Goal: Contribute content: Contribute content

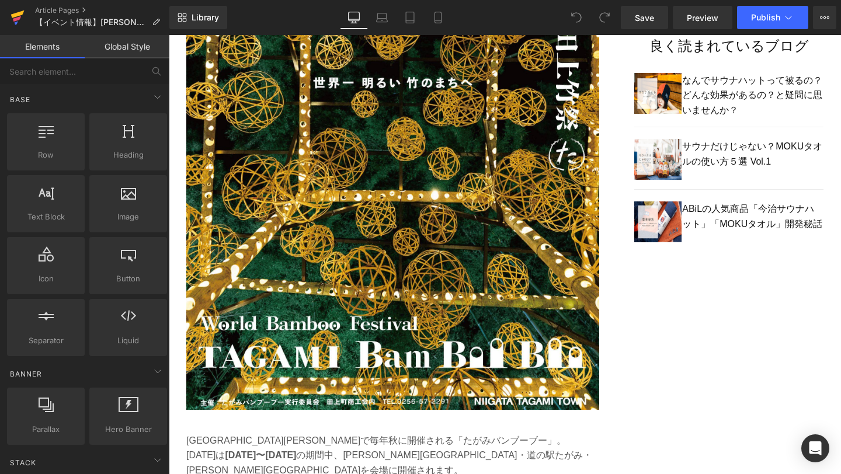
click at [13, 19] on icon at bounding box center [17, 18] width 8 height 5
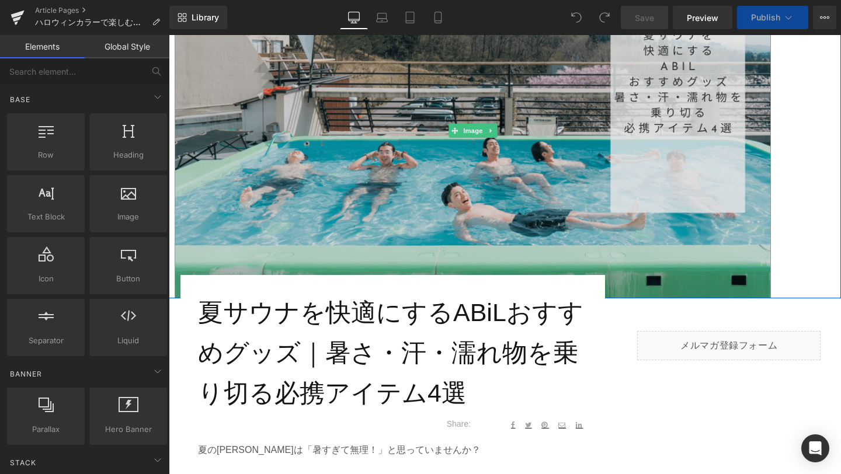
scroll to position [217, 0]
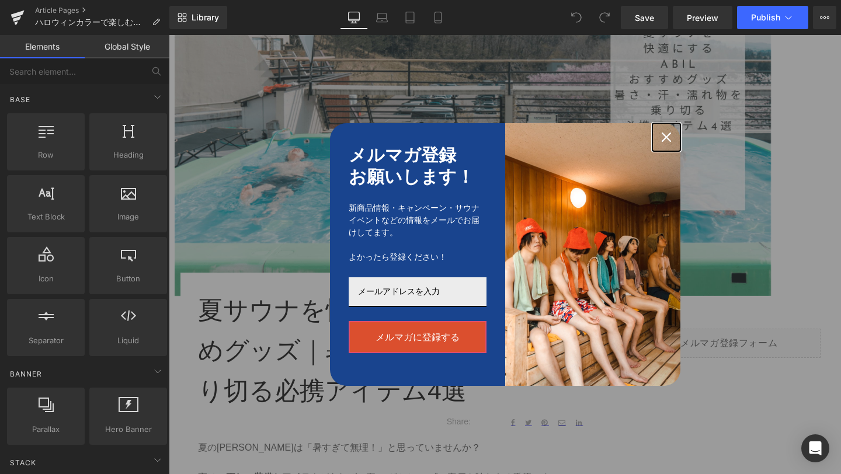
click at [662, 143] on div "Close" at bounding box center [666, 137] width 19 height 19
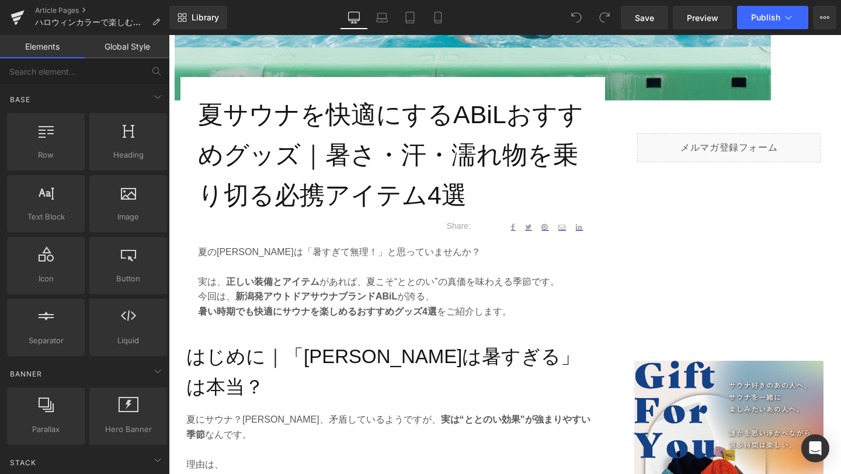
scroll to position [408, 0]
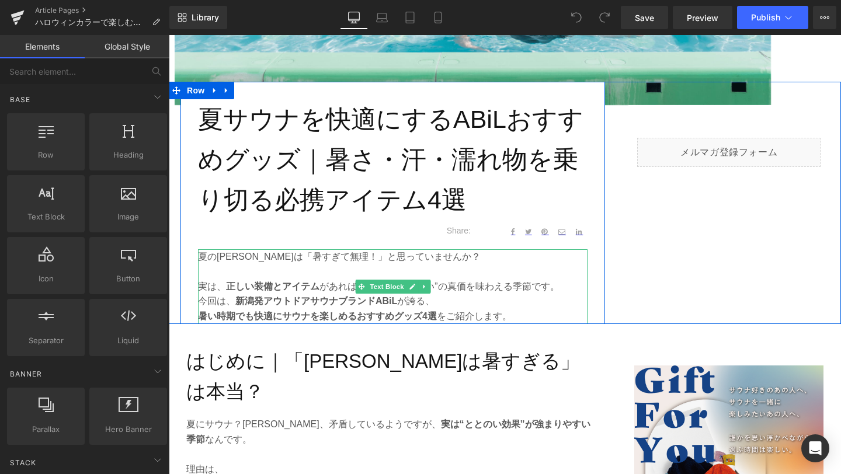
click at [513, 303] on p "今回は、 新潟発アウトドアサウナブランドABiL が誇る、" at bounding box center [393, 301] width 390 height 15
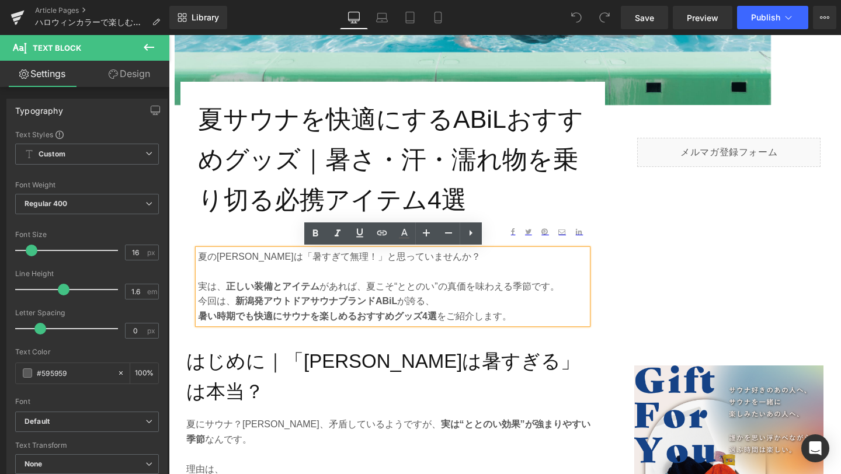
drag, startPoint x: 513, startPoint y: 317, endPoint x: 197, endPoint y: 261, distance: 321.4
click at [198, 261] on div "夏のサウナは「暑すぎて無理！」と思っていませんか？ 実は、 正しい装備とアイテム があれば、夏こそ“ととのい”の真価を味わえる季節です。 今回は、 新潟発アウ…" at bounding box center [393, 286] width 390 height 75
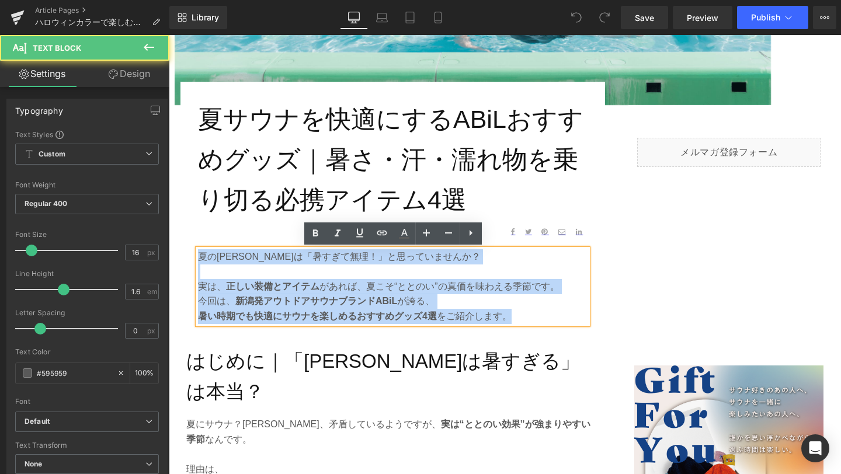
drag, startPoint x: 199, startPoint y: 258, endPoint x: 550, endPoint y: 312, distance: 355.7
click at [550, 312] on div "夏のサウナは「暑すぎて無理！」と思っていませんか？ 実は、 正しい装備とアイテム があれば、夏こそ“ととのい”の真価を味わえる季節です。 今回は、 新潟発アウ…" at bounding box center [393, 286] width 390 height 75
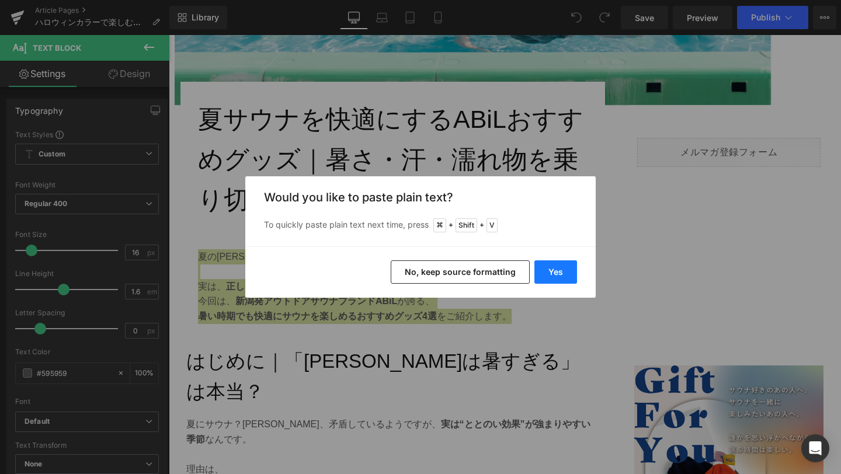
click at [561, 276] on button "Yes" at bounding box center [555, 272] width 43 height 23
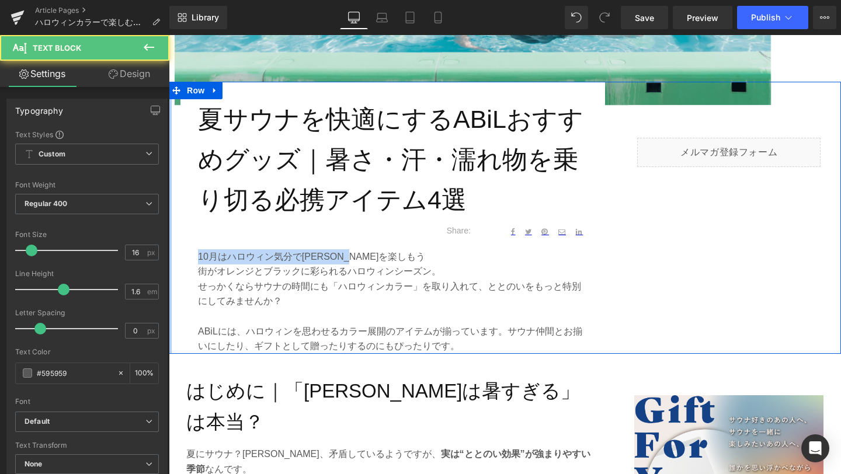
drag, startPoint x: 385, startPoint y: 258, endPoint x: 169, endPoint y: 256, distance: 216.1
click at [169, 256] on div "夏サウナを快適にするABiLおすすめグッズ｜暑さ・汗・濡れ物を乗り切る必携アイテム4選 Heading Text Block Share: Text Bloc…" at bounding box center [505, 218] width 672 height 272
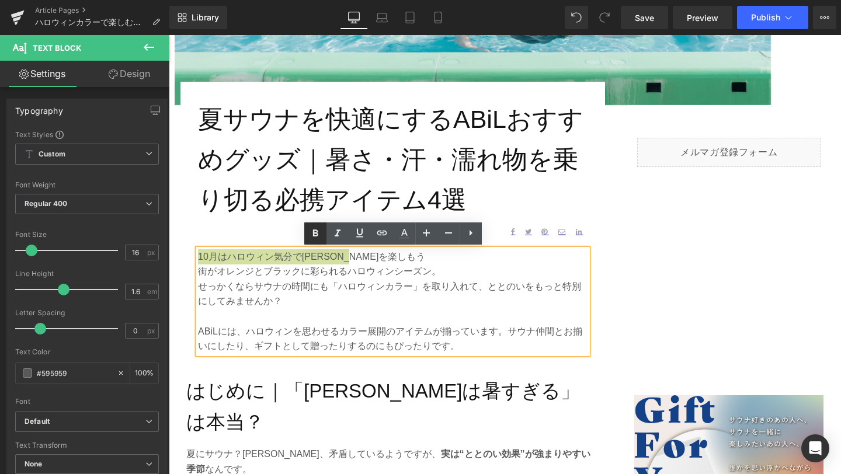
click at [0, 0] on icon at bounding box center [0, 0] width 0 height 0
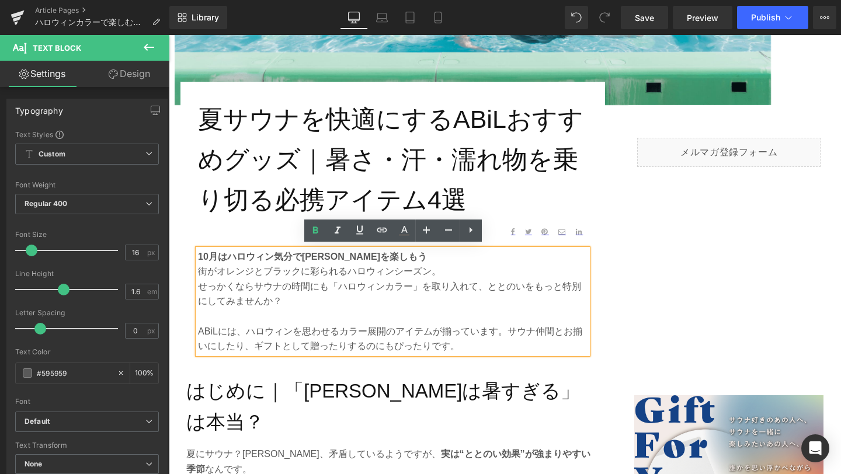
scroll to position [446, 0]
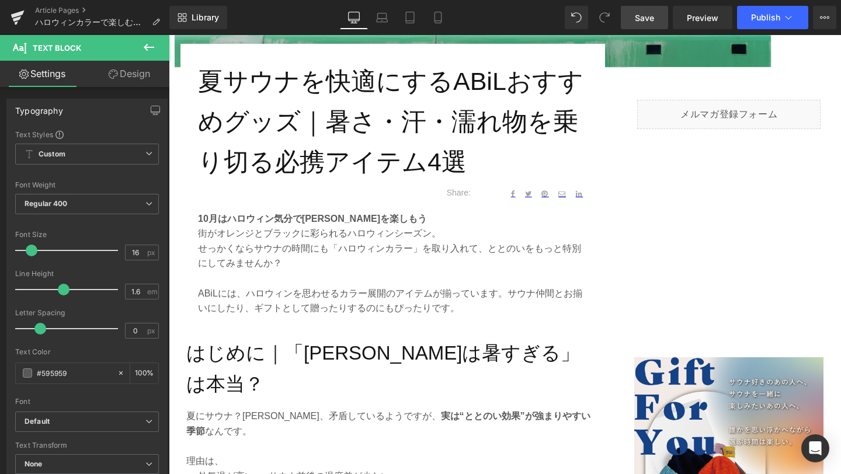
drag, startPoint x: 640, startPoint y: 15, endPoint x: 233, endPoint y: 242, distance: 466.2
click at [640, 15] on span "Save" at bounding box center [644, 18] width 19 height 12
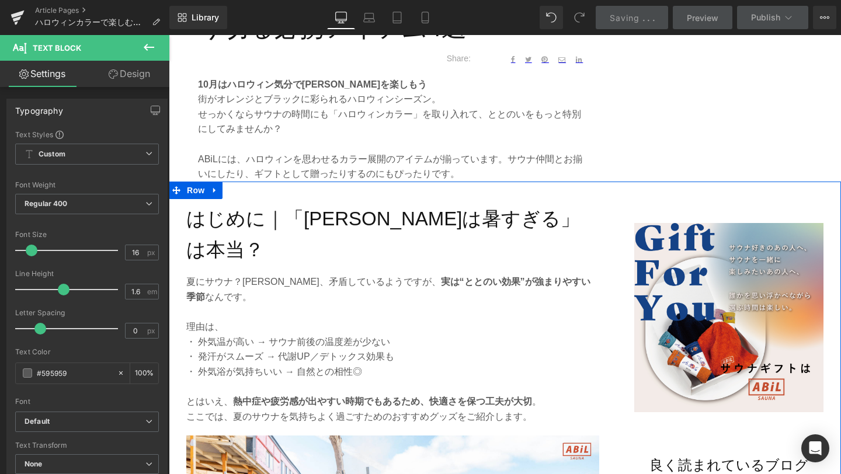
scroll to position [581, 0]
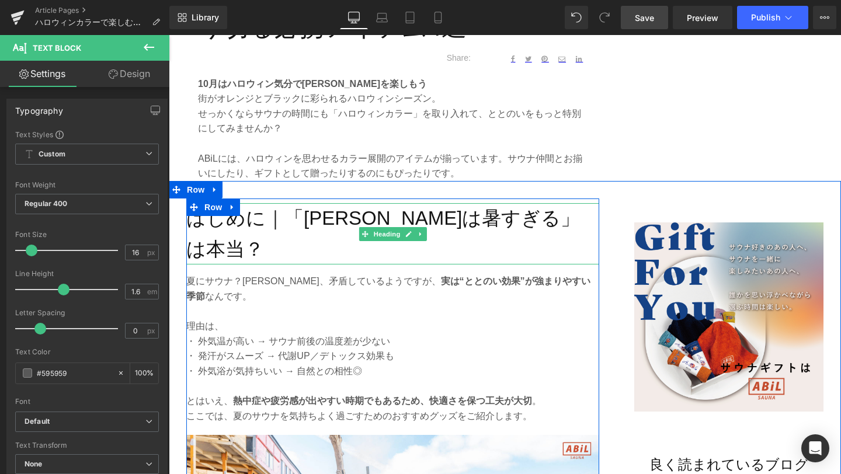
click at [275, 217] on h2 "はじめに｜「夏サウナは暑すぎる」は本当？" at bounding box center [392, 234] width 413 height 62
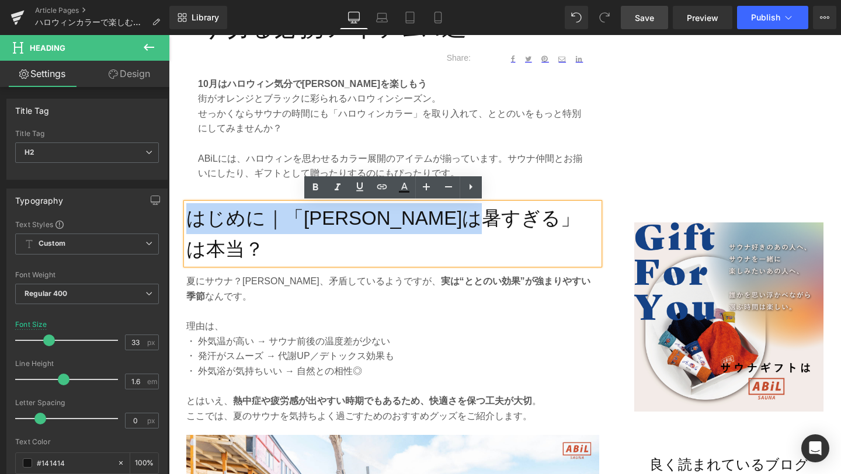
drag, startPoint x: 575, startPoint y: 218, endPoint x: 191, endPoint y: 214, distance: 384.3
click at [191, 214] on h2 "はじめに｜「夏サウナは暑すぎる」は本当？" at bounding box center [392, 234] width 413 height 62
paste div
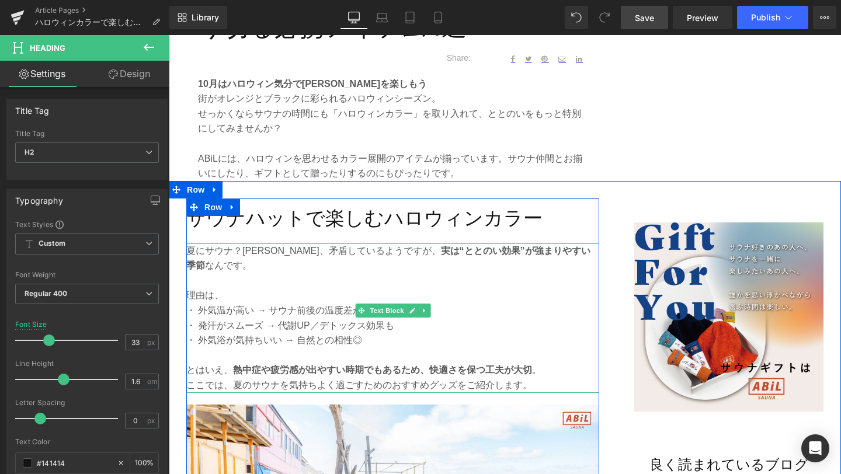
click at [310, 348] on p at bounding box center [392, 355] width 413 height 15
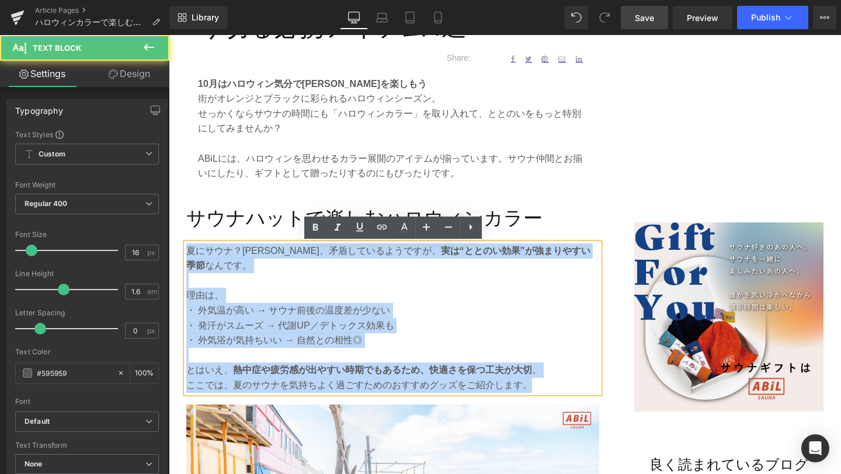
drag, startPoint x: 540, startPoint y: 373, endPoint x: 187, endPoint y: 250, distance: 373.7
click at [187, 250] on div "夏にサウナ？一見、矛盾しているようですが、 実は“ととのい効果”が強まりやすい季節 なんです。 理由は、 ・ 外気温が高い → サウナ前後の温度差が少ない ・…" at bounding box center [392, 319] width 413 height 150
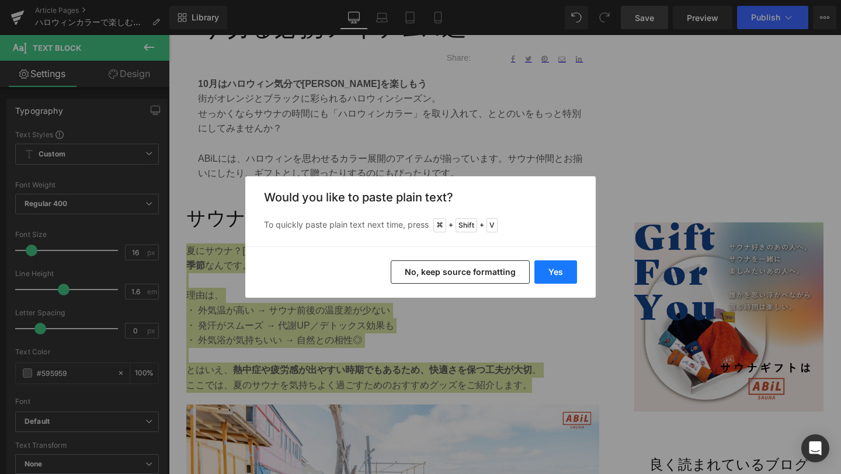
click at [547, 275] on button "Yes" at bounding box center [555, 272] width 43 height 23
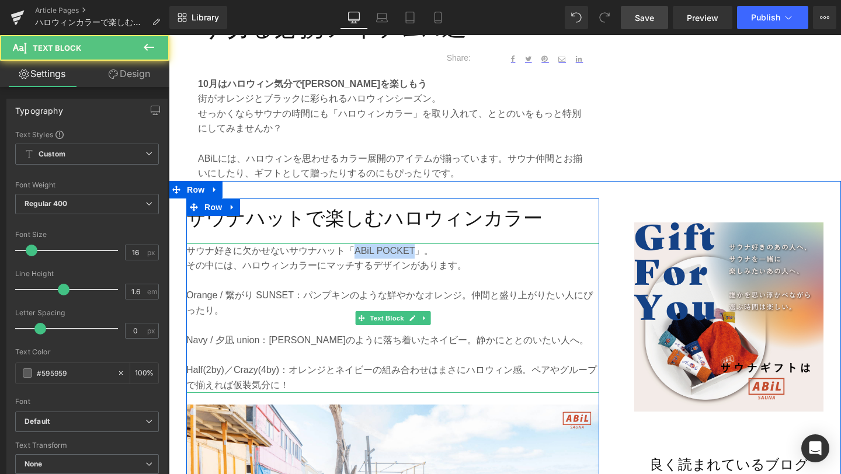
drag, startPoint x: 354, startPoint y: 251, endPoint x: 412, endPoint y: 252, distance: 58.4
click at [412, 252] on p "サウナ好きに欠かせないサウナハット「ABiL POCKET」。" at bounding box center [392, 251] width 413 height 15
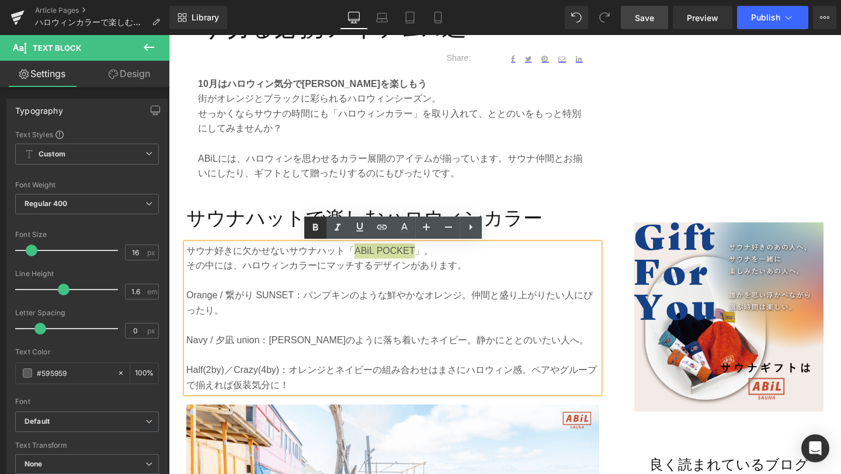
click at [0, 0] on icon at bounding box center [0, 0] width 0 height 0
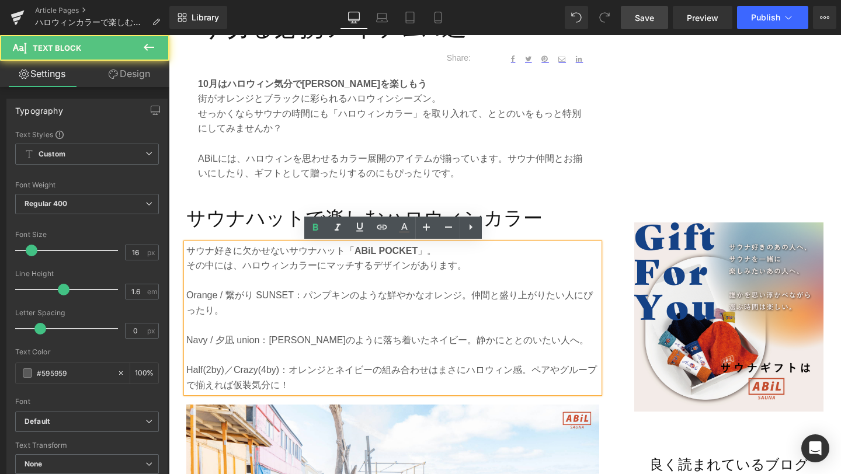
click at [187, 297] on p "Orange / 繋がり SUNSET：パンプキンのような鮮やかなオレンジ。仲間と盛り上がりたい人にぴったり。" at bounding box center [392, 303] width 413 height 30
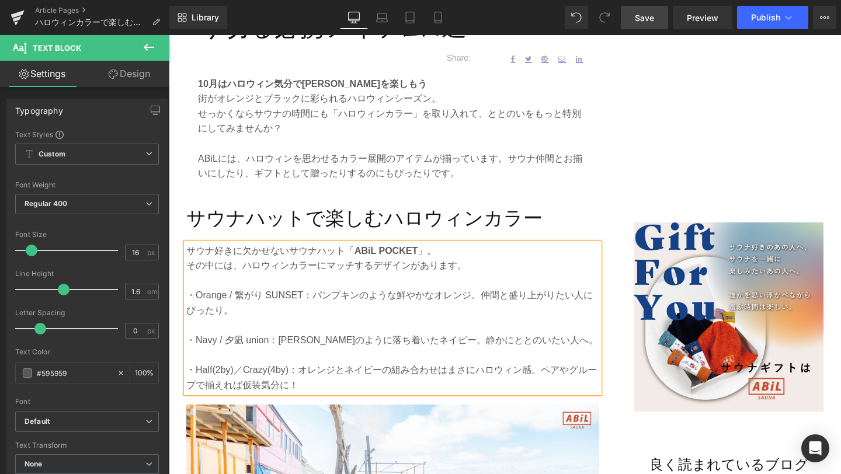
click at [646, 22] on span "Save" at bounding box center [644, 18] width 19 height 12
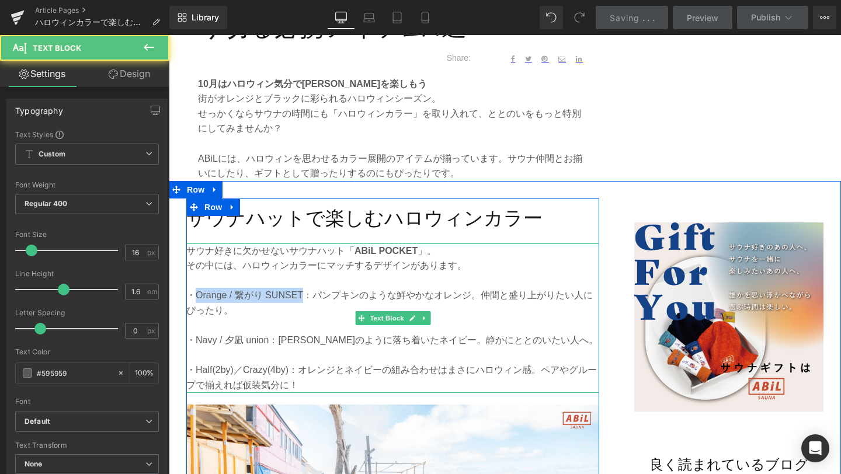
drag, startPoint x: 197, startPoint y: 296, endPoint x: 304, endPoint y: 294, distance: 106.9
click at [304, 294] on p "・Orange / 繋がり SUNSET：パンプキンのような鮮やかなオレンジ。仲間と盛り上がりたい人にぴったり。" at bounding box center [392, 303] width 413 height 30
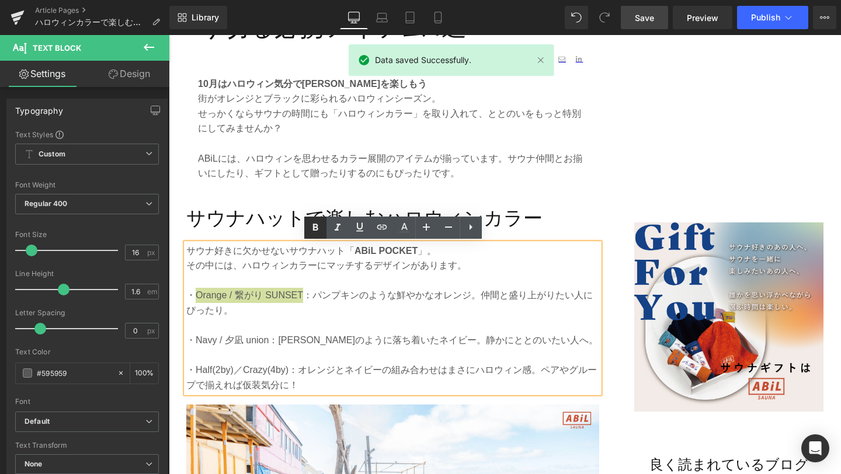
click at [0, 0] on icon at bounding box center [0, 0] width 0 height 0
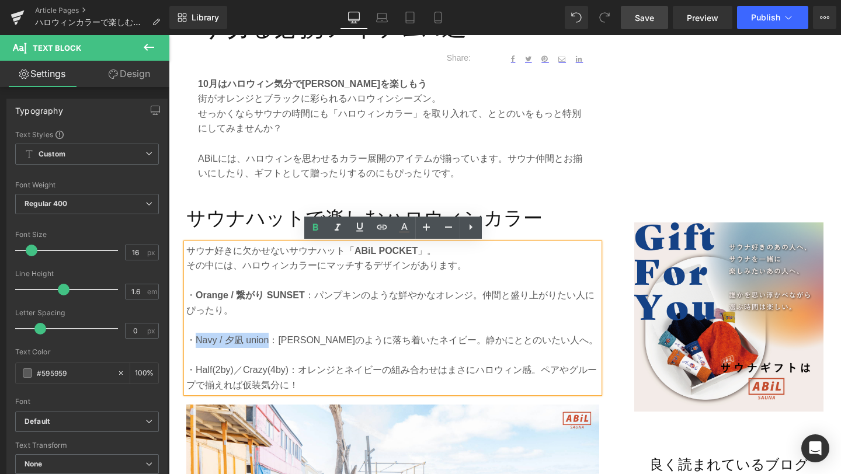
drag, startPoint x: 195, startPoint y: 339, endPoint x: 269, endPoint y: 337, distance: 73.6
click at [269, 337] on p "・Navy / 夕凪 union：夜空のように落ち着いたネイビー。静かにととのいたい人へ。" at bounding box center [392, 340] width 413 height 15
click at [0, 0] on icon at bounding box center [0, 0] width 0 height 0
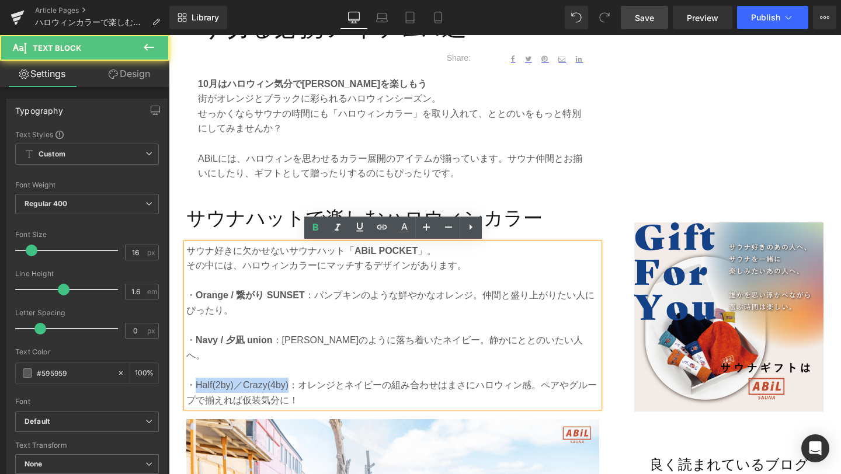
drag, startPoint x: 194, startPoint y: 371, endPoint x: 289, endPoint y: 369, distance: 94.7
click at [289, 378] on p "・Half(2by)／Crazy(4by)：オレンジとネイビーの組み合わせはまさにハロウィン感。ペアやグループで揃えれば仮装気分に！" at bounding box center [392, 393] width 413 height 30
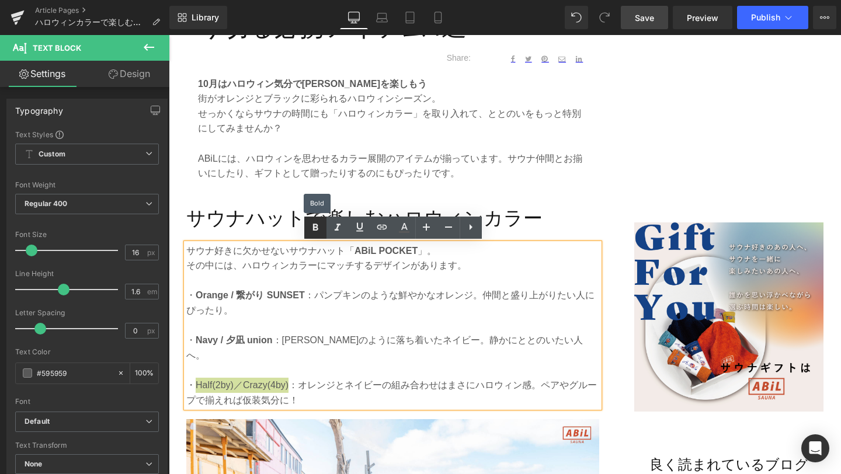
click at [0, 0] on link at bounding box center [0, 0] width 0 height 0
click at [363, 387] on p "・ Half(2by)／Crazy(4by) ：オレンジとネイビーの組み合わせはまさにハロウィン感。ペアやグループで揃えれば仮装気分に！" at bounding box center [392, 393] width 413 height 30
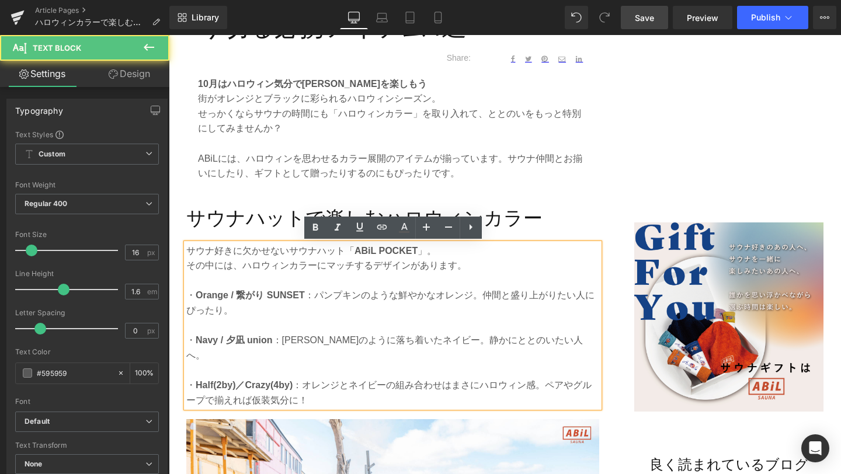
click at [575, 215] on h2 "サウナハットで楽しむハロウィンカラー" at bounding box center [392, 218] width 413 height 31
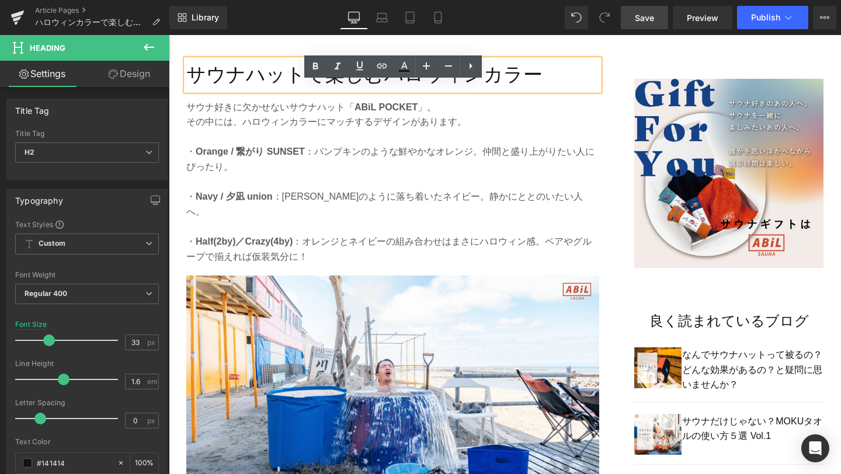
scroll to position [725, 0]
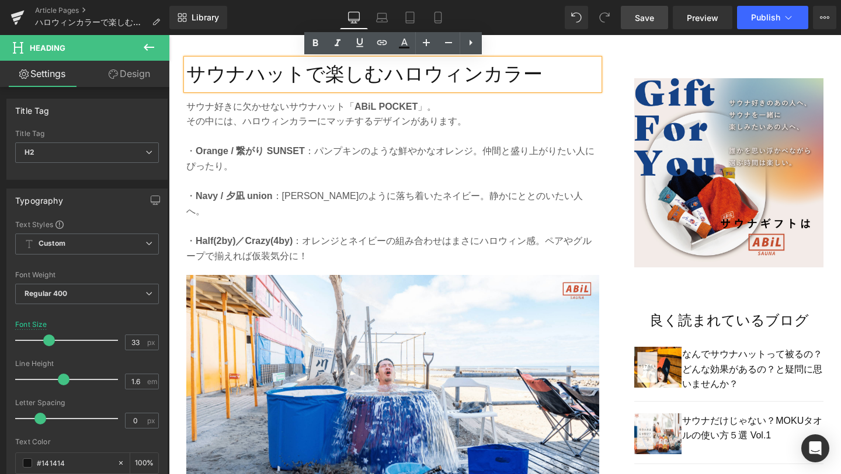
click at [640, 19] on span "Save" at bounding box center [644, 18] width 19 height 12
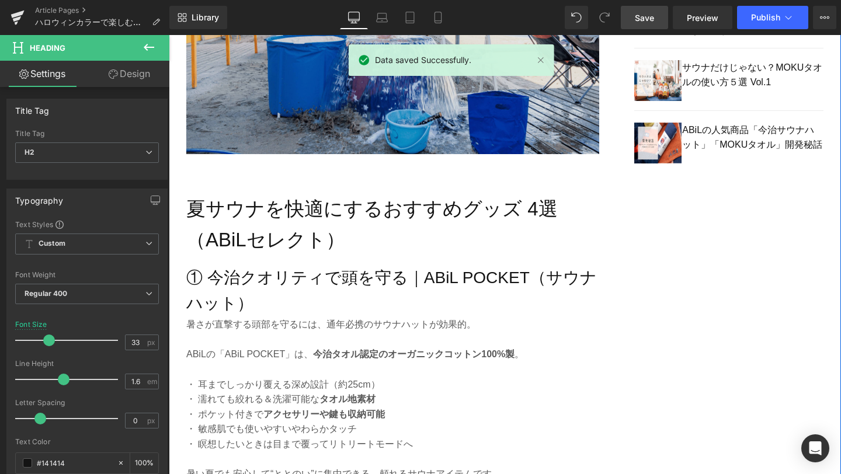
scroll to position [1089, 0]
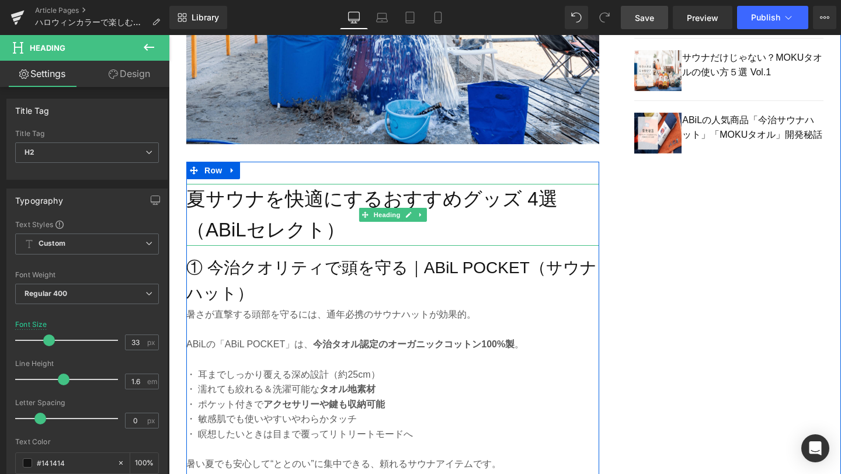
click at [283, 184] on h2 "夏サウナを快適にするおすすめグッズ 4選（ABiLセレクト）" at bounding box center [392, 215] width 413 height 62
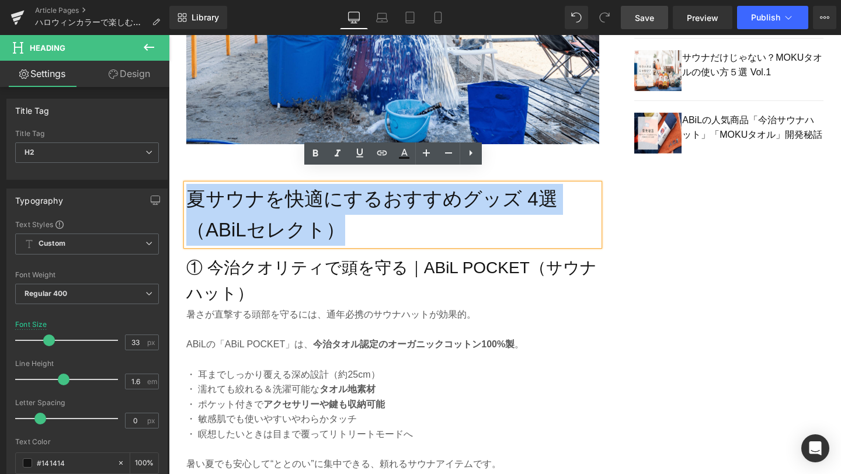
drag, startPoint x: 343, startPoint y: 216, endPoint x: 178, endPoint y: 187, distance: 167.9
paste div
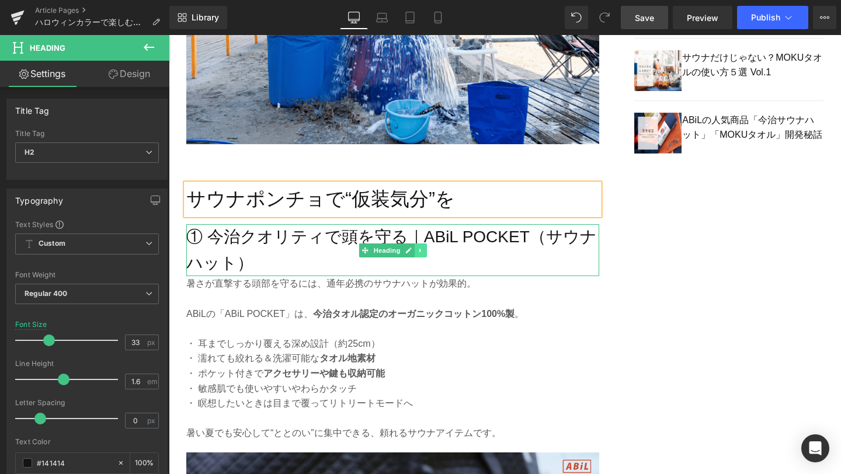
click at [420, 247] on icon at bounding box center [421, 250] width 6 height 7
click at [425, 247] on icon at bounding box center [426, 250] width 6 height 6
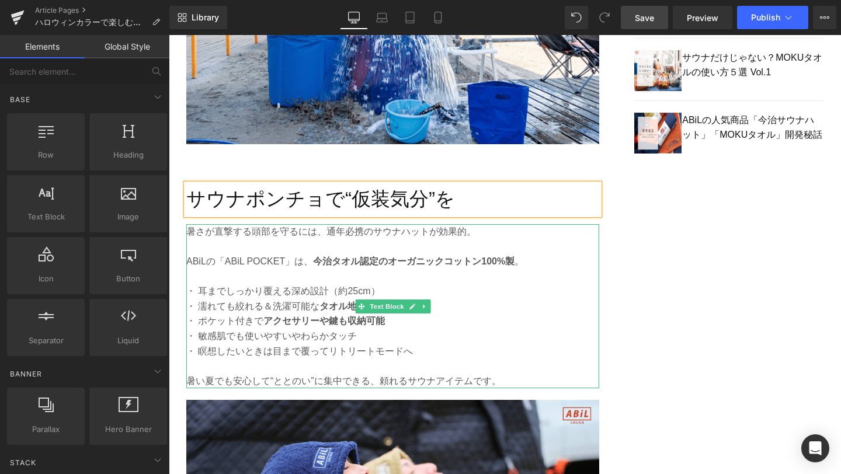
click at [397, 344] on p "・ 瞑想したいときは目まで覆ってリトリートモードへ" at bounding box center [392, 351] width 413 height 15
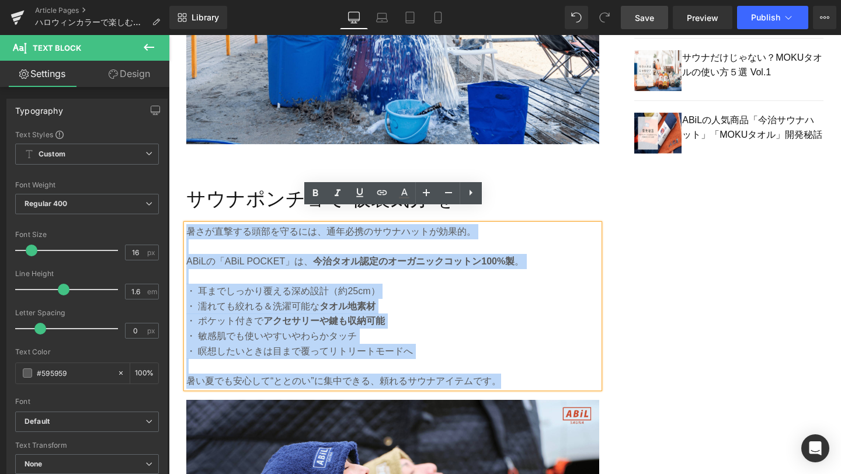
drag, startPoint x: 496, startPoint y: 366, endPoint x: 189, endPoint y: 220, distance: 340.9
click at [189, 224] on div "暑さが直撃する頭部を守るには、通年必携のサウナハットが効果的。 ABiLの「ABiL POCKET」は、 今治タオル認定のオーガニックコットン100%製 。 …" at bounding box center [392, 306] width 413 height 165
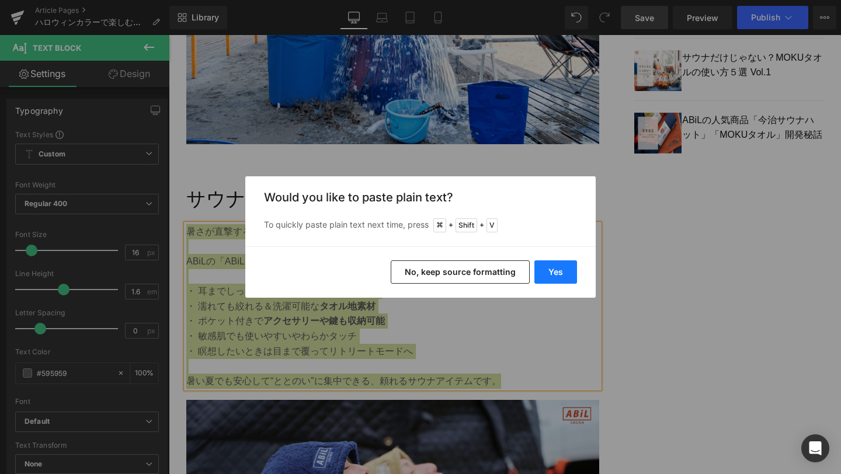
click at [0, 0] on button "Yes" at bounding box center [0, 0] width 0 height 0
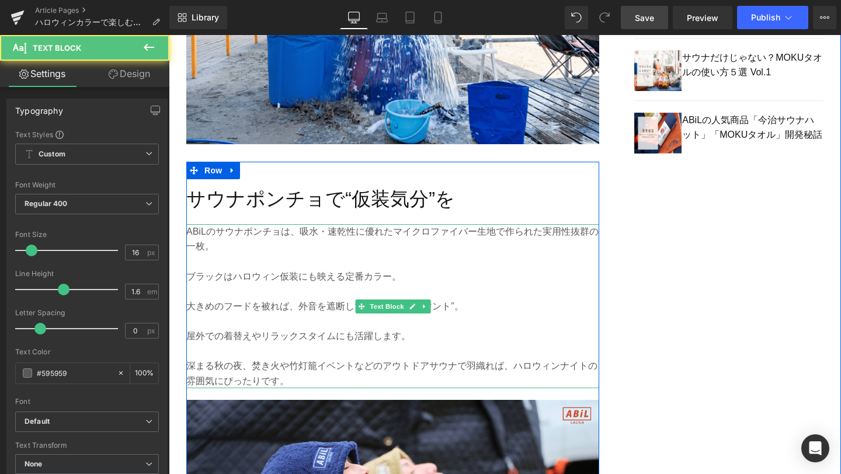
click at [212, 284] on p at bounding box center [392, 291] width 413 height 15
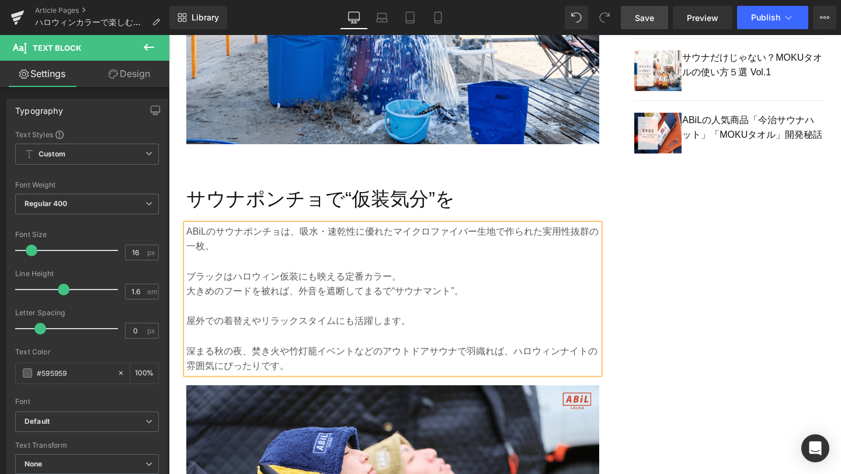
drag, startPoint x: 642, startPoint y: 16, endPoint x: 212, endPoint y: 324, distance: 529.2
click at [642, 16] on span "Save" at bounding box center [644, 18] width 19 height 12
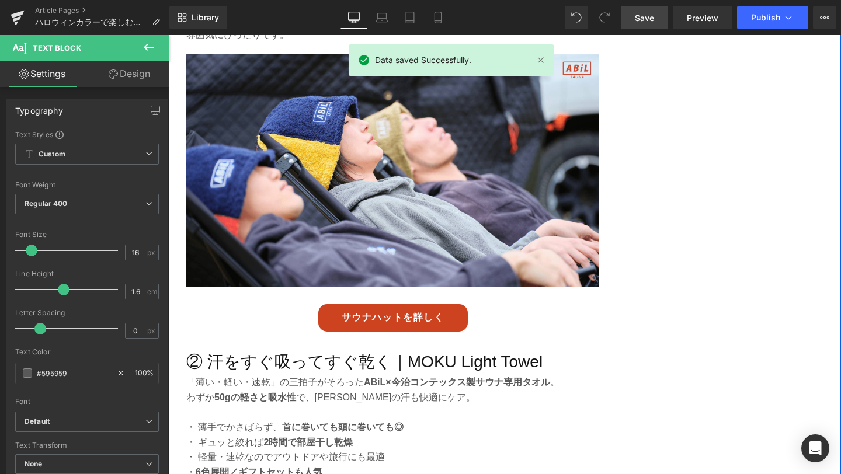
scroll to position [1422, 0]
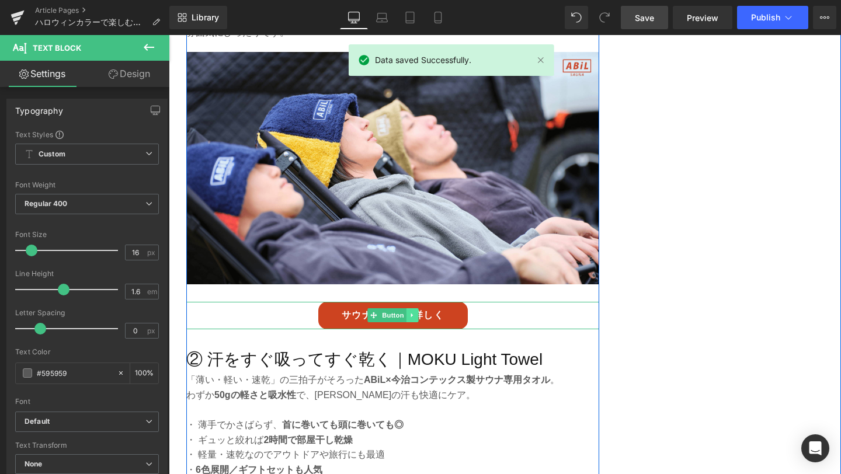
click at [416, 308] on link at bounding box center [412, 315] width 12 height 14
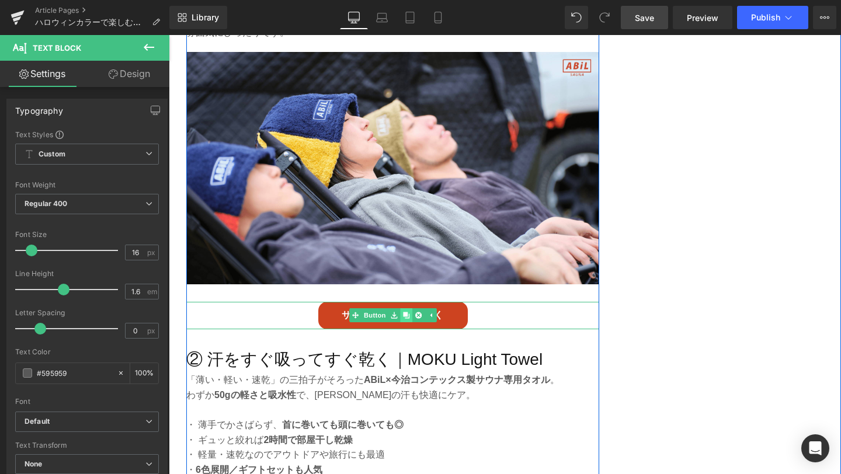
click at [406, 312] on icon at bounding box center [406, 315] width 6 height 6
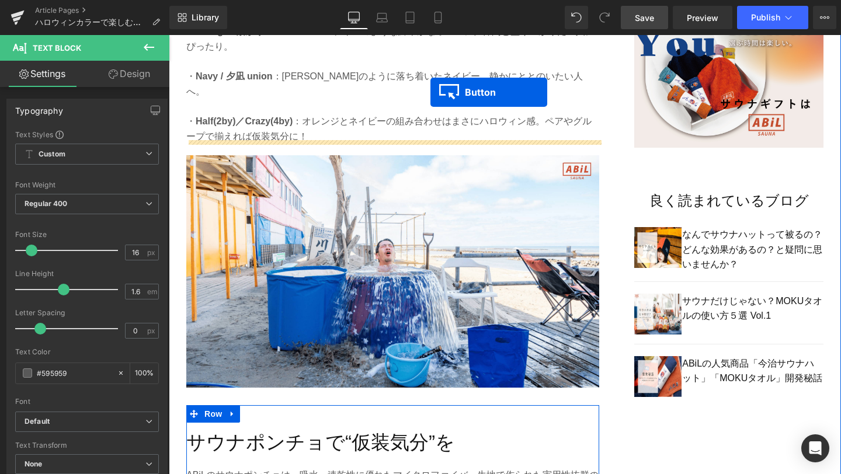
scroll to position [833, 0]
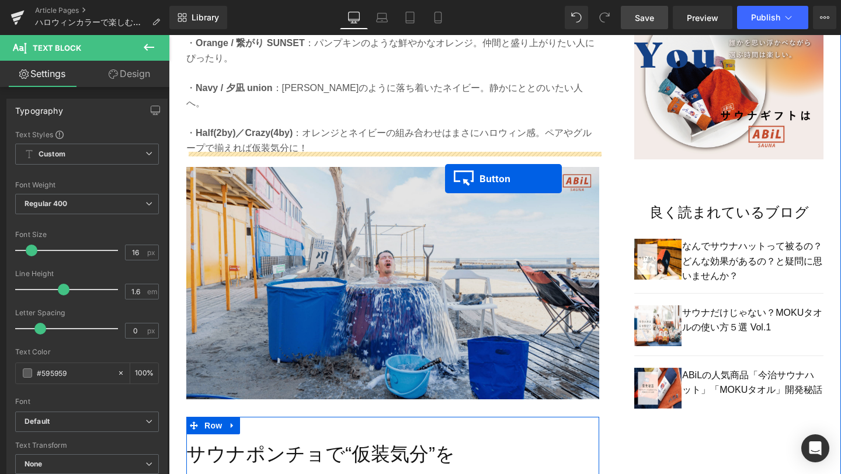
drag, startPoint x: 357, startPoint y: 273, endPoint x: 445, endPoint y: 179, distance: 128.5
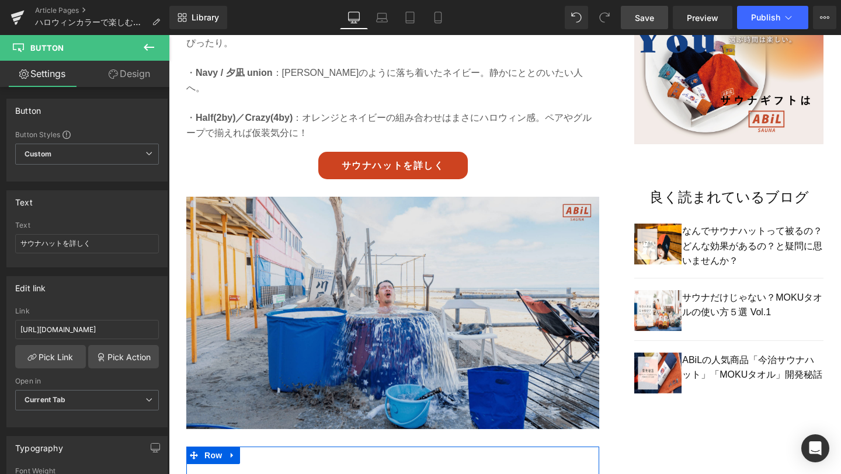
scroll to position [887, 0]
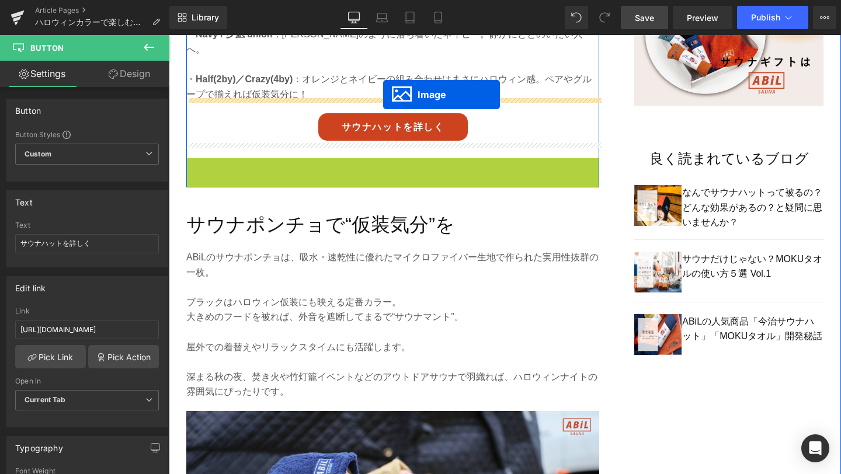
drag, startPoint x: 374, startPoint y: 266, endPoint x: 383, endPoint y: 95, distance: 171.4
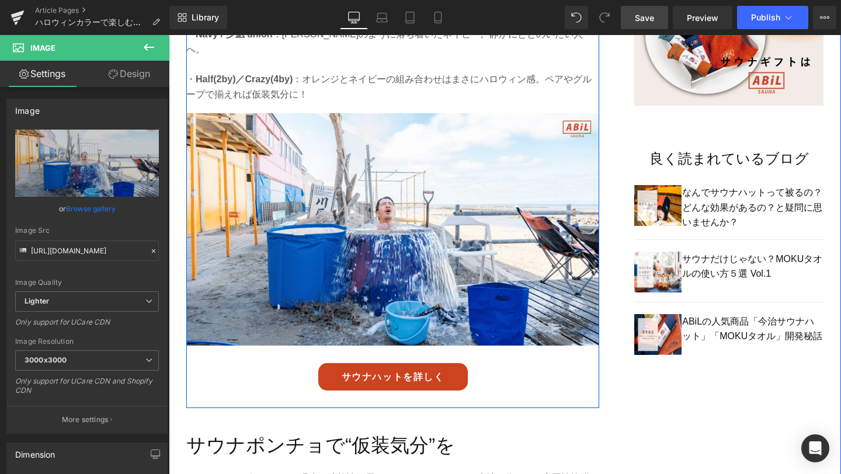
scroll to position [859, 0]
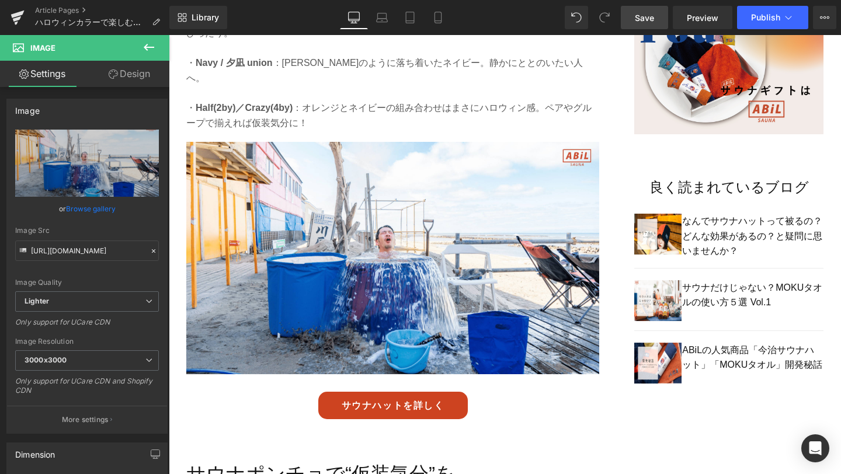
click at [639, 26] on link "Save" at bounding box center [644, 17] width 47 height 23
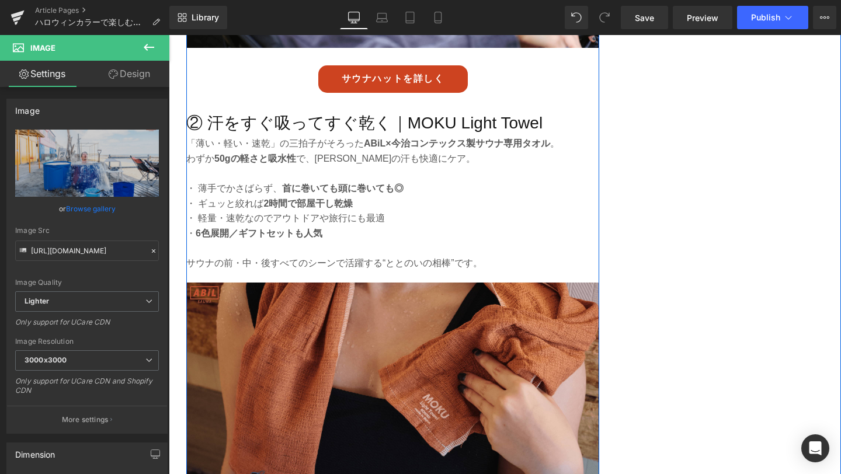
scroll to position [1700, 0]
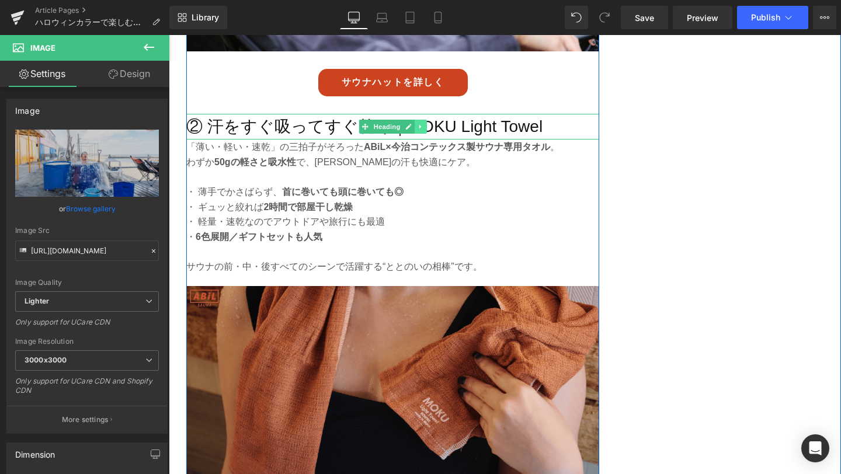
click at [419, 123] on icon at bounding box center [421, 126] width 6 height 7
click at [423, 120] on link at bounding box center [427, 127] width 12 height 14
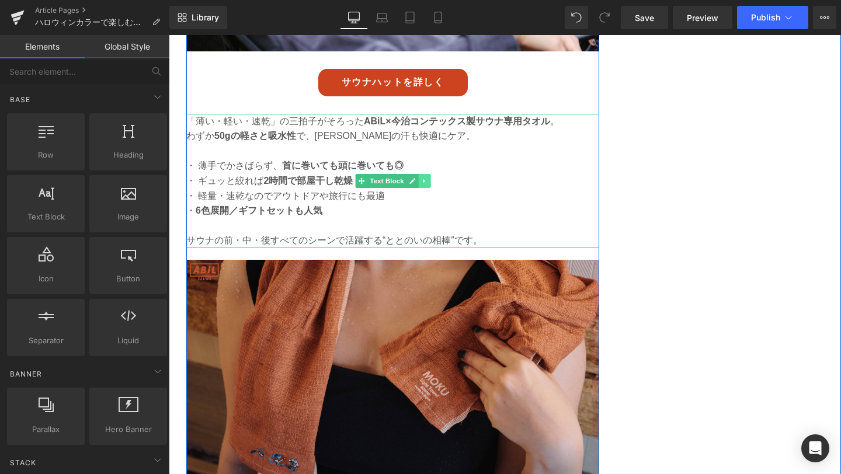
click at [423, 178] on icon at bounding box center [424, 181] width 6 height 7
click at [429, 178] on icon at bounding box center [430, 181] width 6 height 6
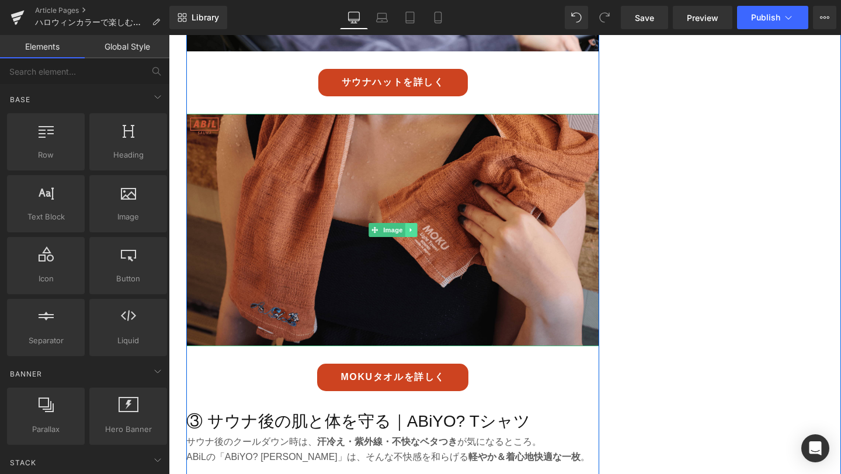
click at [416, 223] on link at bounding box center [411, 230] width 12 height 14
click at [418, 227] on icon at bounding box center [417, 230] width 6 height 7
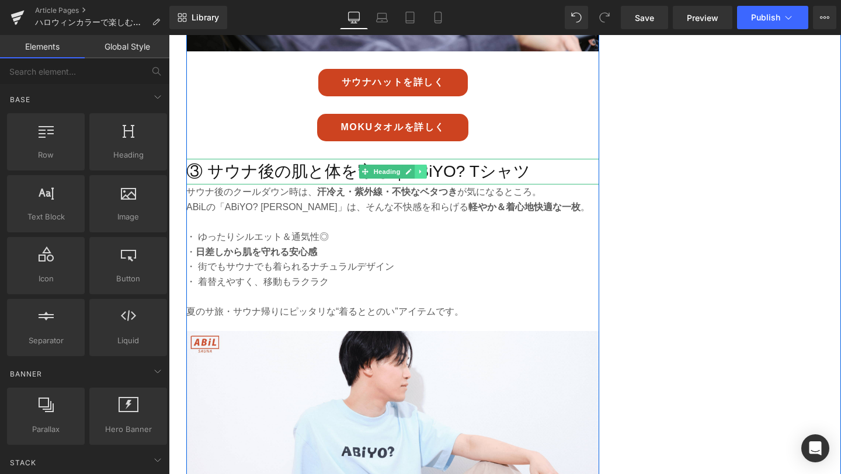
click at [423, 168] on icon at bounding box center [421, 171] width 6 height 7
click at [426, 168] on icon at bounding box center [426, 171] width 6 height 6
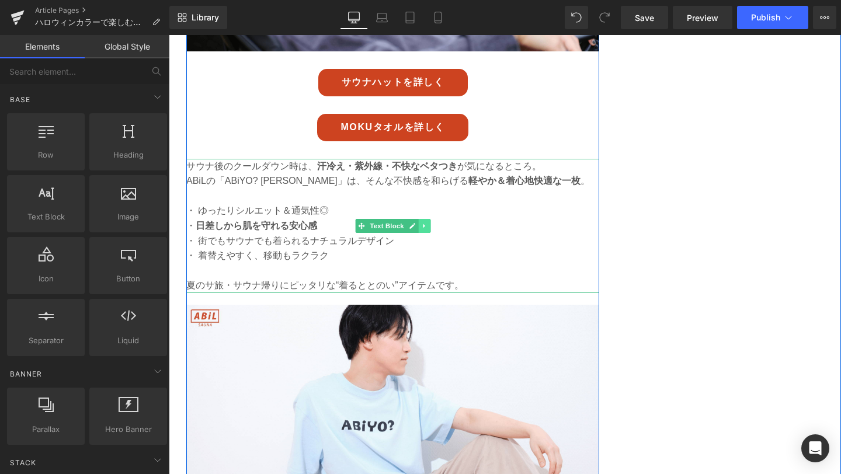
click at [425, 223] on icon at bounding box center [424, 226] width 6 height 7
click at [429, 219] on link at bounding box center [431, 226] width 12 height 14
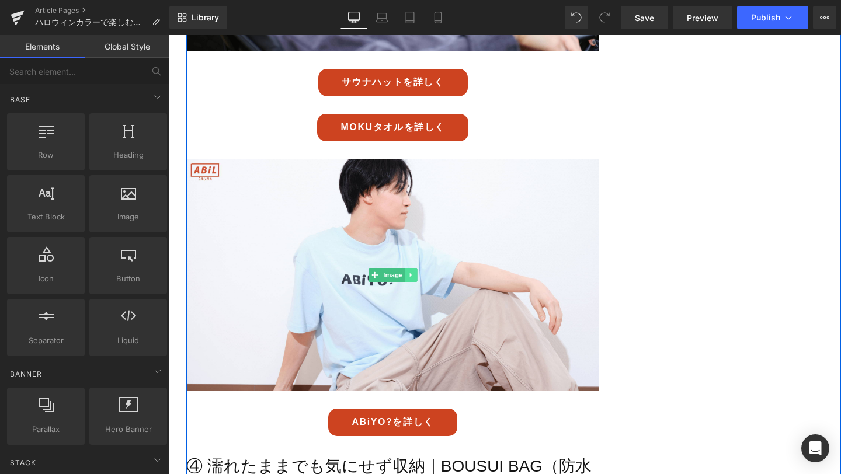
click at [412, 272] on icon at bounding box center [411, 275] width 6 height 7
click at [419, 272] on icon at bounding box center [417, 275] width 6 height 6
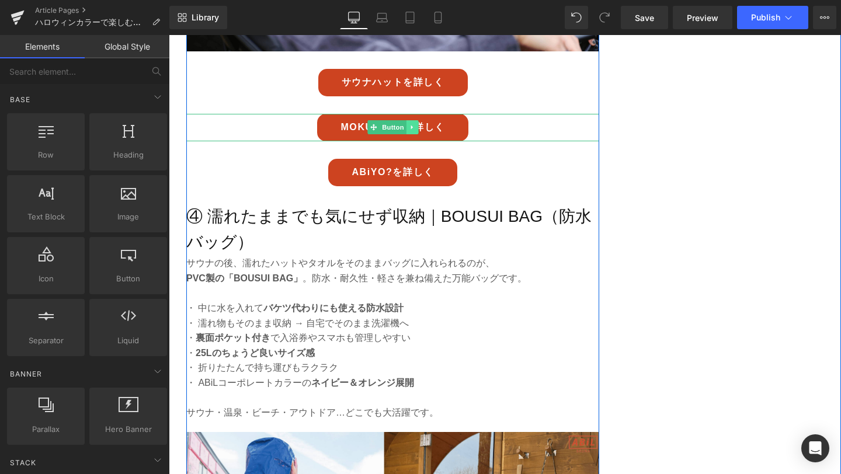
click at [414, 124] on icon at bounding box center [412, 127] width 6 height 7
click at [420, 124] on icon at bounding box center [418, 127] width 6 height 6
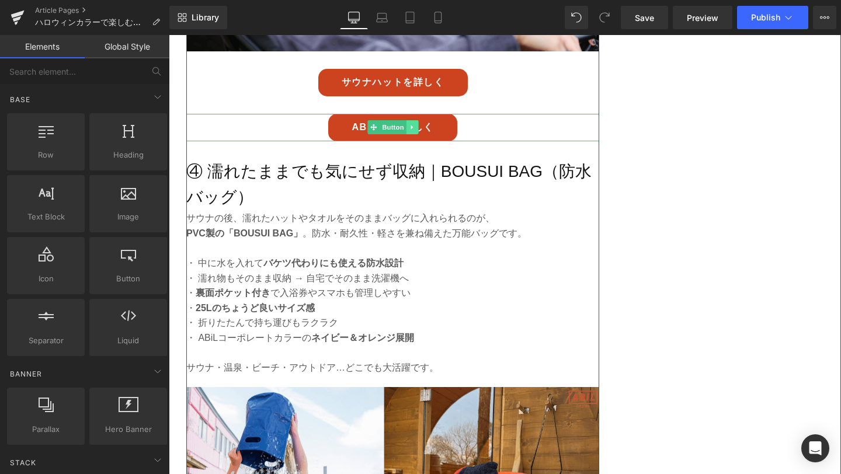
click at [412, 124] on icon at bounding box center [412, 127] width 6 height 7
click at [418, 124] on icon at bounding box center [418, 127] width 6 height 6
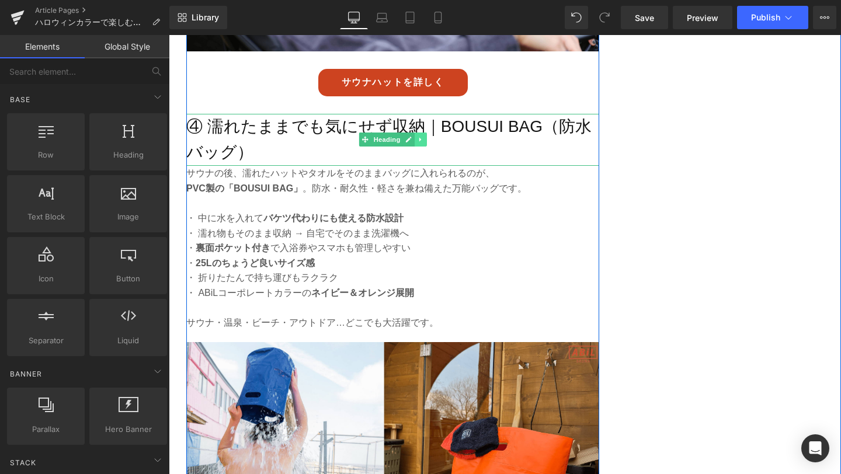
click at [420, 138] on icon at bounding box center [420, 140] width 2 height 4
click at [427, 136] on icon at bounding box center [426, 139] width 6 height 7
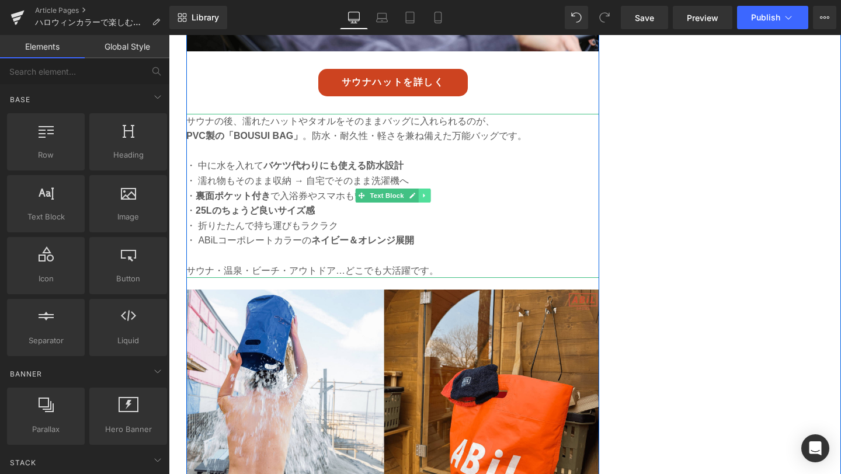
click at [423, 189] on link at bounding box center [424, 196] width 12 height 14
click at [432, 192] on icon at bounding box center [430, 195] width 6 height 7
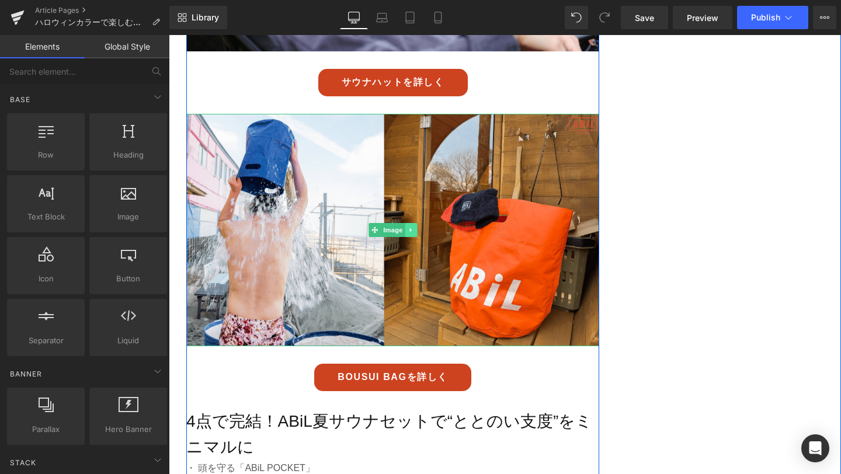
click at [412, 227] on icon at bounding box center [411, 230] width 6 height 7
click at [418, 227] on icon at bounding box center [417, 230] width 6 height 6
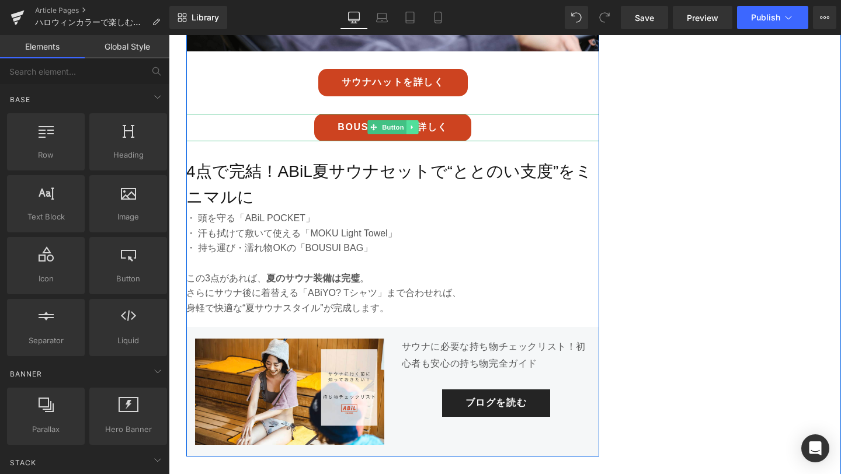
click at [412, 124] on icon at bounding box center [412, 127] width 6 height 7
click at [418, 124] on icon at bounding box center [418, 127] width 6 height 6
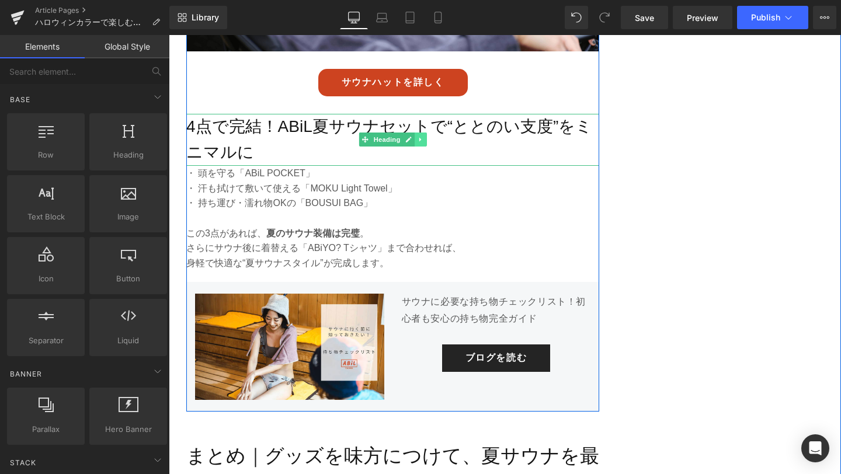
click at [419, 136] on icon at bounding box center [421, 139] width 6 height 7
click at [426, 137] on icon at bounding box center [426, 140] width 6 height 6
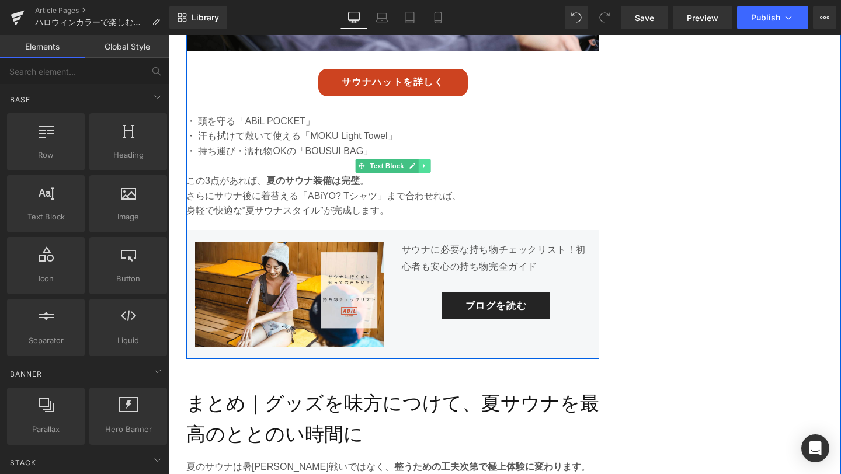
click at [428, 159] on link at bounding box center [424, 166] width 12 height 14
click at [428, 163] on icon at bounding box center [430, 166] width 6 height 6
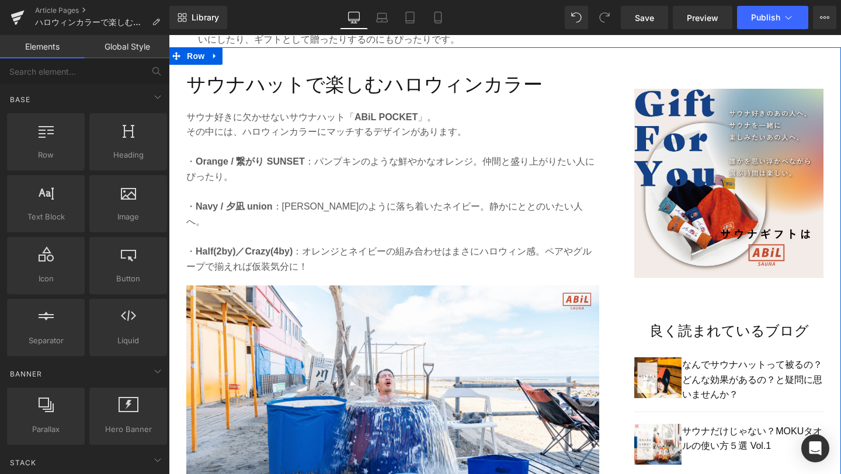
scroll to position [705, 0]
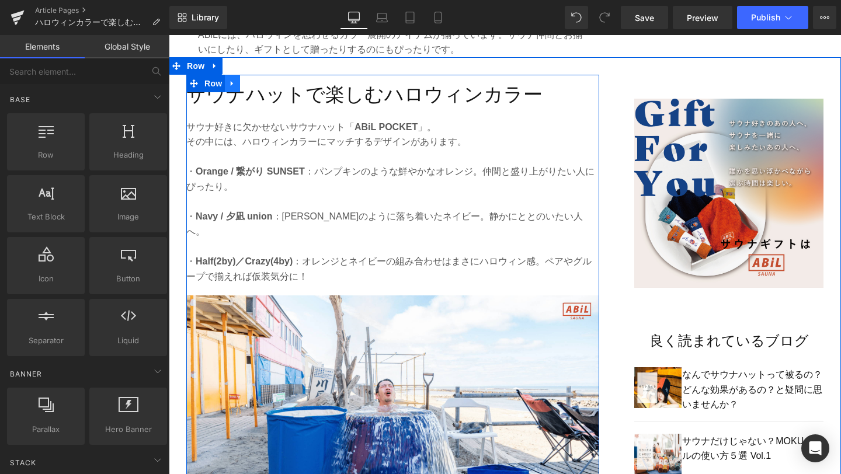
click at [234, 86] on icon at bounding box center [232, 83] width 8 height 9
click at [248, 85] on icon at bounding box center [248, 83] width 8 height 9
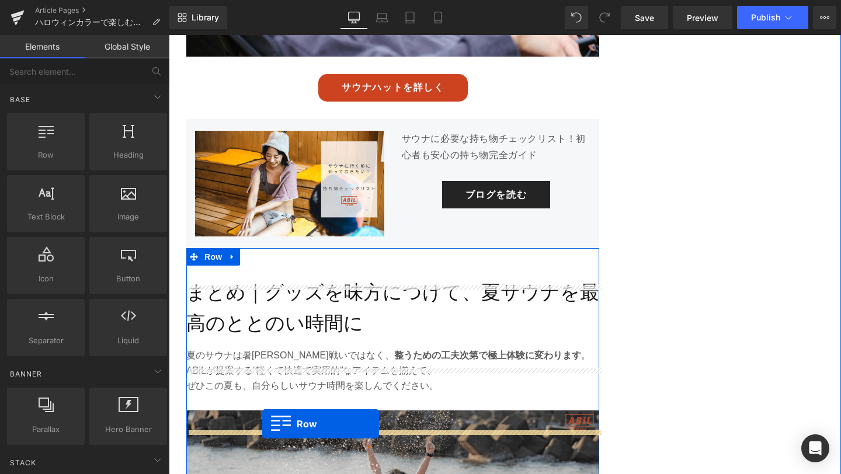
scroll to position [1748, 0]
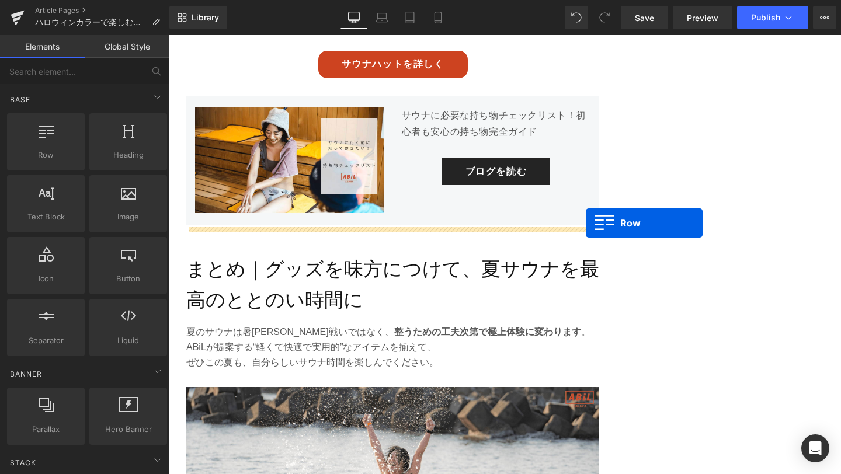
drag, startPoint x: 193, startPoint y: 91, endPoint x: 586, endPoint y: 223, distance: 414.7
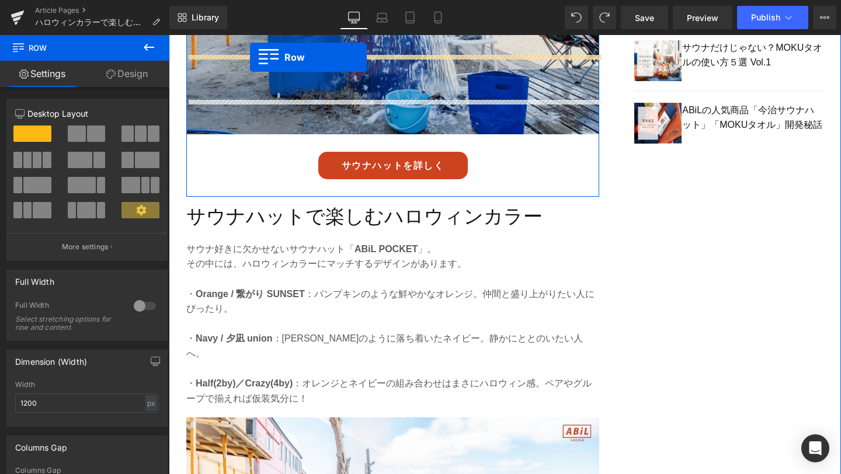
scroll to position [1040, 0]
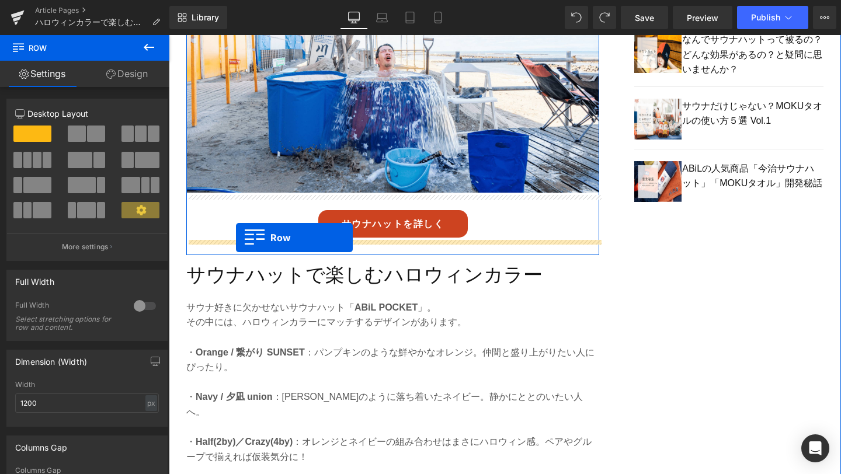
drag, startPoint x: 195, startPoint y: 142, endPoint x: 236, endPoint y: 237, distance: 103.6
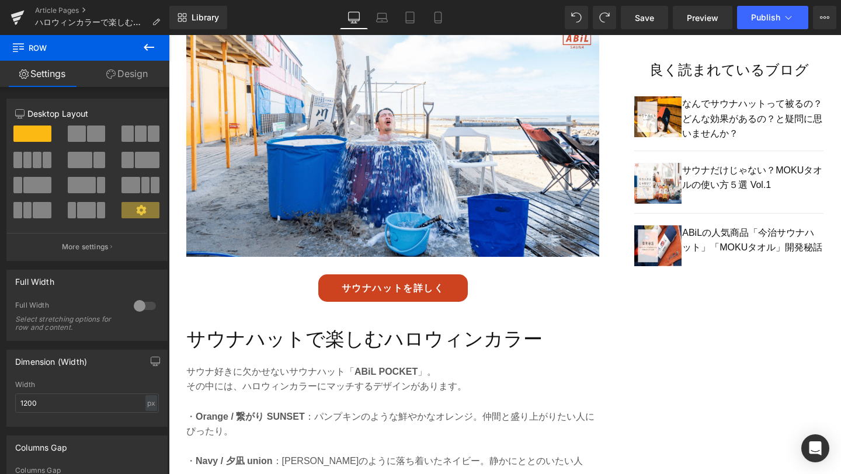
scroll to position [978, 0]
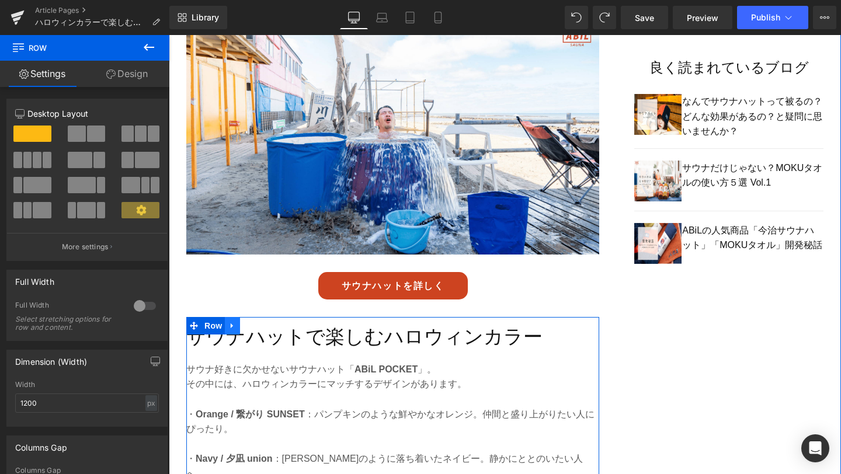
click at [230, 322] on icon at bounding box center [232, 326] width 8 height 9
click at [264, 322] on icon at bounding box center [263, 326] width 8 height 9
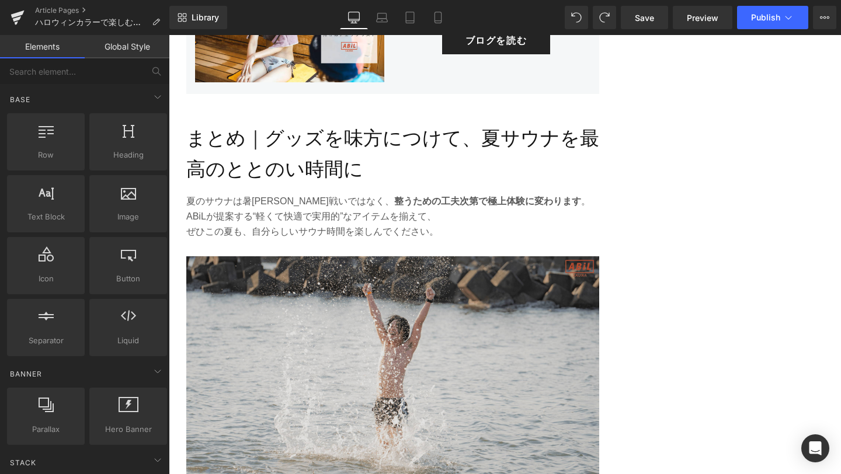
scroll to position [1846, 0]
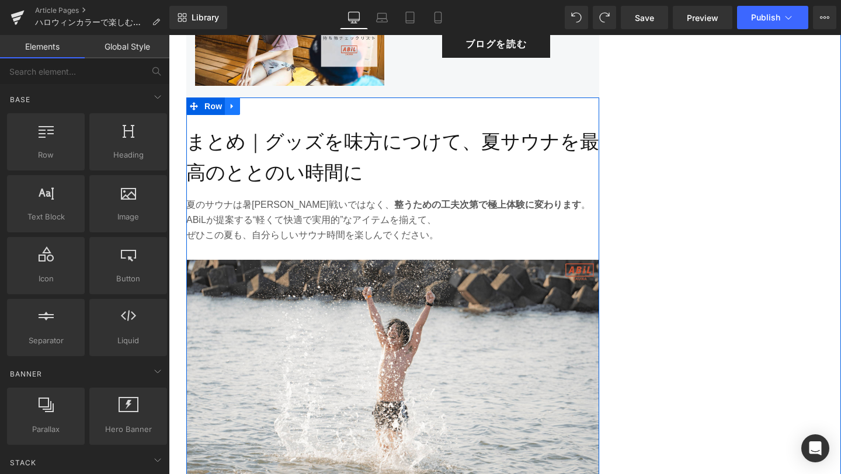
click at [236, 102] on icon at bounding box center [232, 106] width 8 height 9
click at [251, 102] on icon at bounding box center [248, 106] width 8 height 8
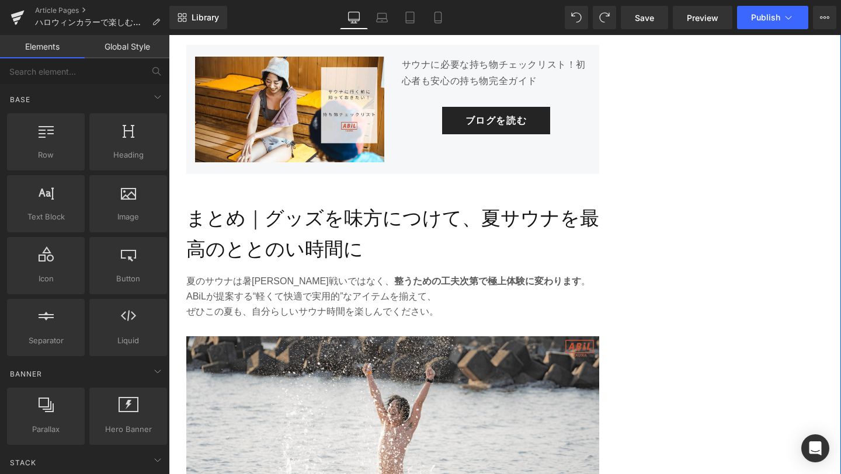
scroll to position [1785, 0]
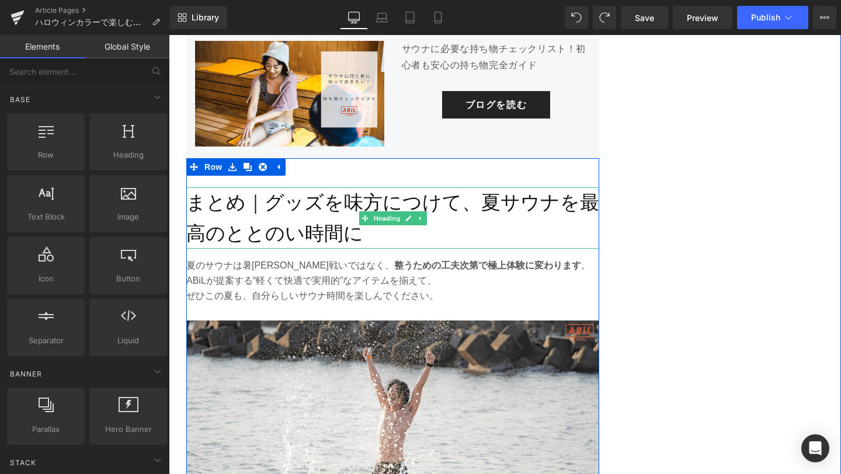
click at [290, 210] on h2 "まとめ｜グッズを味方につけて、夏サウナを最高のととのい時間に" at bounding box center [392, 218] width 413 height 62
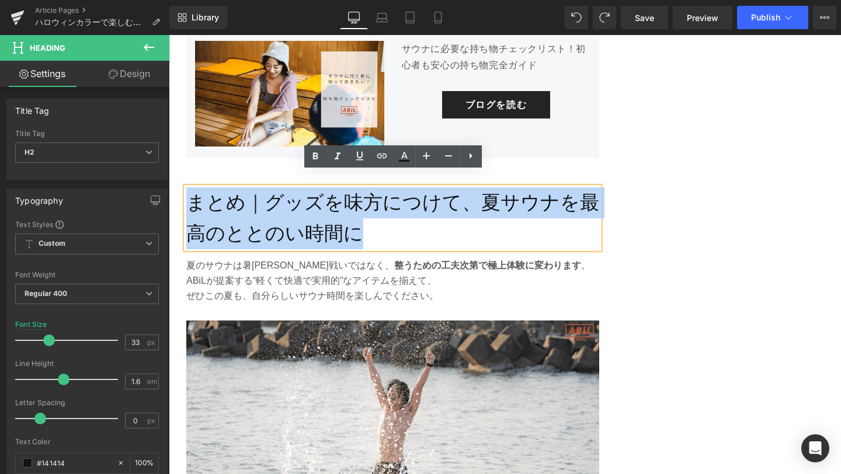
drag, startPoint x: 359, startPoint y: 217, endPoint x: 192, endPoint y: 190, distance: 168.5
click at [192, 190] on h2 "まとめ｜グッズを味方につけて、夏サウナを最高のととのい時間に" at bounding box center [392, 218] width 413 height 62
paste div
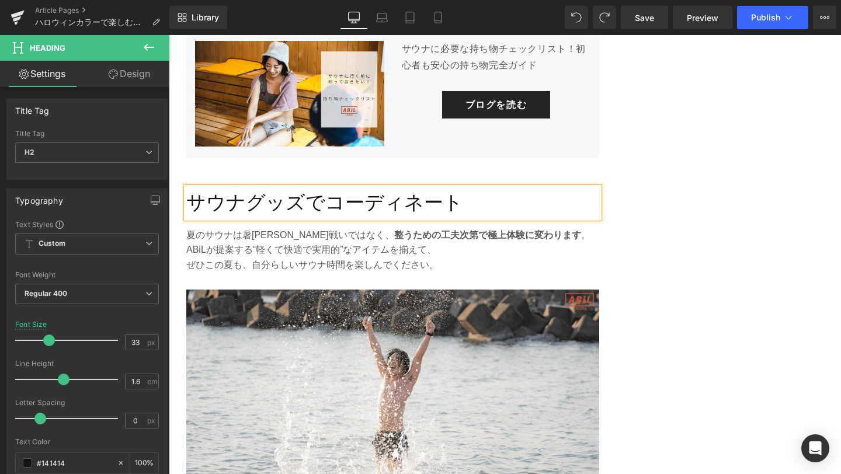
click at [324, 258] on p "ぜひこの夏も、自分らしいサウナ時間を楽しんでください。" at bounding box center [392, 265] width 413 height 15
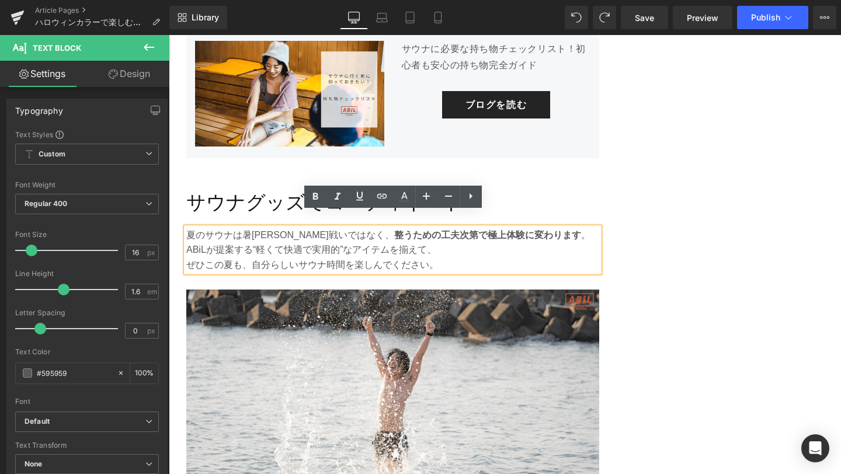
drag, startPoint x: 447, startPoint y: 247, endPoint x: 186, endPoint y: 216, distance: 262.9
click at [186, 228] on div "夏のサウナは暑さとの戦いではなく、 整うための工夫次第で極上体験に変わります 。 ABiLが提案する“軽くて快適で実用的”なアイテムを揃えて、 ぜひこの夏も、…" at bounding box center [392, 250] width 413 height 45
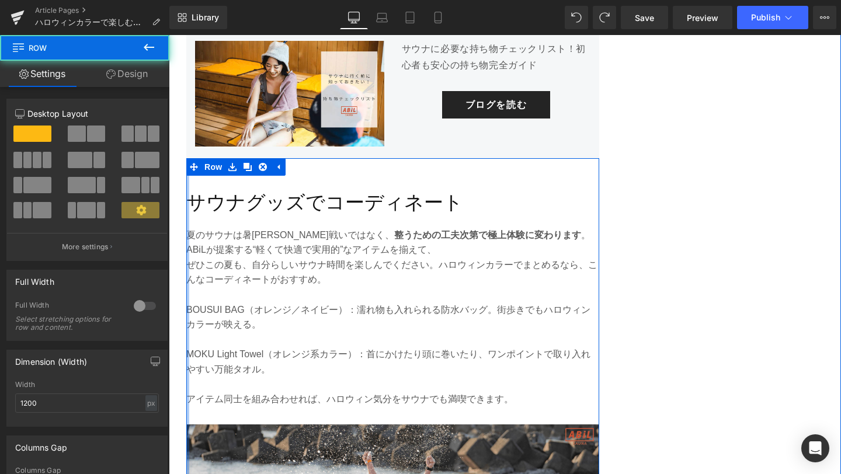
click at [189, 220] on div at bounding box center [187, 416] width 3 height 516
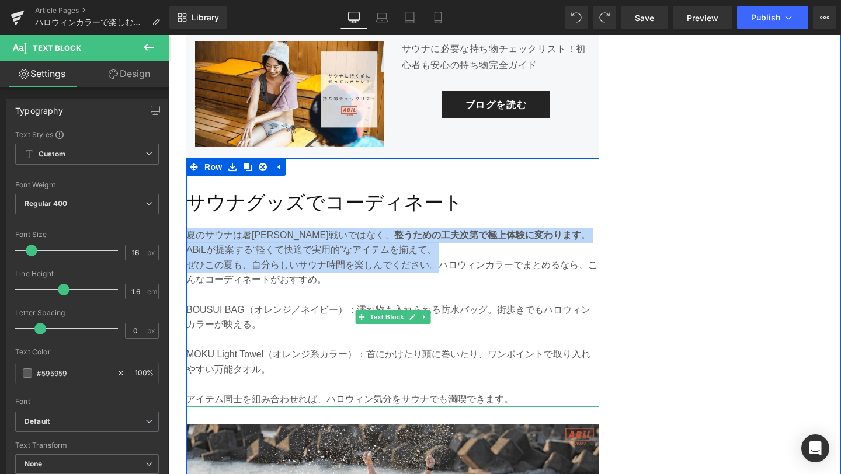
drag, startPoint x: 189, startPoint y: 220, endPoint x: 439, endPoint y: 253, distance: 252.2
click at [439, 253] on div "夏のサウナは暑さとの戦いではなく、 整うための工夫次第で極上体験に変わります 。 ABiLが提案する“軽くて快適で実用的”なアイテムを揃えて、 ぜひこの夏も、…" at bounding box center [392, 317] width 413 height 179
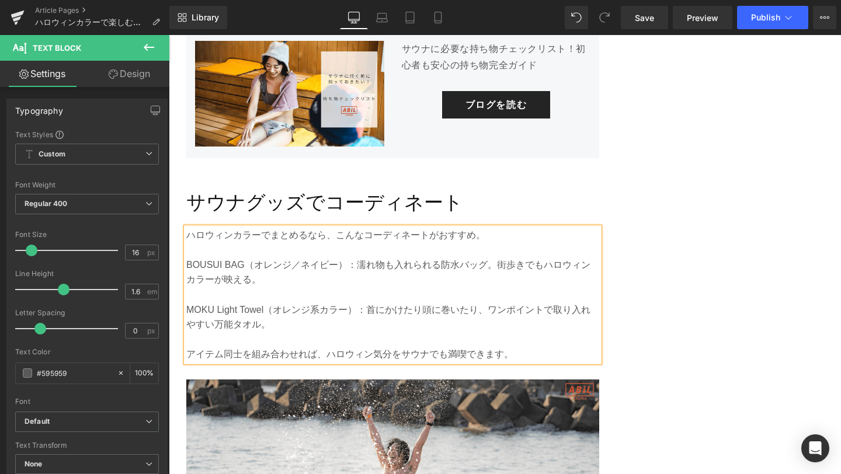
click at [187, 258] on p "BOUSUI BAG（オレンジ／ネイビー）：濡れ物も入れられる防水バッグ。街歩きでもハロウィンカラーが映える。" at bounding box center [392, 273] width 413 height 30
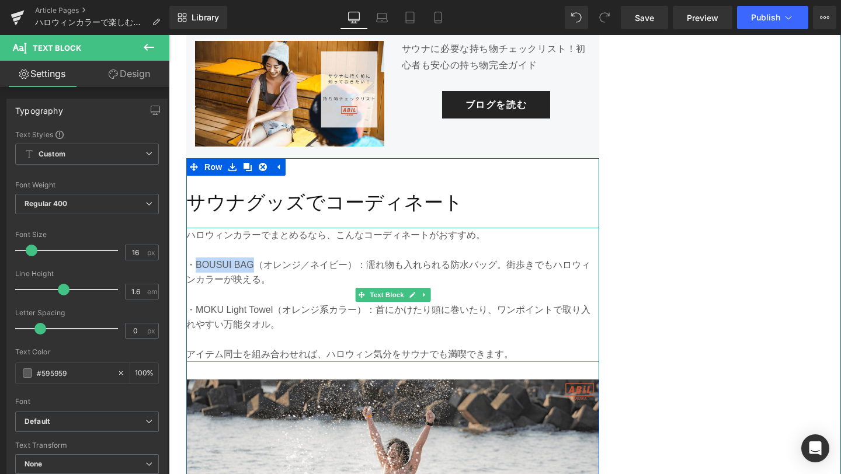
drag, startPoint x: 194, startPoint y: 251, endPoint x: 253, endPoint y: 247, distance: 59.1
click at [253, 258] on p "・BOUSUI BAG（オレンジ／ネイビー）：濡れ物も入れられる防水バッグ。街歩きでもハロウィンカラーが映える。" at bounding box center [392, 273] width 413 height 30
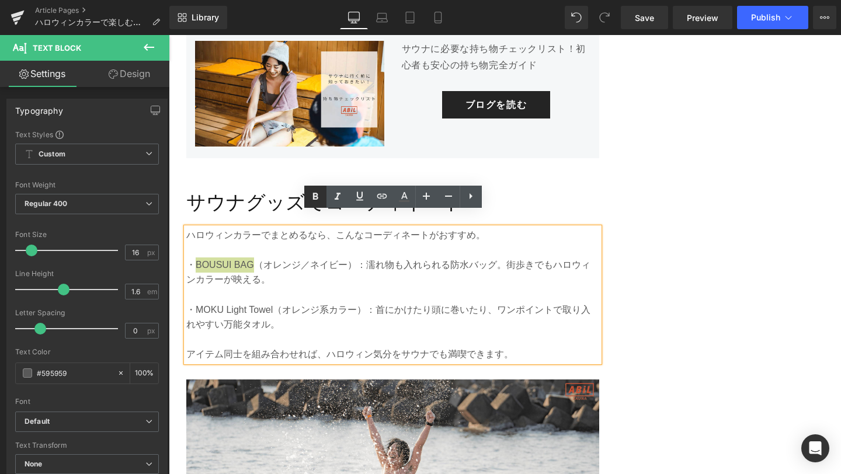
click at [0, 0] on icon at bounding box center [0, 0] width 0 height 0
drag, startPoint x: 196, startPoint y: 295, endPoint x: 274, endPoint y: 295, distance: 78.3
click at [274, 303] on p "・MOKU Light Towel（オレンジ系カラー）：首にかけたり頭に巻いたり、ワンポイントで取り入れやすい万能タオル。" at bounding box center [392, 318] width 413 height 30
click at [0, 0] on link at bounding box center [0, 0] width 0 height 0
click at [642, 26] on link "Save" at bounding box center [644, 17] width 47 height 23
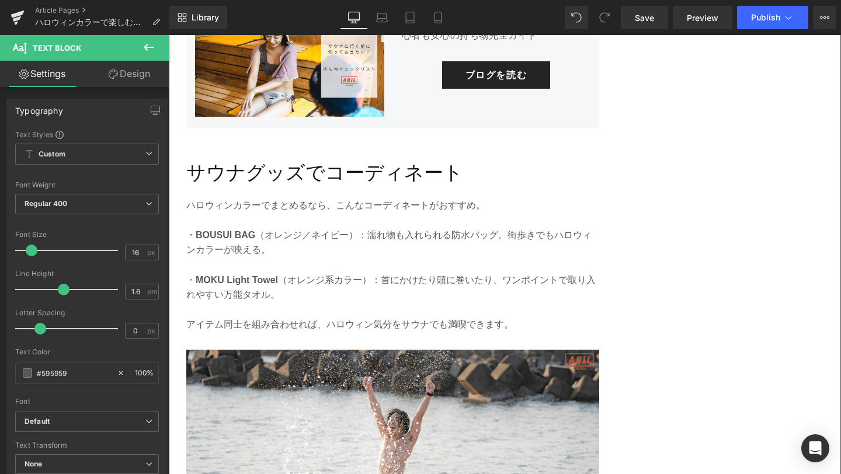
scroll to position [1814, 0]
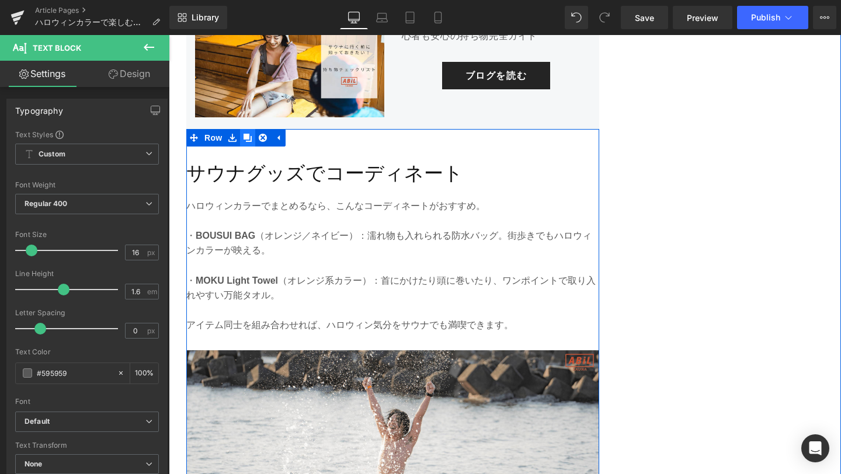
click at [248, 134] on icon at bounding box center [248, 138] width 8 height 8
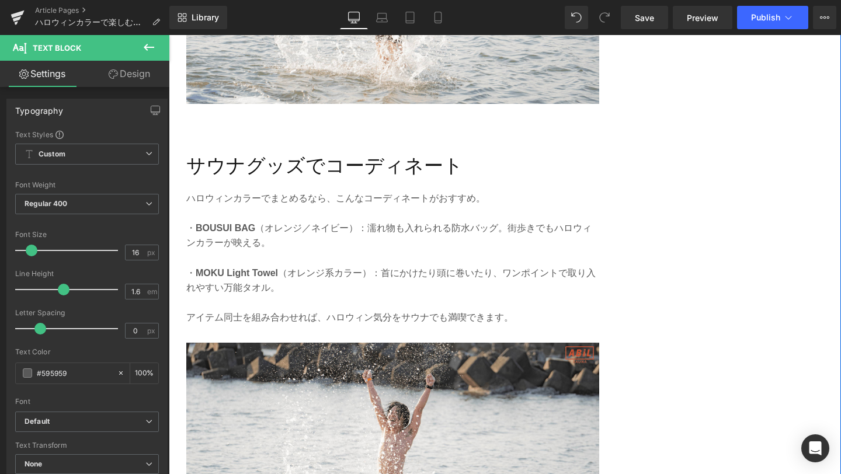
scroll to position [2318, 0]
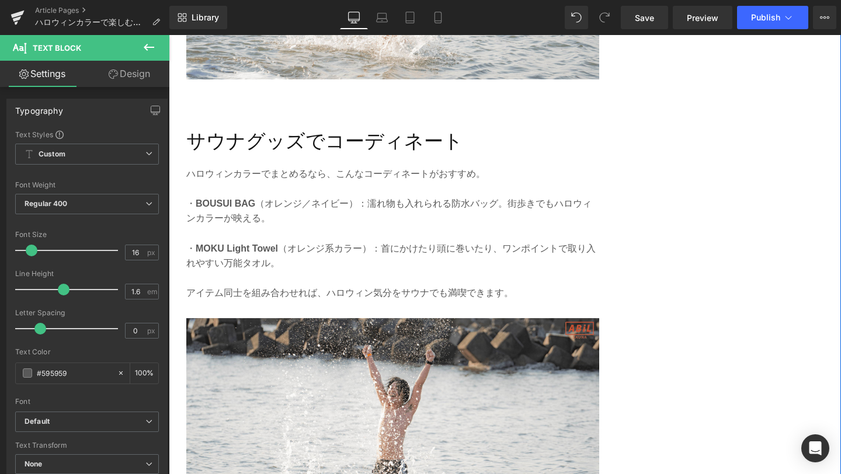
click at [325, 127] on h2 "サウナグッズでコーディネート" at bounding box center [392, 141] width 413 height 31
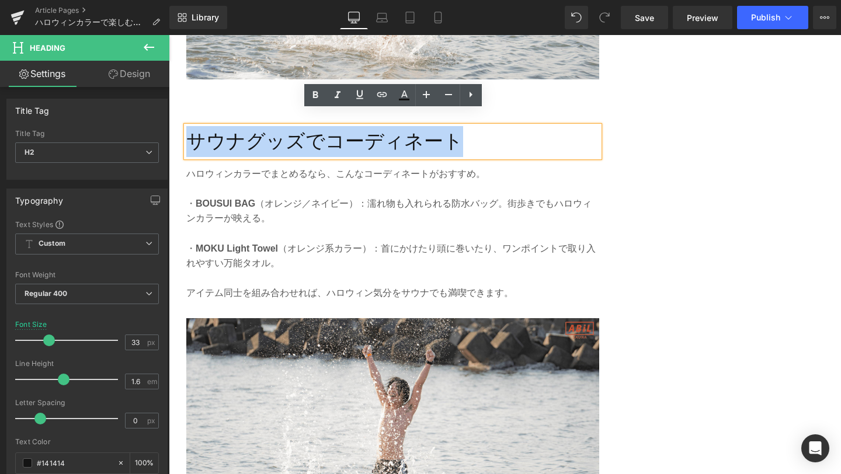
drag, startPoint x: 459, startPoint y: 121, endPoint x: 192, endPoint y: 122, distance: 267.5
click at [192, 126] on h2 "サウナグッズでコーディネート" at bounding box center [392, 141] width 413 height 31
paste div
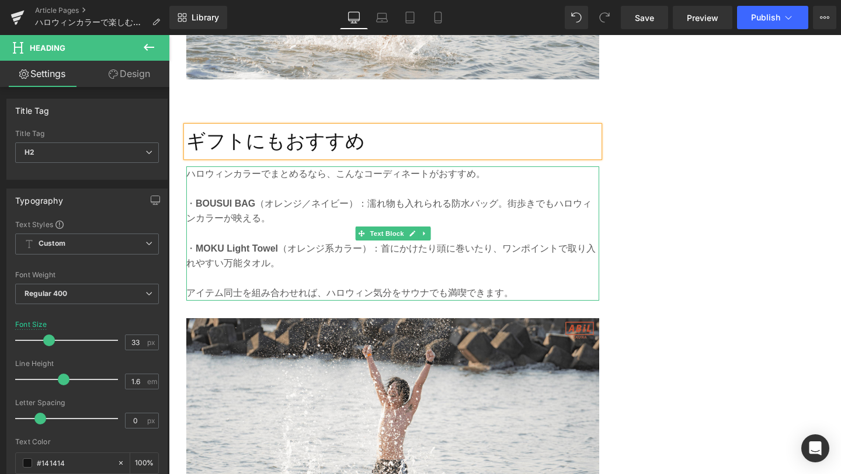
click at [261, 286] on p "アイテム同士を組み合わせれば、ハロウィン気分をサウナでも満喫できます。" at bounding box center [392, 293] width 413 height 15
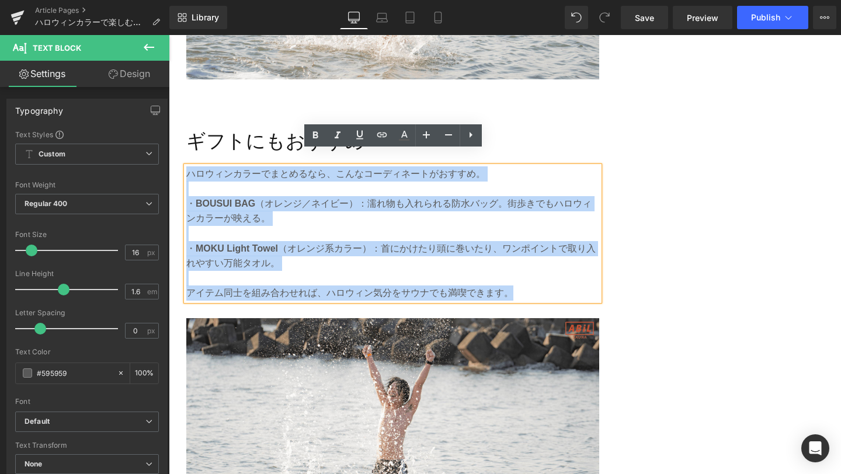
drag, startPoint x: 516, startPoint y: 277, endPoint x: 189, endPoint y: 156, distance: 348.9
click at [189, 166] on div "ハロウィンカラーでまとめるなら、こんなコーディネートがおすすめ。 ・ BOUSUI BAG （オレンジ／ネイビー）：濡れ物も入れられる防水バッグ。街歩きでもハ…" at bounding box center [392, 233] width 413 height 134
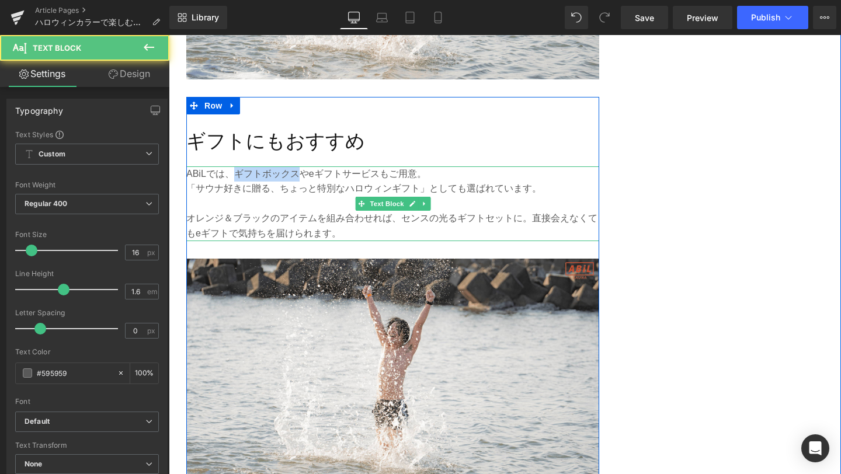
drag, startPoint x: 236, startPoint y: 158, endPoint x: 299, endPoint y: 159, distance: 63.1
click at [299, 166] on p "ABiLでは、ギフトボックスやeギフトサービスもご用意。" at bounding box center [392, 173] width 413 height 15
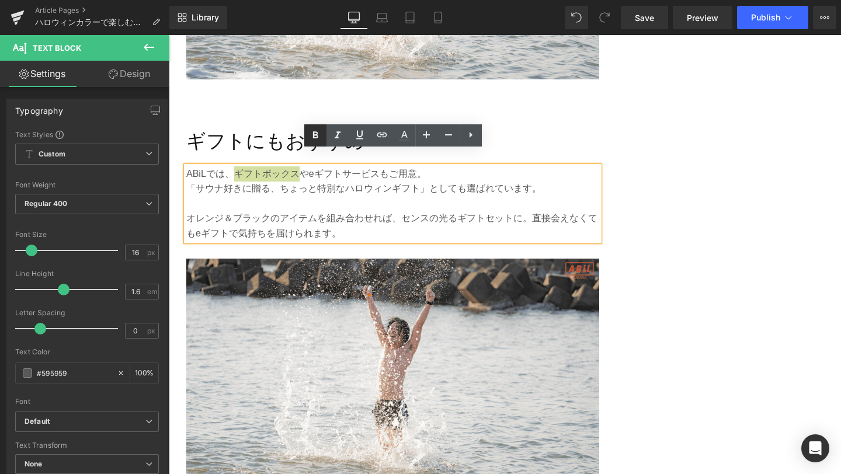
click at [0, 0] on icon at bounding box center [0, 0] width 0 height 0
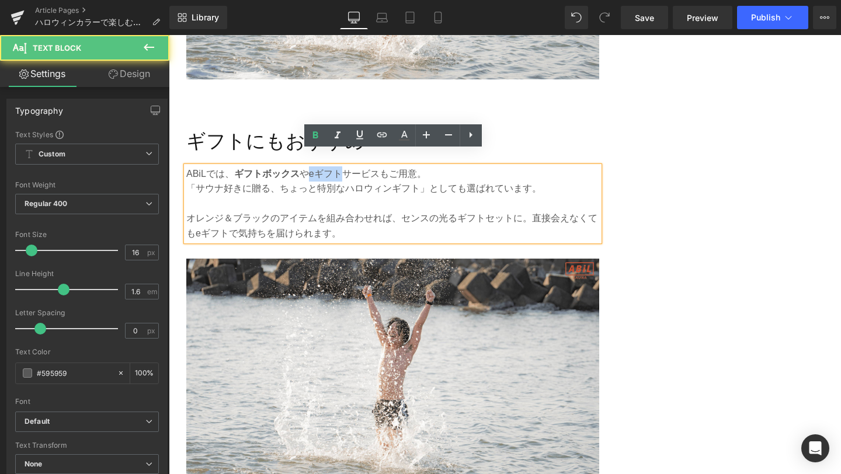
drag, startPoint x: 309, startPoint y: 163, endPoint x: 342, endPoint y: 160, distance: 33.4
click at [342, 166] on p "ABiLでは、 ギフトボックス やeギフトサービスもご用意。" at bounding box center [392, 173] width 413 height 15
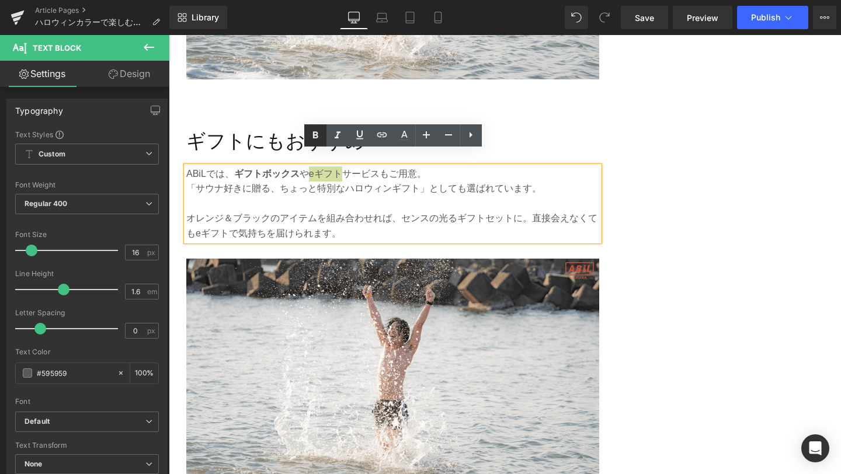
click at [0, 0] on icon at bounding box center [0, 0] width 0 height 0
click at [650, 15] on span "Save" at bounding box center [644, 18] width 19 height 12
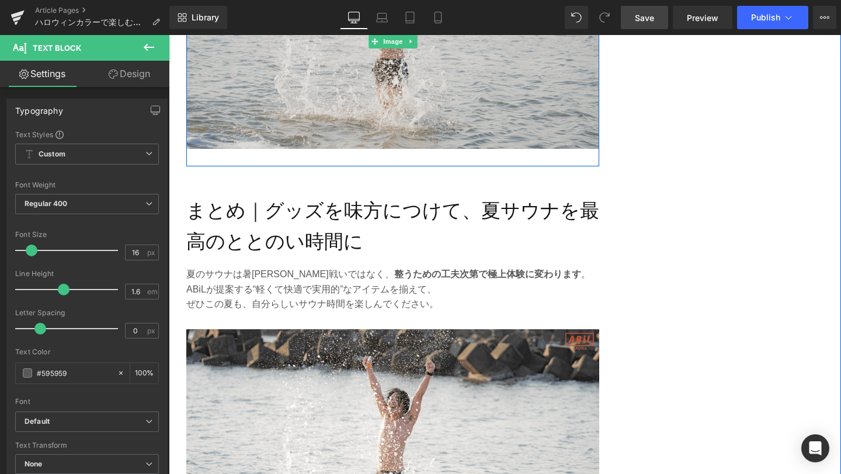
scroll to position [2666, 0]
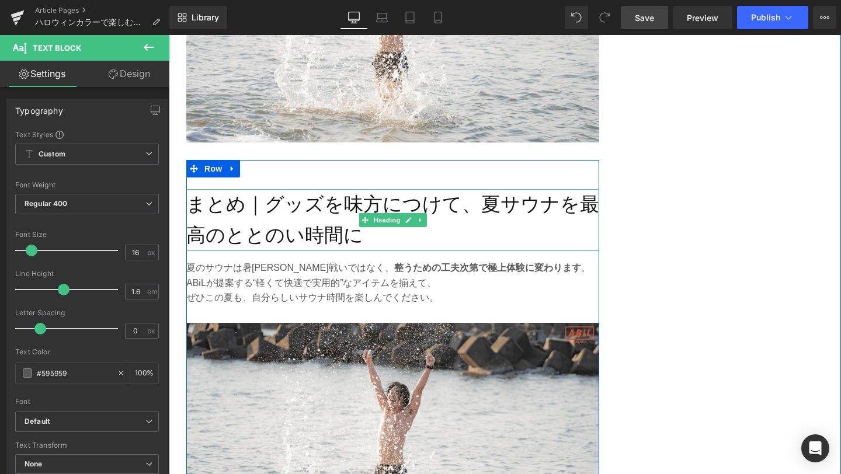
click at [291, 214] on h2 "まとめ｜グッズを味方につけて、夏サウナを最高のととのい時間に" at bounding box center [392, 220] width 413 height 62
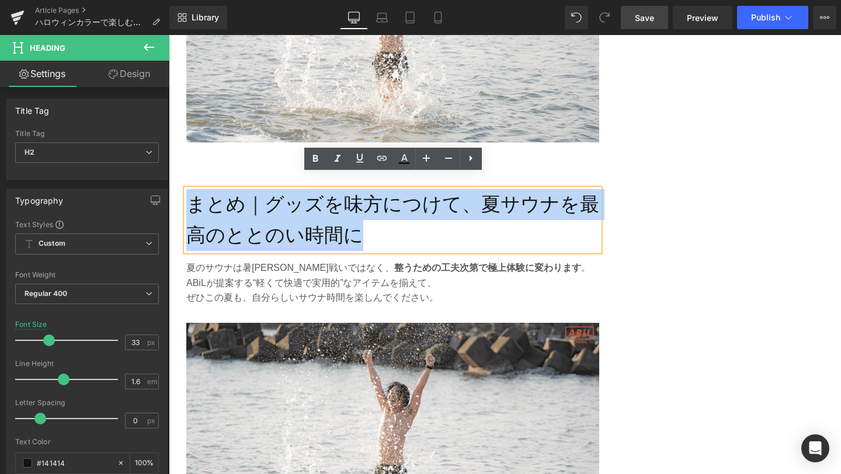
drag, startPoint x: 372, startPoint y: 225, endPoint x: 194, endPoint y: 186, distance: 182.3
click at [194, 189] on h2 "まとめ｜グッズを味方につけて、夏サウナを最高のととのい時間に" at bounding box center [392, 220] width 413 height 62
paste div
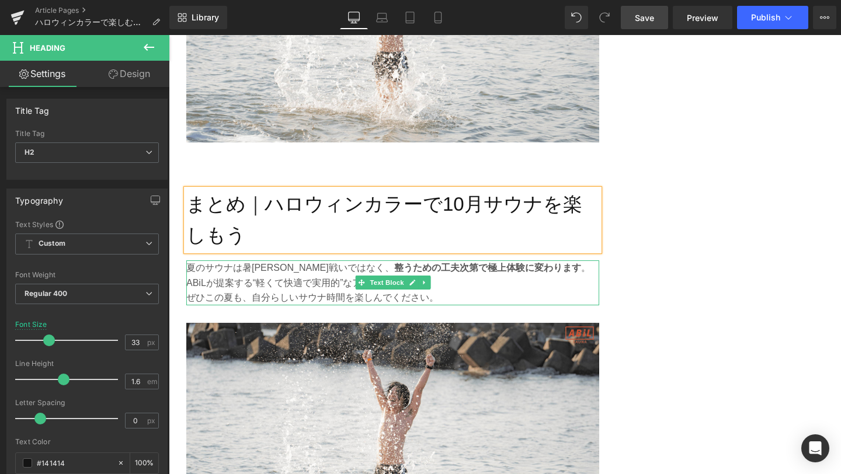
click at [312, 290] on p "ぜひこの夏も、自分らしいサウナ時間を楽しんでください。" at bounding box center [392, 297] width 413 height 15
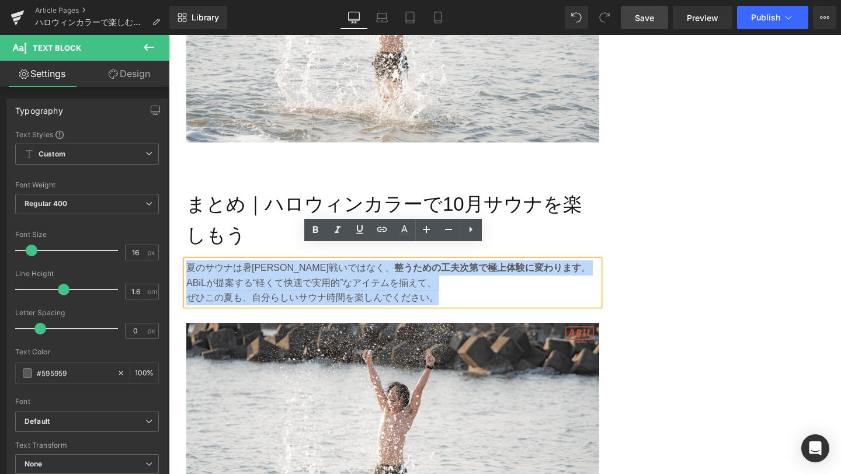
drag, startPoint x: 459, startPoint y: 287, endPoint x: 187, endPoint y: 249, distance: 274.9
click at [187, 261] on div "夏のサウナは暑さとの戦いではなく、 整うための工夫次第で極上体験に変わります 。 ABiLが提案する“軽くて快適で実用的”なアイテムを揃えて、 ぜひこの夏も、…" at bounding box center [392, 283] width 413 height 45
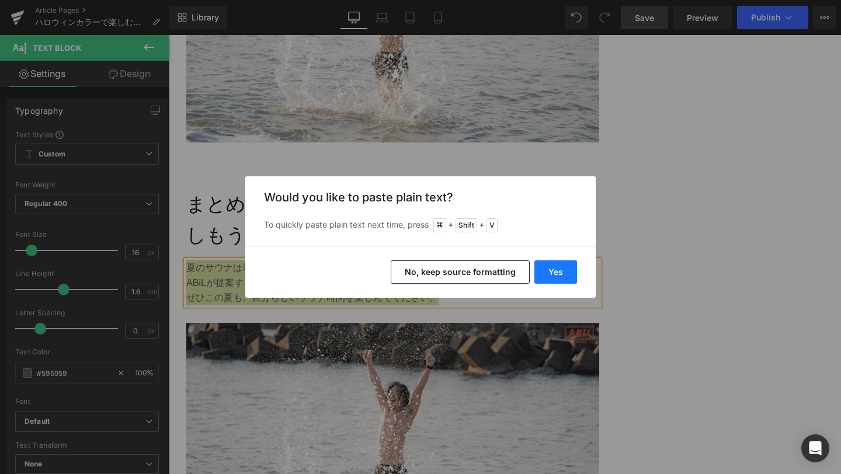
click at [543, 270] on button "Yes" at bounding box center [555, 272] width 43 height 23
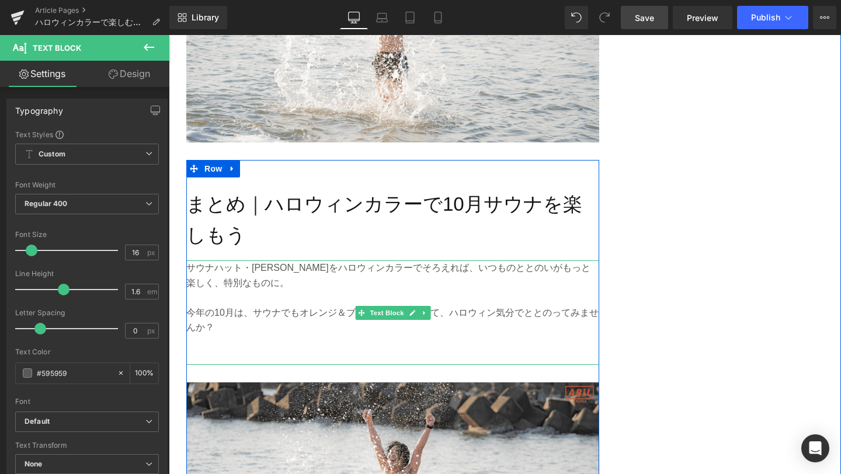
click at [374, 350] on p at bounding box center [392, 357] width 413 height 15
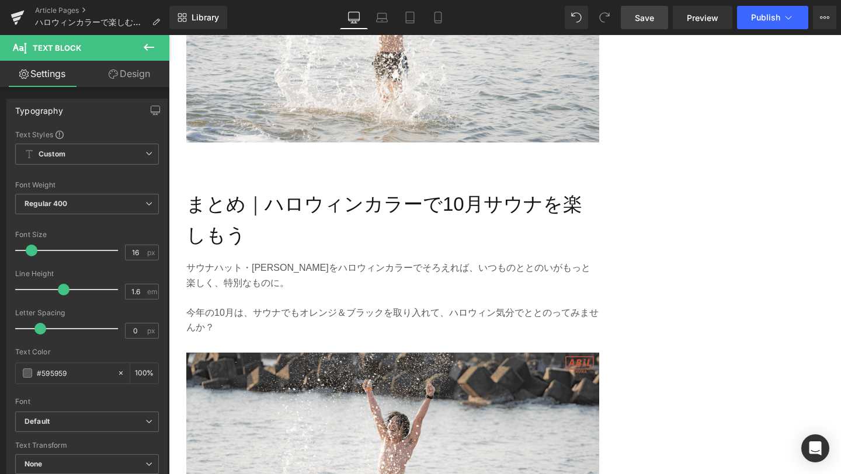
click at [646, 20] on span "Save" at bounding box center [644, 18] width 19 height 12
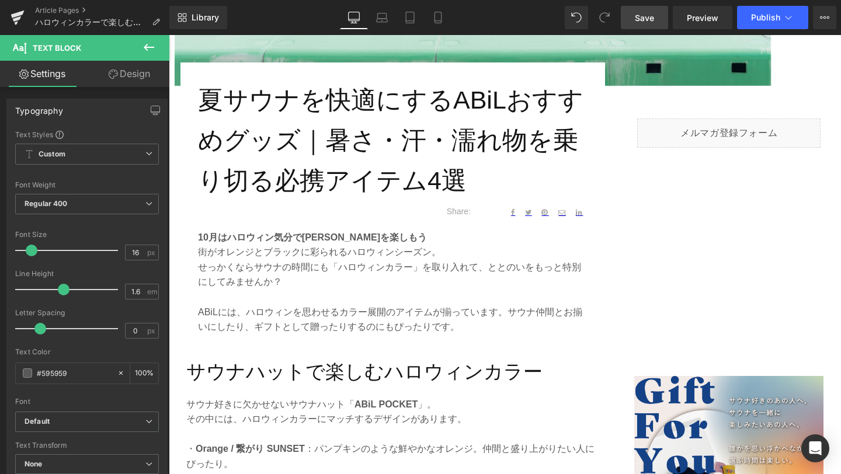
scroll to position [437, 0]
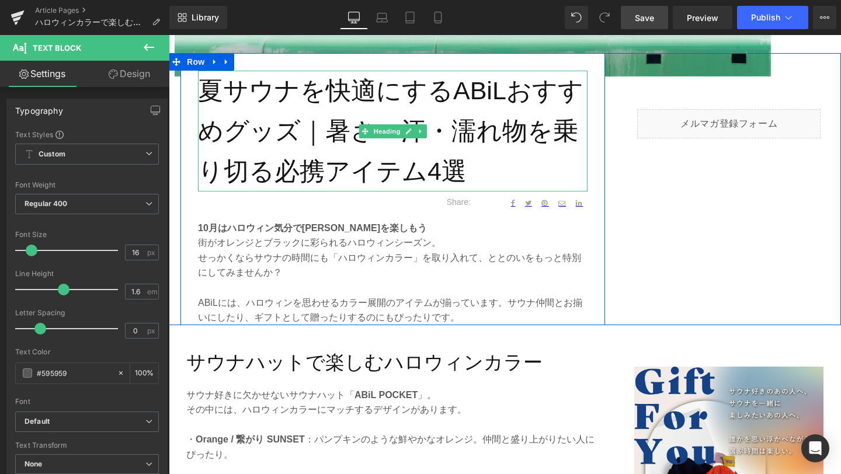
click at [276, 136] on h1 "夏サウナを快適にするABiLおすすめグッズ｜暑さ・汗・濡れ物を乗り切る必携アイテム4選" at bounding box center [393, 131] width 390 height 120
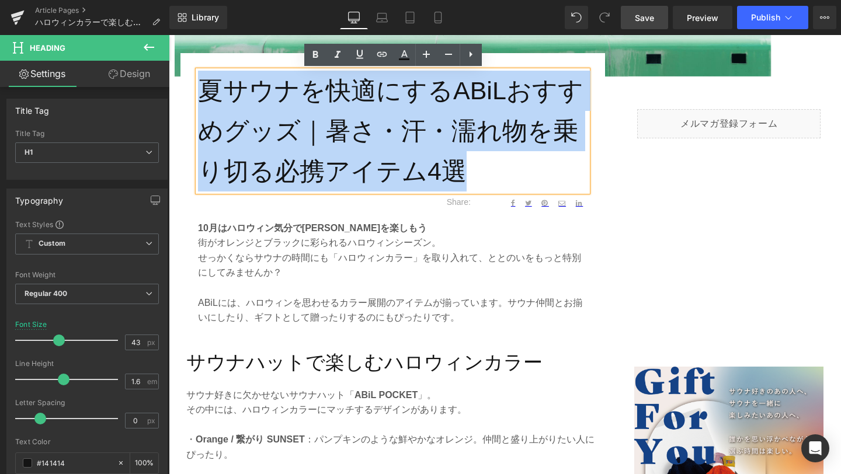
drag, startPoint x: 484, startPoint y: 170, endPoint x: 202, endPoint y: 78, distance: 296.8
click at [202, 78] on h1 "夏サウナを快適にするABiLおすすめグッズ｜暑さ・汗・濡れ物を乗り切る必携アイテム4選" at bounding box center [393, 131] width 390 height 120
paste div
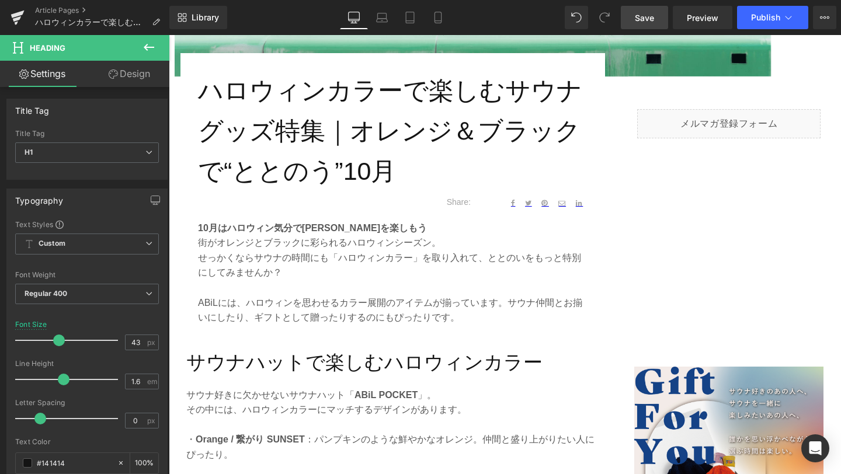
click at [635, 22] on span "Save" at bounding box center [644, 18] width 19 height 12
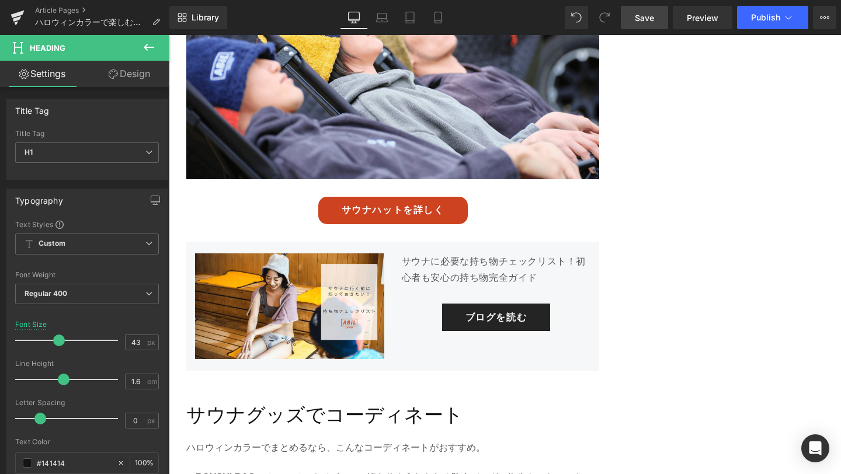
scroll to position [1576, 0]
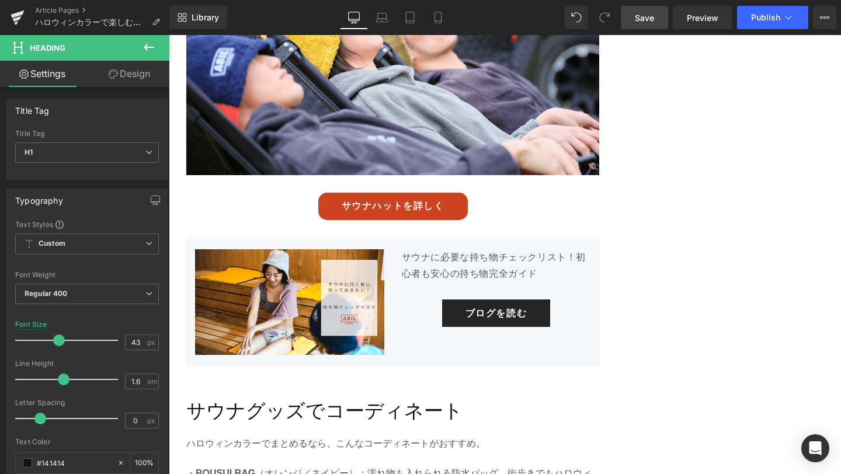
click at [422, 193] on link "サウナハットを詳しく" at bounding box center [393, 206] width 150 height 27
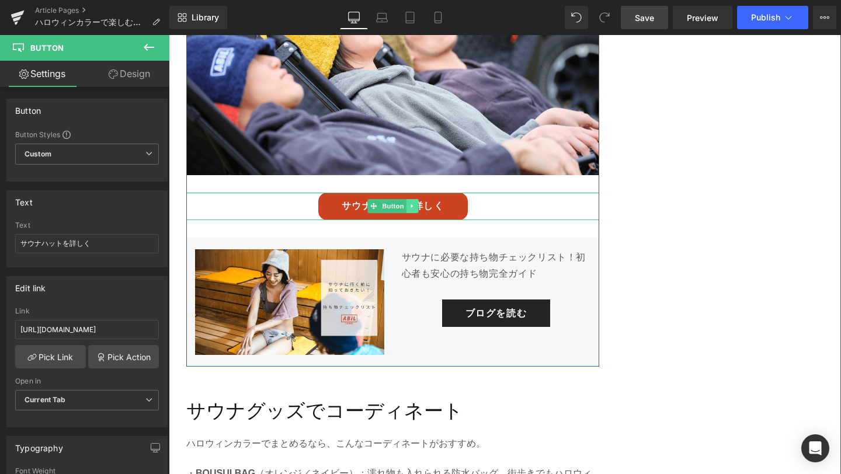
click at [409, 203] on icon at bounding box center [412, 206] width 6 height 7
click at [407, 203] on icon at bounding box center [406, 206] width 6 height 6
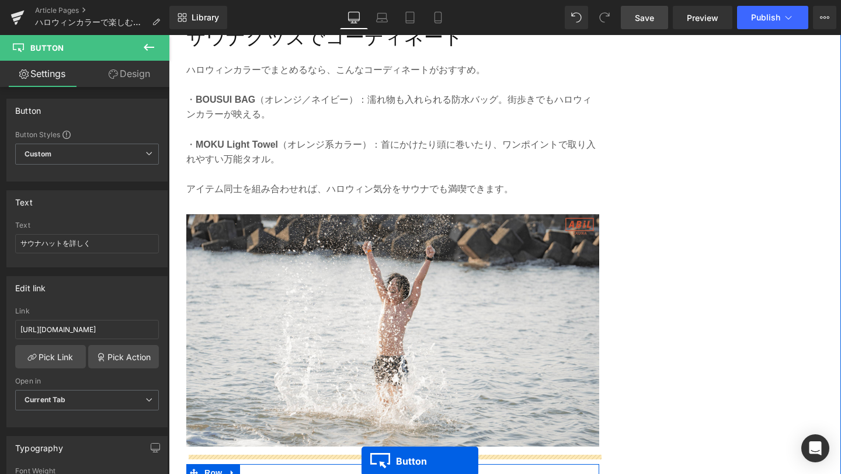
scroll to position [2067, 0]
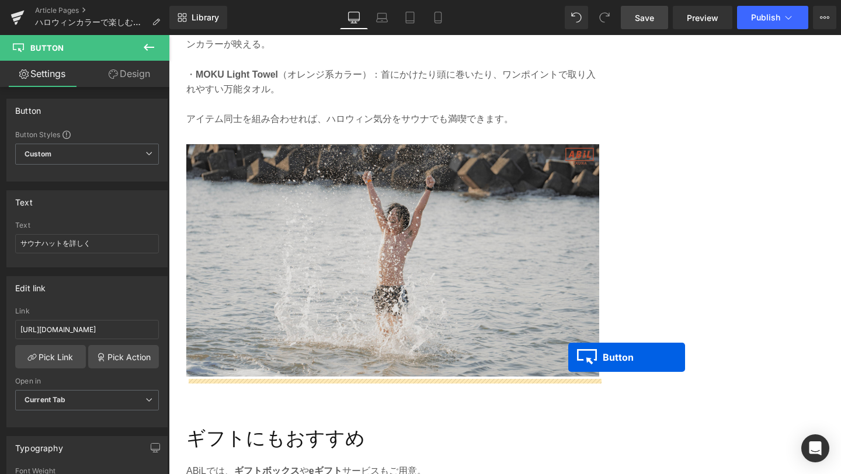
drag, startPoint x: 354, startPoint y: 190, endPoint x: 567, endPoint y: 357, distance: 270.8
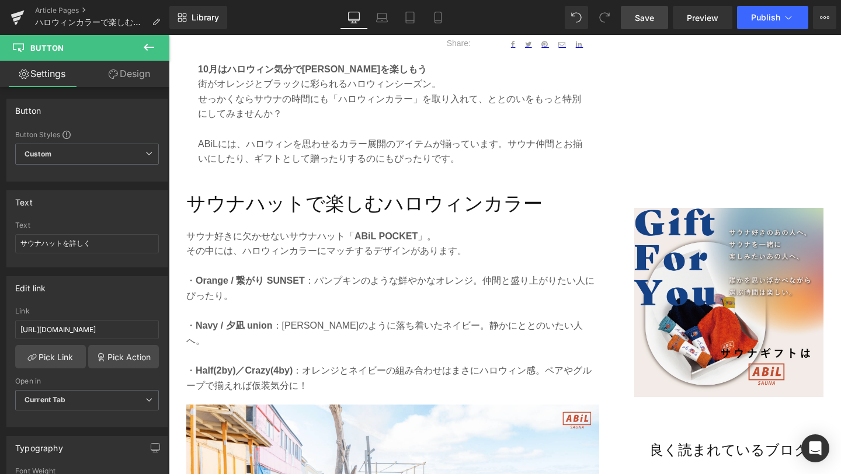
scroll to position [519, 0]
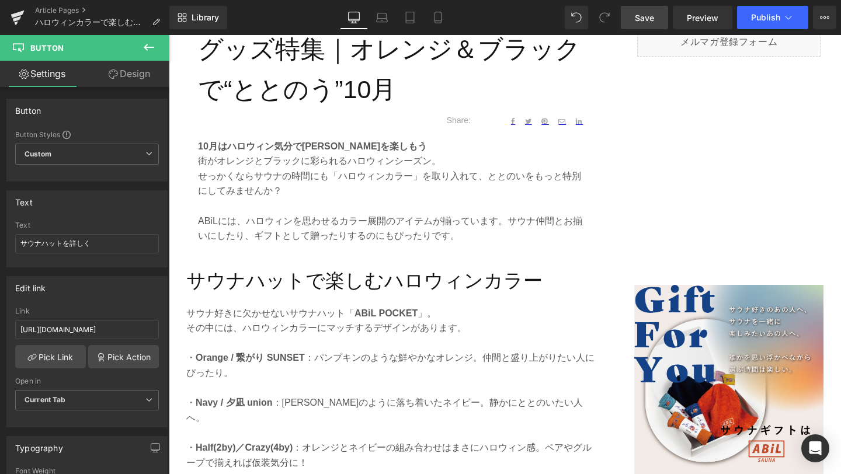
click at [647, 23] on span "Save" at bounding box center [644, 18] width 19 height 12
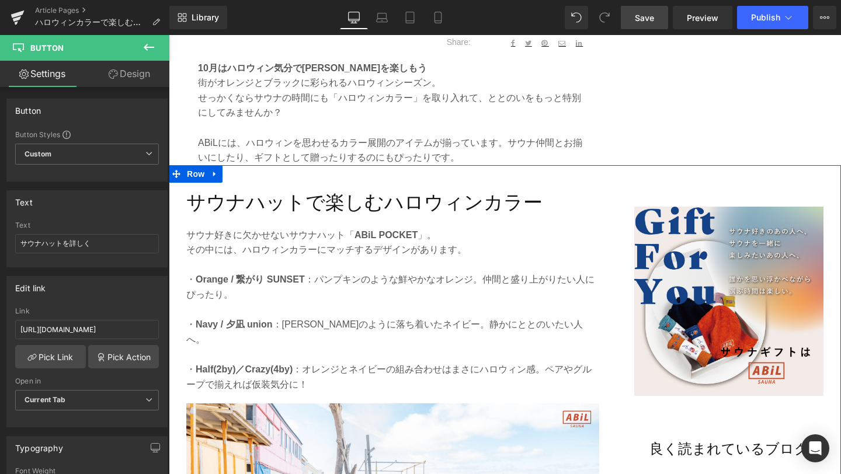
scroll to position [596, 0]
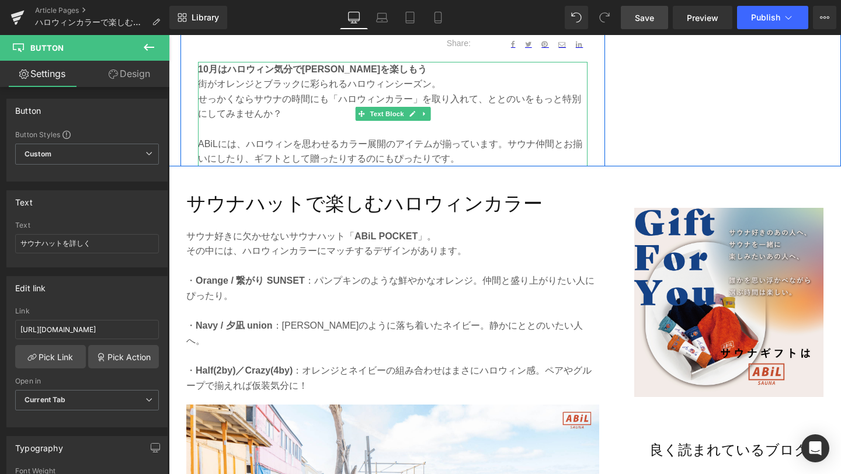
click at [502, 144] on p "ABiLには、ハロウィンを思わせるカラー展開のアイテムが揃っています。サウナ仲間とお揃いにしたり、ギフトとして贈ったりするのにもぴったりです。" at bounding box center [393, 152] width 390 height 30
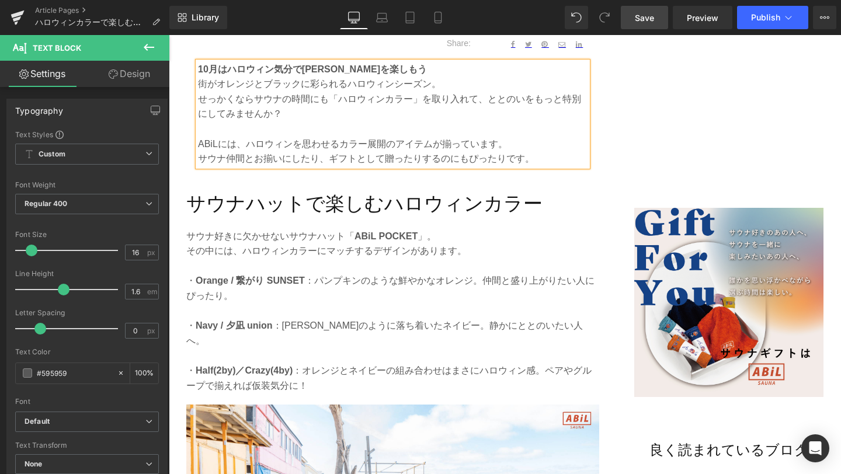
click at [485, 100] on p "せっかくならサウナの時間にも「ハロウィンカラー」を取り入れて、ととのいをもっと特別にしてみませんか？" at bounding box center [393, 107] width 390 height 30
click at [651, 18] on span "Save" at bounding box center [644, 18] width 19 height 12
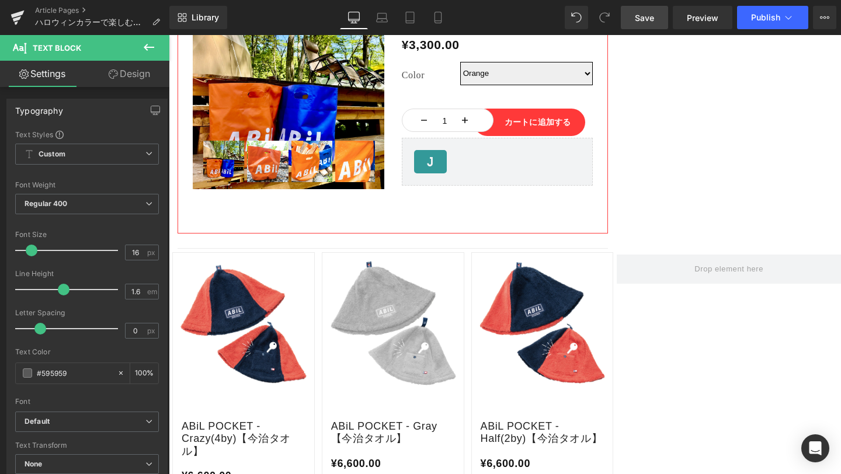
scroll to position [3377, 0]
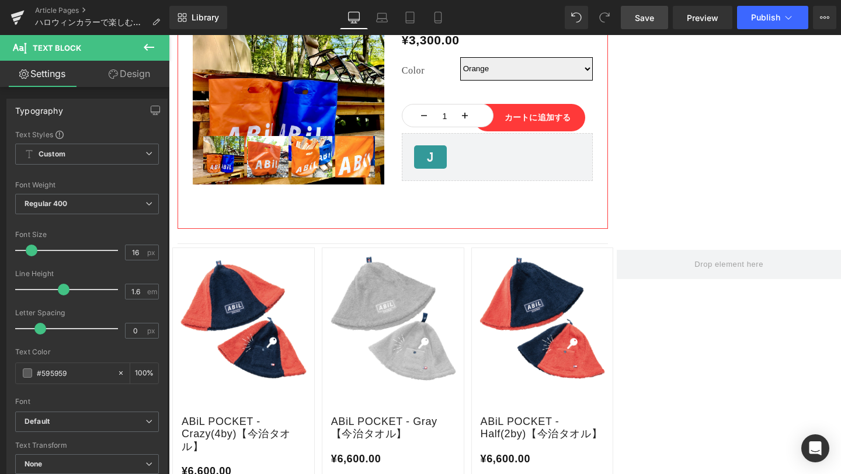
click at [635, 22] on link "Save" at bounding box center [644, 17] width 47 height 23
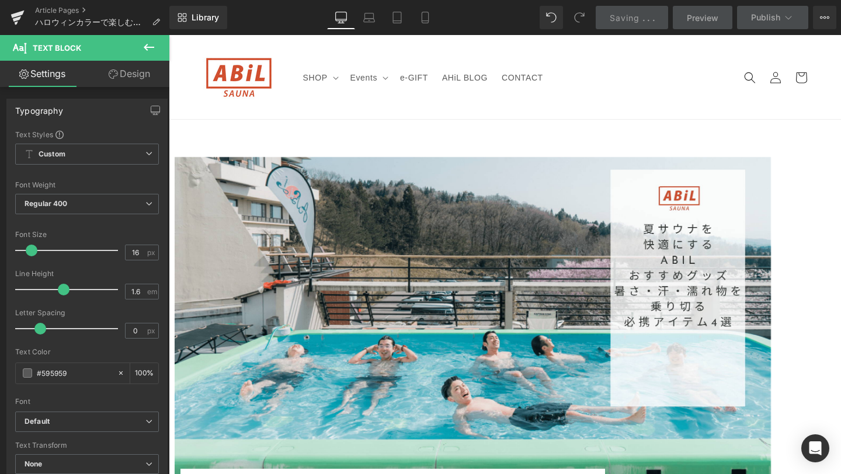
scroll to position [0, 0]
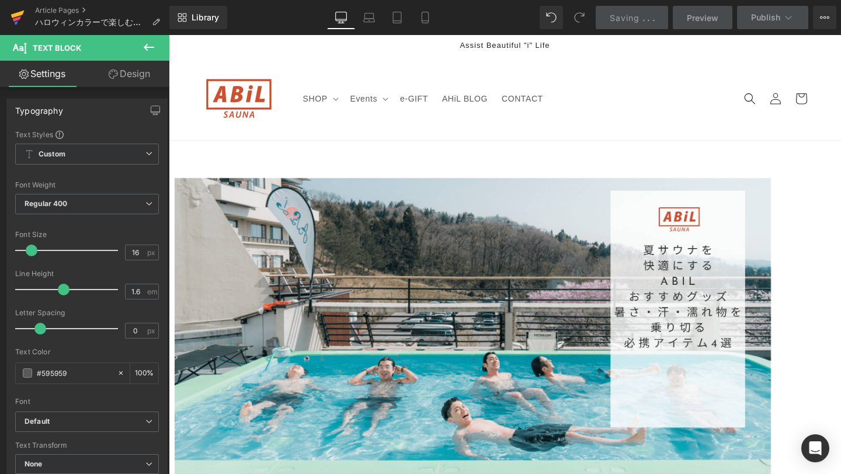
click at [12, 26] on icon at bounding box center [18, 17] width 14 height 29
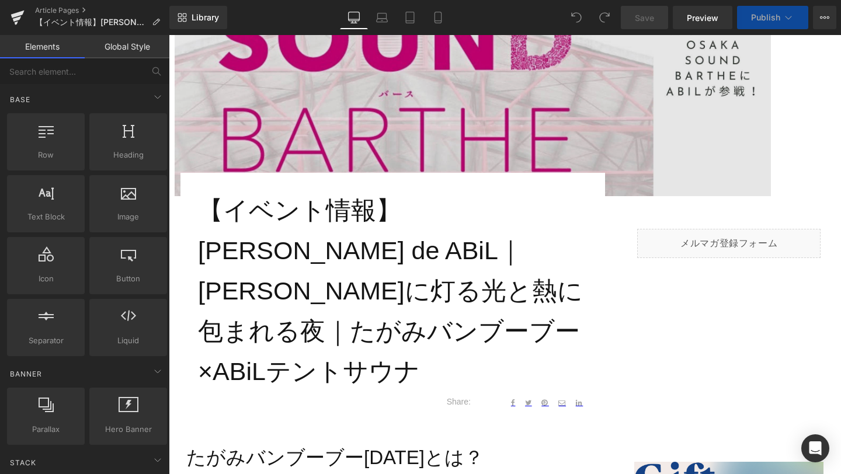
scroll to position [318, 0]
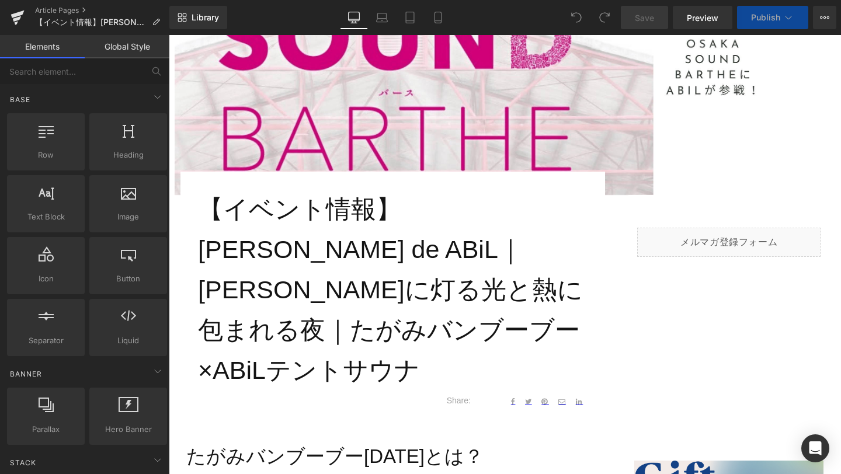
click at [264, 326] on h1 "【イベント情報】[PERSON_NAME] de ABiL｜[PERSON_NAME]に灯る光と熱に包まれる夜｜たがみバンブーブー×ABiLテントサウナ" at bounding box center [393, 289] width 390 height 201
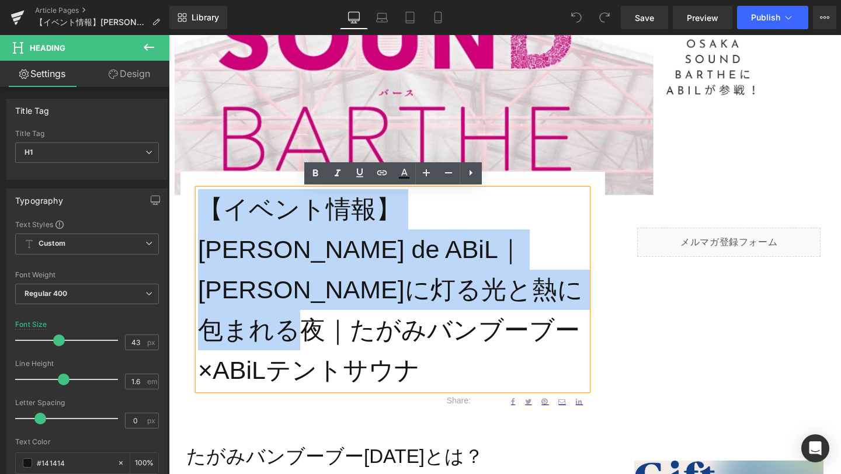
drag, startPoint x: 253, startPoint y: 328, endPoint x: 200, endPoint y: 214, distance: 125.9
click at [200, 214] on h1 "【イベント情報】[PERSON_NAME] de ABiL｜[PERSON_NAME]に灯る光と熱に包まれる夜｜たがみバンブーブー×ABiLテントサウナ" at bounding box center [393, 289] width 390 height 201
copy h1 "【イベント情報】[PERSON_NAME] de ABiL｜[PERSON_NAME]に灯る光と熱に包まれる夜｜たがみバンブーブー×ABiLテントサウナ"
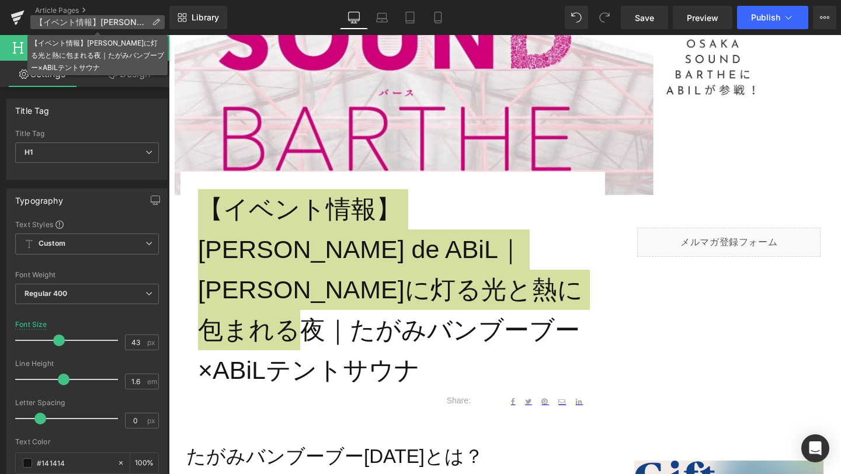
click at [159, 20] on icon at bounding box center [156, 22] width 8 height 8
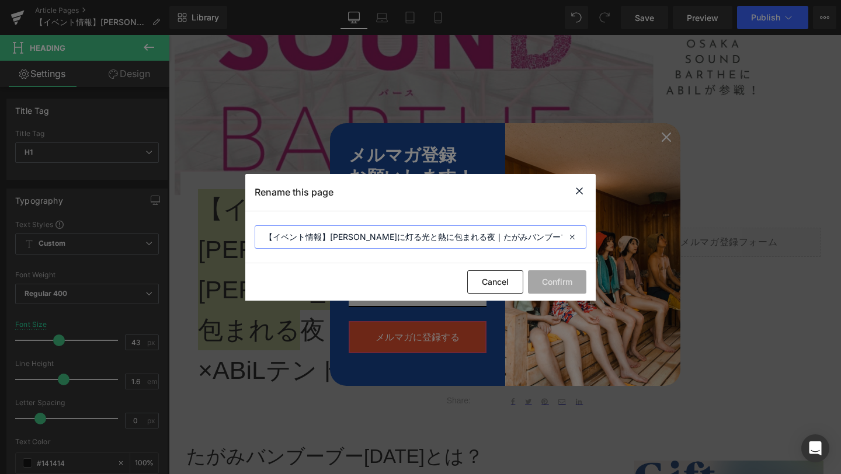
scroll to position [0, 33]
drag, startPoint x: 262, startPoint y: 240, endPoint x: 613, endPoint y: 238, distance: 351.0
click at [0, 0] on div "Rename this page 【イベント情報】[PERSON_NAME]に灯る光と熱に包まれる夜｜たがみバンブーブー×ABiLテントサウナ Cancel …" at bounding box center [0, 0] width 0 height 0
type input "【イベント情報】[PERSON_NAME] de ABiL｜[PERSON_NAME]に灯る光と熱に包まれる夜｜たがみバンブーブー×ABiLテントサウナ"
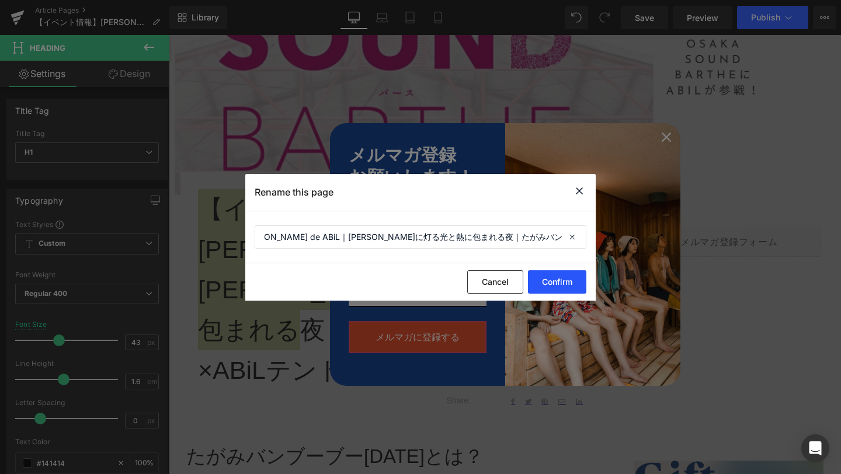
click at [0, 0] on button "Confirm" at bounding box center [0, 0] width 0 height 0
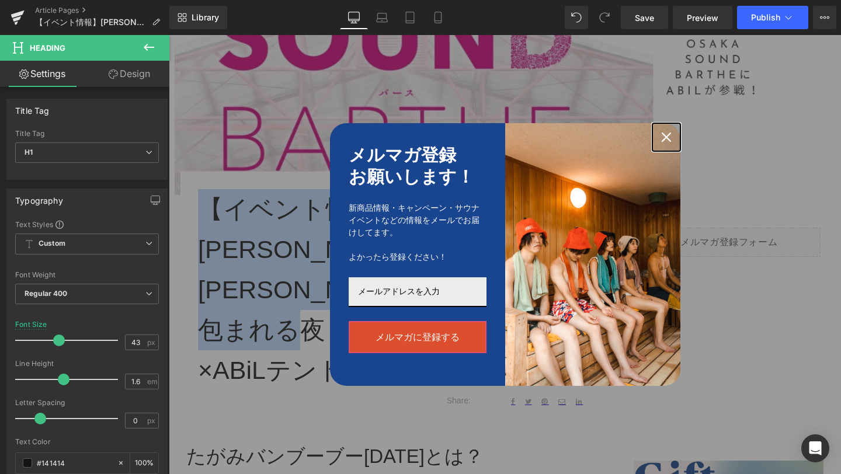
click at [669, 138] on icon "close icon" at bounding box center [666, 137] width 9 height 9
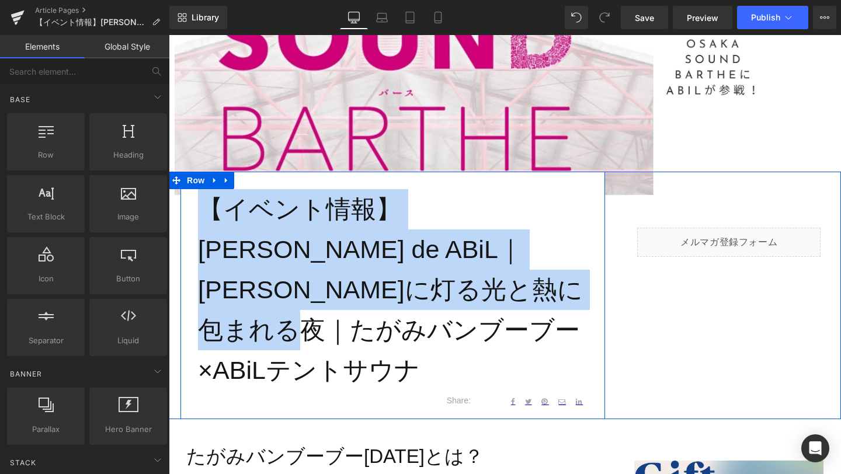
click at [572, 334] on h1 "【イベント情報】[PERSON_NAME] de ABiL｜[PERSON_NAME]に灯る光と熱に包まれる夜｜たがみバンブーブー×ABiLテントサウナ" at bounding box center [393, 289] width 390 height 201
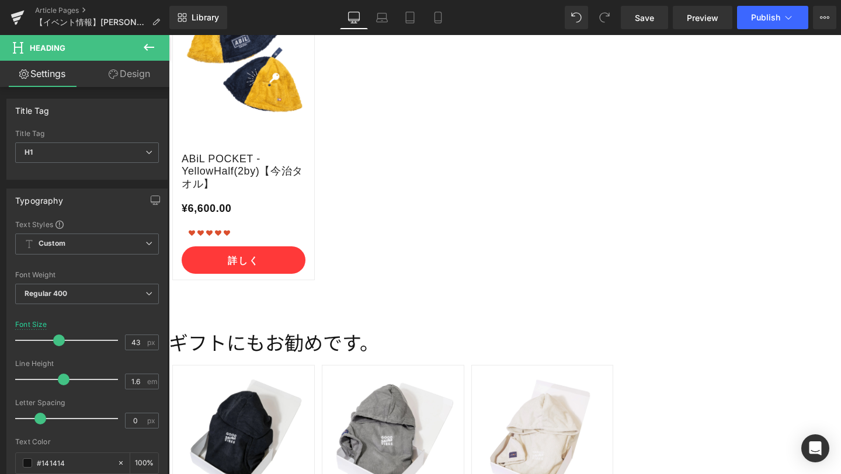
scroll to position [4980, 0]
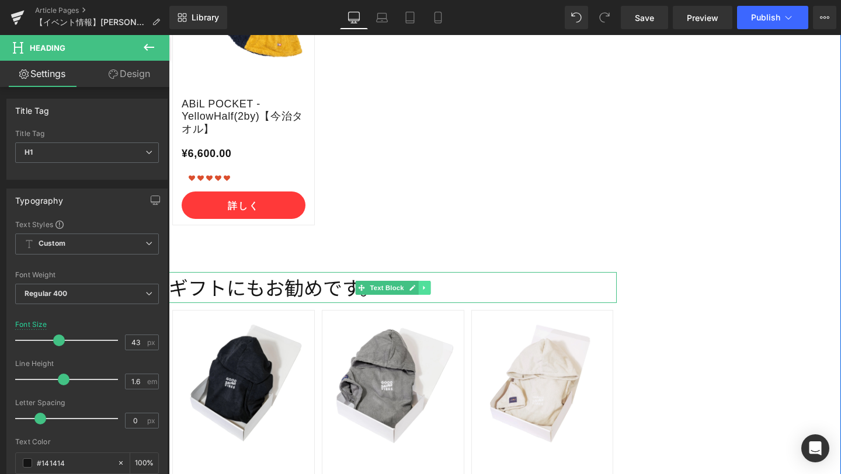
click at [423, 286] on icon at bounding box center [424, 288] width 2 height 4
click at [433, 284] on icon at bounding box center [430, 287] width 6 height 6
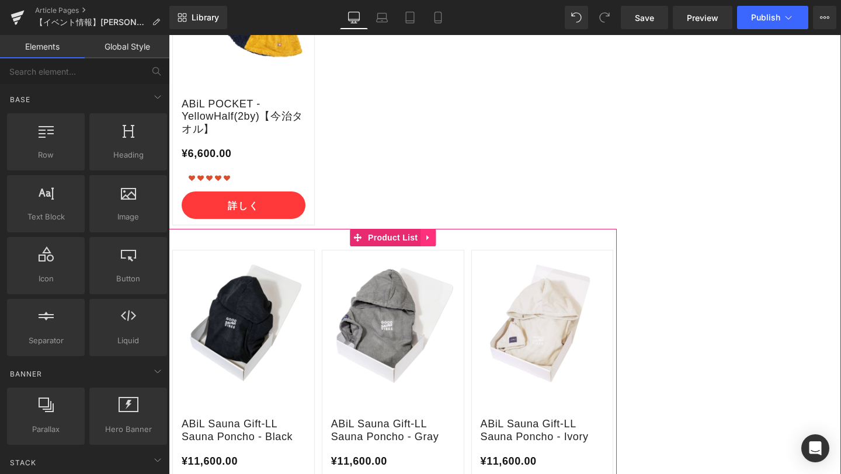
click at [431, 229] on link at bounding box center [428, 238] width 15 height 18
click at [438, 234] on icon at bounding box center [436, 238] width 8 height 8
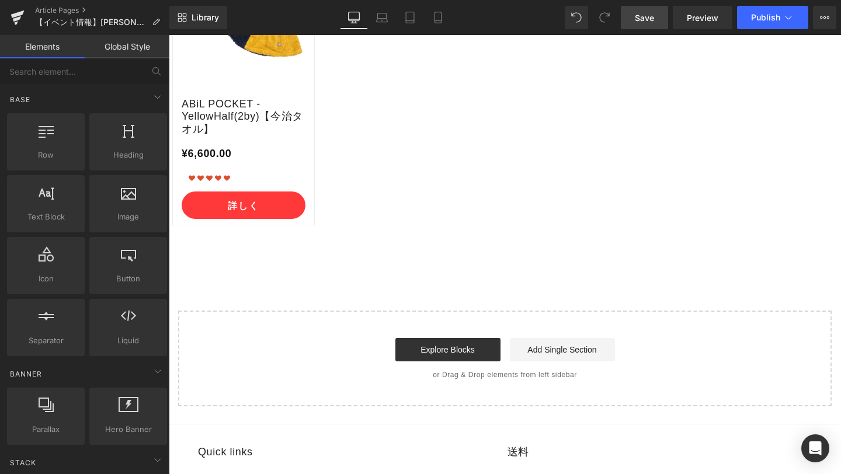
click at [645, 18] on span "Save" at bounding box center [644, 18] width 19 height 12
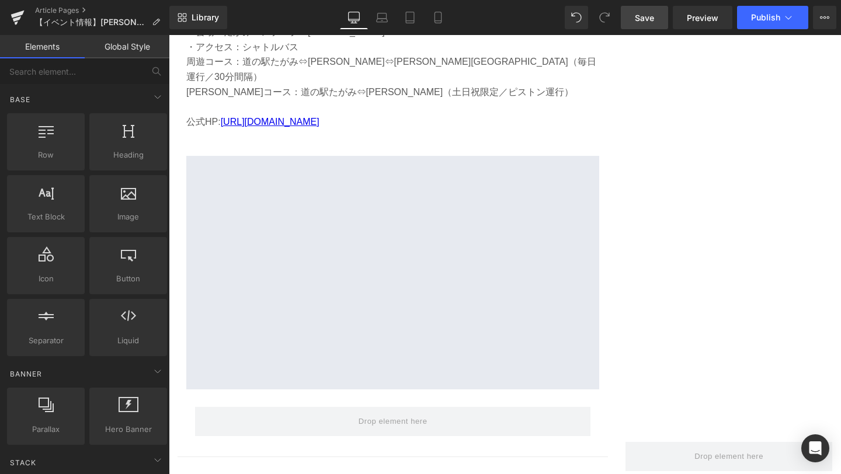
scroll to position [3839, 0]
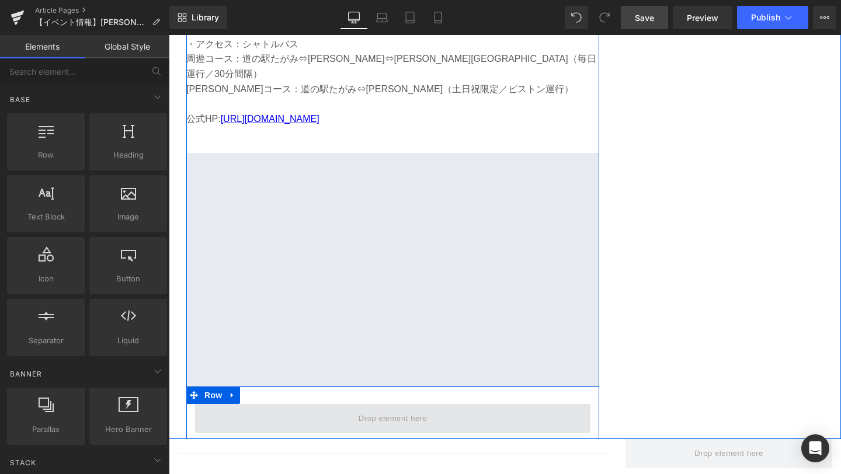
click at [284, 404] on span at bounding box center [392, 418] width 395 height 29
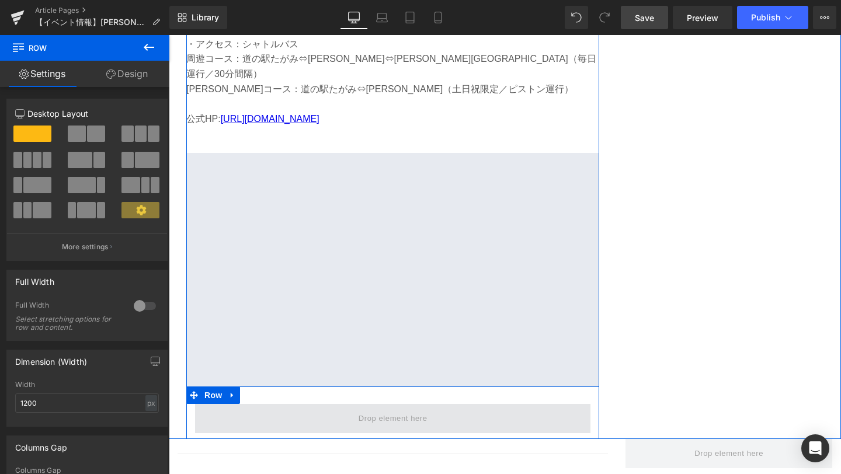
drag, startPoint x: 197, startPoint y: 196, endPoint x: 218, endPoint y: 290, distance: 95.9
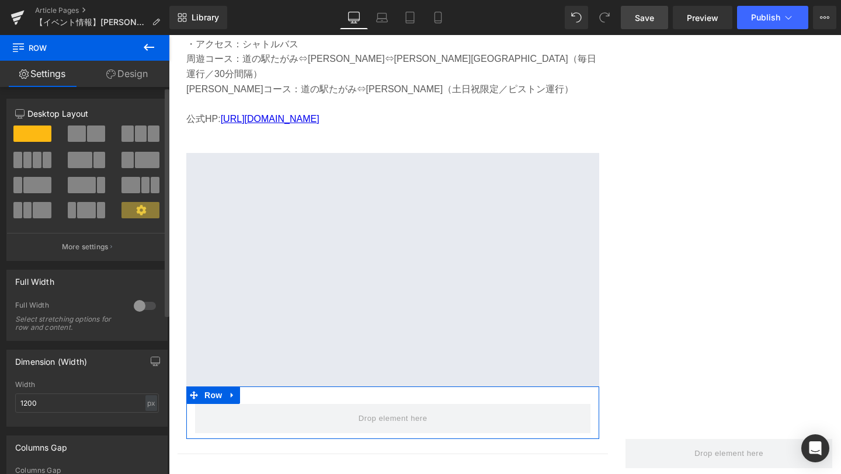
click at [21, 157] on span at bounding box center [17, 160] width 9 height 16
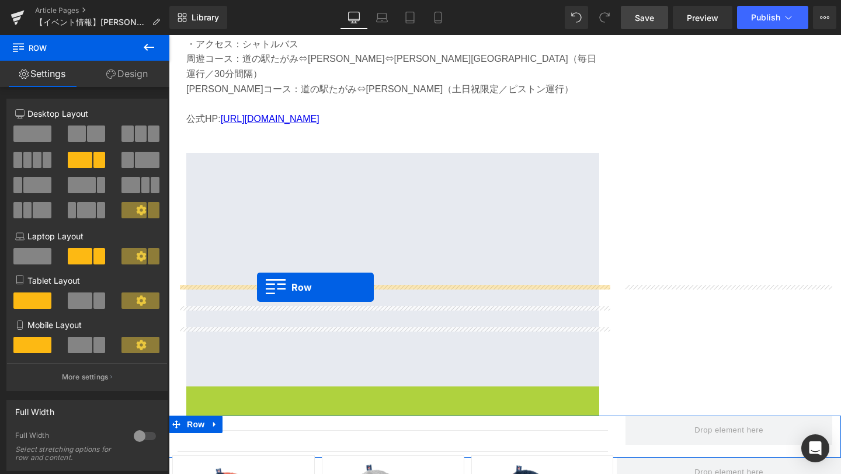
drag, startPoint x: 194, startPoint y: 266, endPoint x: 257, endPoint y: 287, distance: 66.7
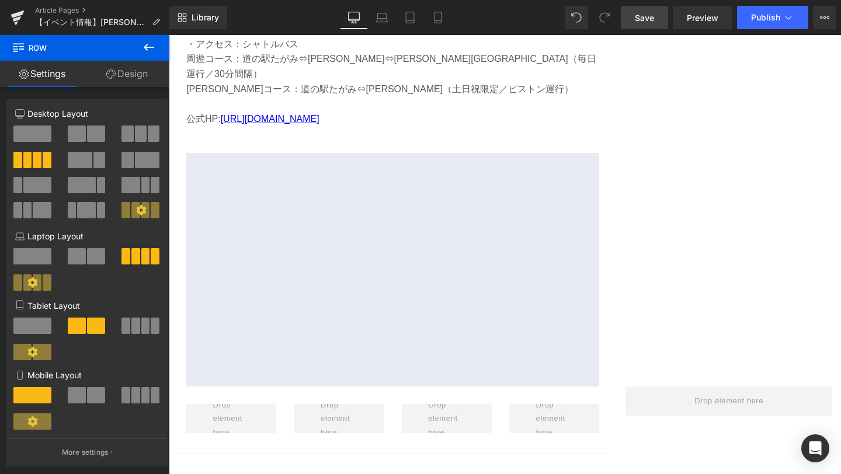
click at [145, 50] on icon at bounding box center [149, 47] width 14 height 14
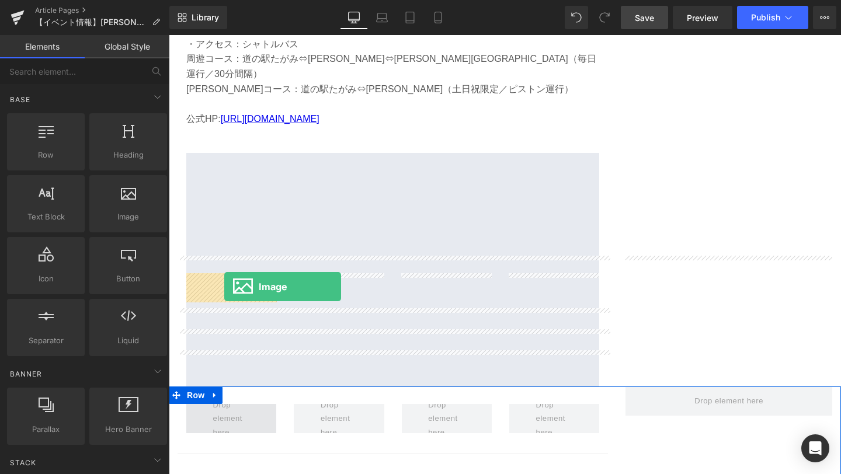
drag, startPoint x: 304, startPoint y: 249, endPoint x: 224, endPoint y: 287, distance: 88.3
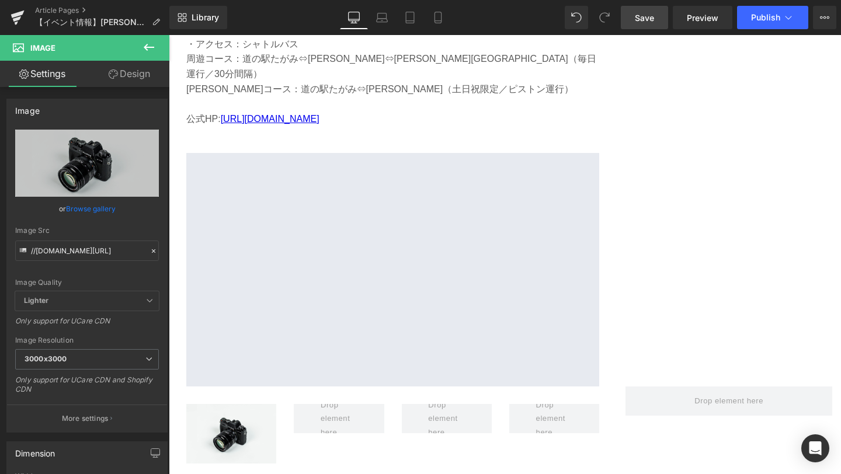
click at [145, 50] on icon at bounding box center [149, 47] width 14 height 14
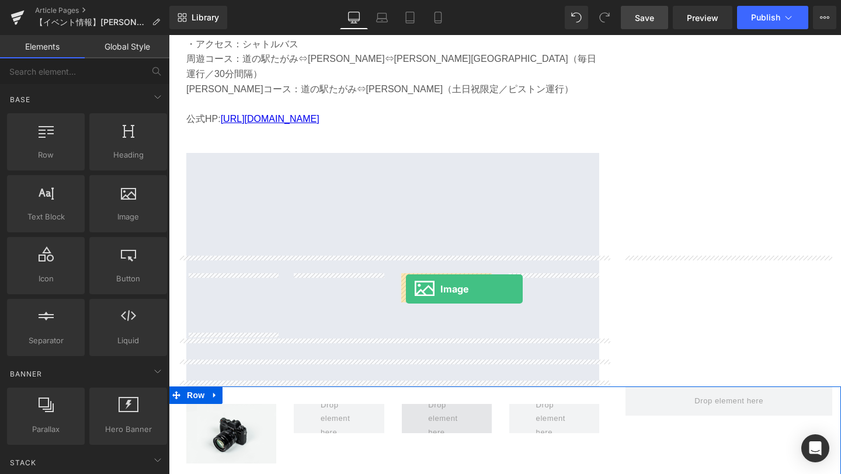
drag, startPoint x: 304, startPoint y: 244, endPoint x: 406, endPoint y: 289, distance: 111.4
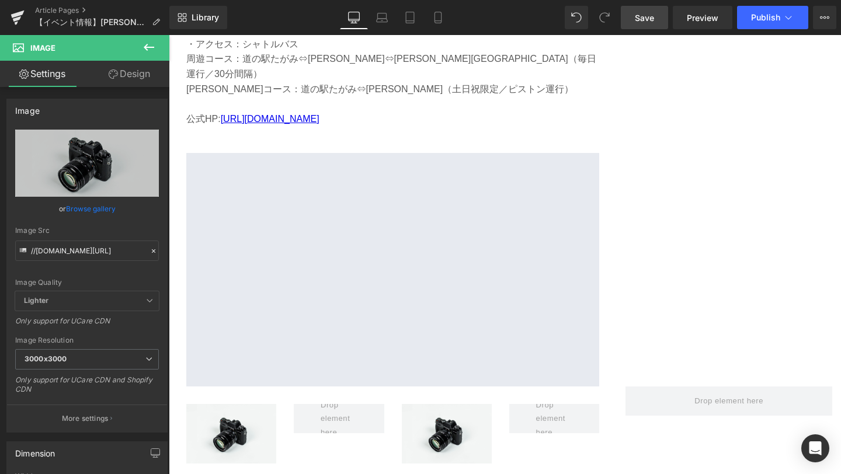
click at [145, 50] on icon at bounding box center [149, 47] width 14 height 14
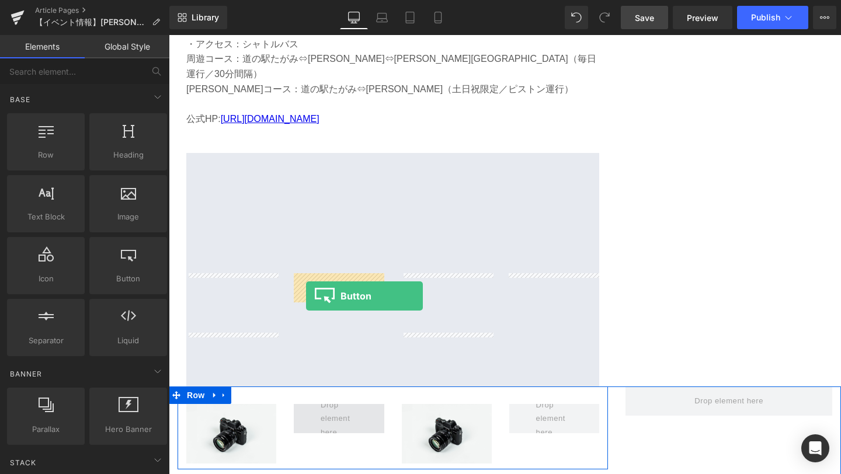
drag, startPoint x: 275, startPoint y: 305, endPoint x: 304, endPoint y: 293, distance: 32.0
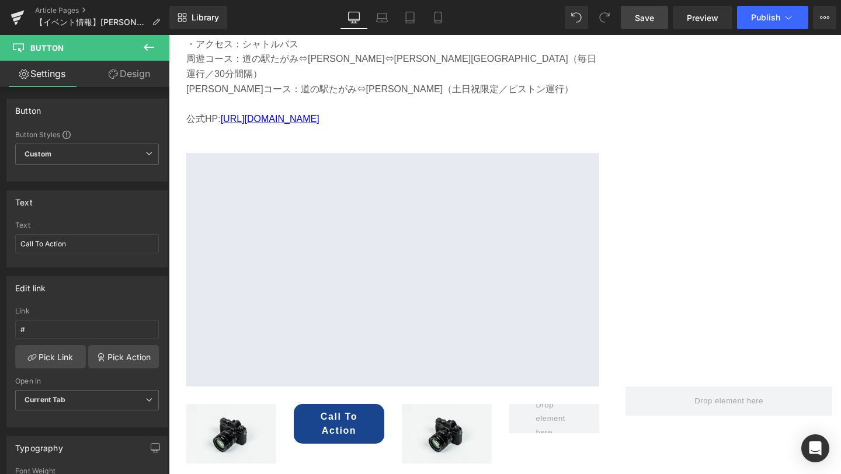
click at [144, 58] on button at bounding box center [148, 48] width 41 height 26
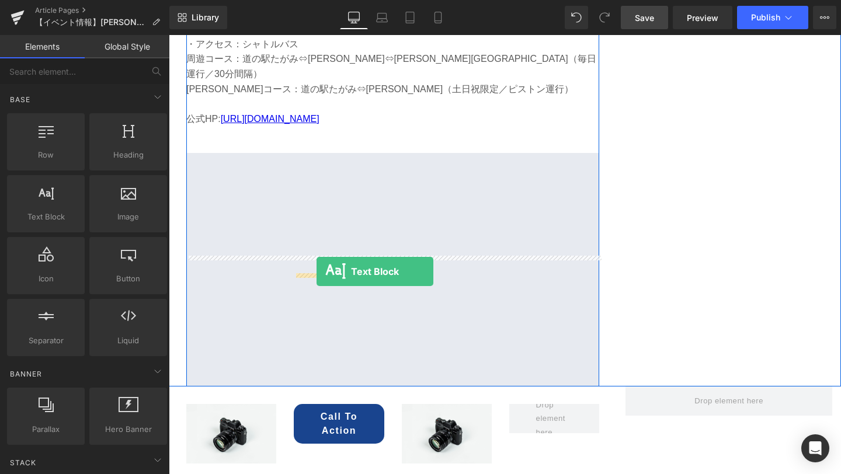
drag, startPoint x: 220, startPoint y: 239, endPoint x: 317, endPoint y: 272, distance: 102.3
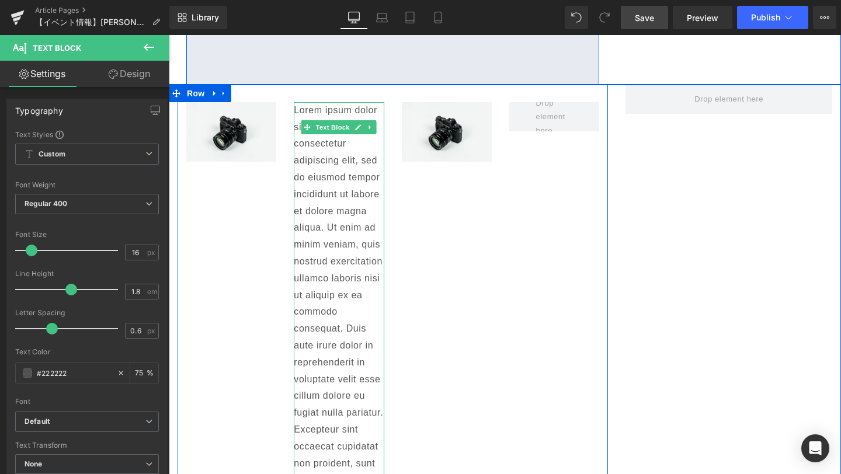
scroll to position [4175, 0]
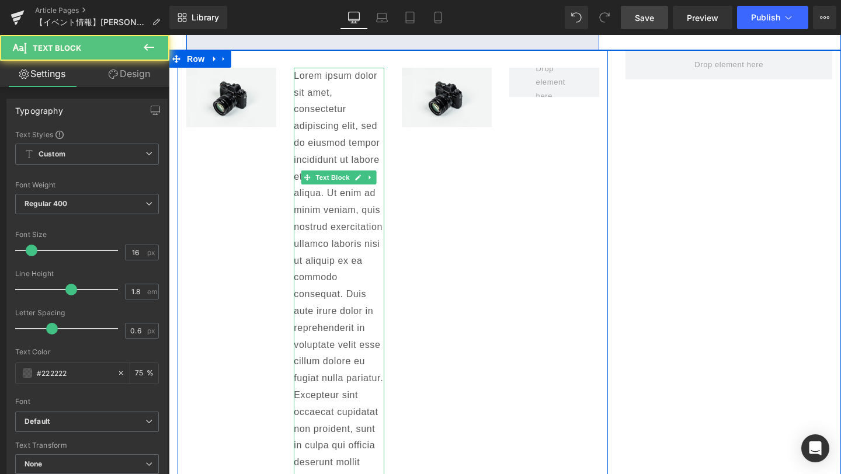
click at [316, 86] on p "Lorem ipsum dolor sit amet, consectetur adipiscing elit, sed do eiusmod tempor …" at bounding box center [339, 286] width 90 height 437
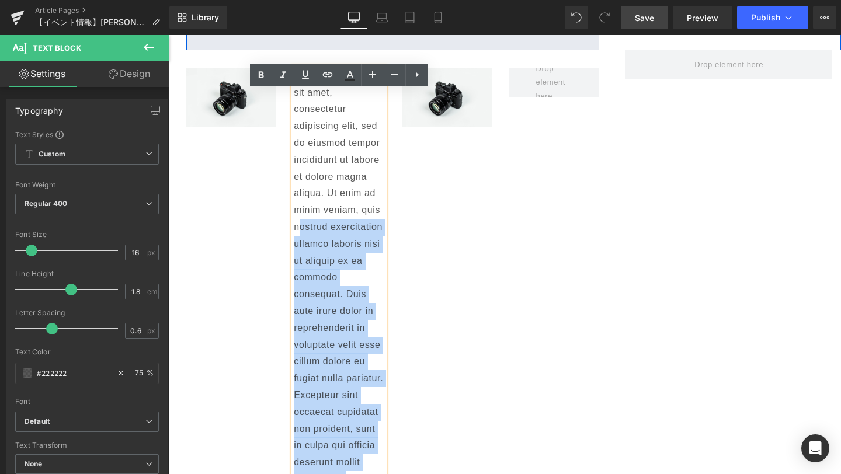
drag, startPoint x: 301, startPoint y: 105, endPoint x: 384, endPoint y: 354, distance: 262.5
click at [384, 354] on div "Lorem ipsum dolor sit amet, consectetur adipiscing elit, sed do eiusmod tempor …" at bounding box center [339, 286] width 90 height 437
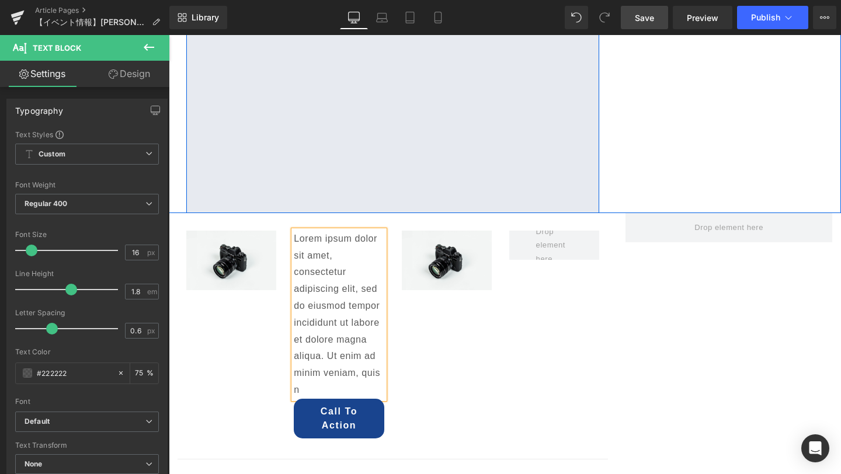
scroll to position [4009, 0]
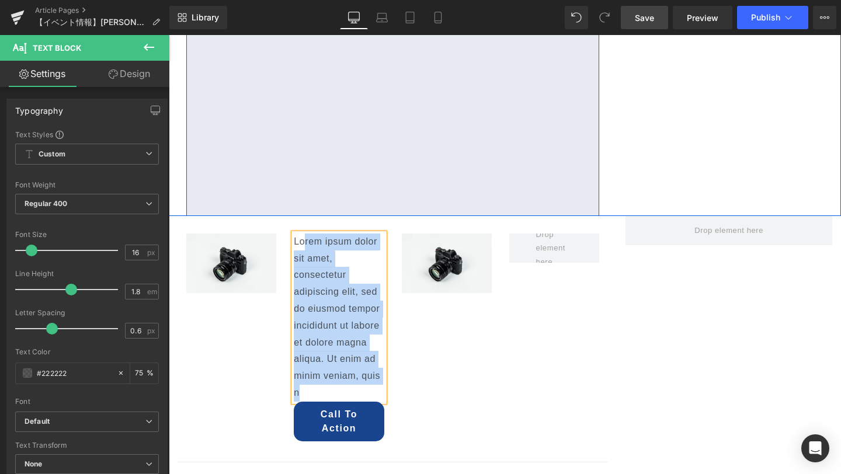
drag, startPoint x: 305, startPoint y: 111, endPoint x: 342, endPoint y: 265, distance: 158.0
click at [342, 265] on p "Lorem ipsum dolor sit amet, consectetur adipiscing elit, sed do eiusmod tempor …" at bounding box center [339, 318] width 90 height 168
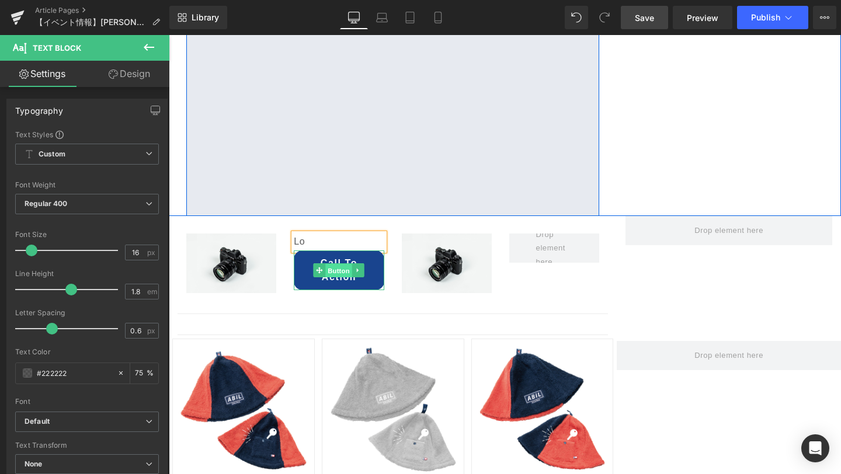
click at [339, 263] on span "Button" at bounding box center [339, 270] width 27 height 14
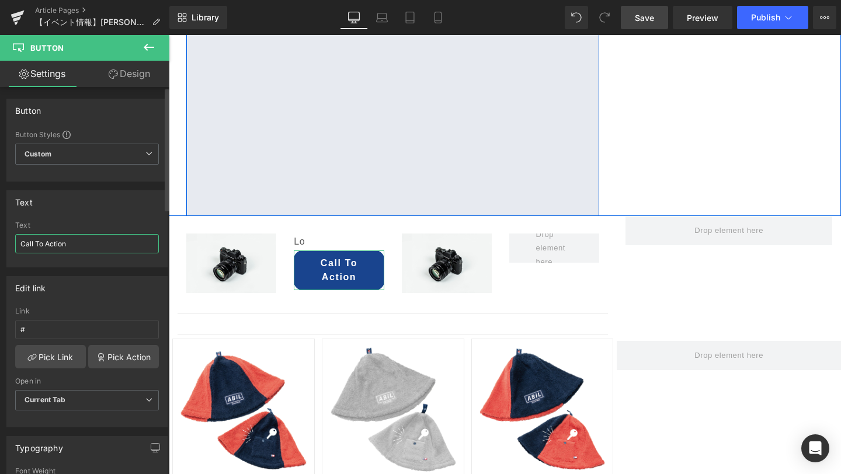
drag, startPoint x: 86, startPoint y: 245, endPoint x: 8, endPoint y: 242, distance: 77.7
click at [8, 242] on div "Call To Action Text Call To Action" at bounding box center [87, 244] width 160 height 46
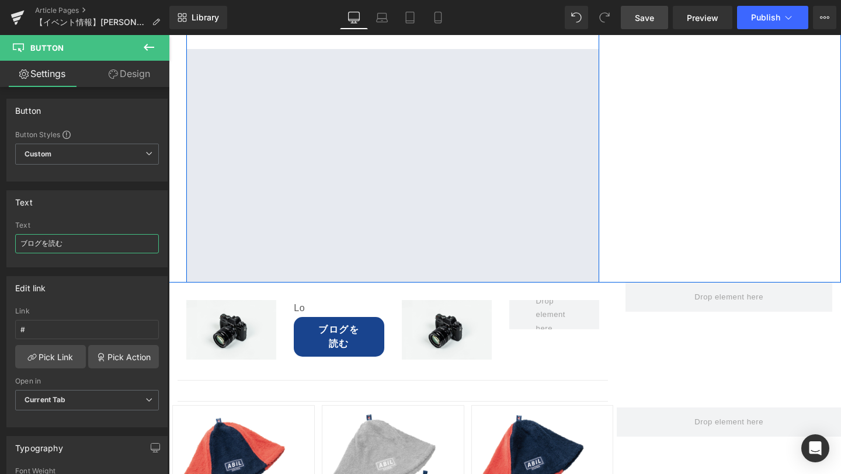
scroll to position [3944, 0]
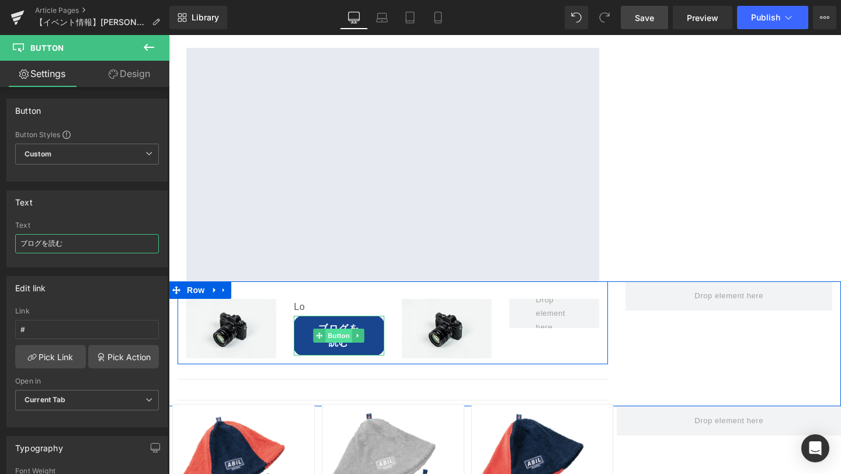
click at [343, 329] on span "Button" at bounding box center [339, 336] width 27 height 14
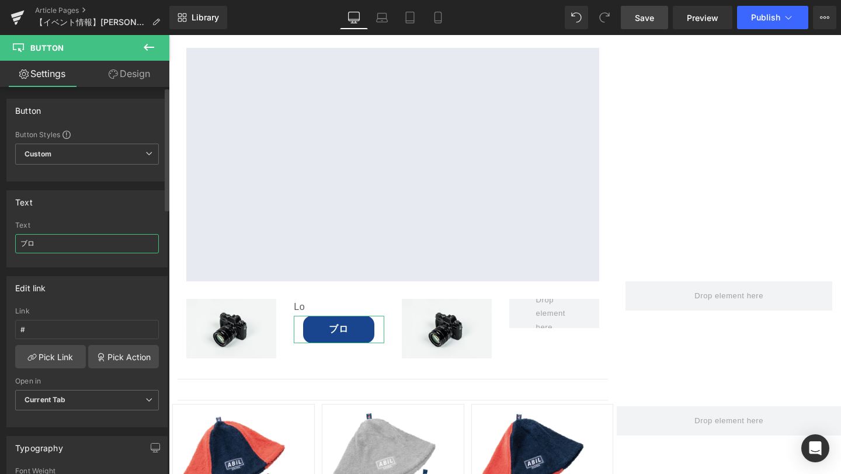
type input "ブ"
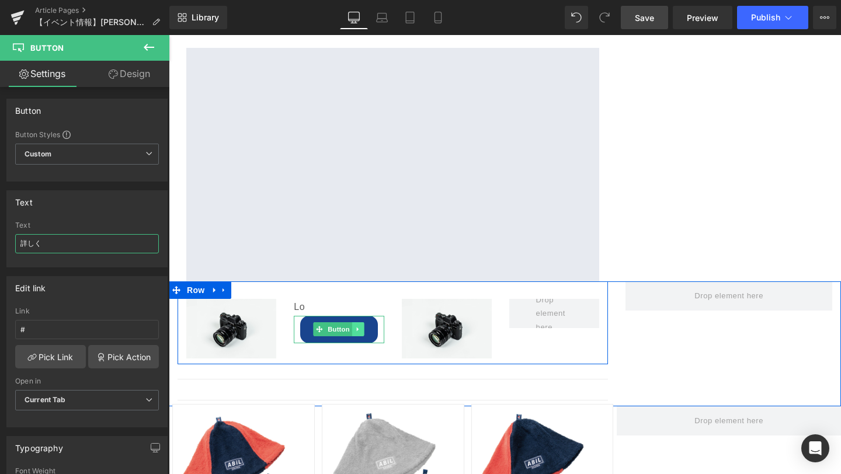
type input "詳しく"
click at [357, 328] on icon at bounding box center [358, 330] width 2 height 4
click at [352, 327] on icon at bounding box center [352, 330] width 6 height 6
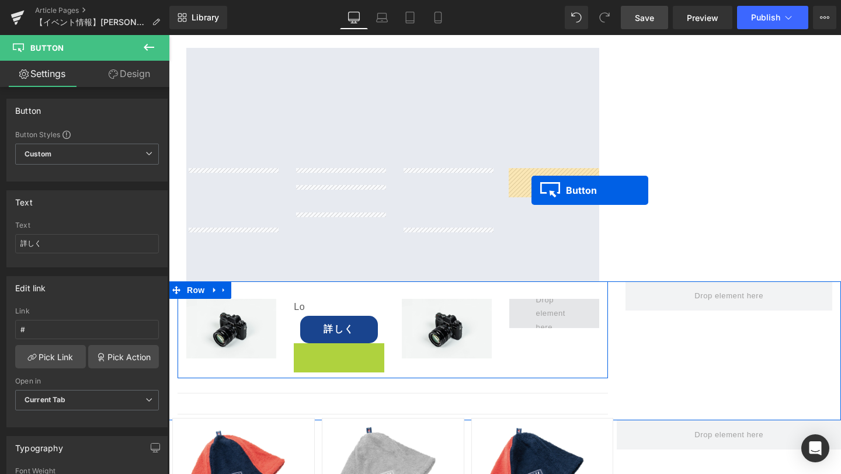
drag, startPoint x: 316, startPoint y: 228, endPoint x: 530, endPoint y: 189, distance: 217.3
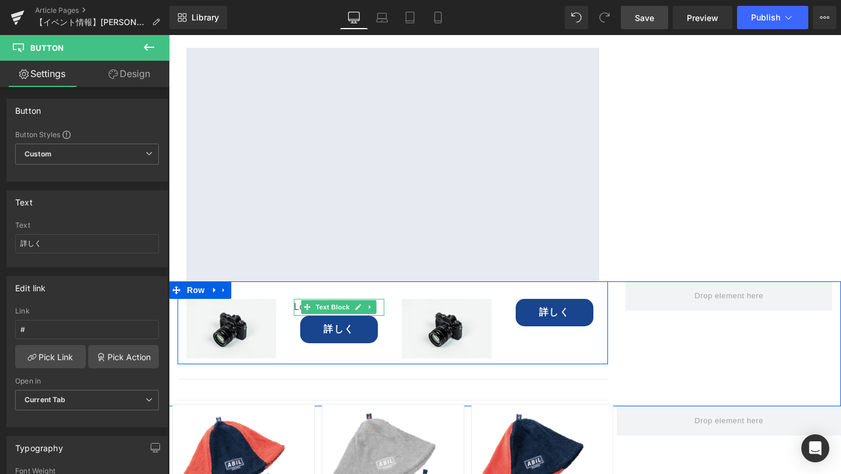
click at [376, 299] on div "Lo Text Block" at bounding box center [339, 307] width 90 height 17
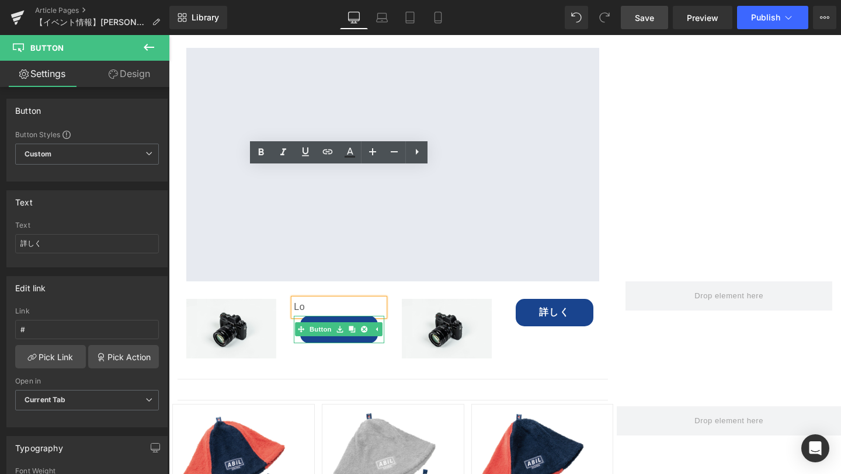
click at [359, 282] on div "Image Lo Text Block 詳しく Button Image 詳しく Button Row" at bounding box center [393, 323] width 430 height 83
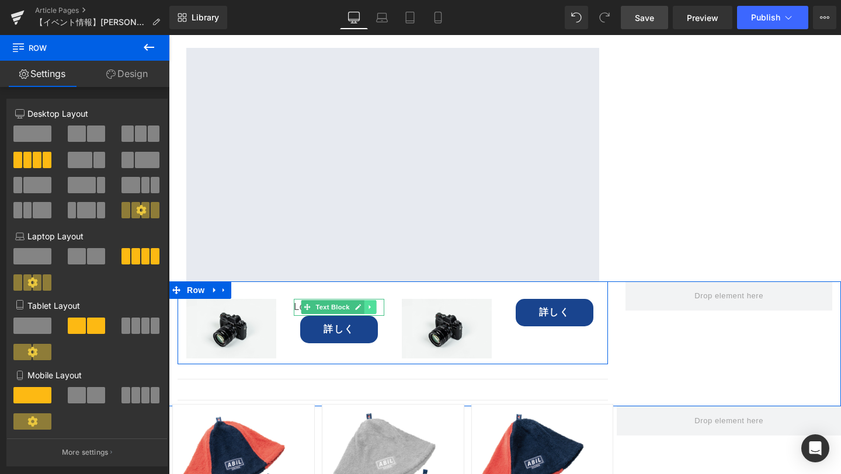
click at [370, 305] on icon at bounding box center [370, 307] width 2 height 4
click at [367, 300] on link at bounding box center [365, 307] width 12 height 14
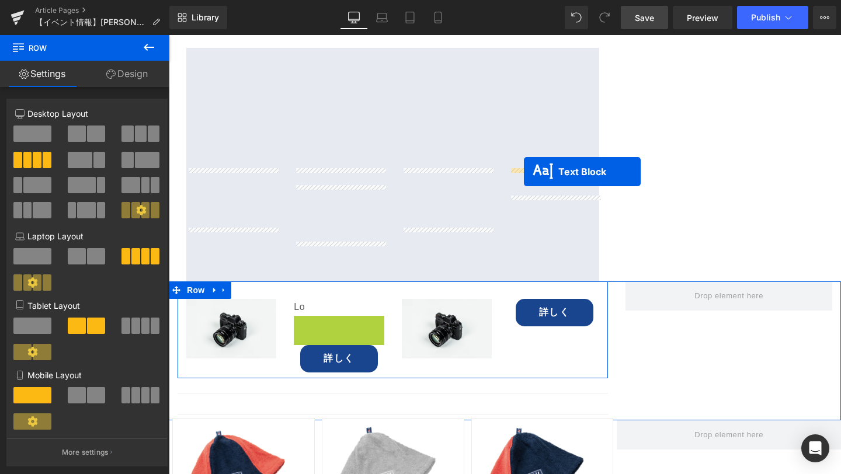
drag, startPoint x: 309, startPoint y: 192, endPoint x: 523, endPoint y: 170, distance: 215.5
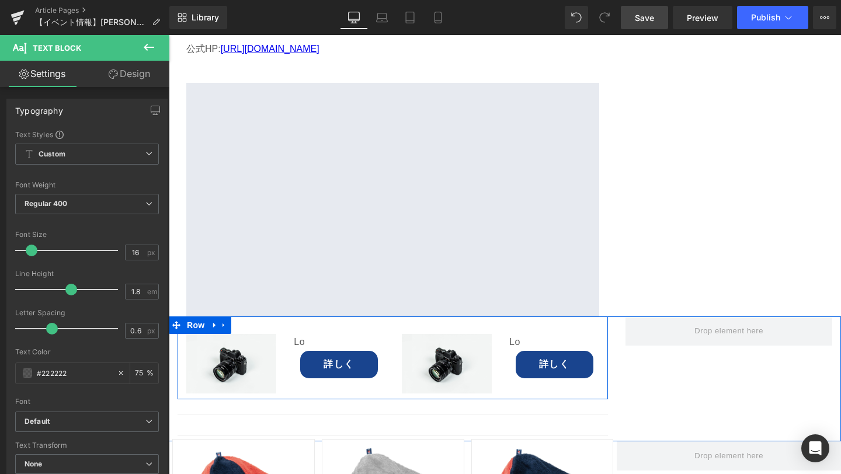
scroll to position [3908, 0]
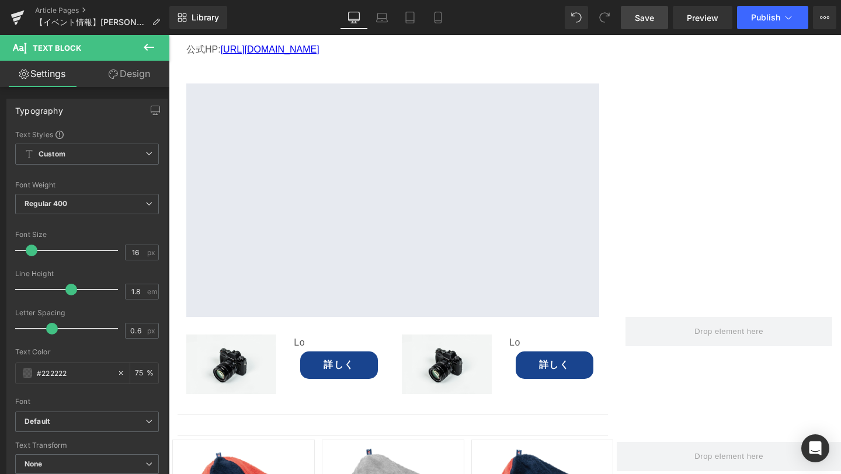
click at [650, 14] on span "Save" at bounding box center [644, 18] width 19 height 12
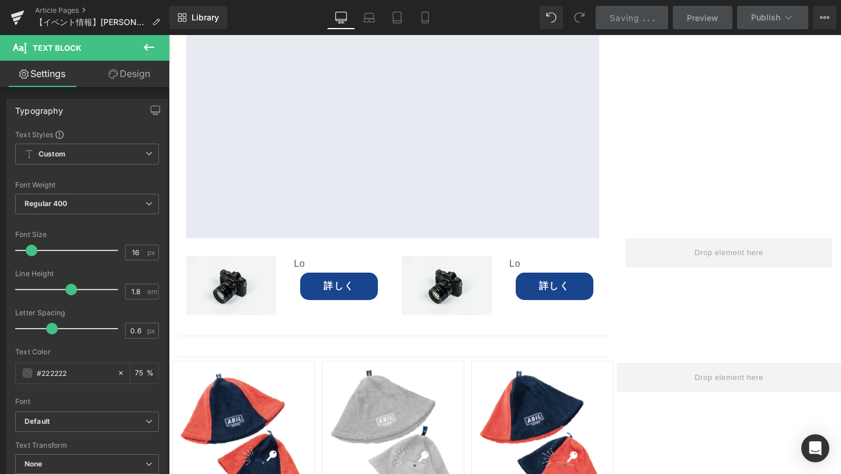
scroll to position [3964, 0]
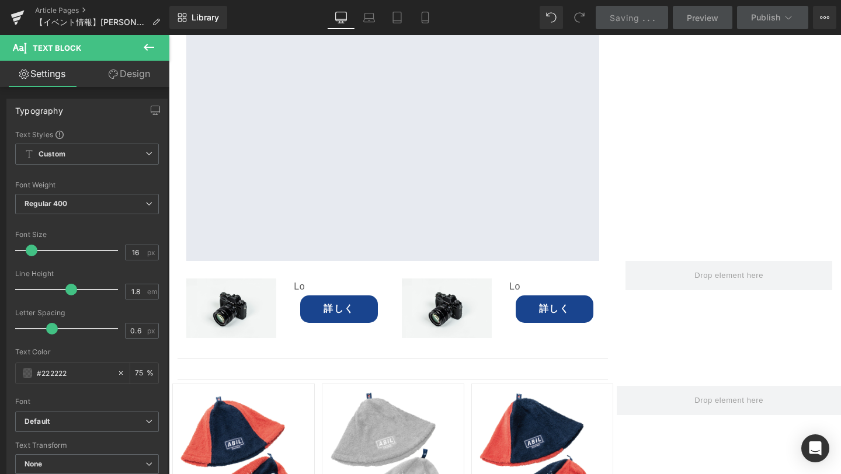
click at [145, 49] on icon at bounding box center [149, 47] width 14 height 14
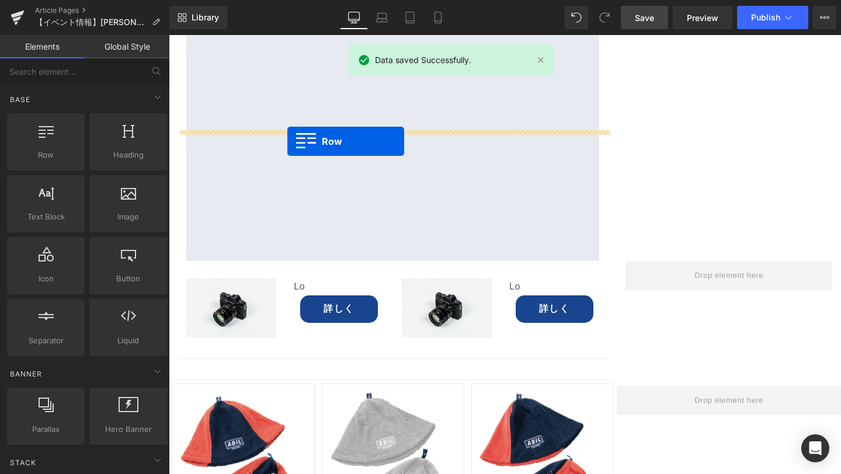
drag, startPoint x: 207, startPoint y: 180, endPoint x: 287, endPoint y: 141, distance: 88.8
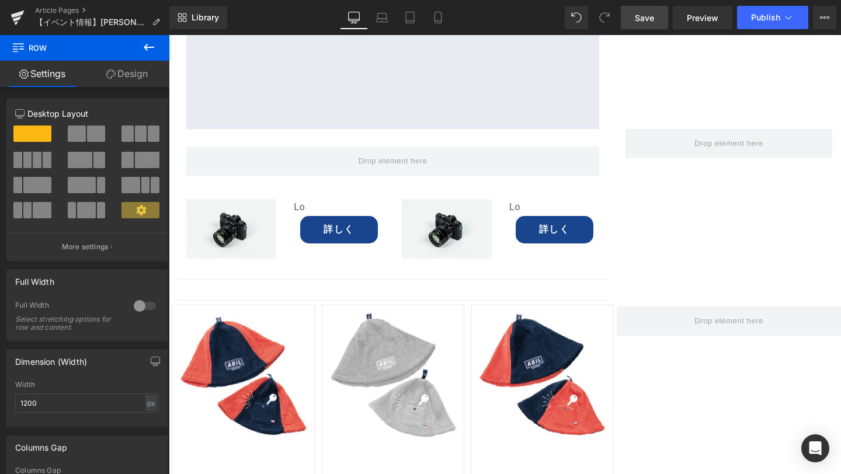
scroll to position [4105, 0]
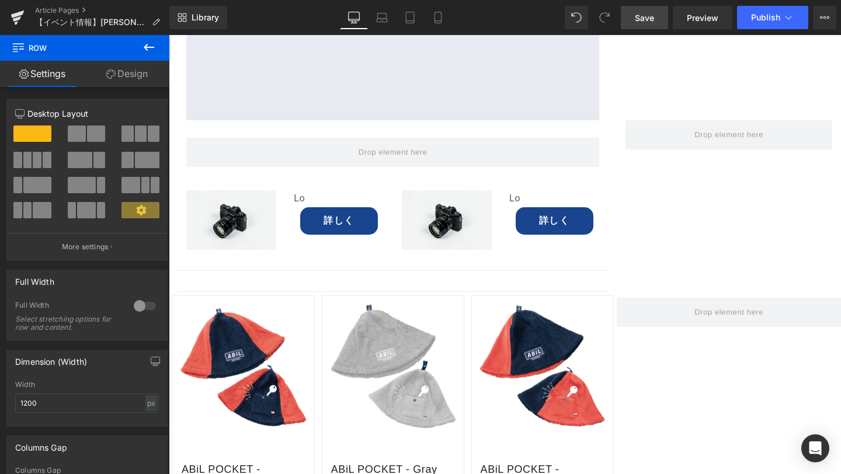
click at [644, 24] on link "Save" at bounding box center [644, 17] width 47 height 23
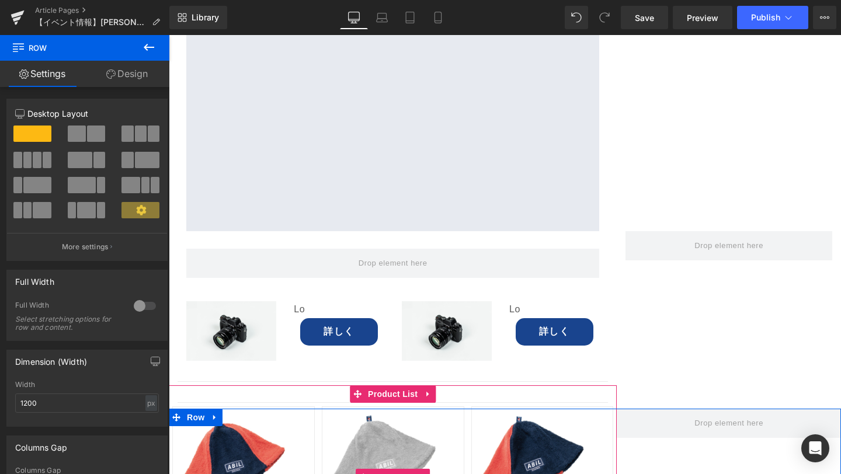
scroll to position [3985, 0]
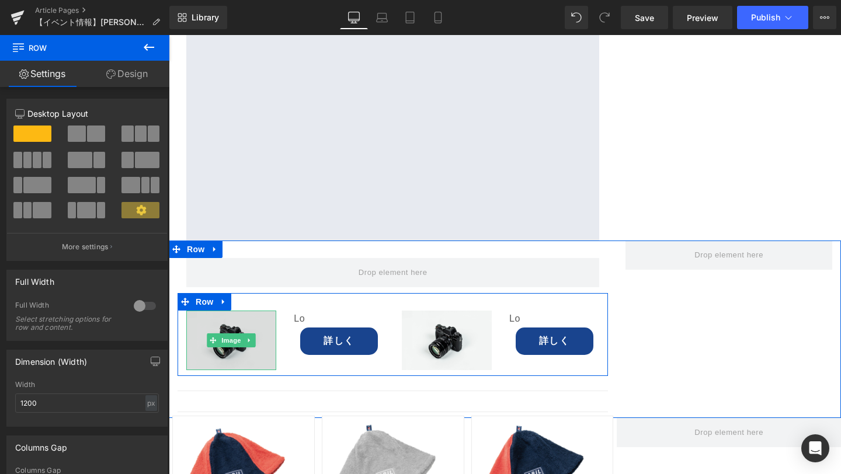
click at [219, 311] on img at bounding box center [231, 341] width 90 height 60
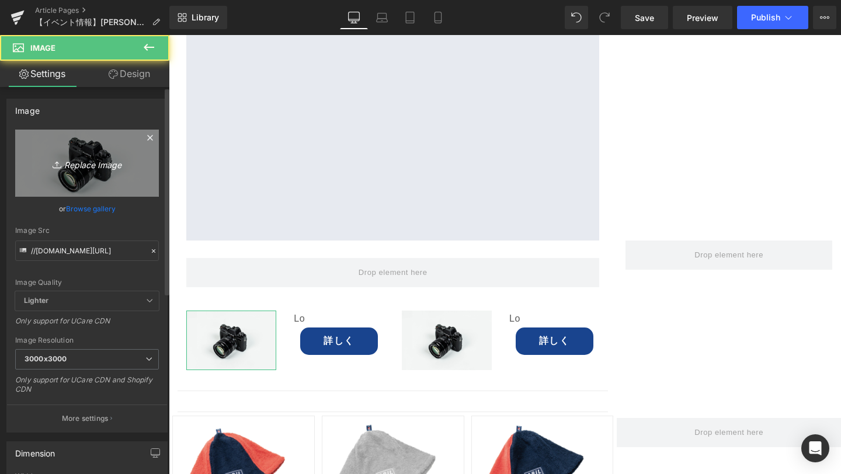
click at [89, 161] on icon "Replace Image" at bounding box center [86, 163] width 93 height 15
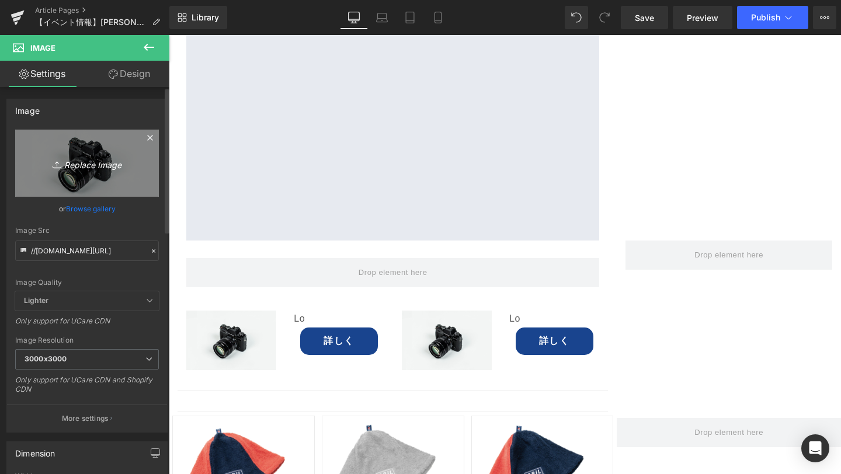
type input "C:\fakepath\1-min.png"
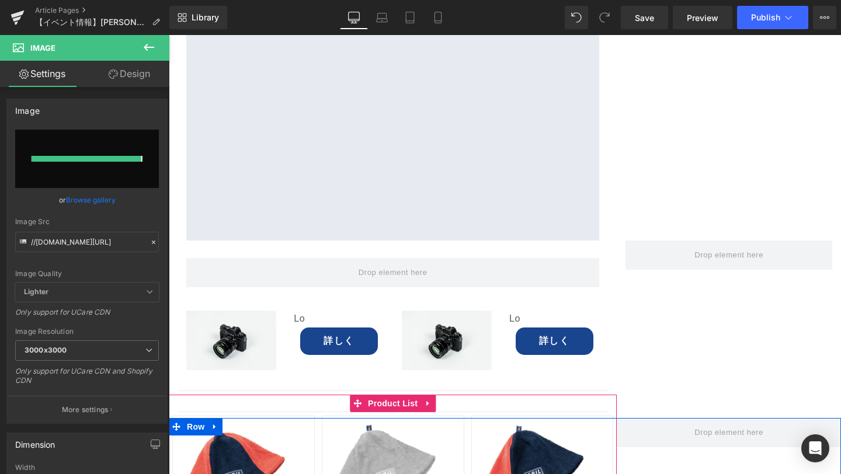
type input "[URL][DOMAIN_NAME]"
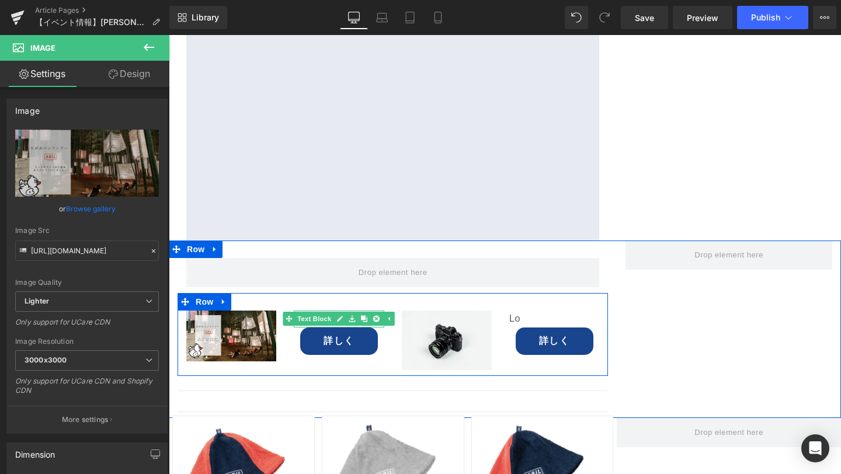
click at [316, 312] on span "Text Block" at bounding box center [315, 319] width 39 height 14
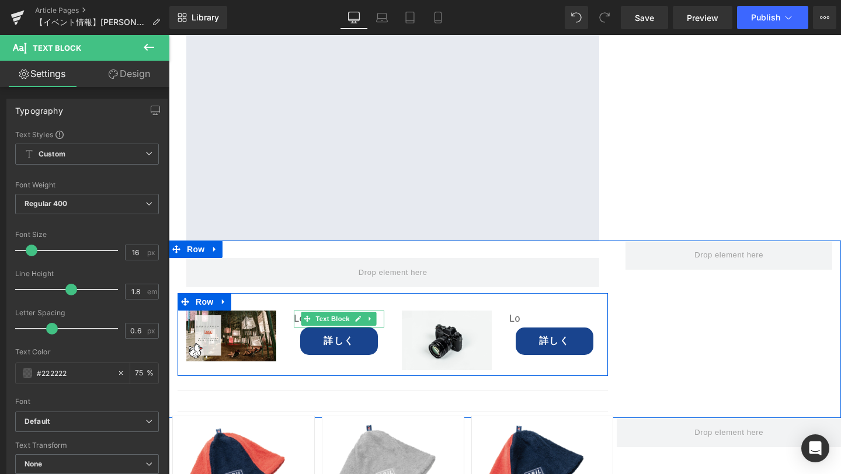
click at [380, 311] on p "Lo" at bounding box center [339, 319] width 90 height 17
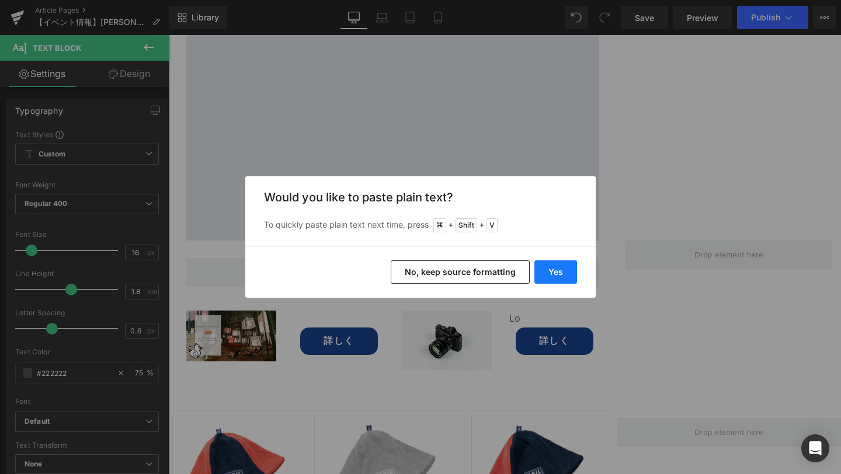
click at [558, 279] on button "Yes" at bounding box center [555, 272] width 43 height 23
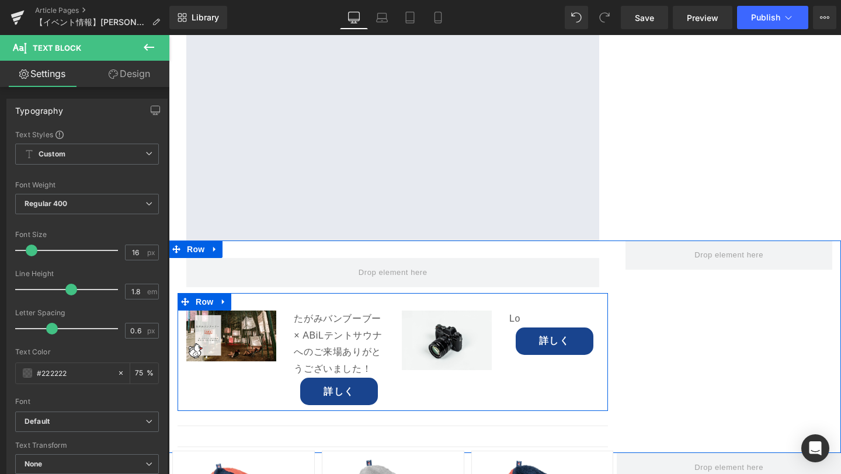
click at [201, 293] on div "Image たがみバンブーブー × ABiLテントサウナへのご来場ありがとうございました！ Text Block 詳しく Button Image Lo Te…" at bounding box center [393, 352] width 430 height 118
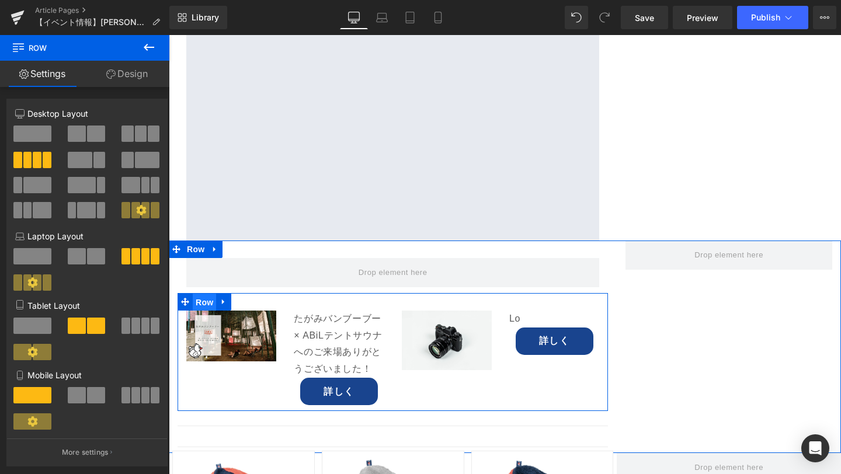
click at [202, 294] on span "Row" at bounding box center [204, 303] width 23 height 18
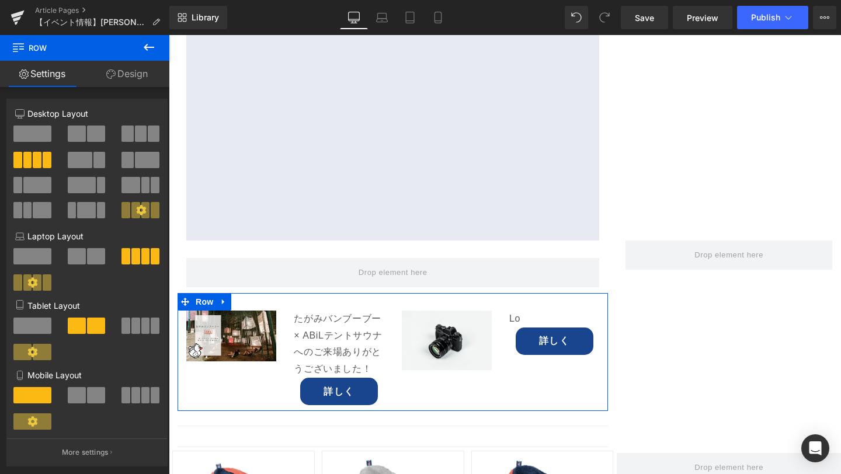
click at [128, 81] on link "Design" at bounding box center [127, 74] width 85 height 26
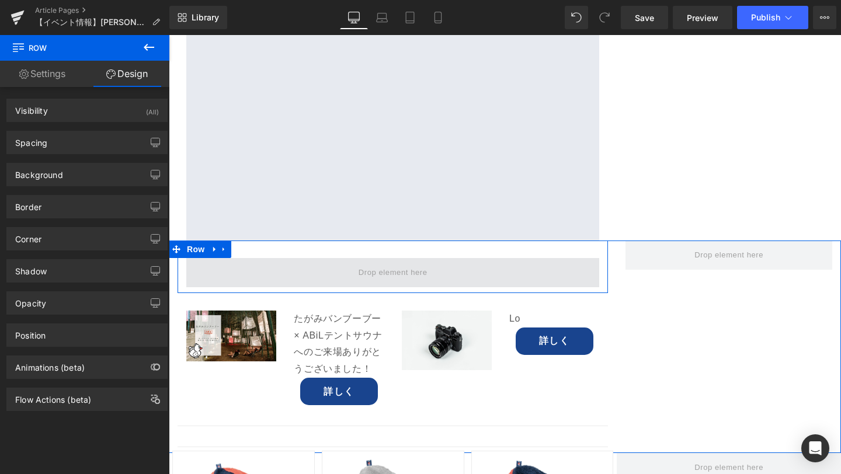
click at [310, 258] on span at bounding box center [392, 272] width 413 height 29
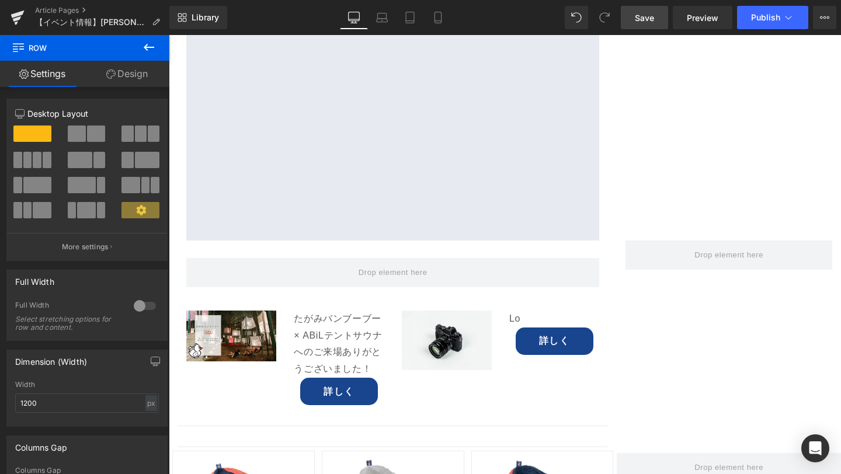
click at [644, 25] on link "Save" at bounding box center [644, 17] width 47 height 23
click at [424, 311] on img at bounding box center [447, 341] width 90 height 60
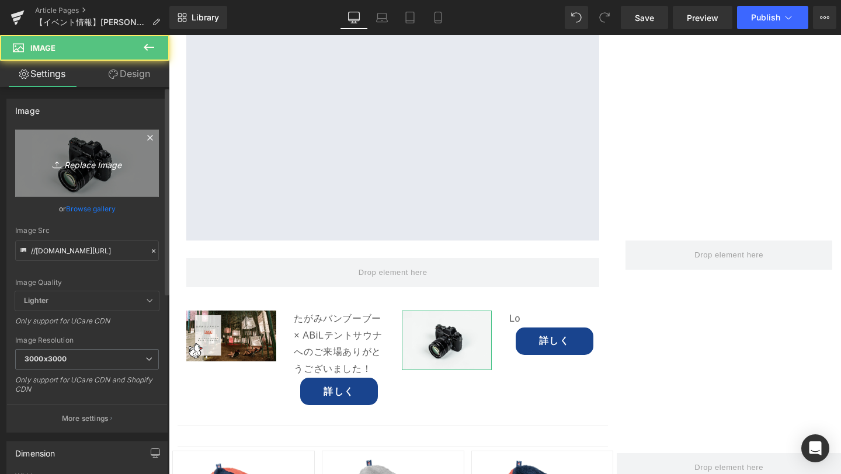
click at [91, 161] on icon "Replace Image" at bounding box center [86, 163] width 93 height 15
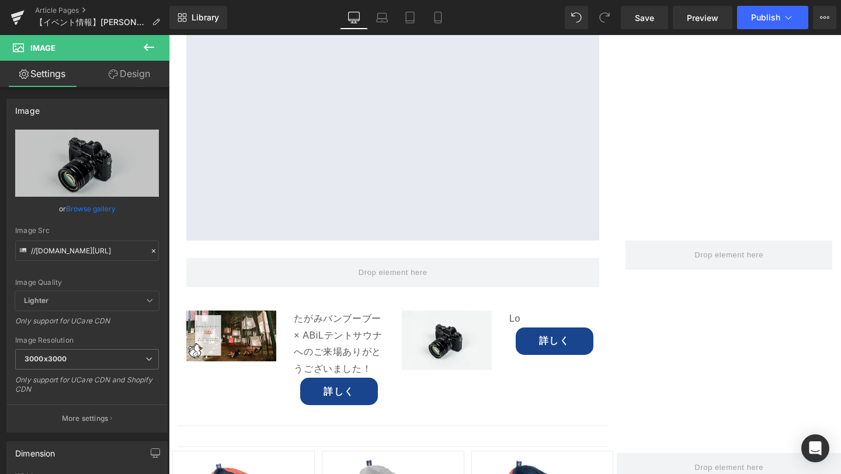
type input "C:\fakepath\1.png"
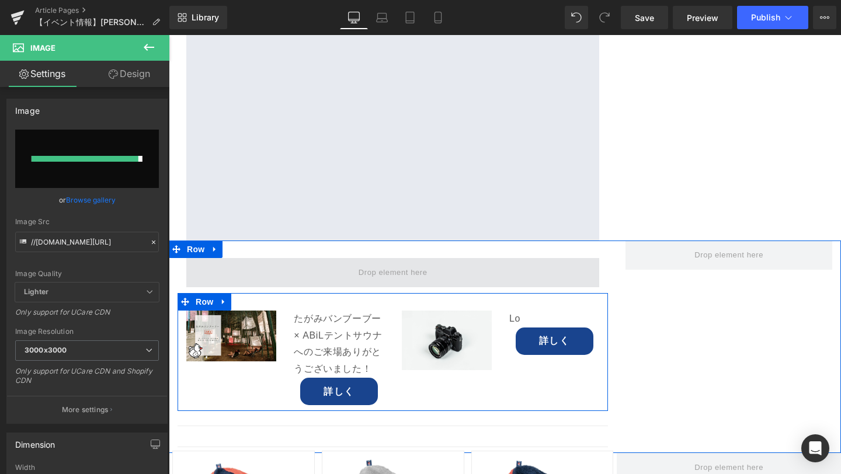
type input "[URL][DOMAIN_NAME]"
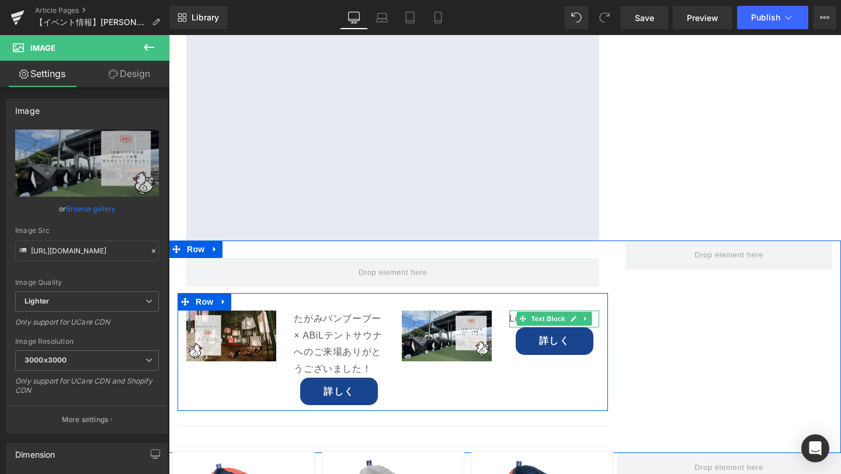
click at [513, 311] on p "Lo" at bounding box center [554, 319] width 90 height 17
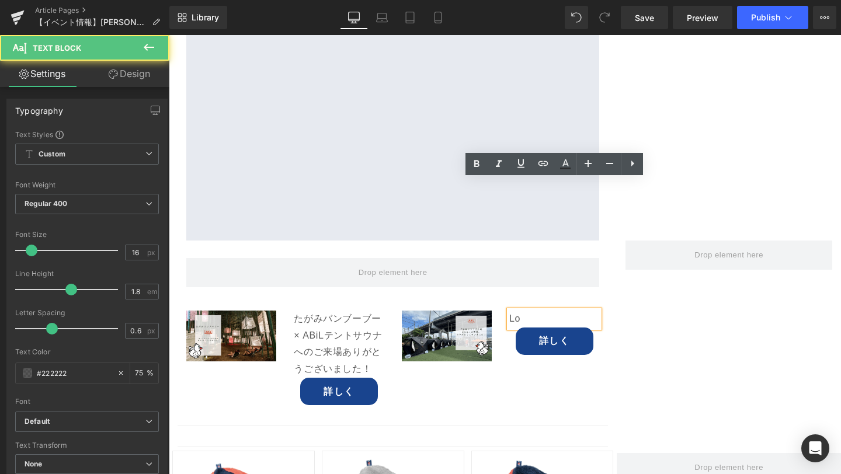
click at [524, 311] on p "Lo" at bounding box center [554, 319] width 90 height 17
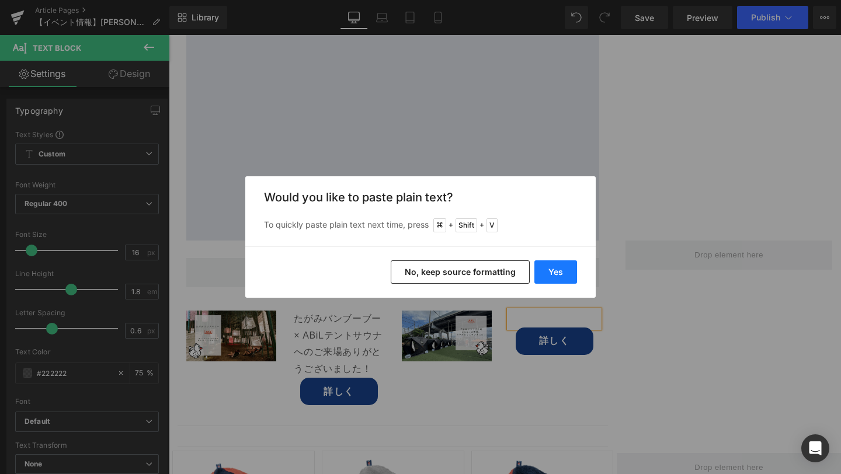
click at [557, 280] on button "Yes" at bounding box center [555, 272] width 43 height 23
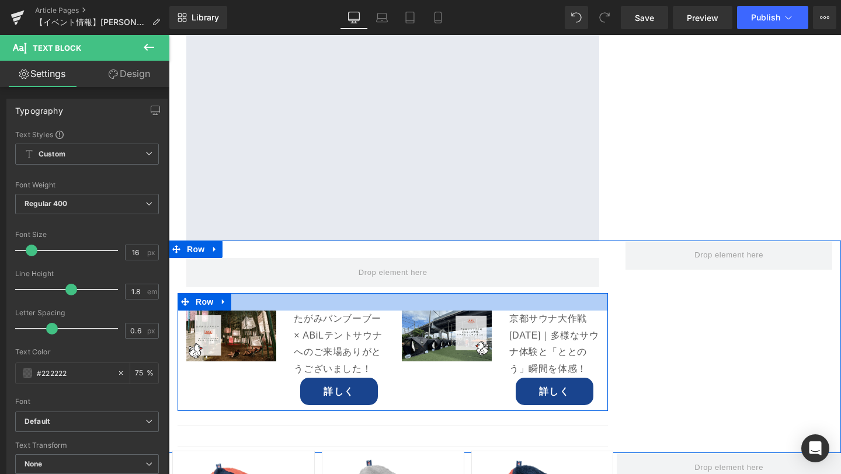
click at [269, 293] on div at bounding box center [393, 302] width 430 height 18
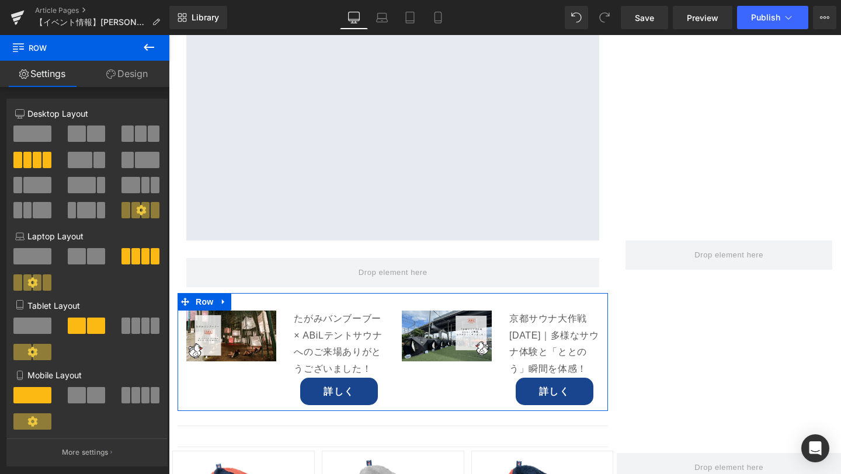
click at [130, 79] on link "Design" at bounding box center [127, 74] width 85 height 26
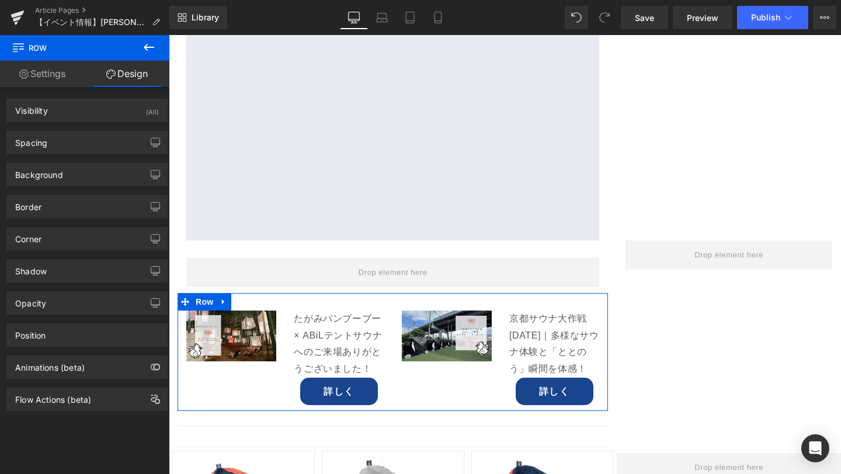
click at [54, 72] on link "Settings" at bounding box center [42, 74] width 85 height 26
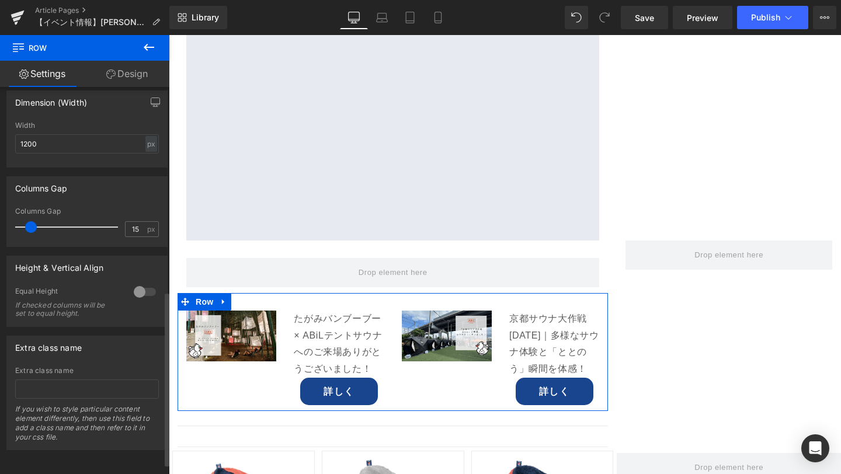
scroll to position [297, 0]
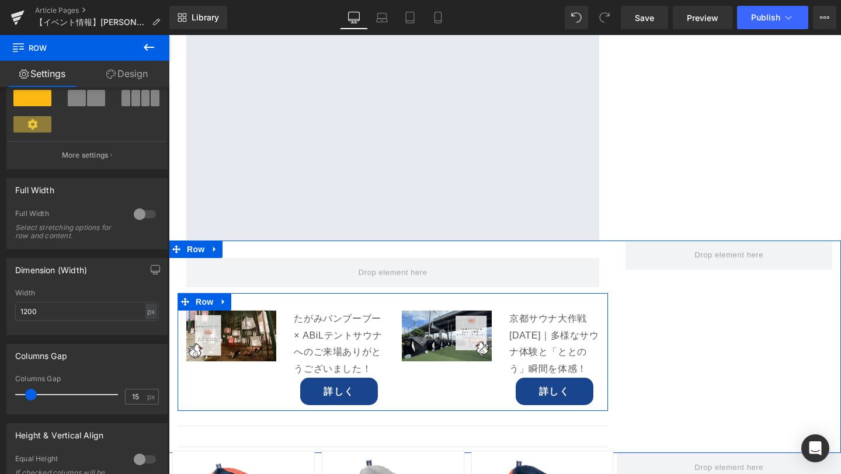
click at [244, 293] on div "Image たがみバンブーブー × ABiLテントサウナへのご来場ありがとうございました！ Text Block 詳しく Button Image 京都サウナ…" at bounding box center [393, 352] width 430 height 118
click at [204, 293] on span "Row" at bounding box center [204, 302] width 23 height 18
click at [228, 293] on link at bounding box center [223, 302] width 15 height 18
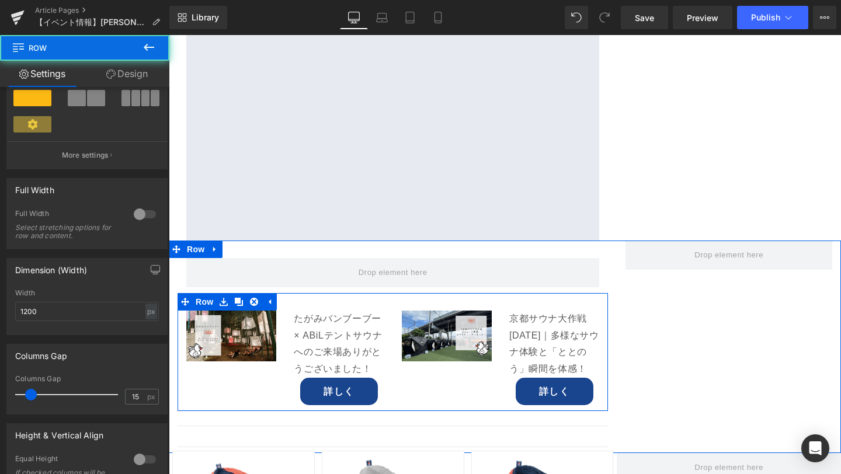
click at [224, 293] on div "Image たがみバンブーブー × ABiLテントサウナへのご来場ありがとうございました！ Text Block 詳しく Button Image 京都サウナ…" at bounding box center [393, 352] width 430 height 118
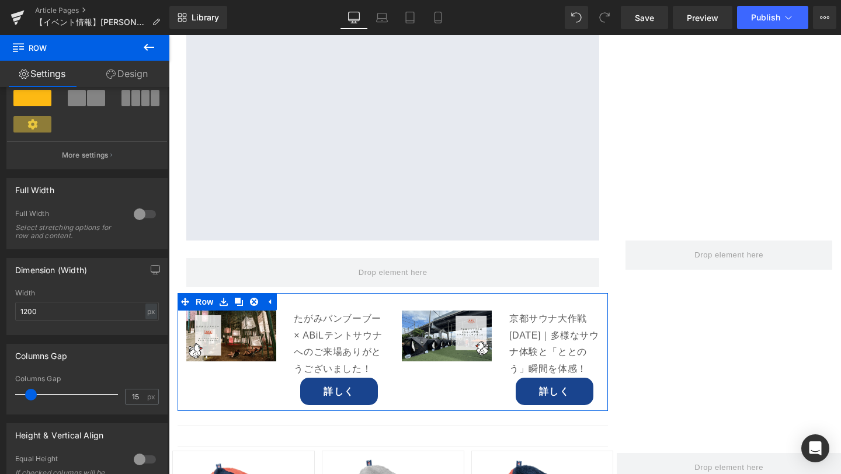
click at [120, 79] on link "Design" at bounding box center [127, 74] width 85 height 26
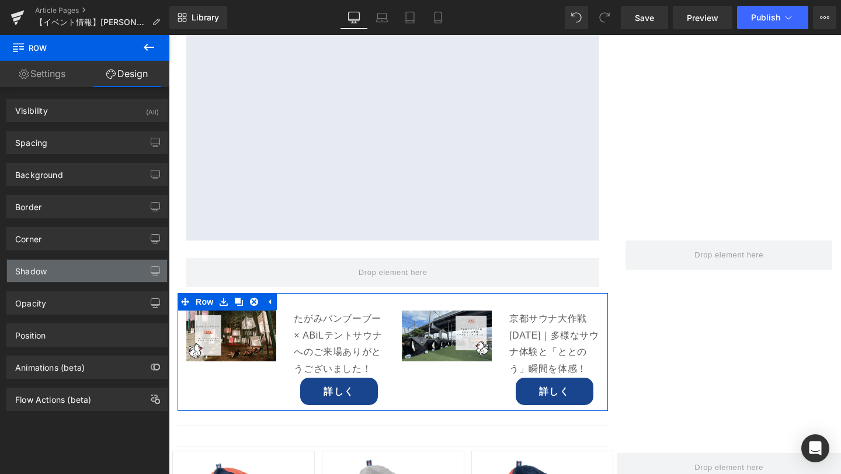
click at [91, 277] on div "Shadow" at bounding box center [87, 271] width 160 height 22
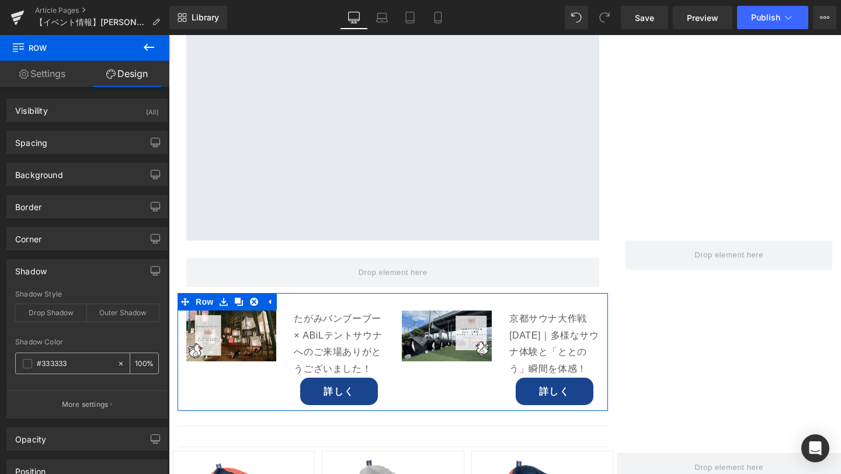
click at [119, 367] on div at bounding box center [123, 363] width 13 height 20
type input "none"
type input "0"
click at [93, 366] on input "none" at bounding box center [74, 363] width 75 height 13
paste input "#f5f7f8"
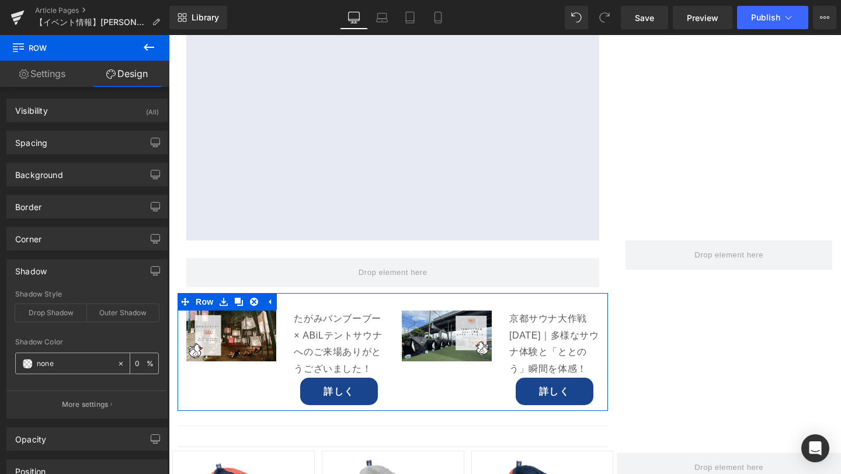
type input "#f5f7f8"
type input "100"
click at [120, 364] on icon at bounding box center [121, 364] width 8 height 8
type input "none"
type input "0"
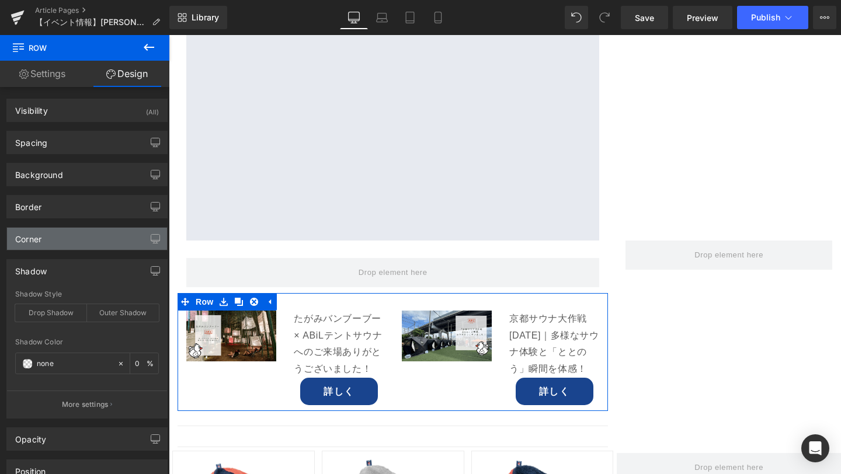
click at [103, 244] on div "Corner" at bounding box center [87, 239] width 160 height 22
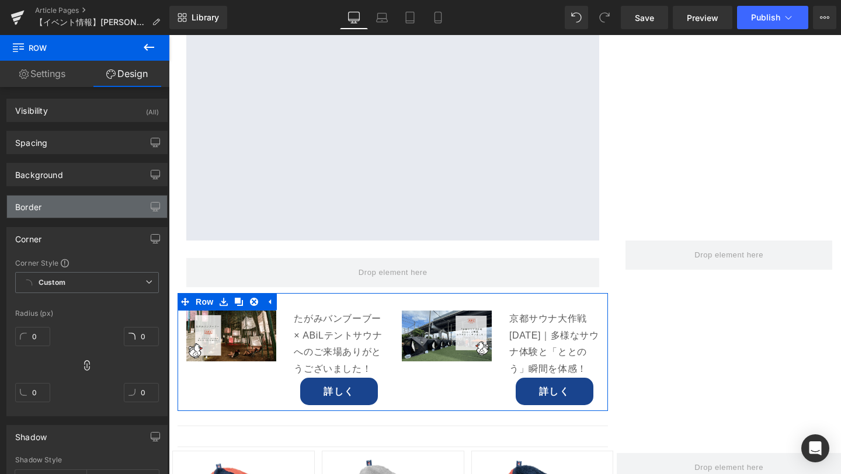
click at [100, 206] on div "Border" at bounding box center [87, 207] width 160 height 22
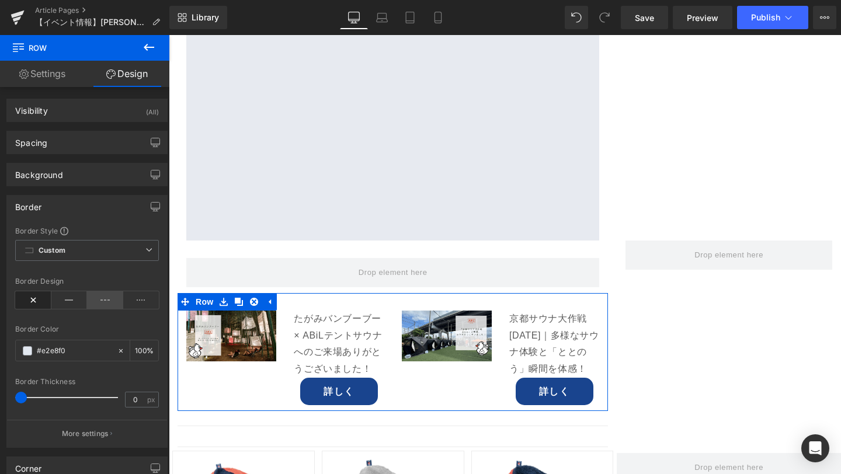
scroll to position [35, 0]
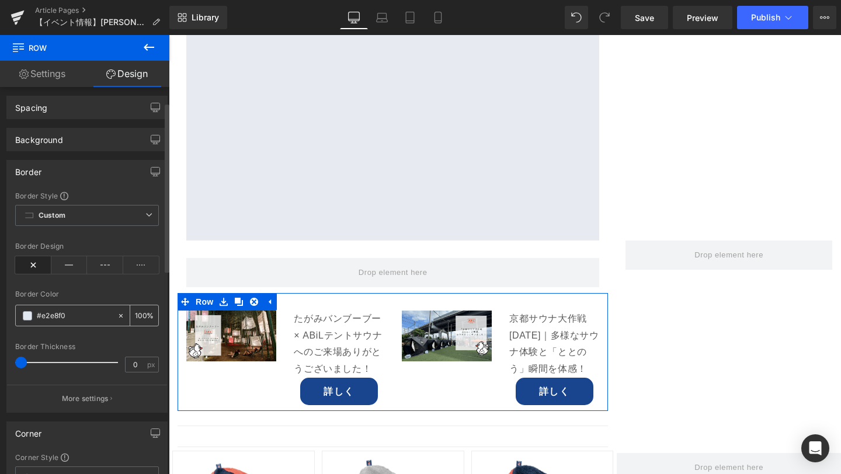
click at [117, 318] on icon at bounding box center [121, 316] width 8 height 8
type input "none"
type input "0"
click at [92, 317] on input "none" at bounding box center [74, 316] width 75 height 13
paste input "#f5f7f8"
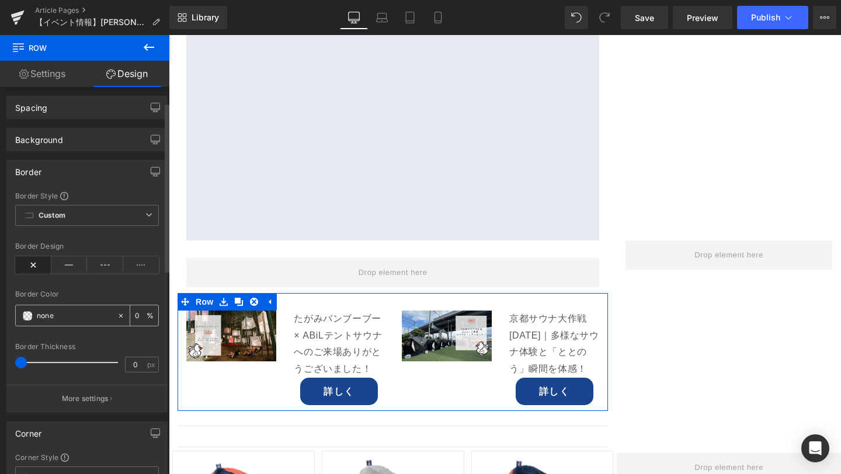
type input "#f5f7f8"
type input "100"
click at [117, 318] on icon at bounding box center [121, 316] width 8 height 8
type input "none"
type input "0"
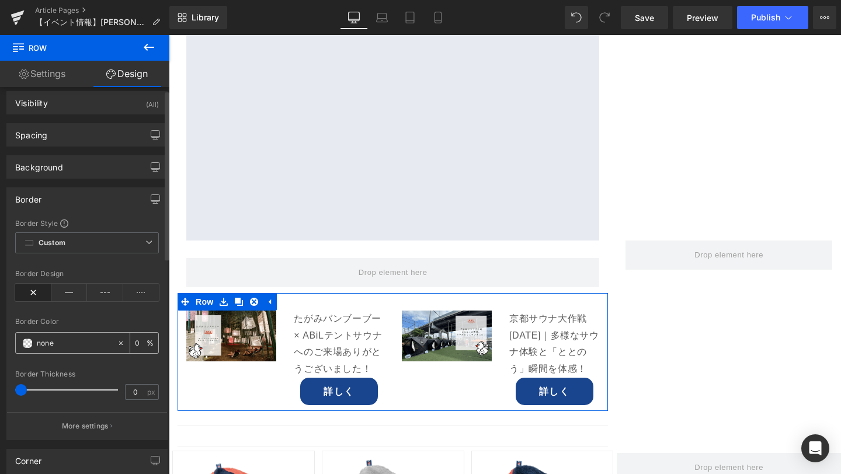
scroll to position [0, 0]
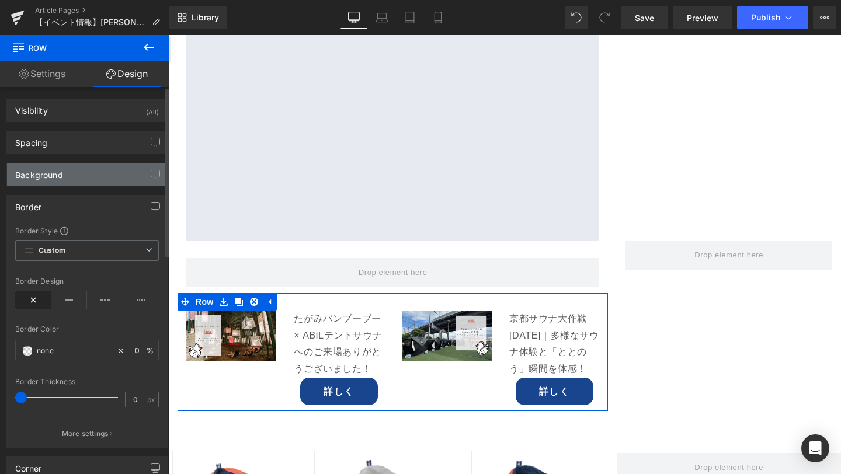
click at [79, 180] on div "Background" at bounding box center [87, 175] width 160 height 22
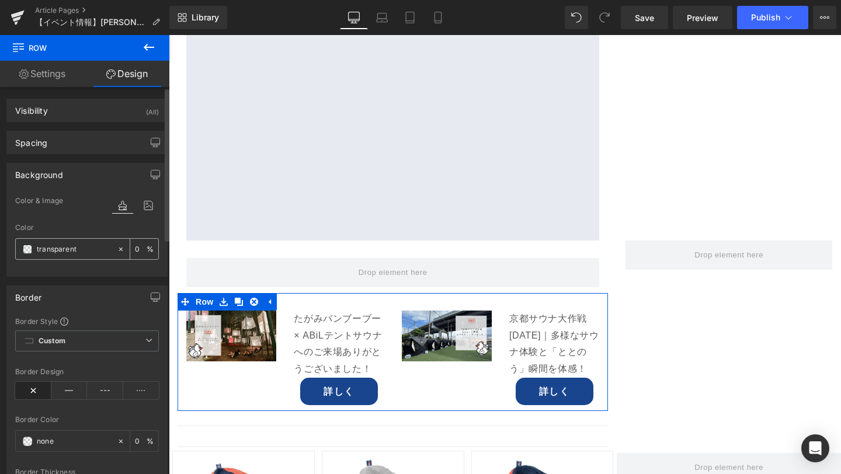
click at [117, 251] on icon at bounding box center [121, 249] width 8 height 8
type input "none"
click at [95, 251] on input "none" at bounding box center [74, 249] width 75 height 13
paste input "#f5f7f8"
type input "#f5f7f8"
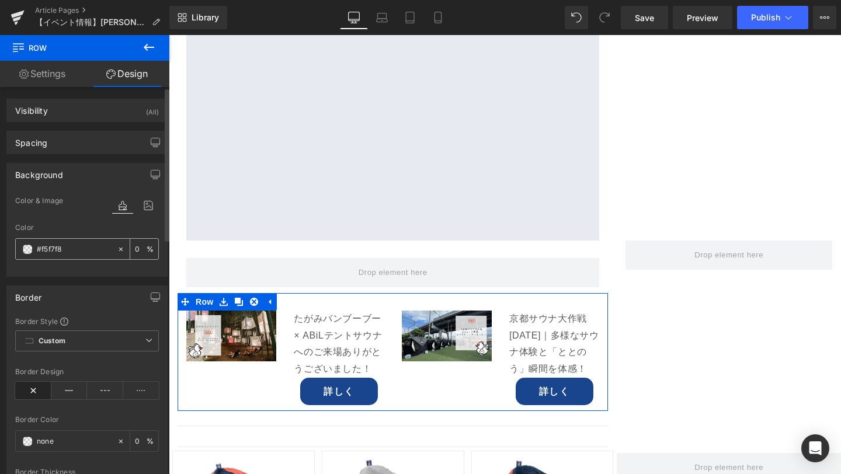
type input "100"
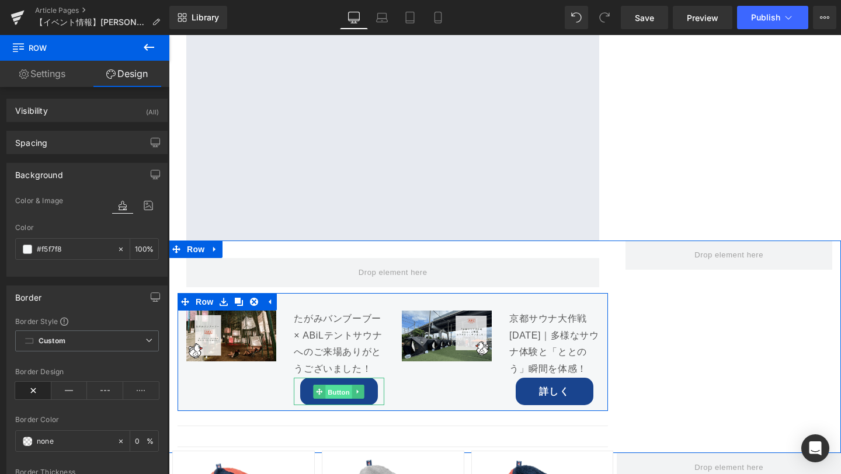
click at [318, 385] on link "Button" at bounding box center [333, 392] width 39 height 14
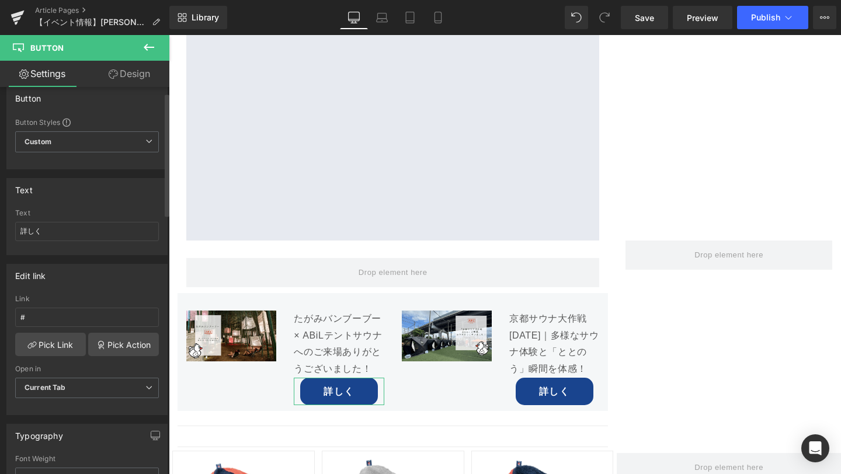
scroll to position [9, 0]
click at [137, 75] on link "Design" at bounding box center [129, 74] width 85 height 26
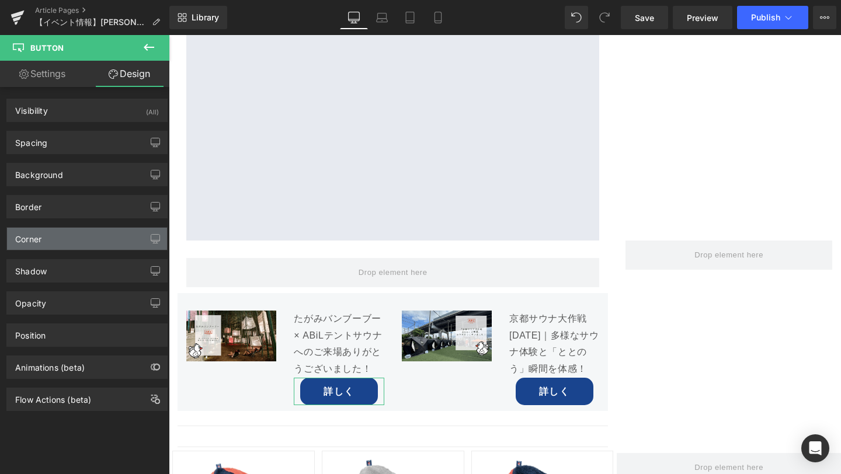
click at [95, 241] on div "Corner" at bounding box center [87, 239] width 160 height 22
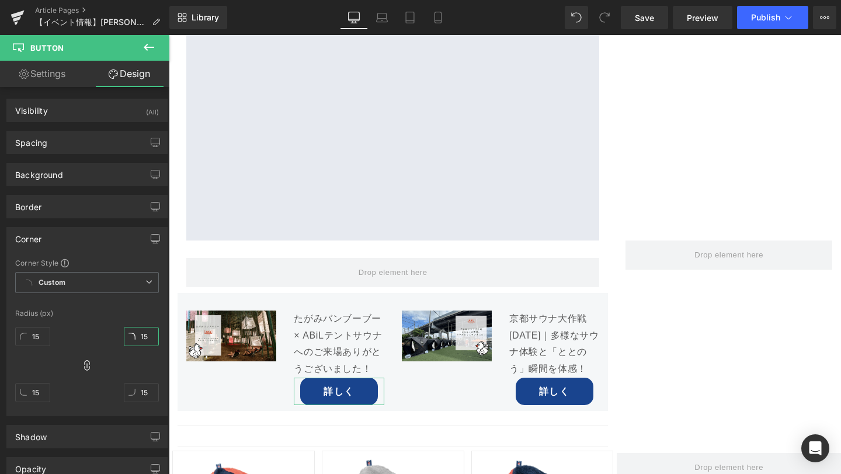
click at [143, 339] on input "15" at bounding box center [141, 336] width 35 height 19
type input "0"
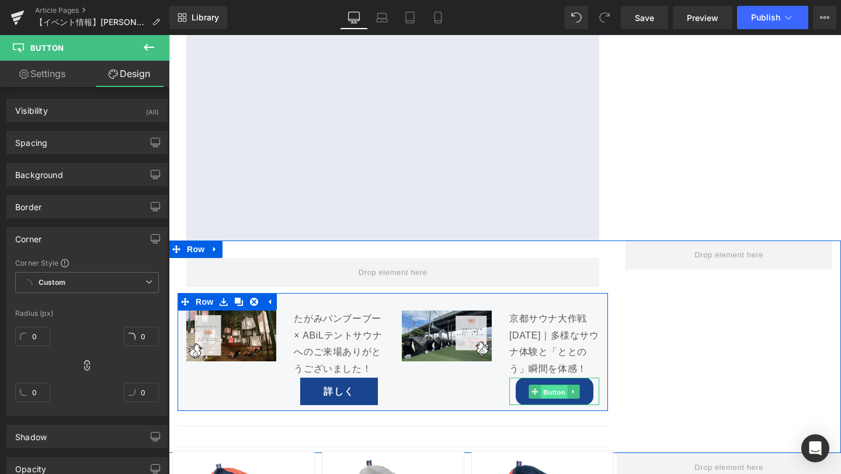
click at [548, 385] on span "Button" at bounding box center [554, 392] width 27 height 14
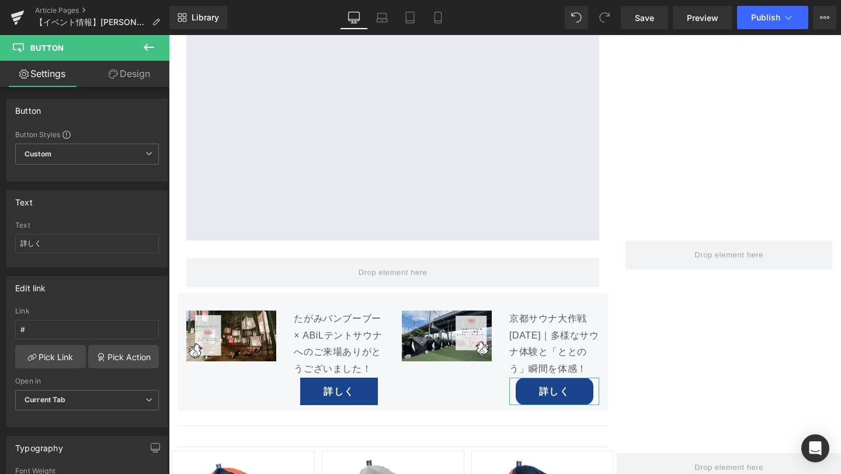
click at [127, 79] on link "Design" at bounding box center [129, 74] width 85 height 26
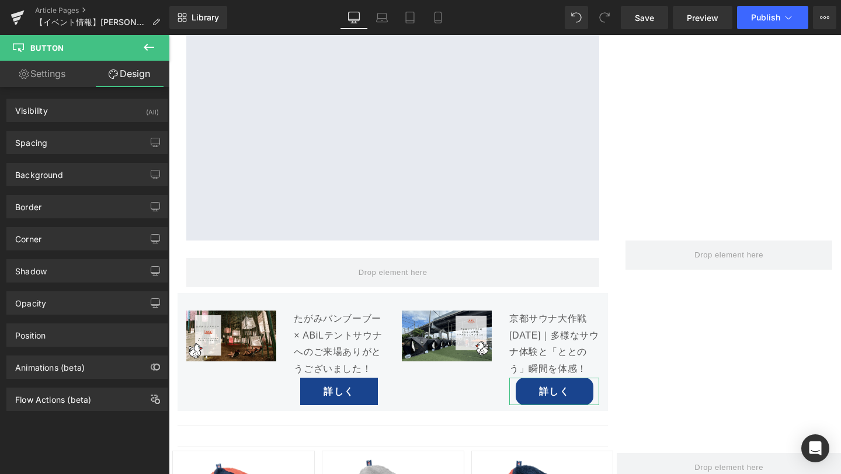
type input "15"
click at [99, 237] on div "Corner" at bounding box center [87, 239] width 160 height 22
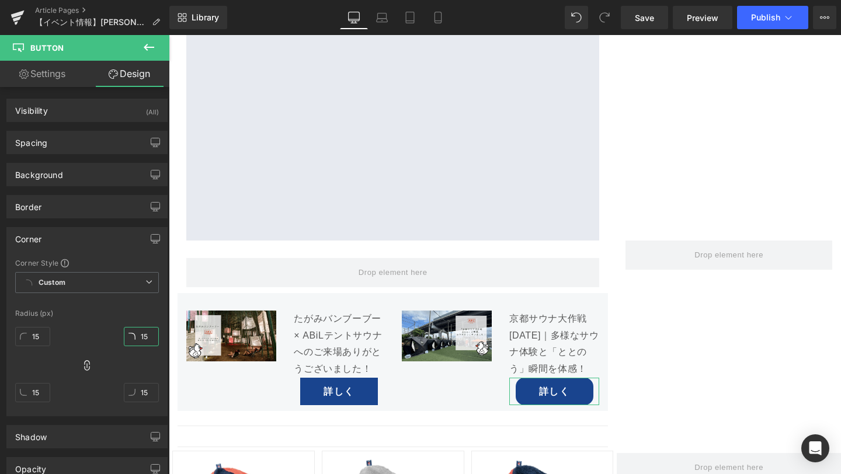
click at [139, 338] on input "15" at bounding box center [141, 336] width 35 height 19
type input "0"
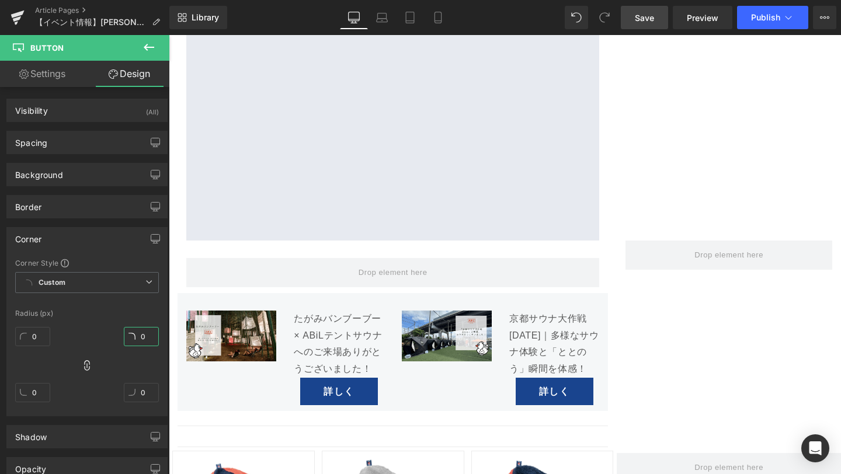
type input "0"
click at [644, 26] on link "Save" at bounding box center [644, 17] width 47 height 23
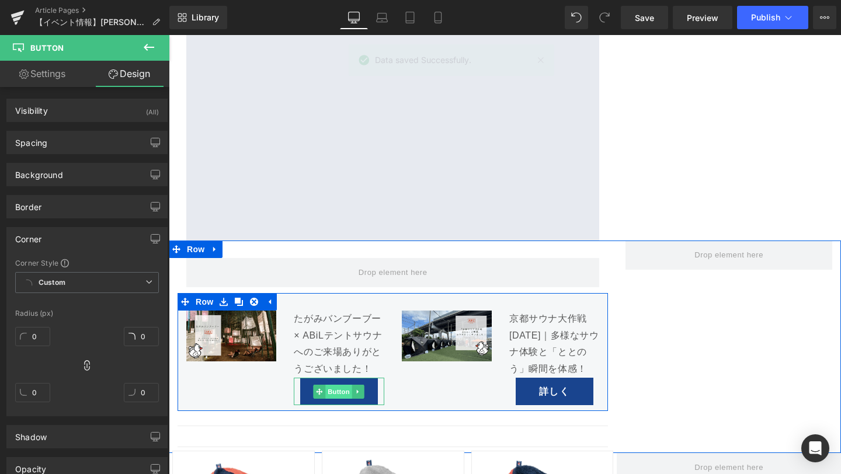
click at [336, 385] on span "Button" at bounding box center [339, 392] width 27 height 14
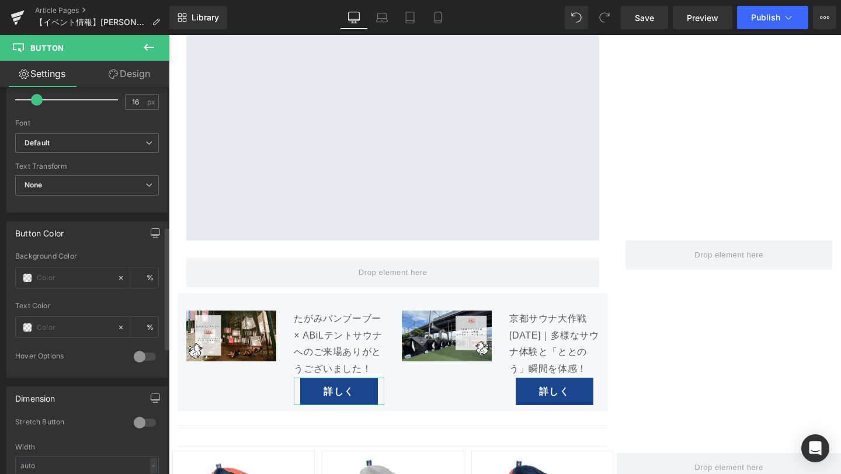
scroll to position [459, 0]
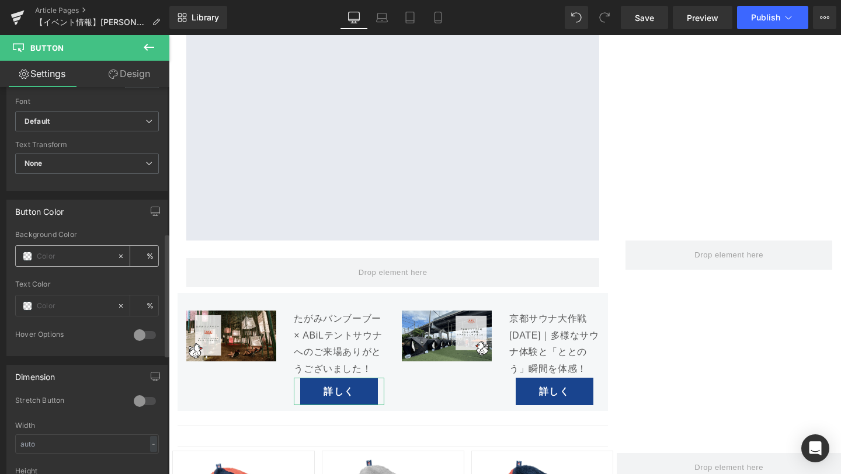
click at [68, 260] on input "text" at bounding box center [74, 256] width 75 height 13
paste input "#242424"
type input "#242424"
type input "100"
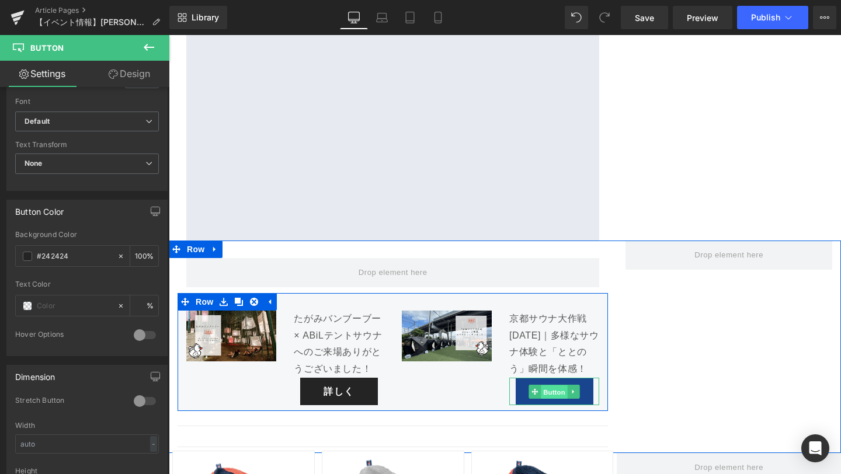
click at [553, 385] on span "Button" at bounding box center [554, 392] width 27 height 14
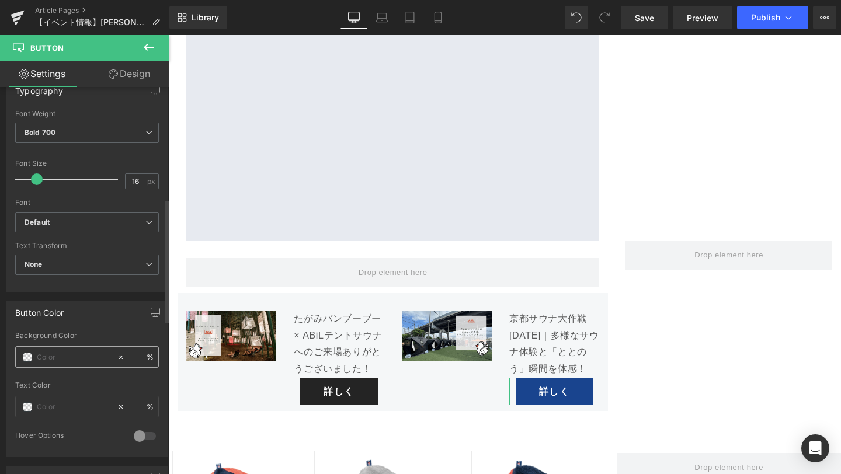
scroll to position [366, 0]
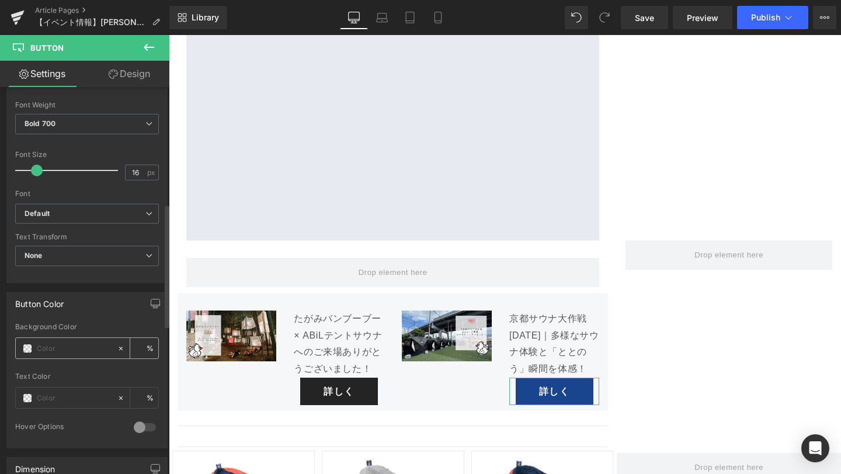
click at [70, 352] on input "text" at bounding box center [74, 348] width 75 height 13
paste input "#242424"
type input "#242424"
type input "100"
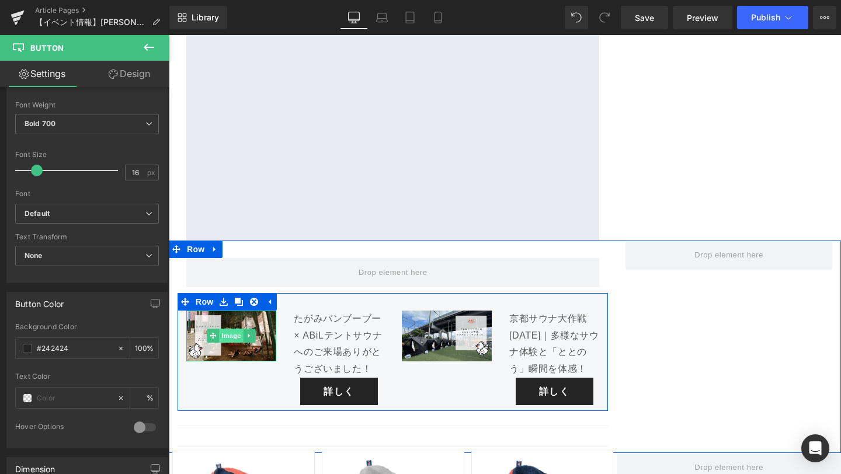
click at [228, 329] on span "Image" at bounding box center [231, 336] width 25 height 14
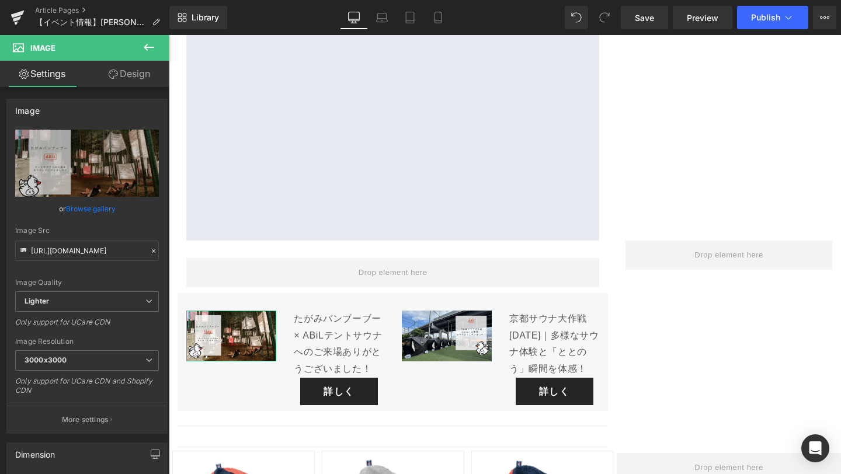
click at [131, 77] on link "Design" at bounding box center [129, 74] width 85 height 26
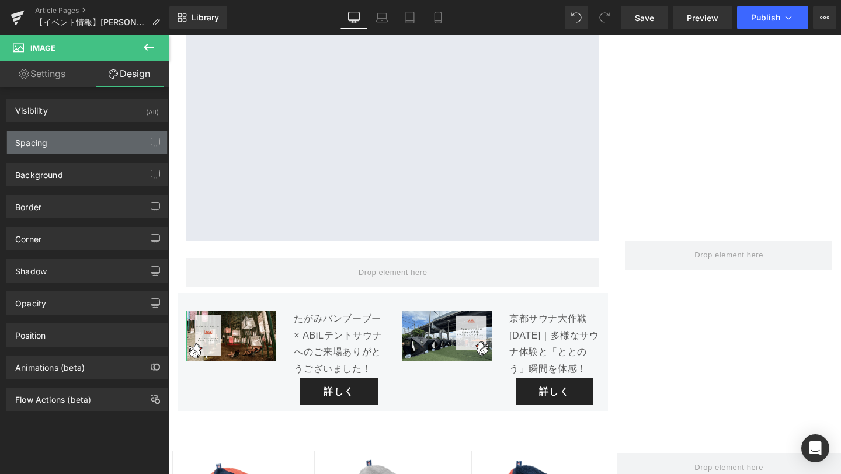
click at [98, 151] on div "Spacing" at bounding box center [87, 142] width 160 height 22
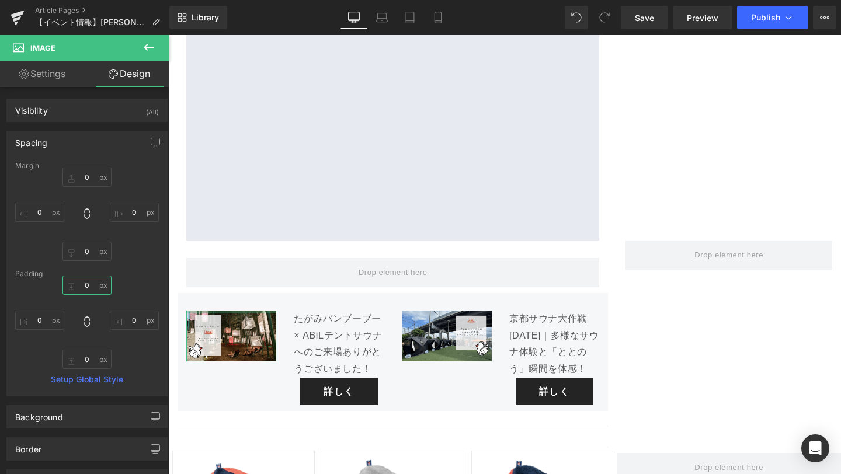
click at [91, 286] on input "0" at bounding box center [86, 285] width 49 height 19
type input "20"
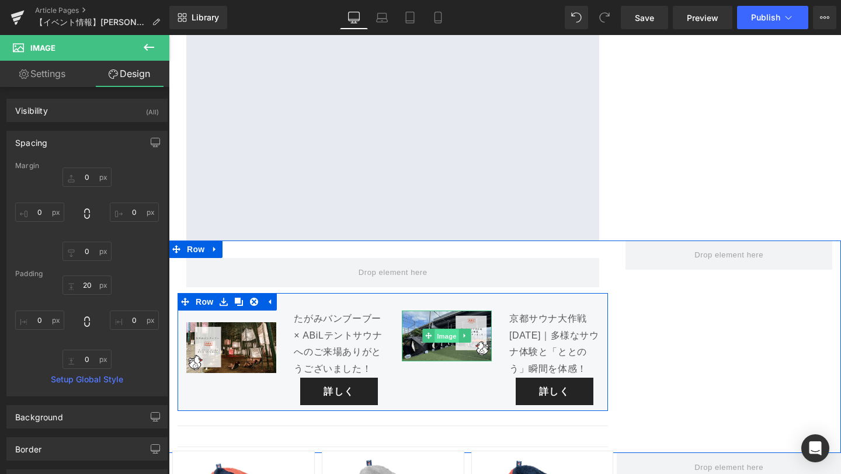
click at [447, 329] on span "Image" at bounding box center [447, 336] width 25 height 14
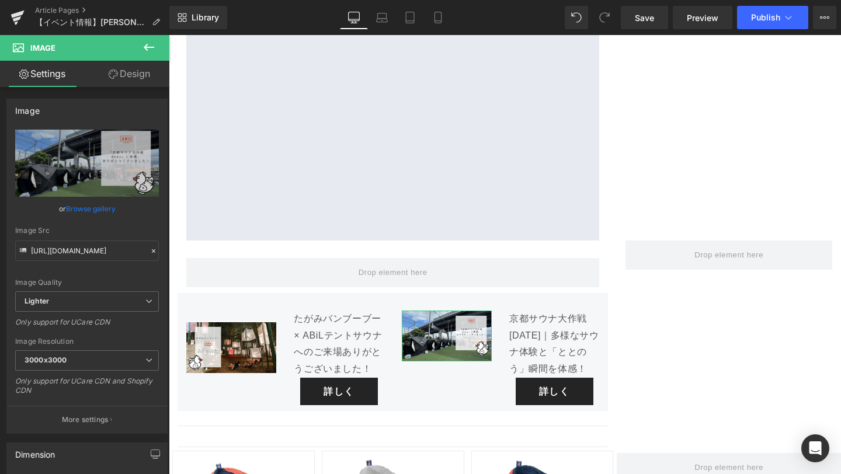
click at [128, 68] on link "Design" at bounding box center [129, 74] width 85 height 26
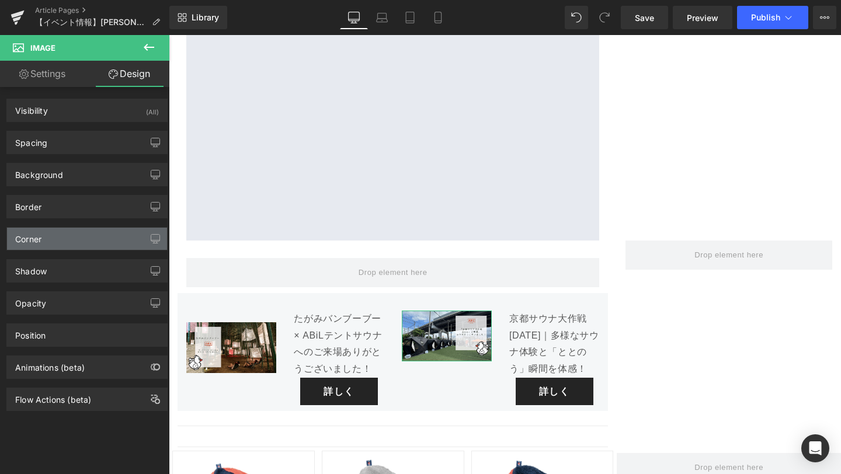
type input "0"
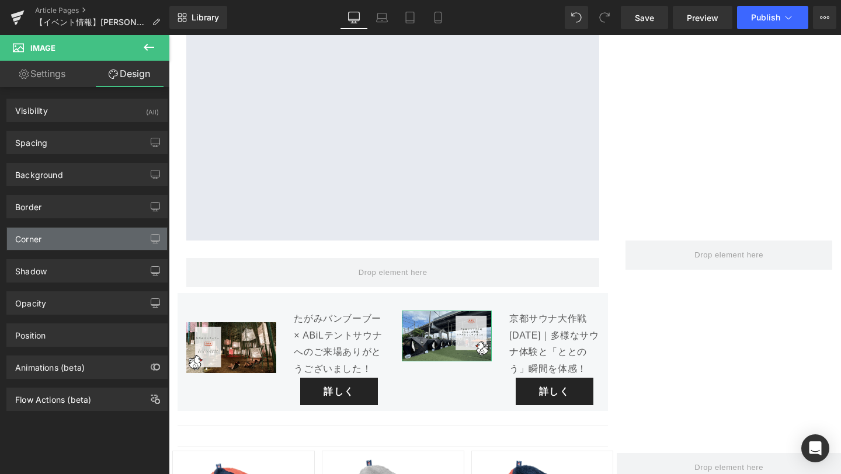
type input "0"
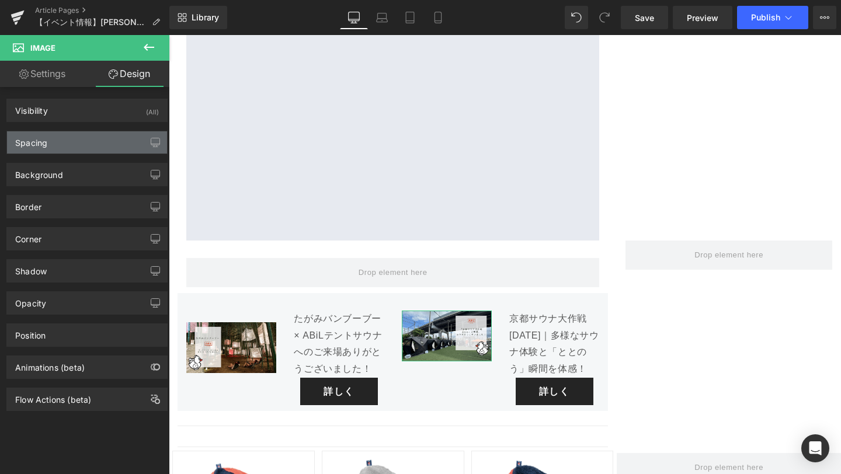
click at [86, 152] on div "Spacing" at bounding box center [87, 142] width 160 height 22
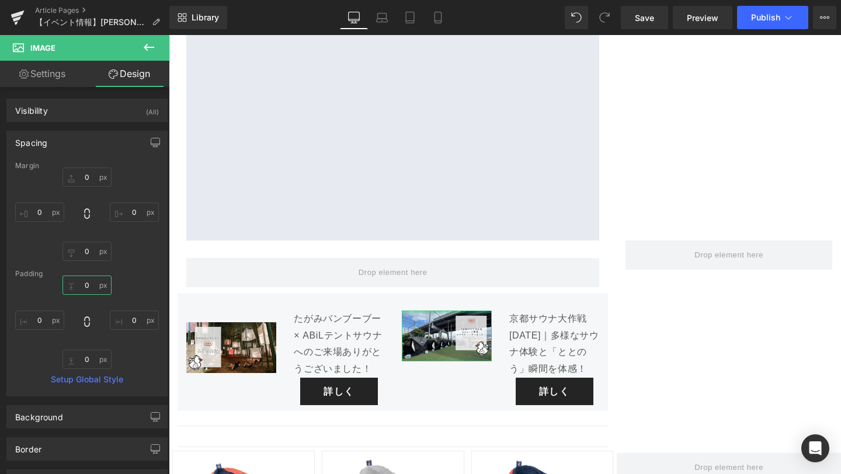
click at [86, 289] on input "0" at bounding box center [86, 285] width 49 height 19
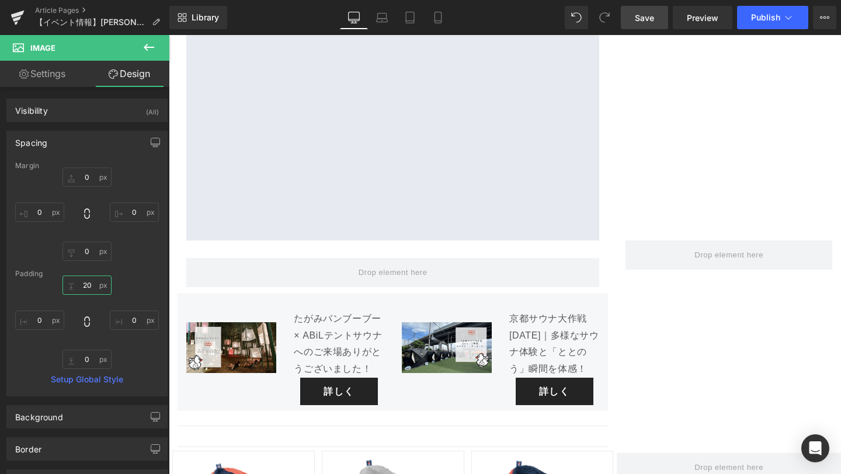
type input "20"
click at [650, 19] on span "Save" at bounding box center [644, 18] width 19 height 12
click at [644, 20] on span "Save" at bounding box center [644, 18] width 19 height 12
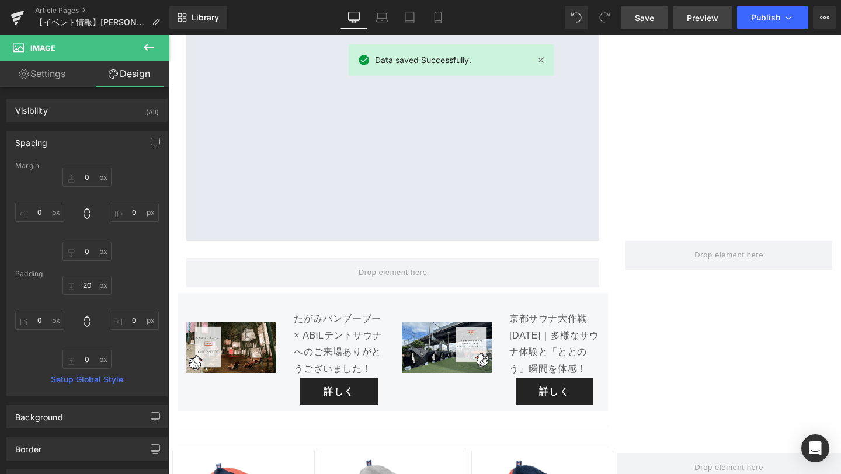
click at [697, 15] on span "Preview" at bounding box center [703, 18] width 32 height 12
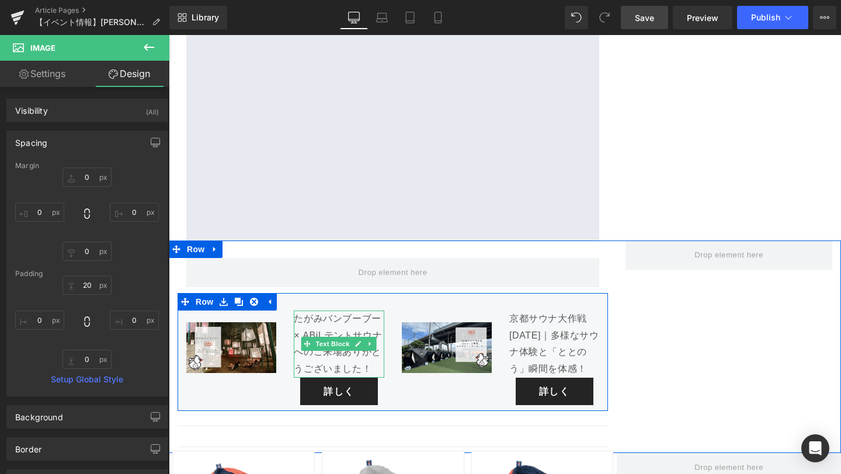
click at [322, 311] on p "たがみバンブーブー × ABiLテントサウナへのご来場ありがとうございました！" at bounding box center [339, 344] width 90 height 67
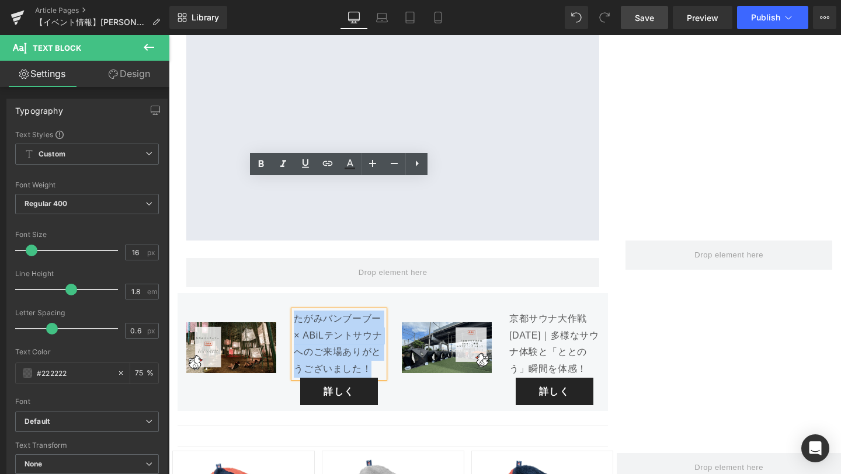
drag, startPoint x: 375, startPoint y: 241, endPoint x: 296, endPoint y: 186, distance: 96.2
click at [296, 311] on p "たがみバンブーブー × ABiLテントサウナへのご来場ありがとうございました！" at bounding box center [339, 344] width 90 height 67
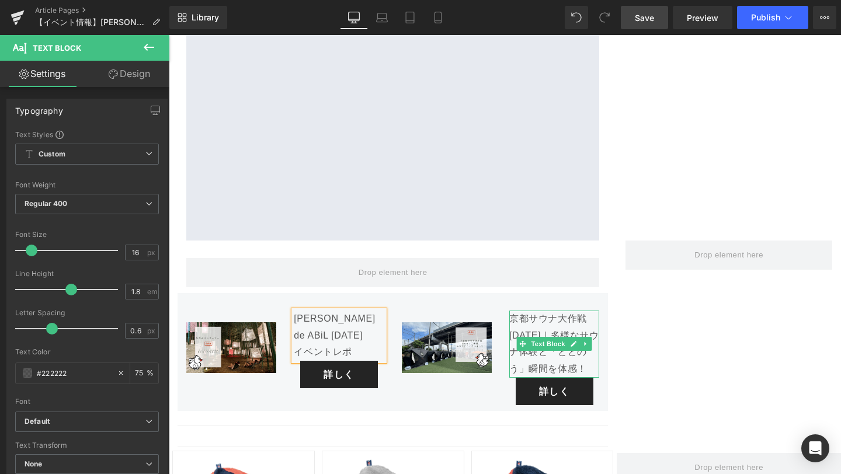
click at [562, 311] on p "京都サウナ大作戦[DATE]｜多様なサウナ体験と「ととのう」瞬間を体感！" at bounding box center [554, 344] width 90 height 67
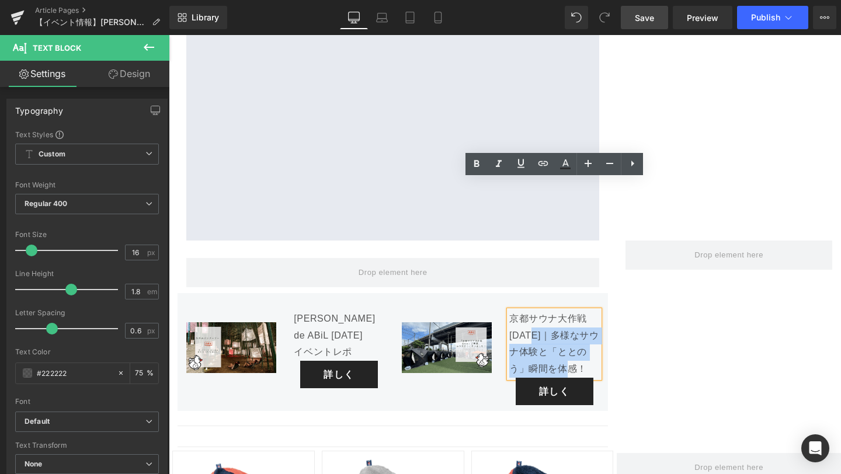
drag, startPoint x: 572, startPoint y: 236, endPoint x: 534, endPoint y: 206, distance: 48.6
click at [534, 311] on p "京都サウナ大作戦[DATE]｜多様なサウナ体験と「ととのう」瞬間を体感！" at bounding box center [554, 344] width 90 height 67
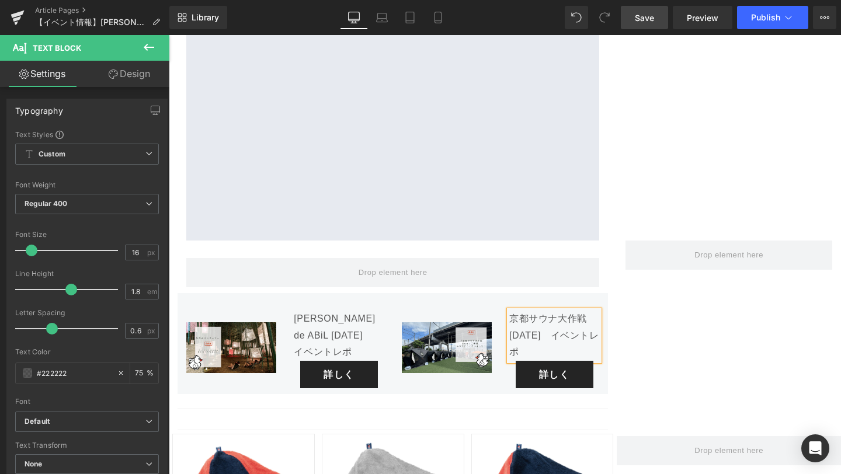
click at [636, 241] on div "Row Image [PERSON_NAME] de ABiL [DATE] イベントレポ Text Block 詳しく Button Image 京都サウナ…" at bounding box center [505, 339] width 672 height 196
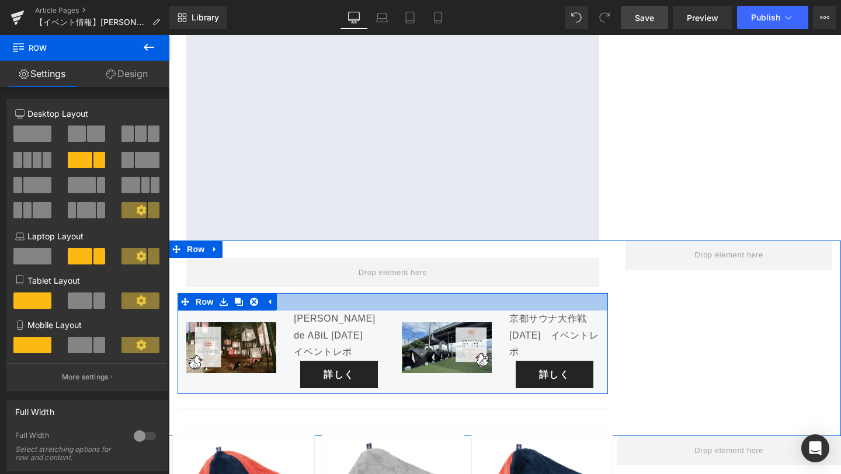
click at [384, 293] on div at bounding box center [393, 302] width 430 height 18
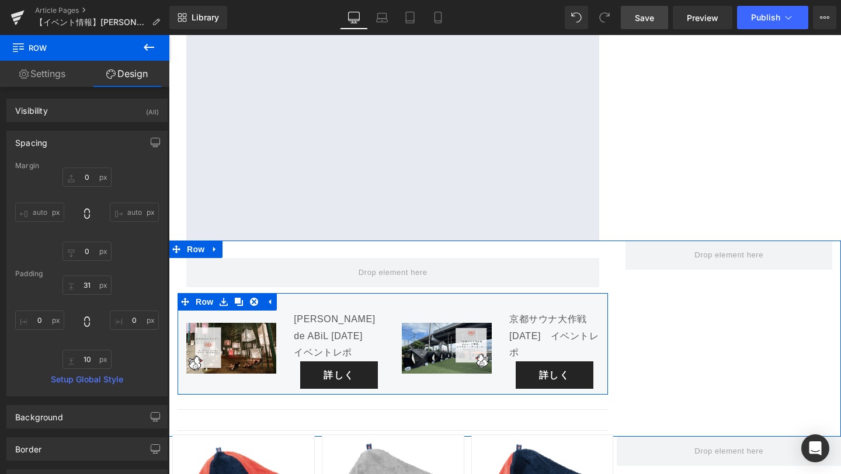
click at [600, 311] on div "京都サウナ大作戦[DATE]　イベントレポ Text Block 詳しく Button" at bounding box center [554, 350] width 107 height 78
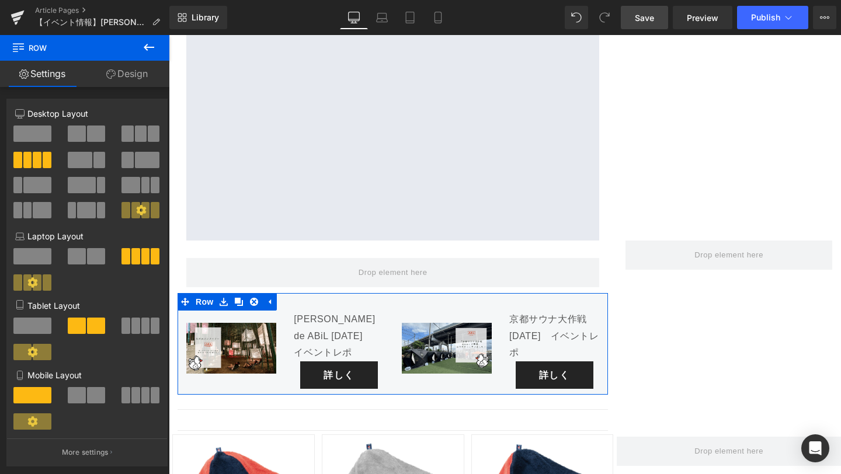
click at [119, 79] on link "Design" at bounding box center [127, 74] width 85 height 26
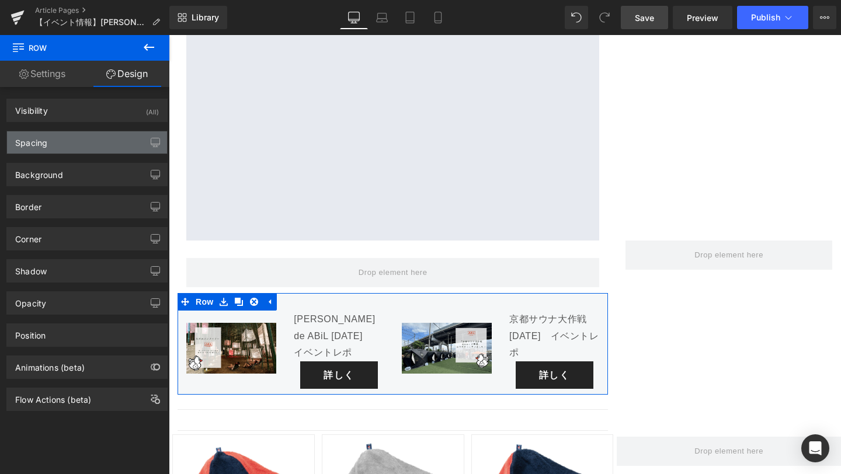
click at [91, 151] on div "Spacing" at bounding box center [87, 142] width 160 height 22
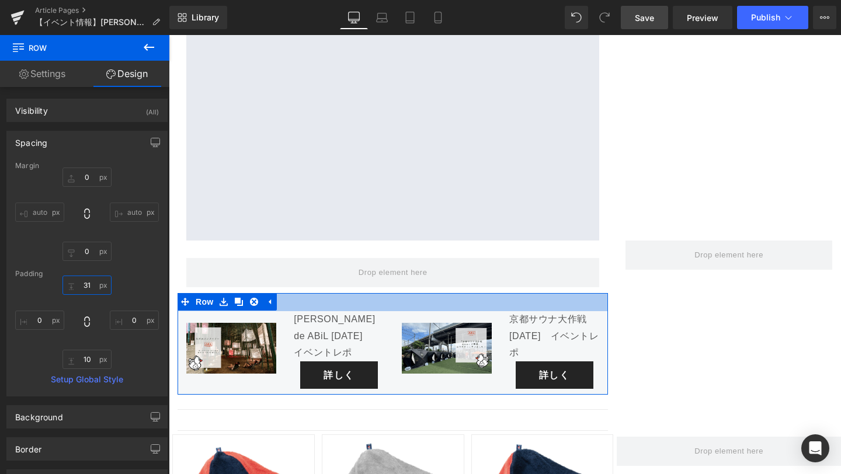
click at [89, 286] on input "31" at bounding box center [86, 285] width 49 height 19
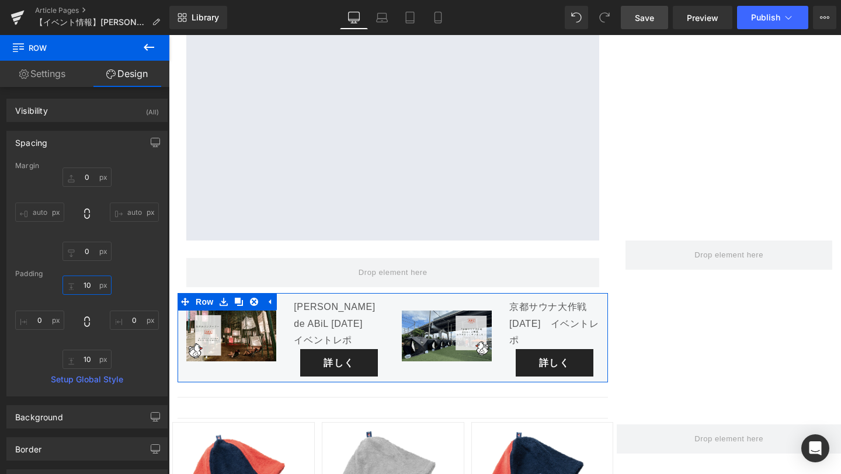
type input "1"
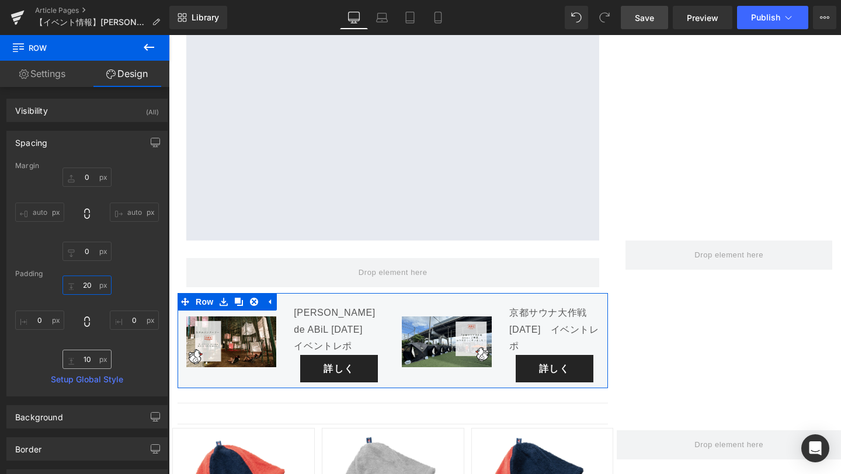
type input "20"
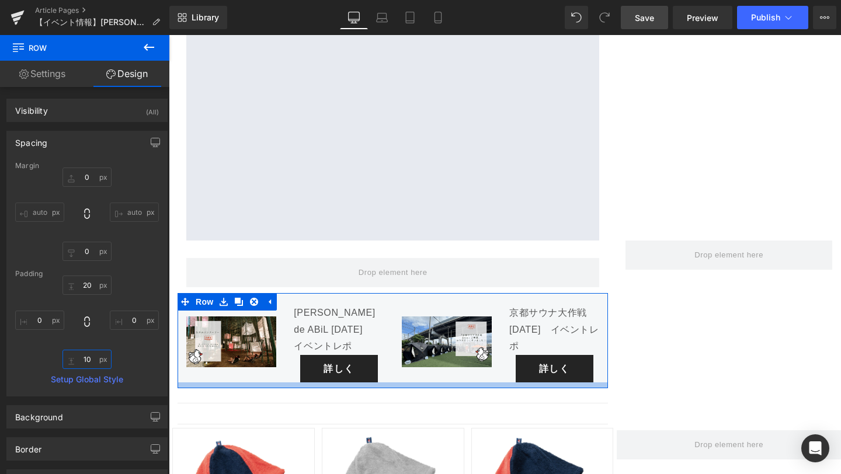
click at [87, 362] on input "10" at bounding box center [86, 359] width 49 height 19
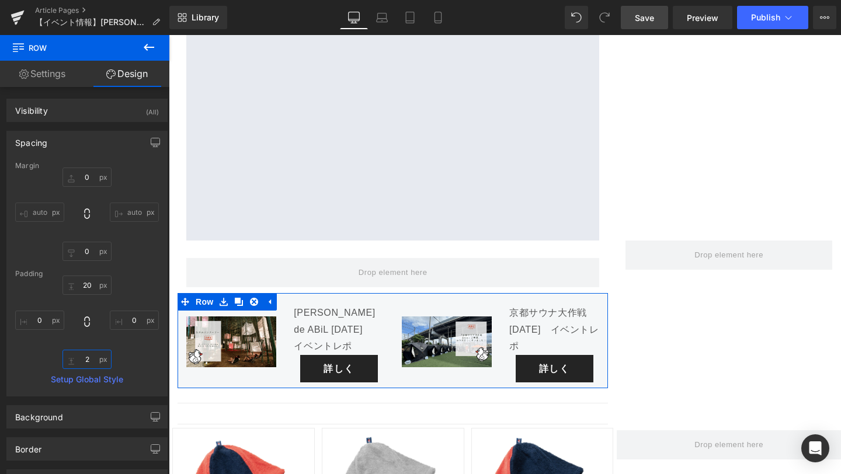
type input "20"
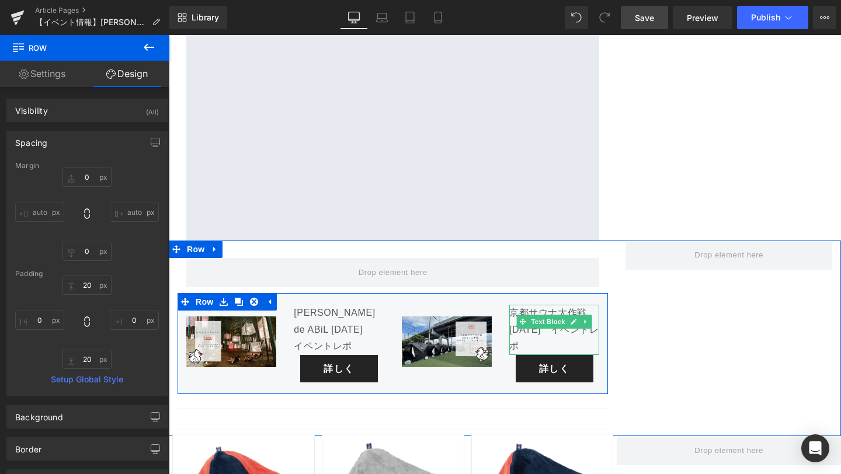
click at [542, 305] on p "京都サウナ大作戦[DATE]　イベントレポ" at bounding box center [554, 330] width 90 height 50
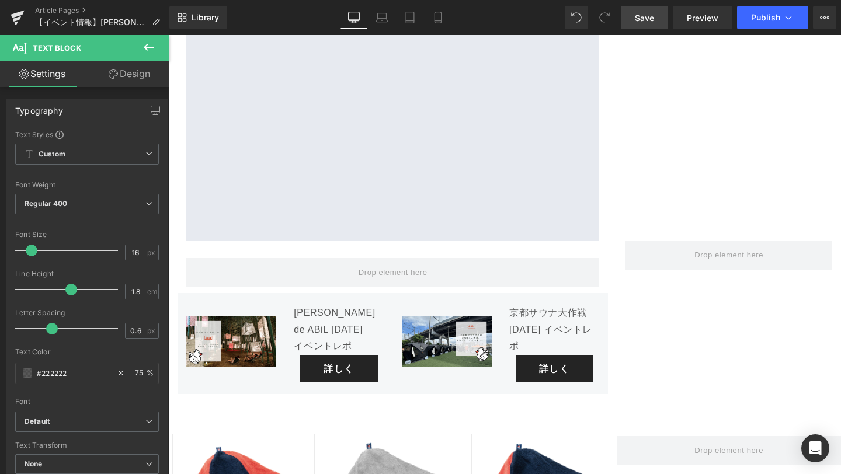
click at [648, 12] on span "Save" at bounding box center [644, 18] width 19 height 12
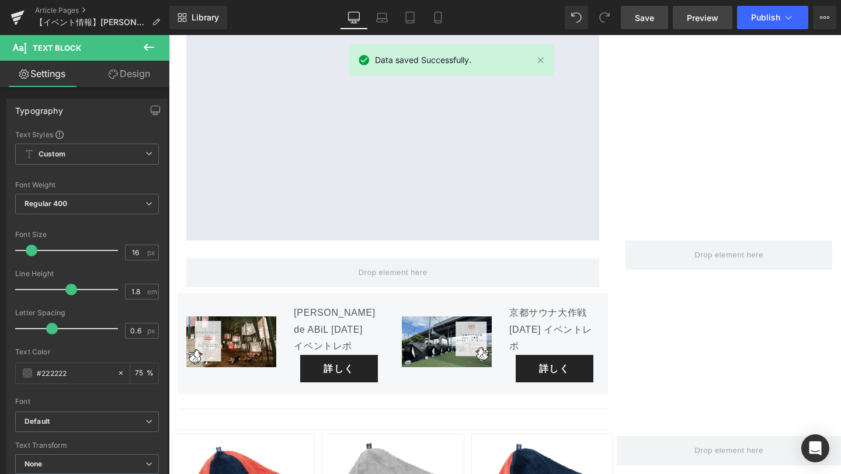
click at [704, 14] on span "Preview" at bounding box center [703, 18] width 32 height 12
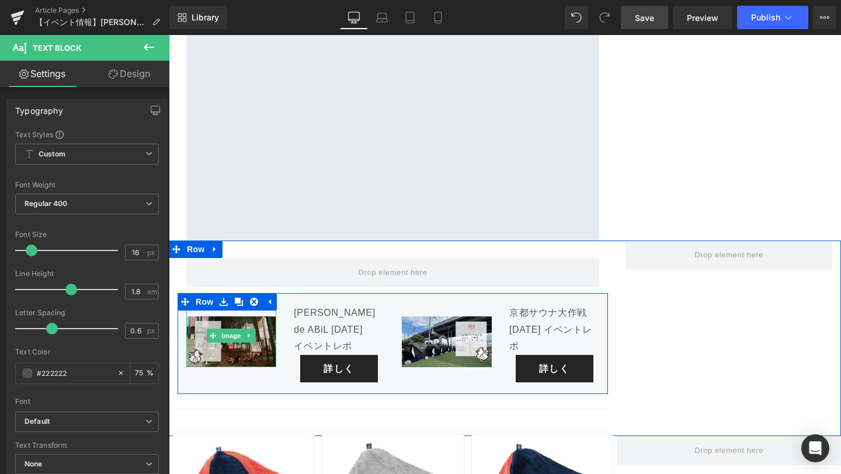
click at [228, 305] on img at bounding box center [231, 336] width 90 height 62
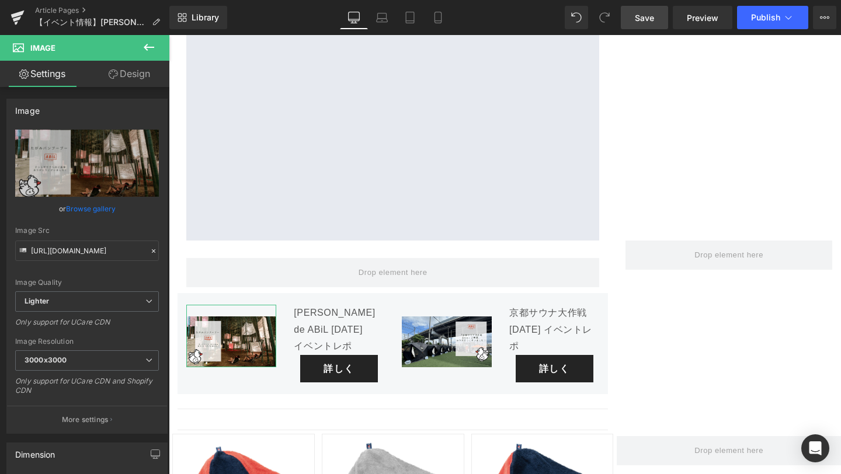
click at [116, 75] on icon at bounding box center [113, 74] width 9 height 9
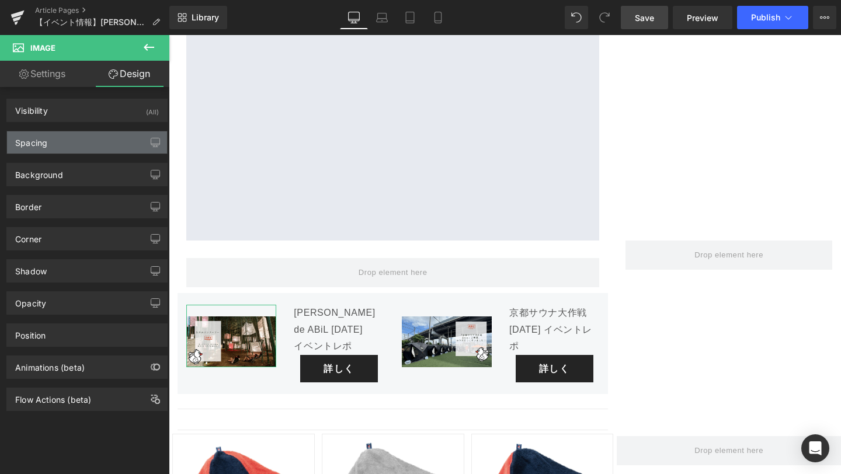
click at [91, 148] on div "Spacing" at bounding box center [87, 142] width 160 height 22
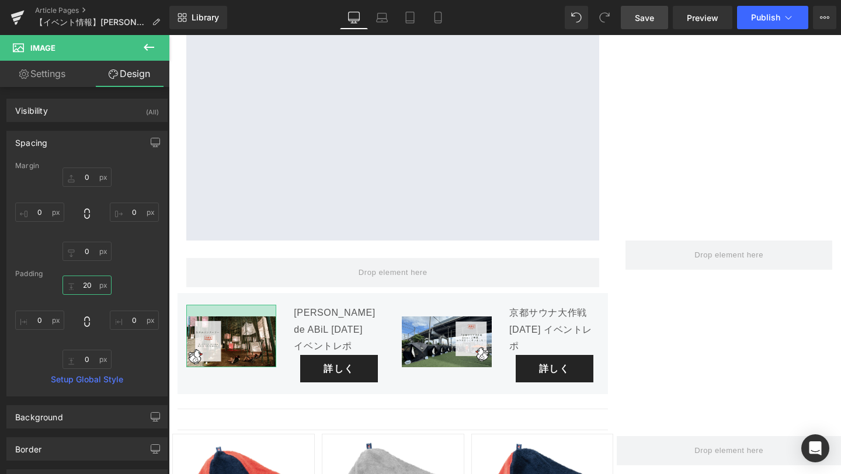
click at [85, 282] on input "20" at bounding box center [86, 285] width 49 height 19
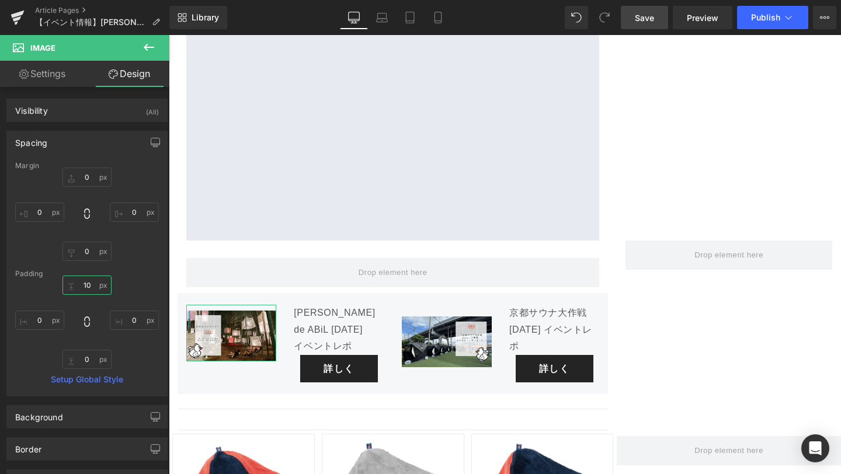
type input "1"
type input "10"
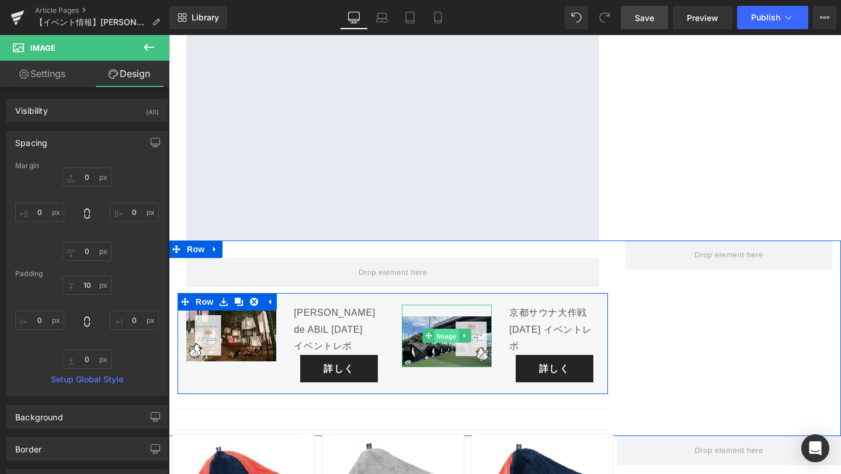
click at [447, 329] on span "Image" at bounding box center [447, 336] width 25 height 14
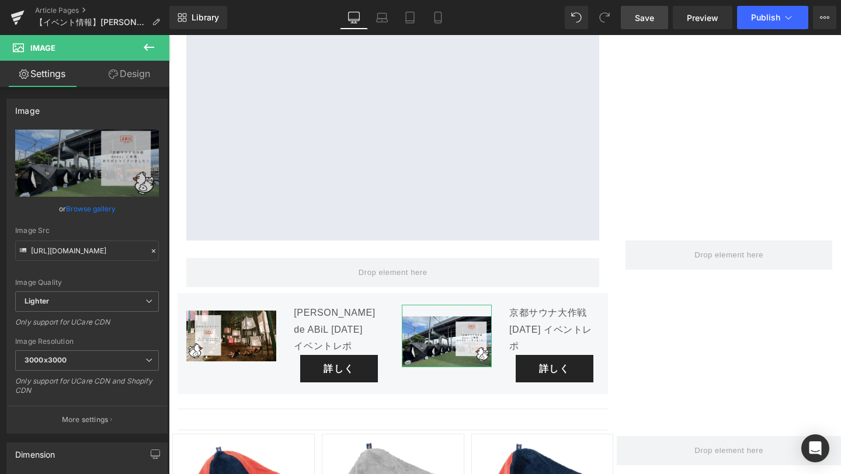
click at [130, 75] on link "Design" at bounding box center [129, 74] width 85 height 26
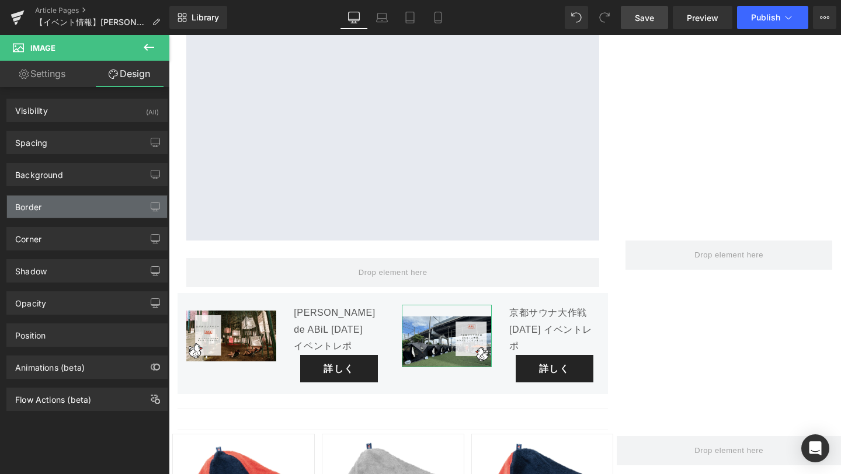
type input "0"
type input "20"
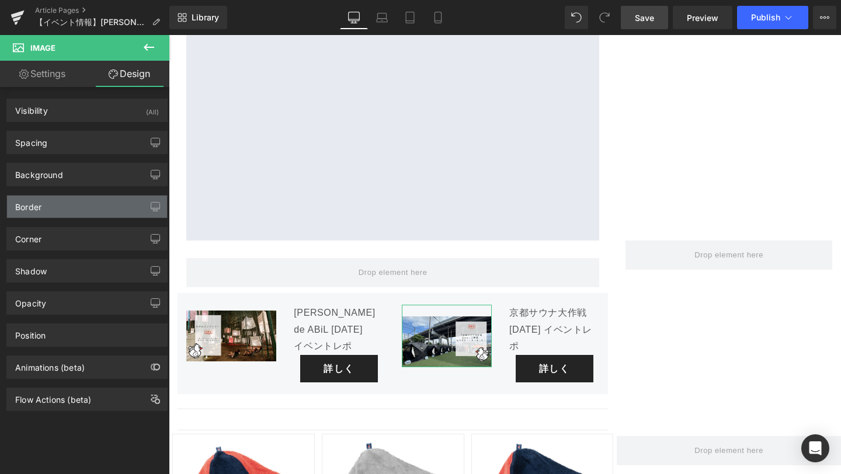
type input "0"
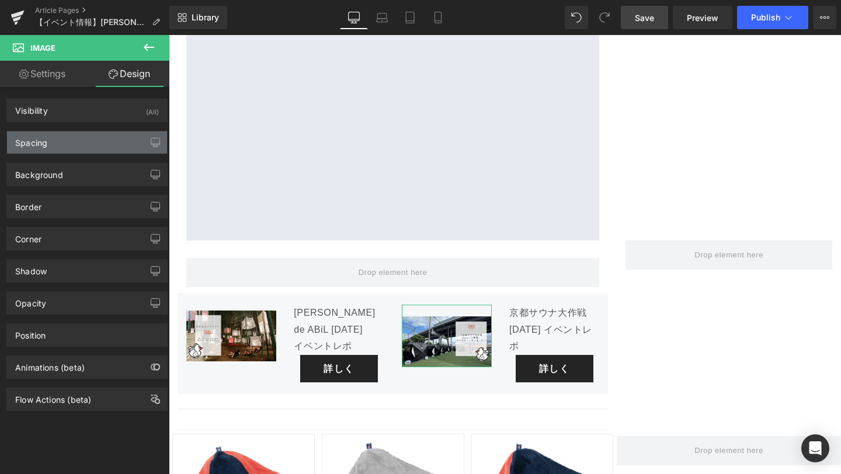
click at [88, 137] on div "Spacing" at bounding box center [87, 142] width 160 height 22
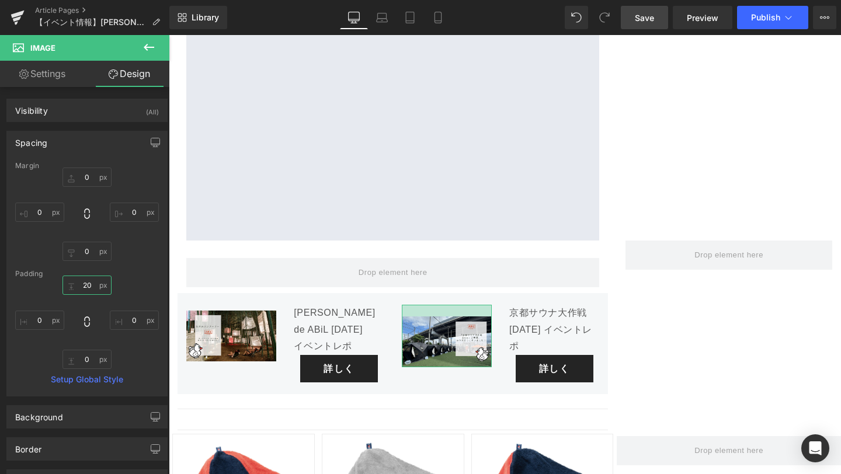
click at [88, 284] on input "20" at bounding box center [86, 285] width 49 height 19
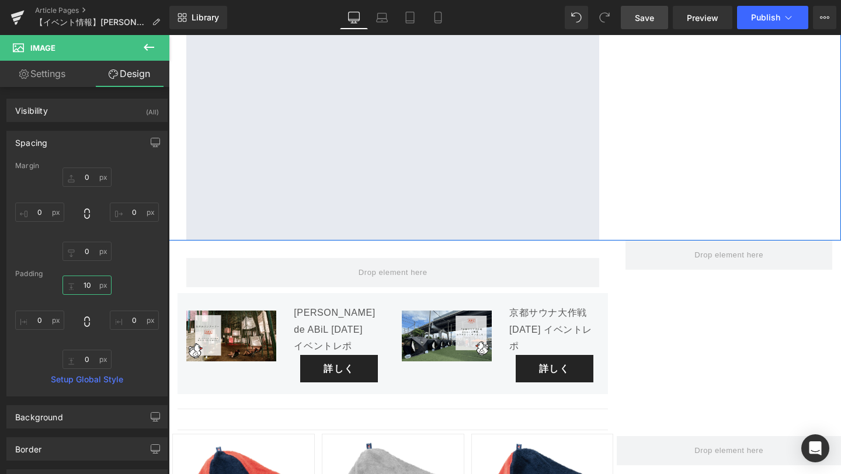
type input "10"
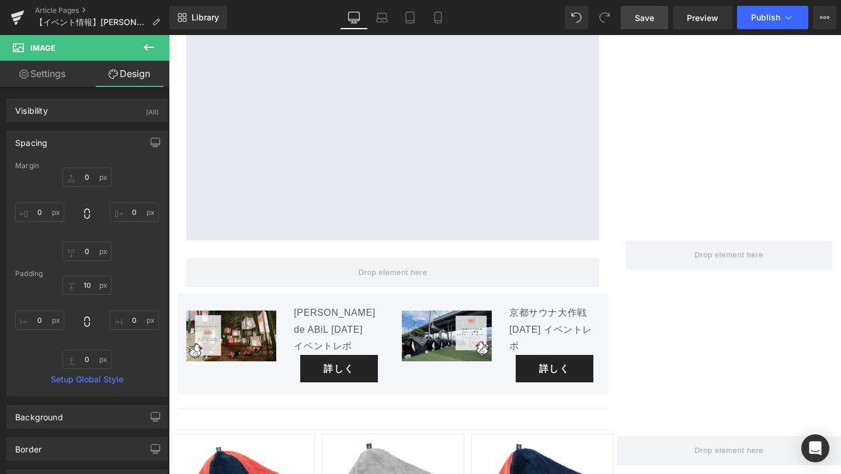
click at [648, 30] on div "Library Desktop Desktop Laptop Tablet Mobile Save Preview Publish Scheduled Vie…" at bounding box center [505, 17] width 672 height 35
click at [648, 24] on link "Save" at bounding box center [644, 17] width 47 height 23
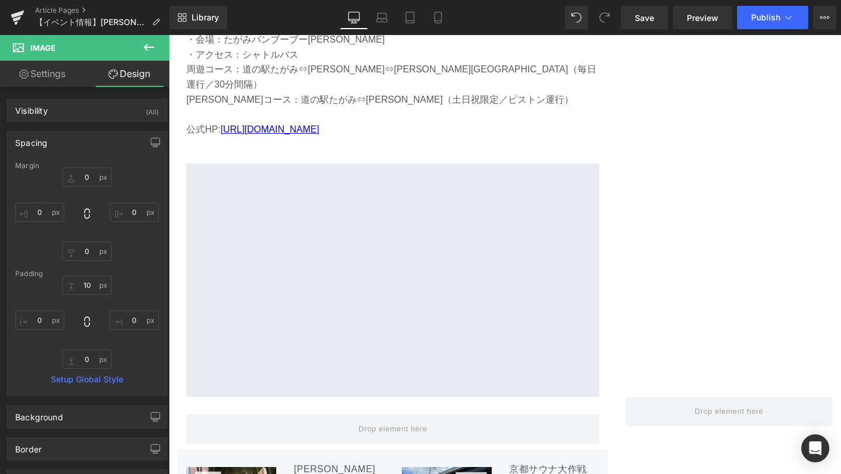
scroll to position [3827, 0]
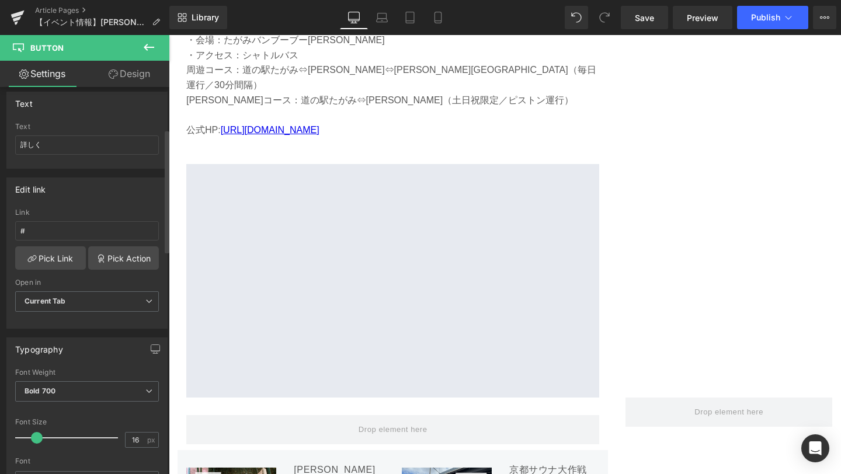
scroll to position [98, 0]
click at [71, 229] on input "#" at bounding box center [87, 232] width 144 height 19
paste input "[URL][DOMAIN_NAME]"
type input "[URL][DOMAIN_NAME]"
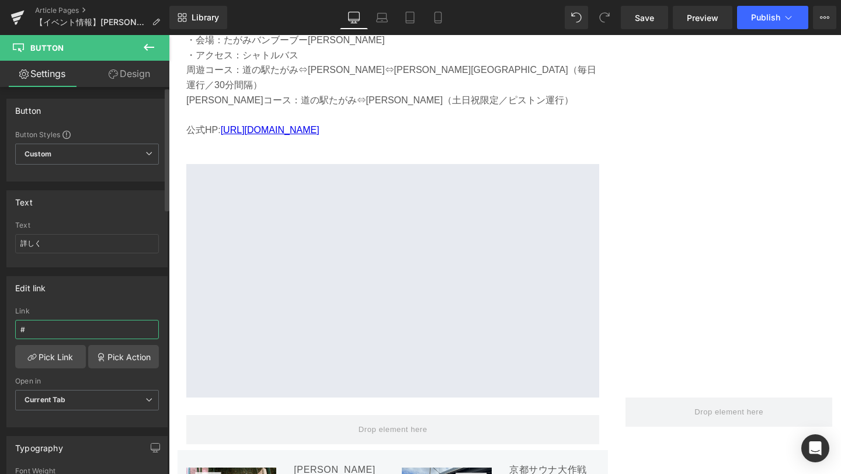
click at [56, 334] on input "#" at bounding box center [87, 329] width 144 height 19
paste input "[URL][DOMAIN_NAME]"
type input "[URL][DOMAIN_NAME]"
click at [648, 22] on span "Save" at bounding box center [644, 18] width 19 height 12
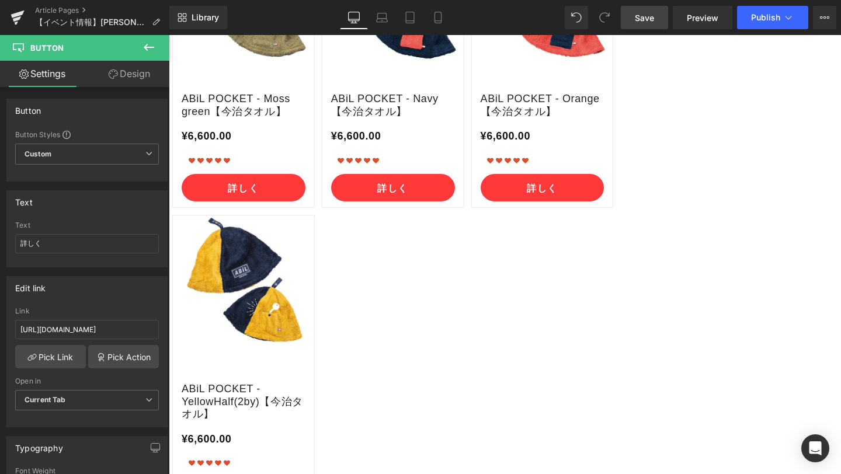
scroll to position [4942, 0]
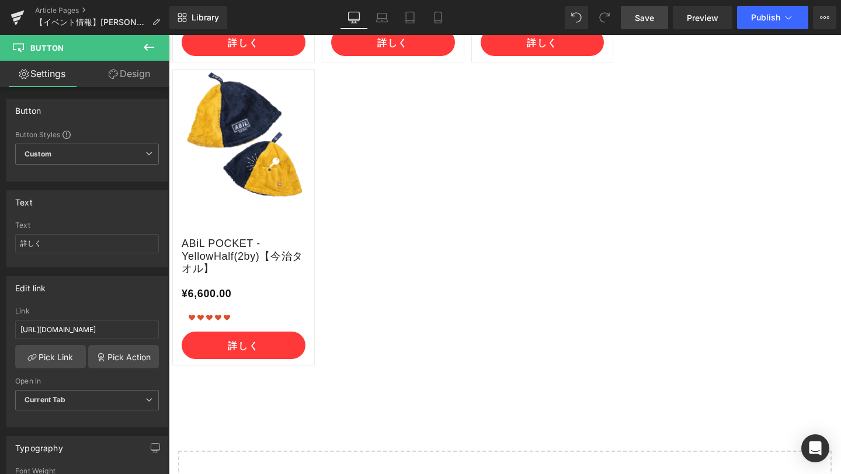
click at [651, 19] on span "Save" at bounding box center [644, 18] width 19 height 12
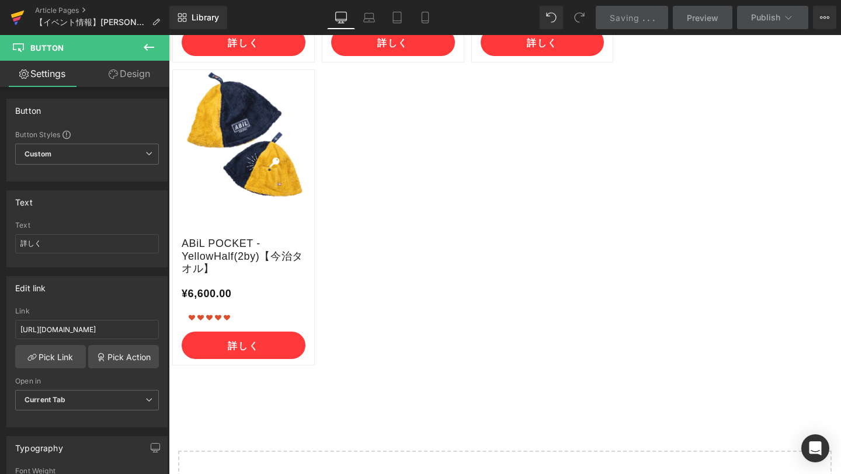
click at [17, 20] on icon at bounding box center [17, 18] width 8 height 5
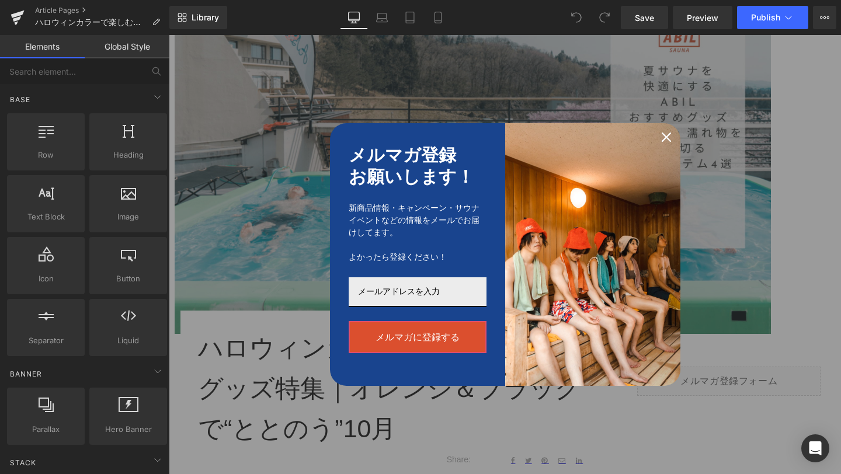
scroll to position [177, 0]
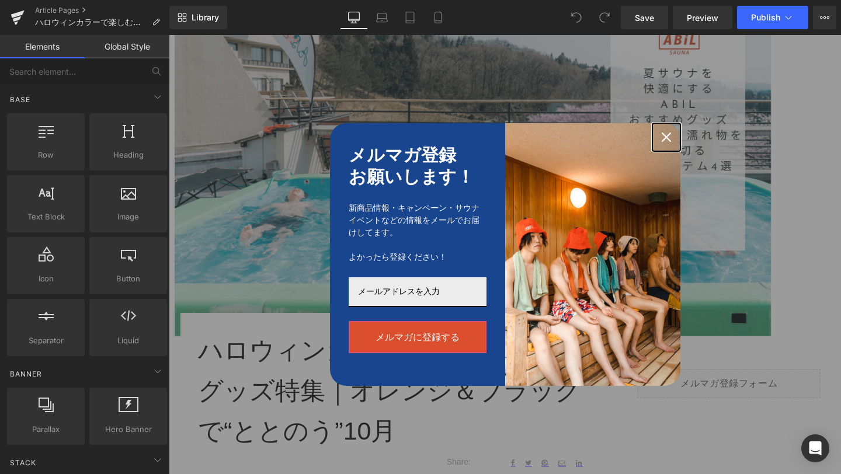
click at [662, 141] on icon "close icon" at bounding box center [666, 137] width 9 height 9
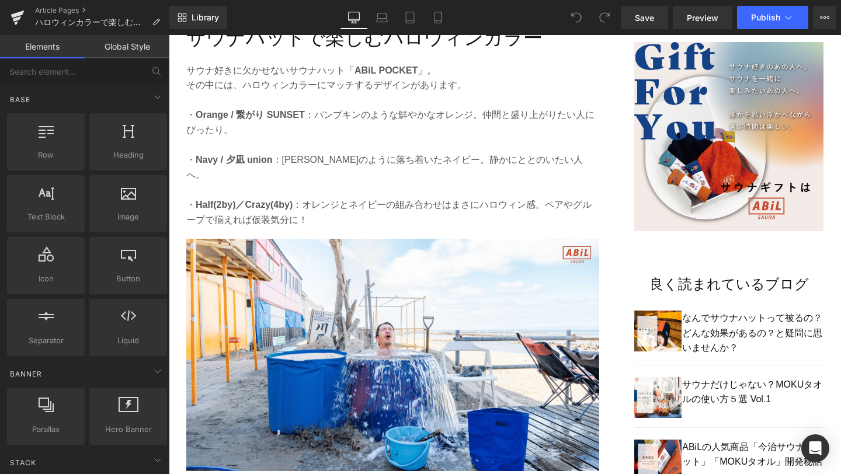
scroll to position [779, 0]
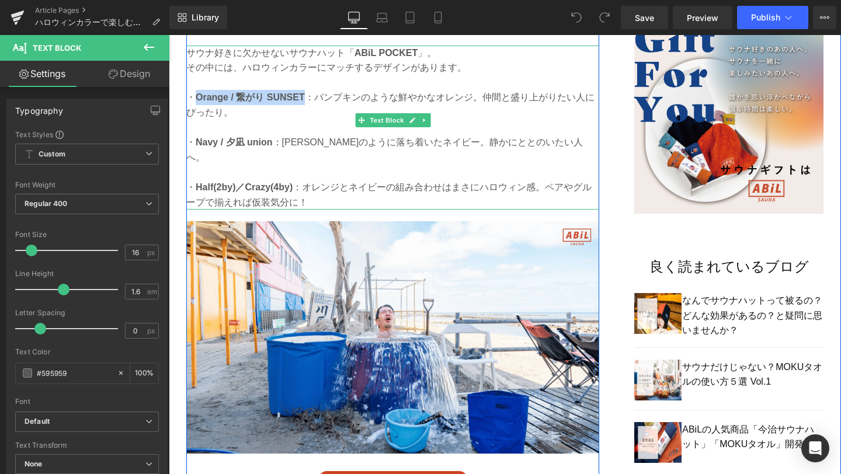
drag, startPoint x: 197, startPoint y: 98, endPoint x: 304, endPoint y: 102, distance: 106.4
click at [304, 102] on strong "Orange / 繋がり SUNSET" at bounding box center [250, 97] width 109 height 10
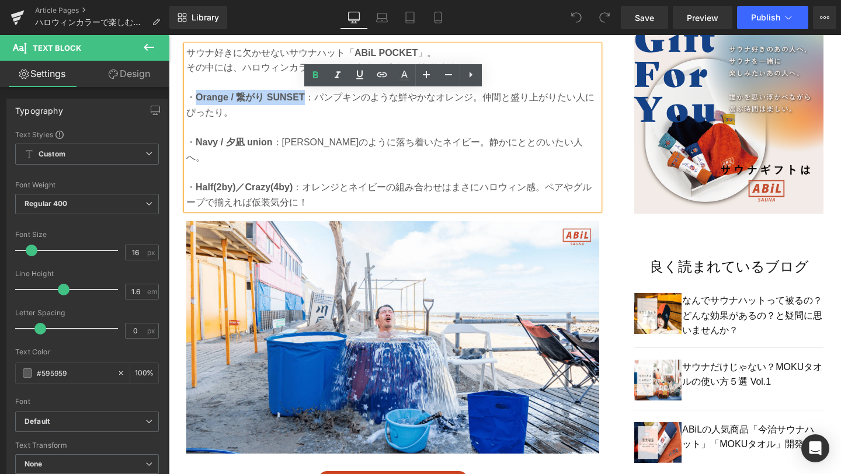
copy strong "Orange / 繋がり SUNSET"
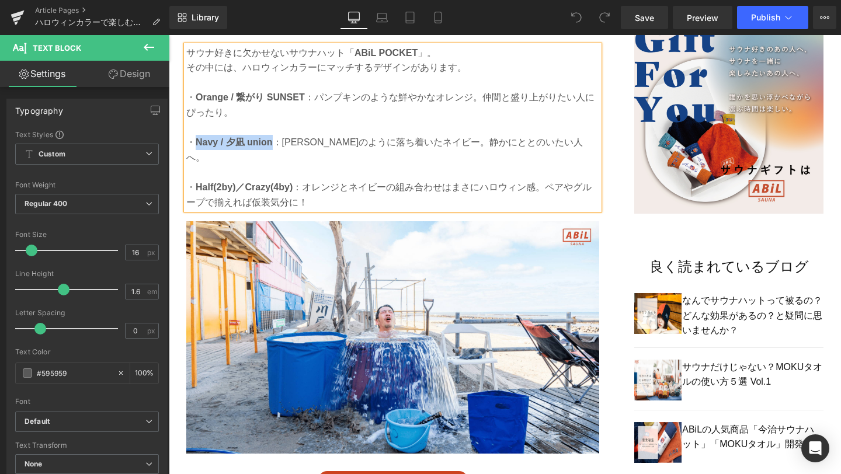
drag, startPoint x: 196, startPoint y: 147, endPoint x: 272, endPoint y: 147, distance: 75.9
click at [272, 147] on p "・ Navy / 夕凪 union ：夜空のように落ち着いたネイビー。静かにととのいたい人へ。" at bounding box center [392, 150] width 413 height 30
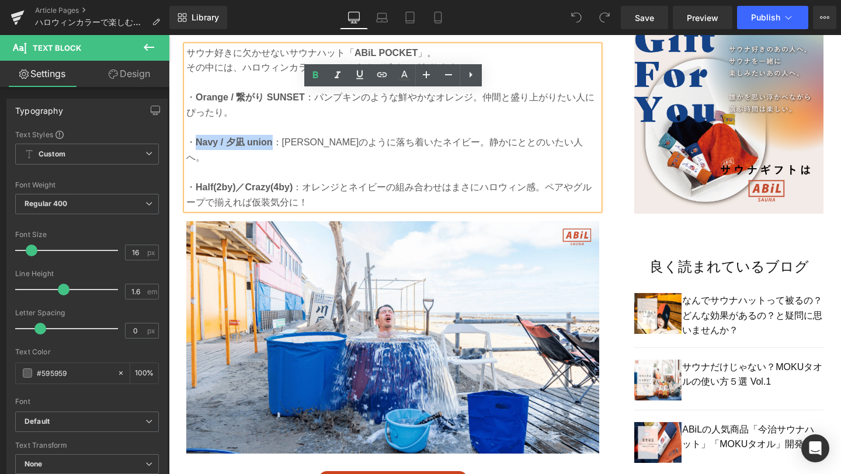
copy strong "Navy / 夕凪 union"
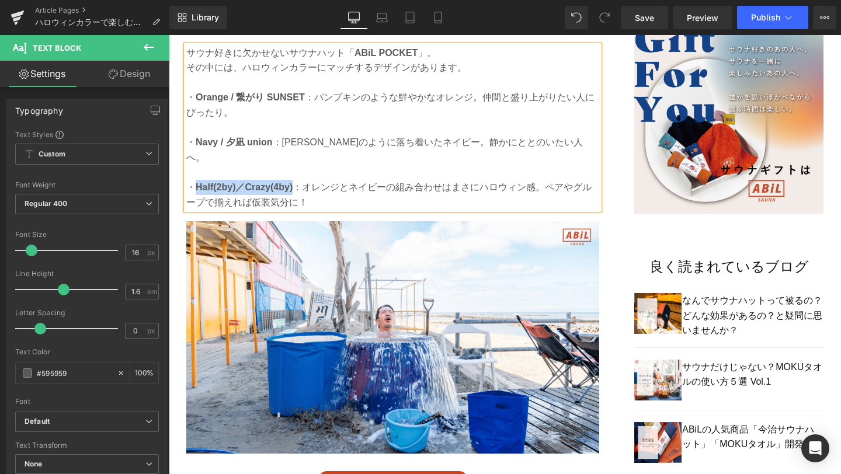
drag, startPoint x: 197, startPoint y: 173, endPoint x: 294, endPoint y: 175, distance: 97.0
click at [294, 180] on p "・ Half(2by)／Crazy(4by) ：オレンジとネイビーの組み合わせはまさにハロウィン感。ペアやグループで揃えれば仮装気分に！" at bounding box center [392, 195] width 413 height 30
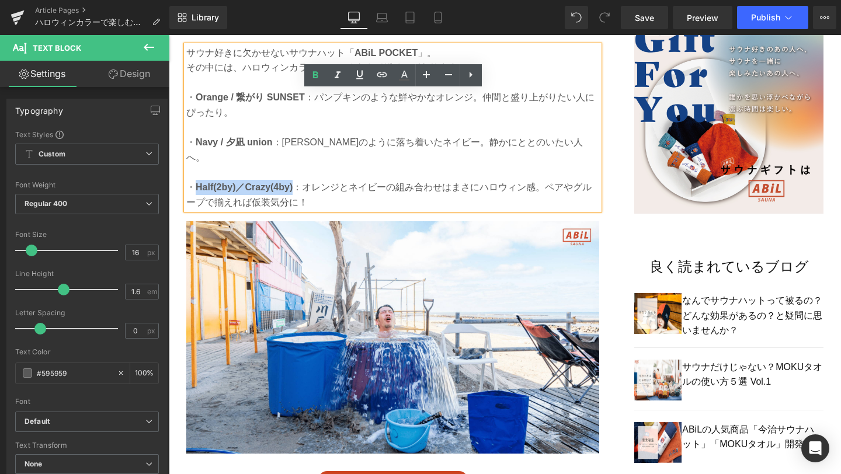
copy strong "Half(2by)／Crazy(4by)"
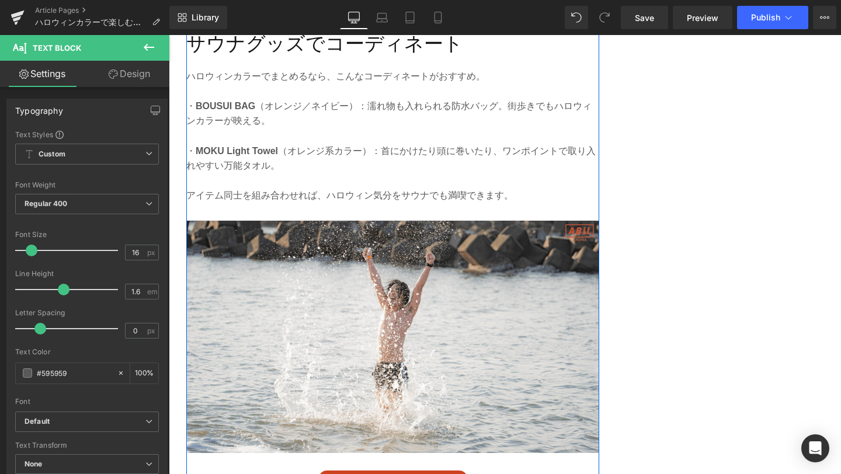
scroll to position [1960, 0]
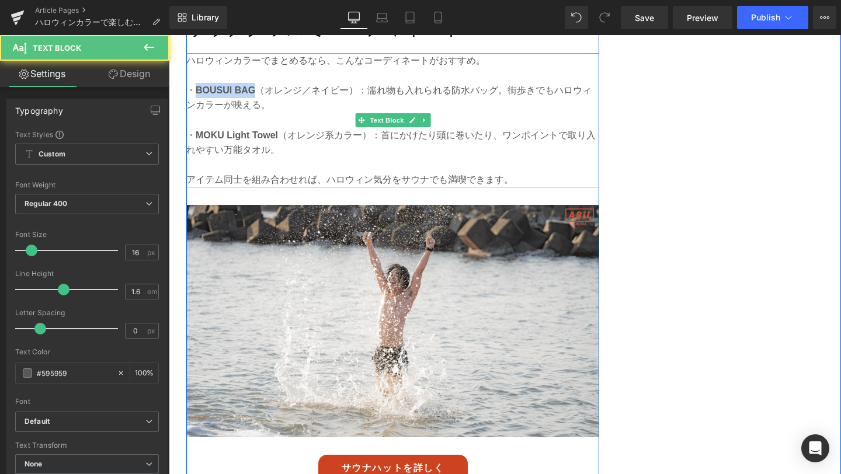
drag, startPoint x: 197, startPoint y: 74, endPoint x: 256, endPoint y: 77, distance: 58.5
click at [256, 83] on p "・ BOUSUI BAG （オレンジ／ネイビー）：濡れ物も入れられる防水バッグ。街歩きでもハロウィンカラーが映える。" at bounding box center [392, 98] width 413 height 30
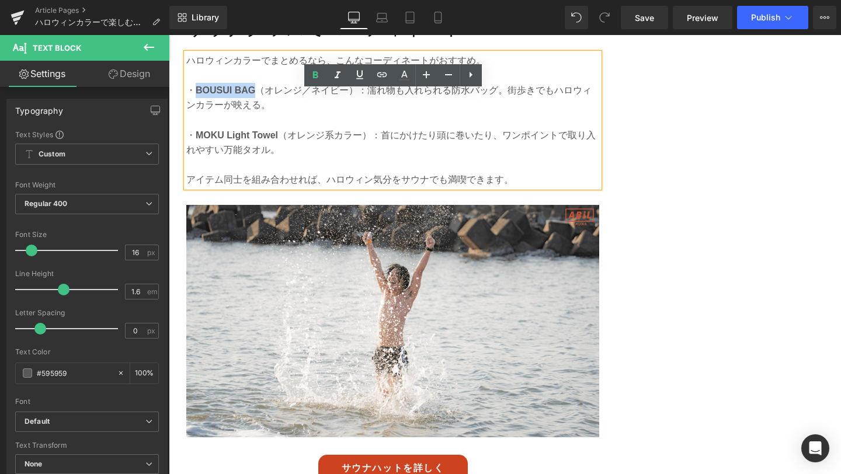
copy strong "BOUSUI BAG"
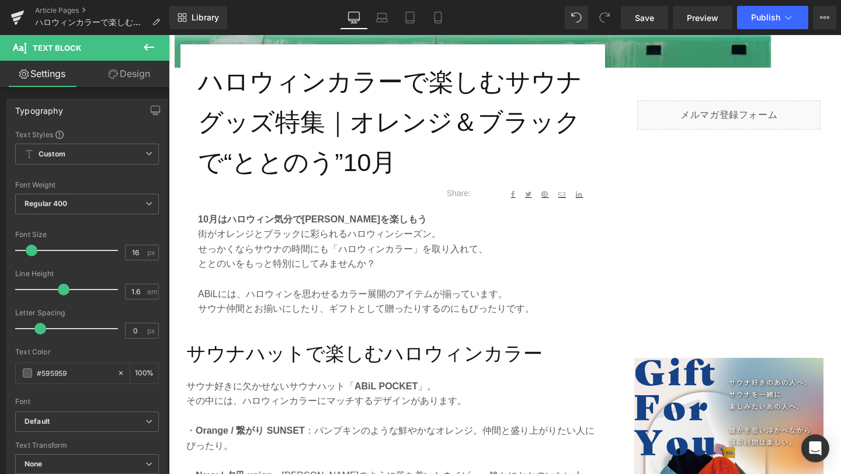
scroll to position [279, 0]
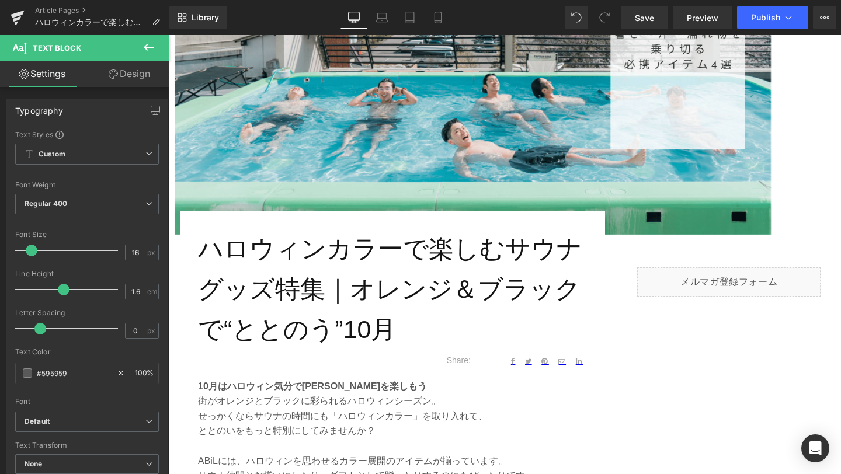
click at [364, 273] on h1 "ハロウィンカラーで楽しむサウナグッズ特集｜オレンジ＆ブラックで“ととのう”10月" at bounding box center [393, 289] width 390 height 120
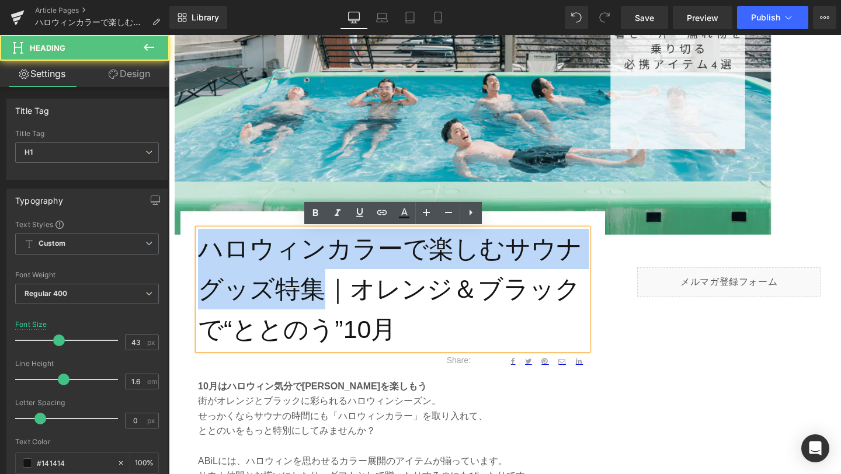
drag, startPoint x: 318, startPoint y: 281, endPoint x: 209, endPoint y: 244, distance: 114.9
click at [209, 244] on h1 "ハロウィンカラーで楽しむサウナグッズ特集｜オレンジ＆ブラックで“ととのう”10月" at bounding box center [393, 289] width 390 height 120
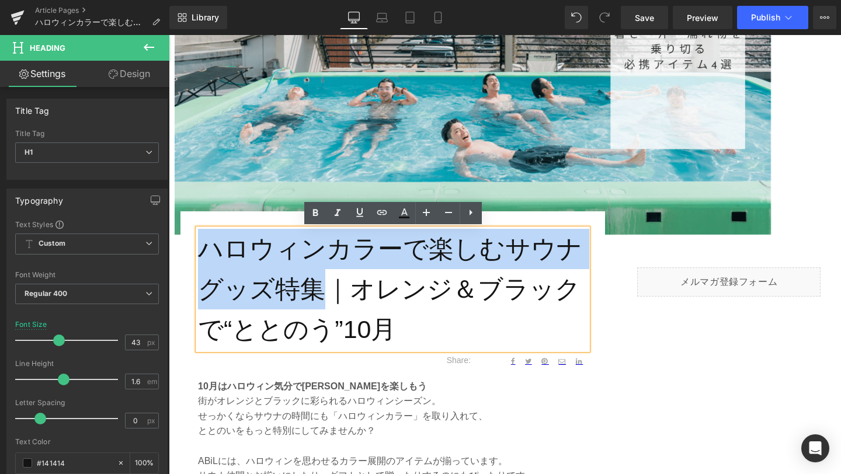
copy h1 "ハロウィンカラーで楽しむサウナグッズ特集"
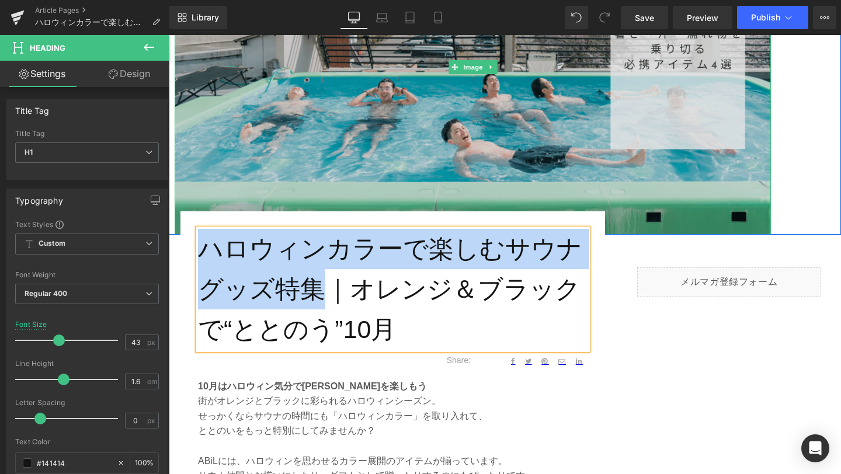
click at [267, 175] on img at bounding box center [473, 67] width 596 height 335
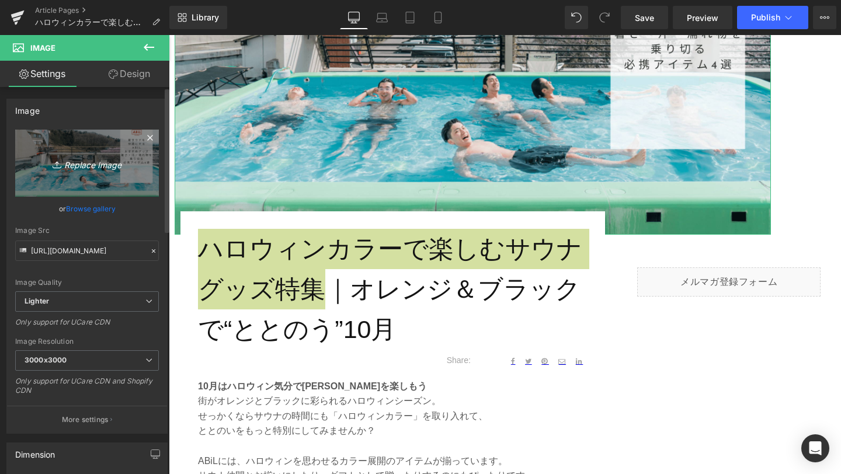
click at [85, 165] on icon "Replace Image" at bounding box center [86, 163] width 93 height 15
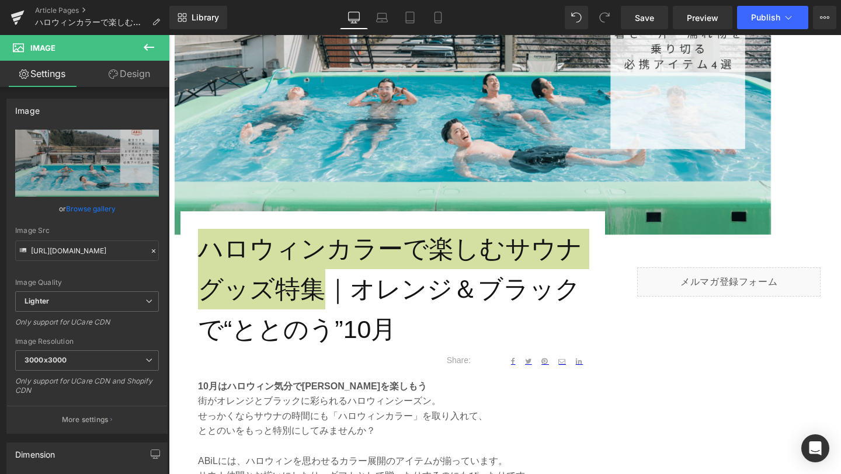
type input "C:\fakepath\1-min.png"
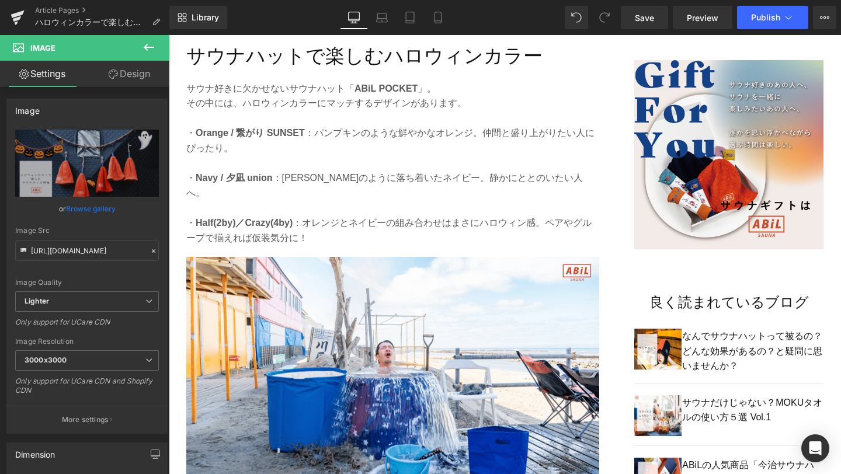
scroll to position [846, 0]
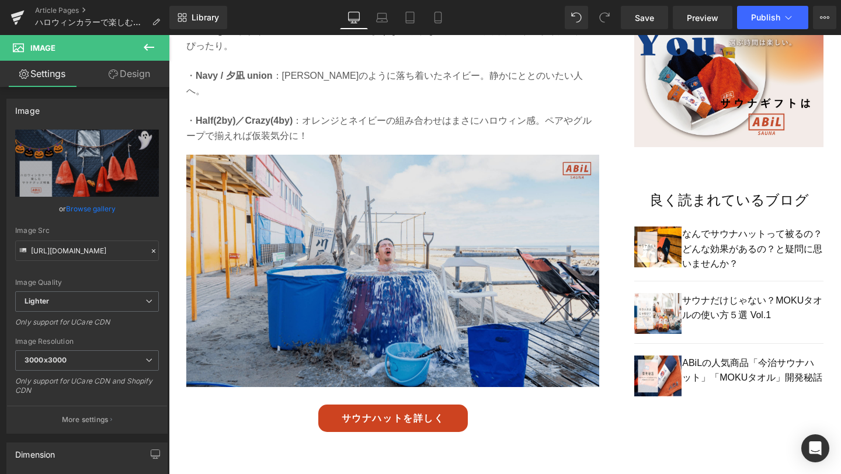
click at [416, 301] on img at bounding box center [392, 280] width 413 height 250
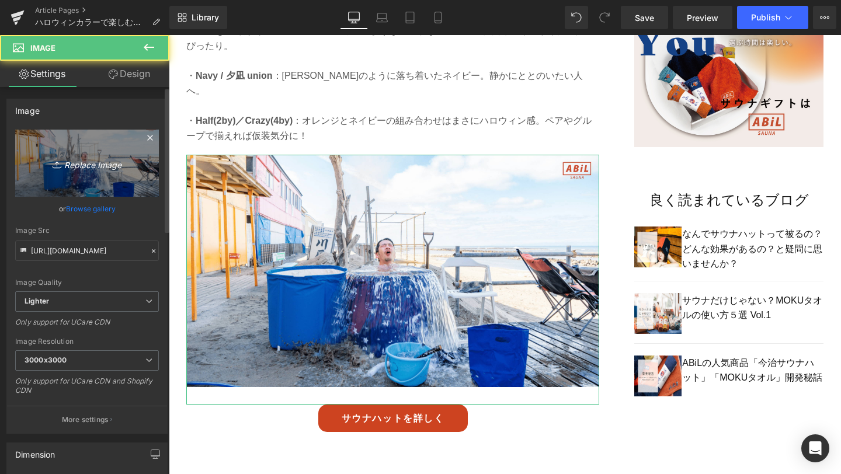
click at [77, 178] on link "Replace Image" at bounding box center [87, 163] width 144 height 67
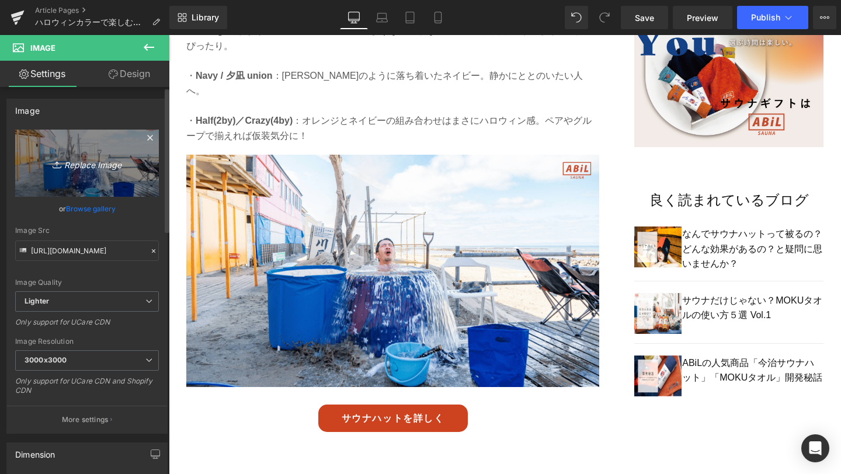
type input "C:\fakepath\2-min.png"
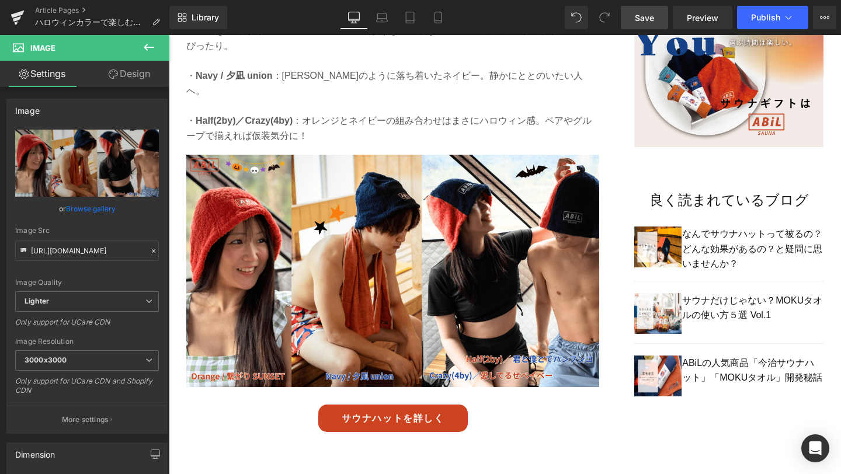
click at [650, 16] on span "Save" at bounding box center [644, 18] width 19 height 12
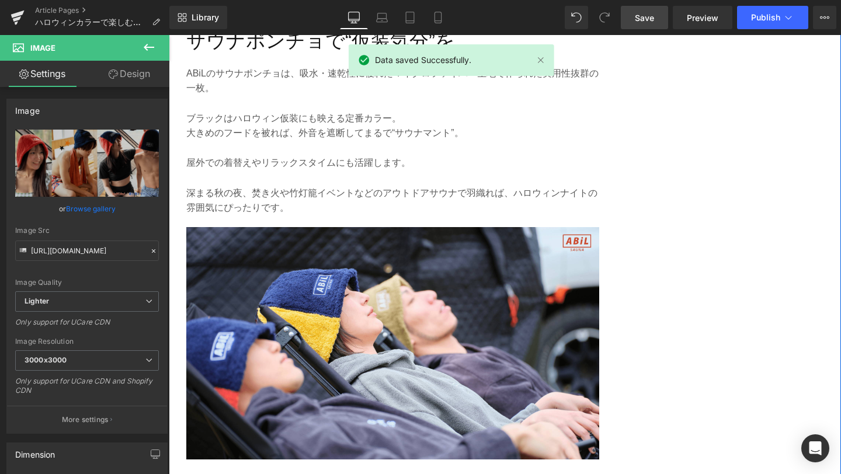
scroll to position [1399, 0]
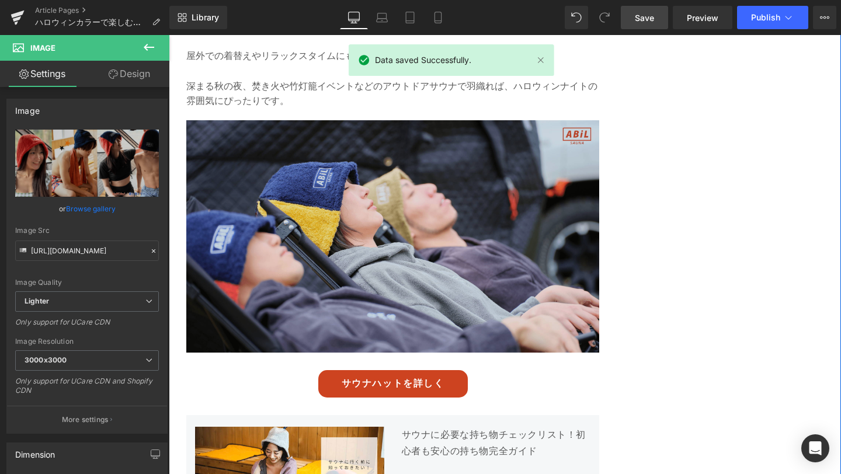
click at [449, 238] on img at bounding box center [392, 236] width 413 height 232
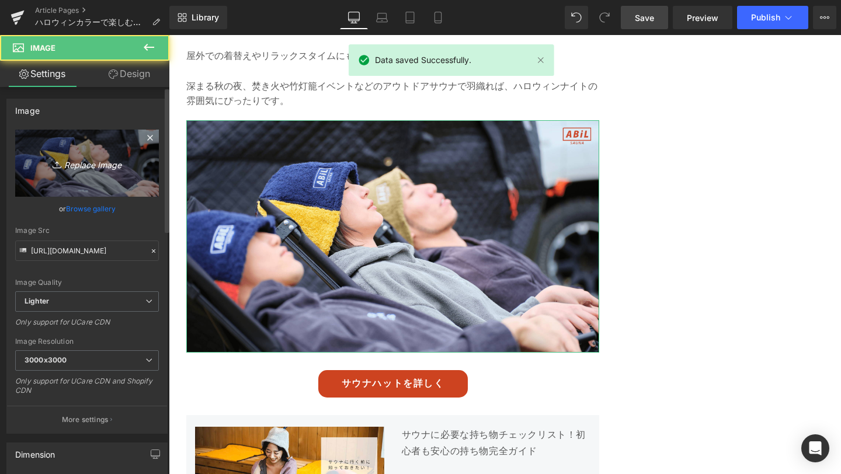
click at [78, 179] on link "Replace Image" at bounding box center [87, 163] width 144 height 67
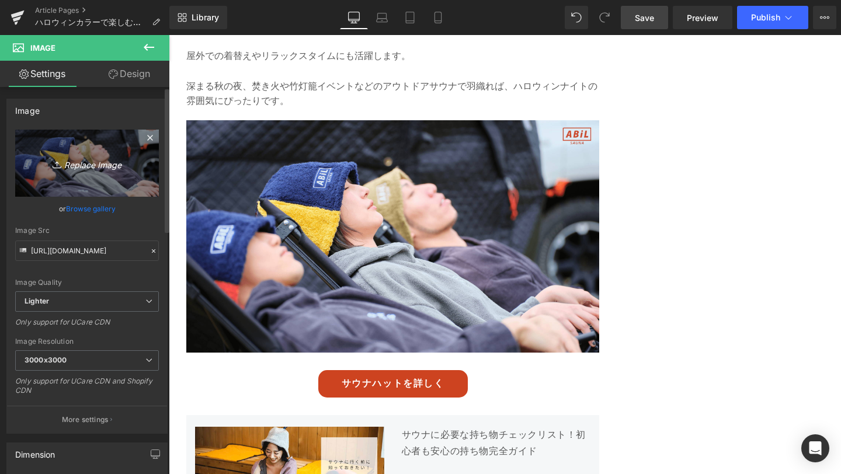
type input "C:\fakepath\3-min.png"
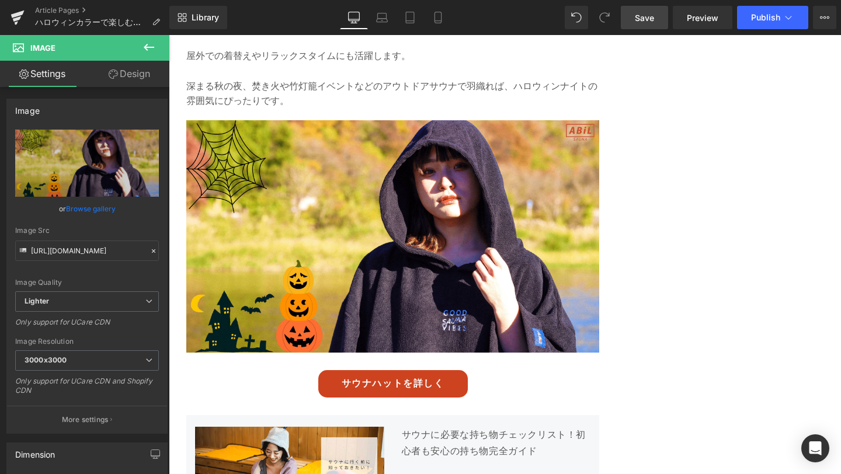
drag, startPoint x: 652, startPoint y: 16, endPoint x: 446, endPoint y: 148, distance: 244.5
click at [652, 16] on span "Save" at bounding box center [644, 18] width 19 height 12
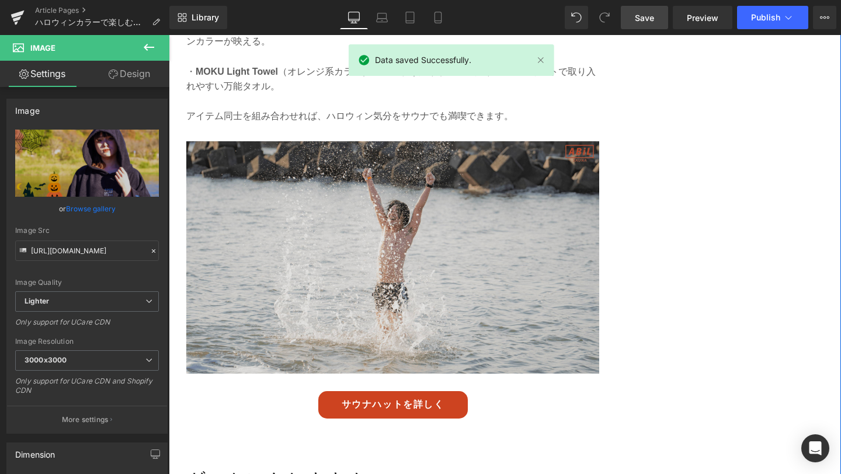
scroll to position [2059, 0]
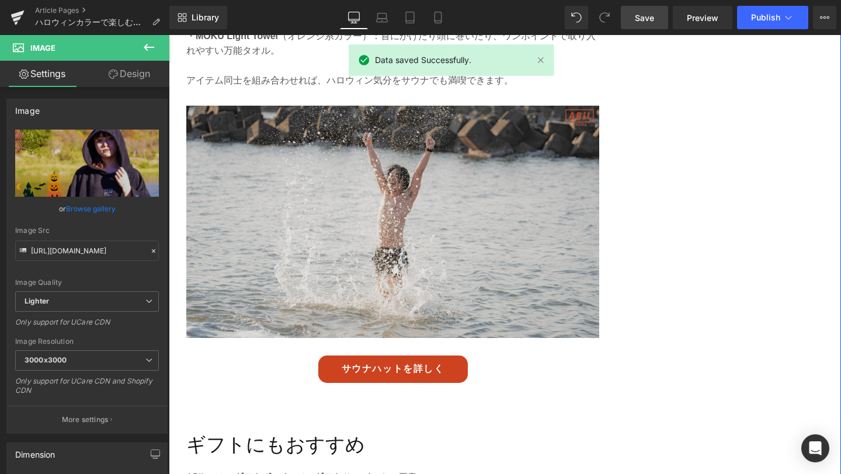
click at [428, 246] on img at bounding box center [392, 231] width 413 height 250
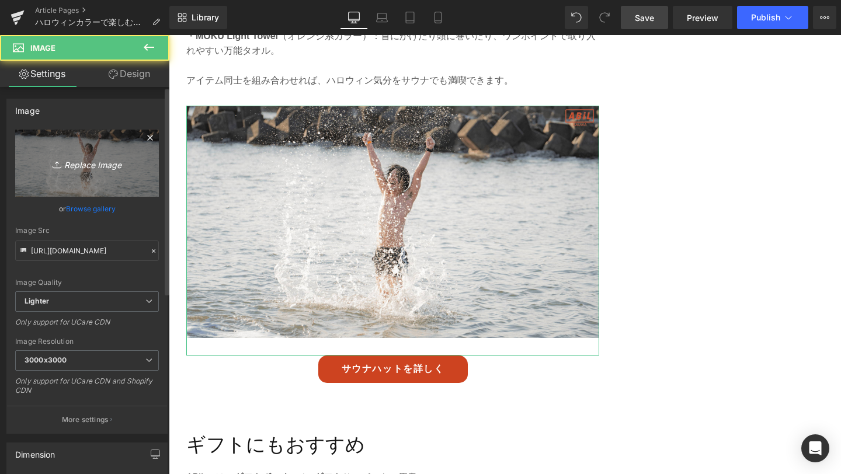
click at [107, 166] on icon "Replace Image" at bounding box center [86, 163] width 93 height 15
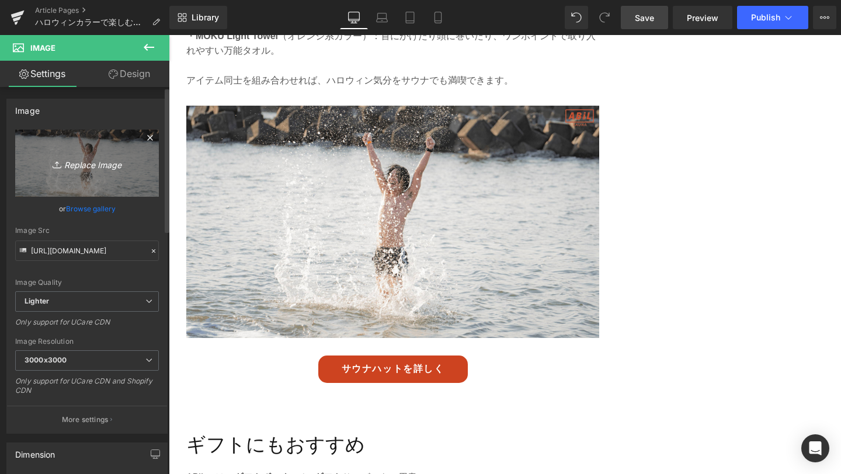
type input "C:\fakepath\4-min.png"
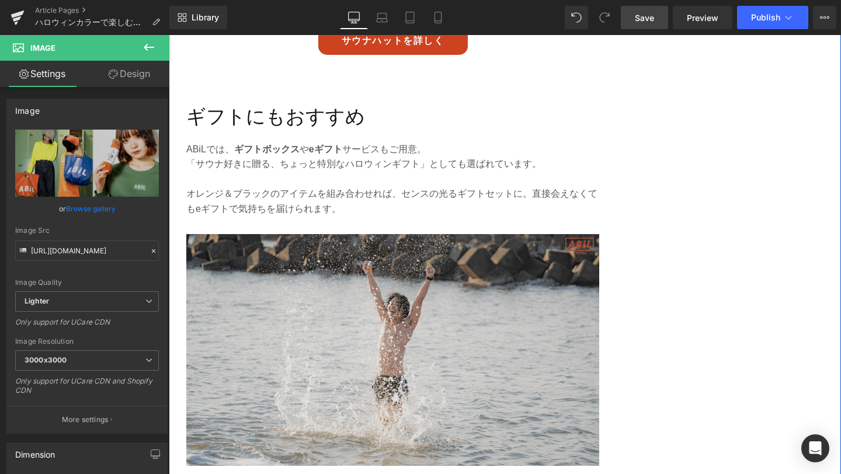
scroll to position [2393, 0]
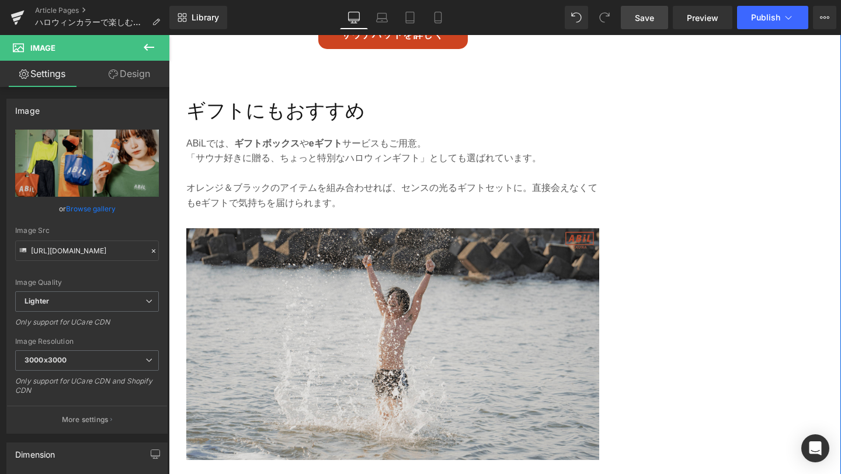
click at [450, 346] on img at bounding box center [392, 353] width 413 height 250
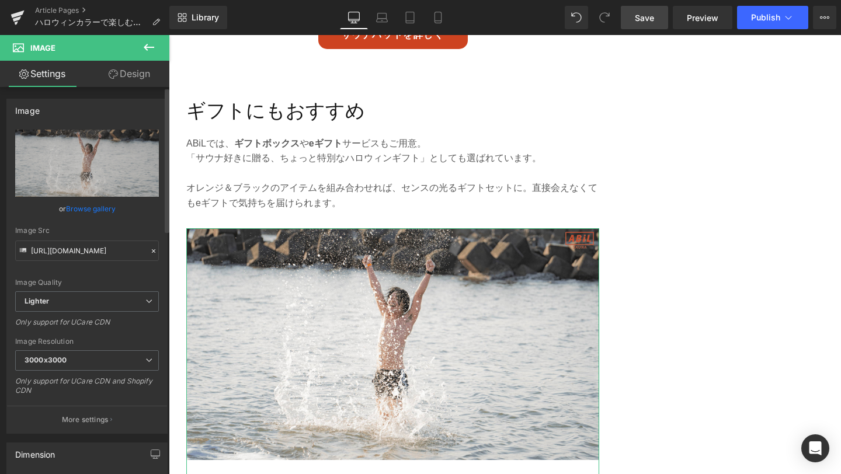
click at [90, 209] on link "Browse gallery" at bounding box center [91, 209] width 50 height 20
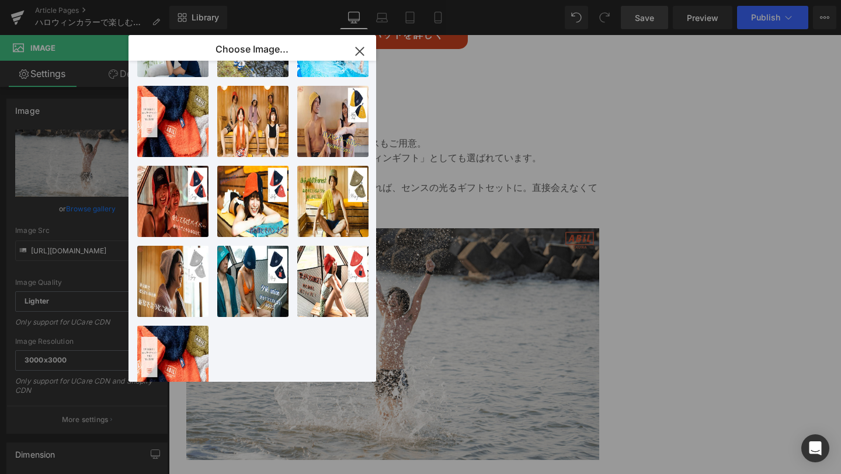
scroll to position [577, 0]
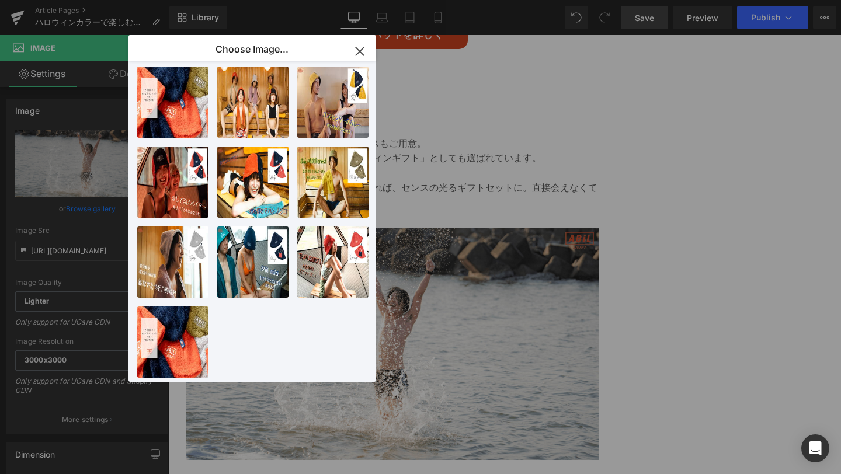
click at [360, 48] on icon "button" at bounding box center [359, 51] width 19 height 19
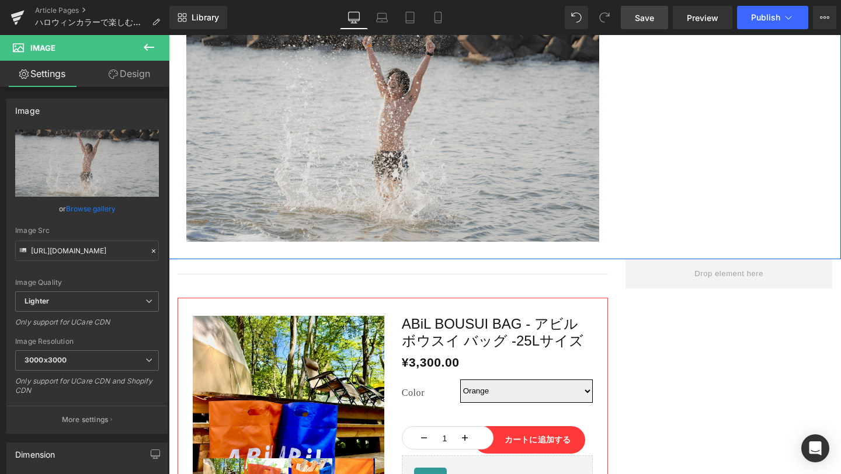
scroll to position [3079, 0]
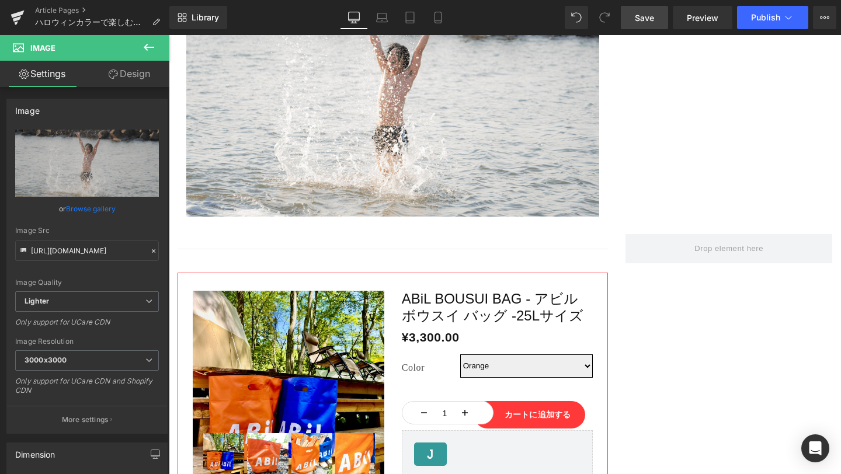
click at [378, 88] on div "Image" at bounding box center [392, 109] width 413 height 250
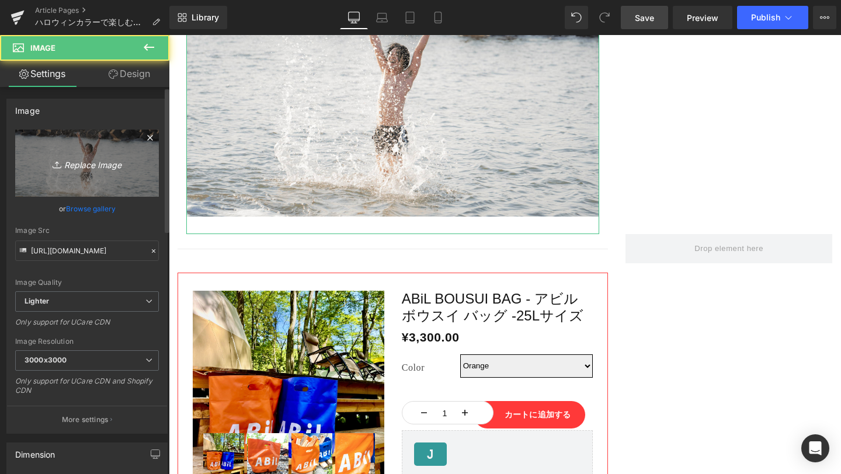
click at [100, 162] on icon "Replace Image" at bounding box center [86, 163] width 93 height 15
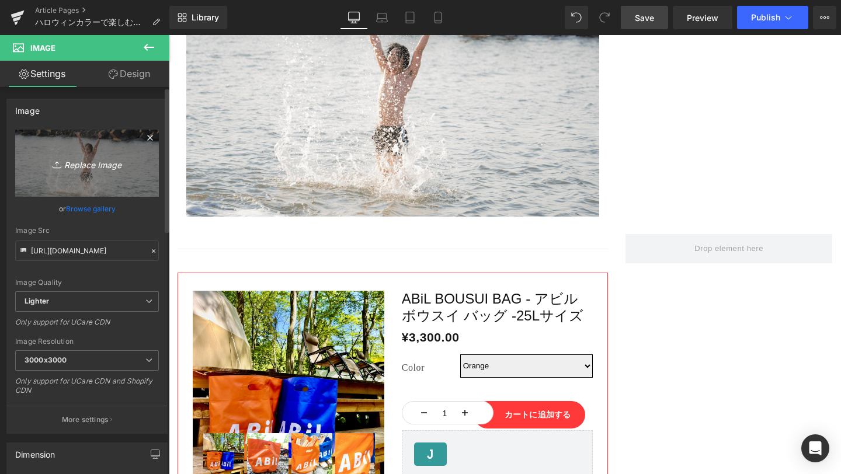
type input "C:\fakepath\5-min.png"
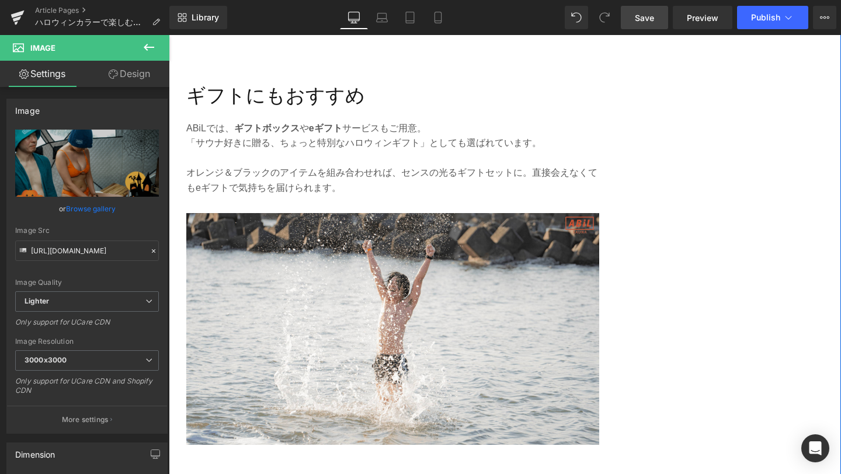
scroll to position [2479, 0]
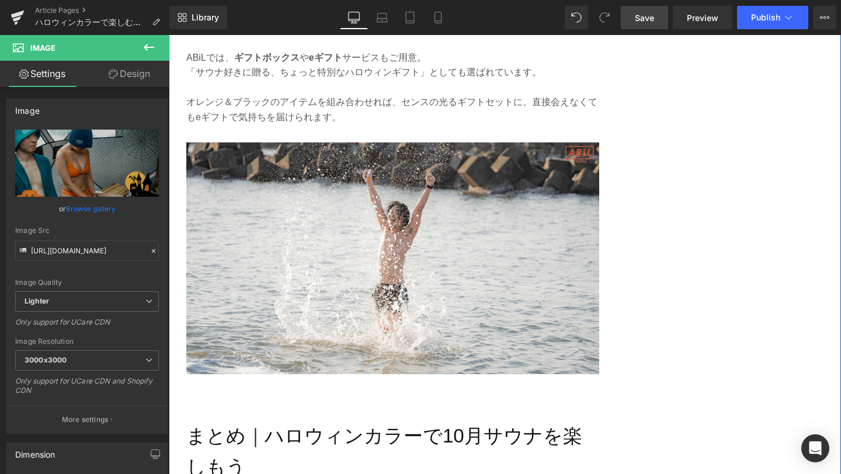
click at [288, 250] on img at bounding box center [392, 268] width 413 height 250
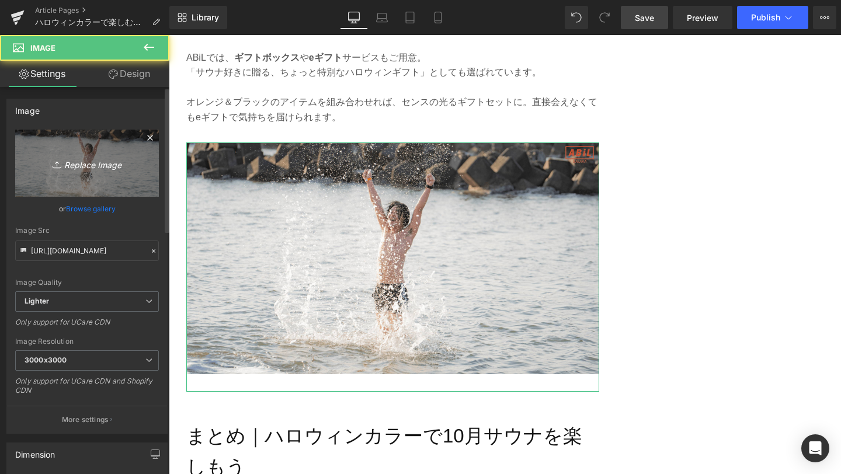
click at [78, 160] on icon "Replace Image" at bounding box center [86, 163] width 93 height 15
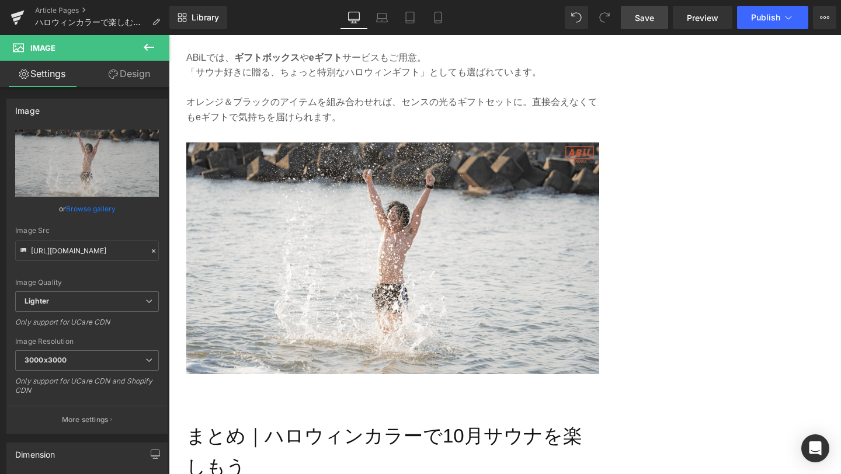
type input "C:\fakepath\6-min.png"
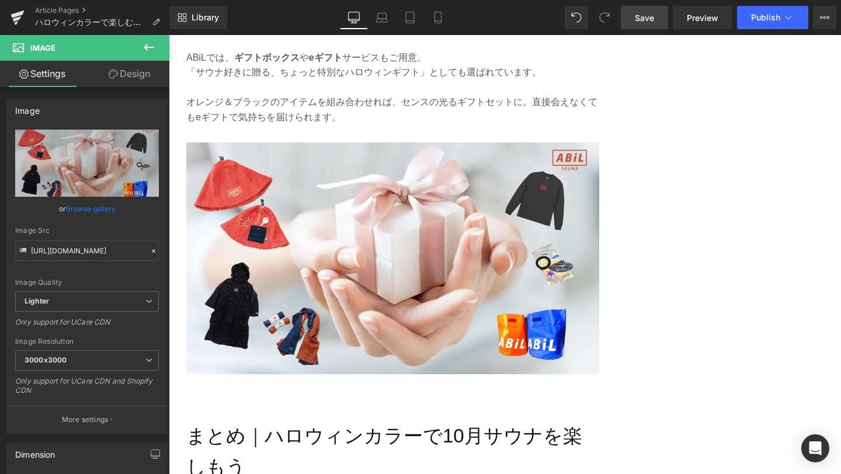
click at [642, 26] on link "Save" at bounding box center [644, 17] width 47 height 23
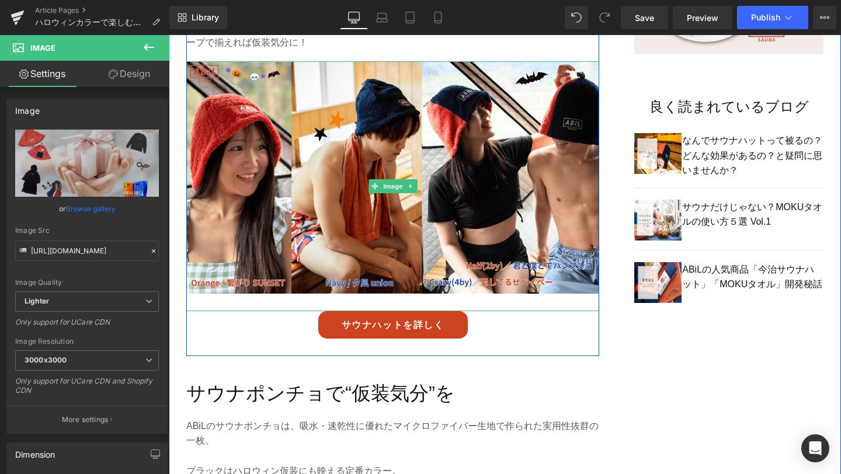
scroll to position [944, 0]
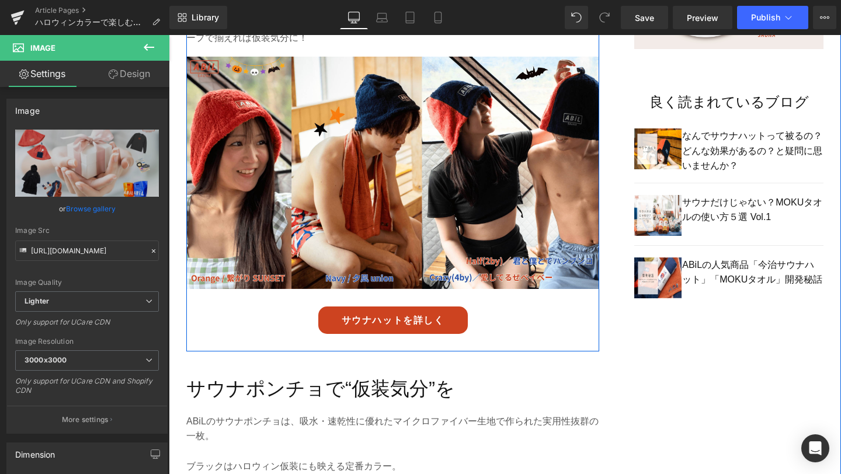
click at [367, 308] on div "サウナハットを詳しく Button" at bounding box center [392, 320] width 413 height 27
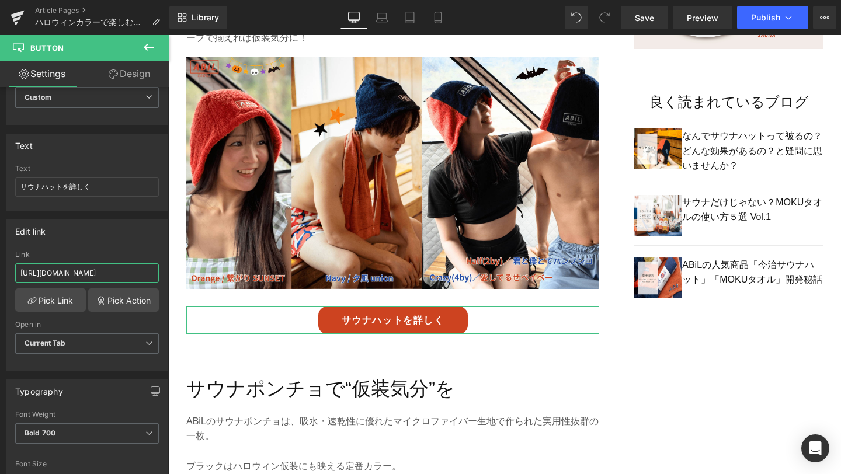
scroll to position [0, 4]
drag, startPoint x: 188, startPoint y: 309, endPoint x: 180, endPoint y: 302, distance: 10.8
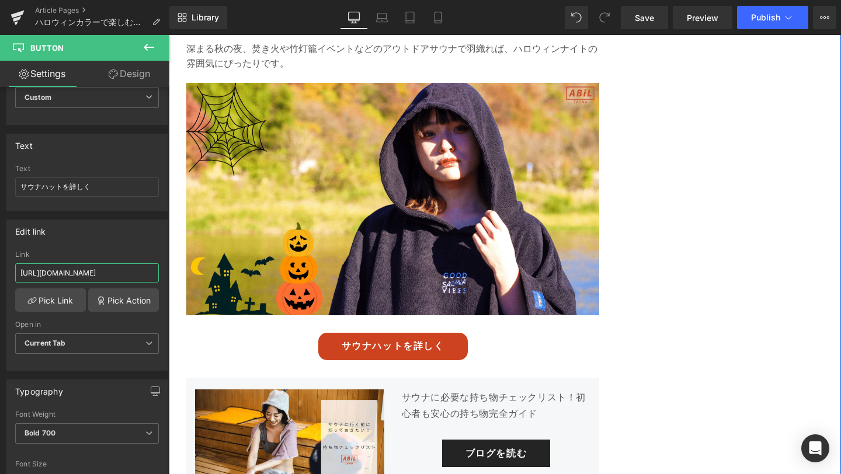
scroll to position [1480, 0]
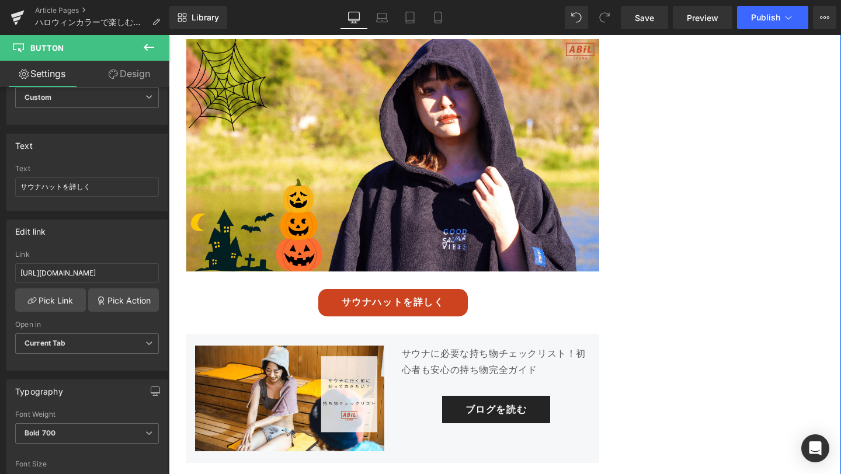
click at [400, 289] on div "サウナハットを詳しく Button" at bounding box center [392, 302] width 413 height 27
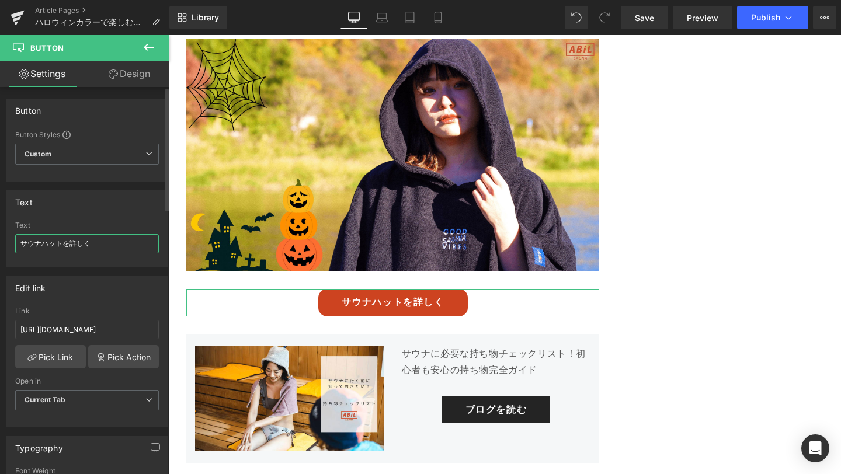
click at [56, 246] on input "サウナハットを詳しく" at bounding box center [87, 243] width 144 height 19
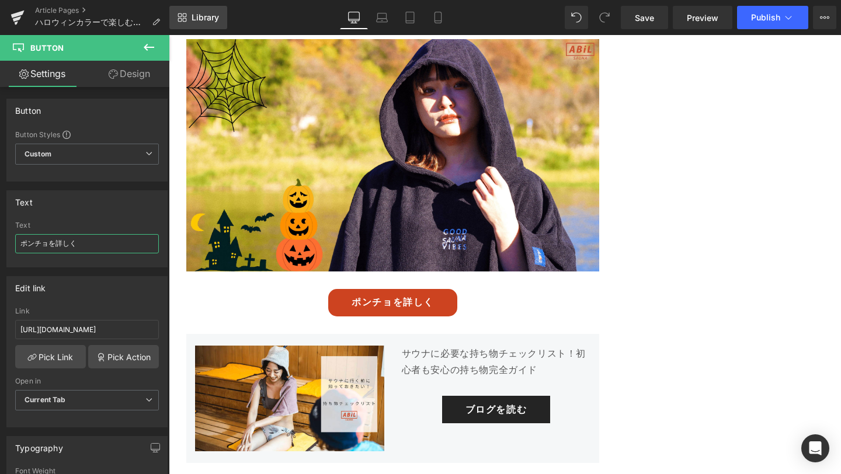
type input "ポンチョを詳しく"
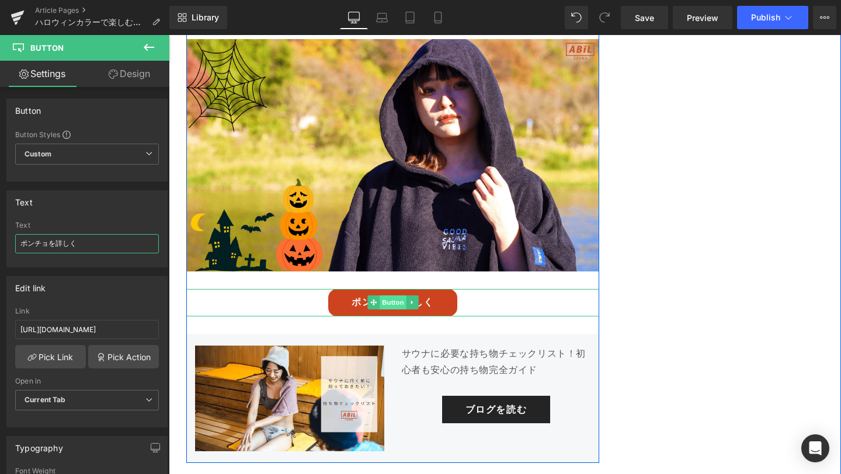
click at [400, 296] on span "Button" at bounding box center [393, 303] width 27 height 14
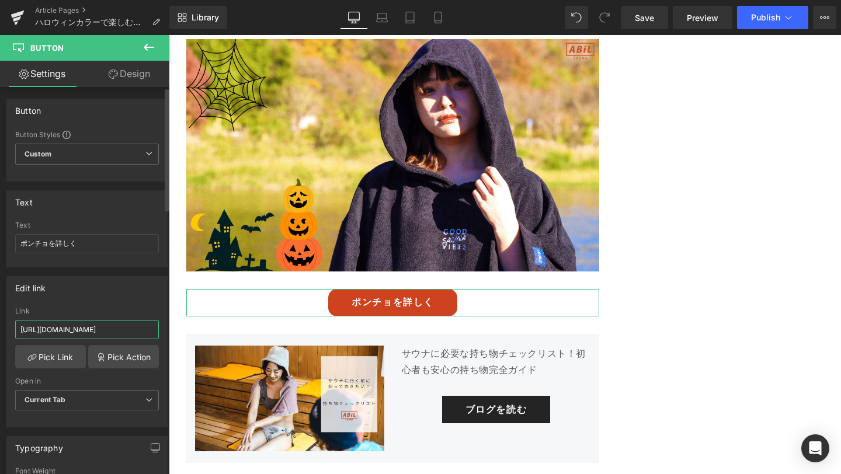
drag, startPoint x: 20, startPoint y: 329, endPoint x: 161, endPoint y: 334, distance: 140.3
click at [161, 334] on div "https://abil.shop/collections/abil-pocket Link https://abil.shop/collections/ab…" at bounding box center [87, 367] width 160 height 120
paste input "ncho"
type input "https://abil.shop/collections/abil-poncho"
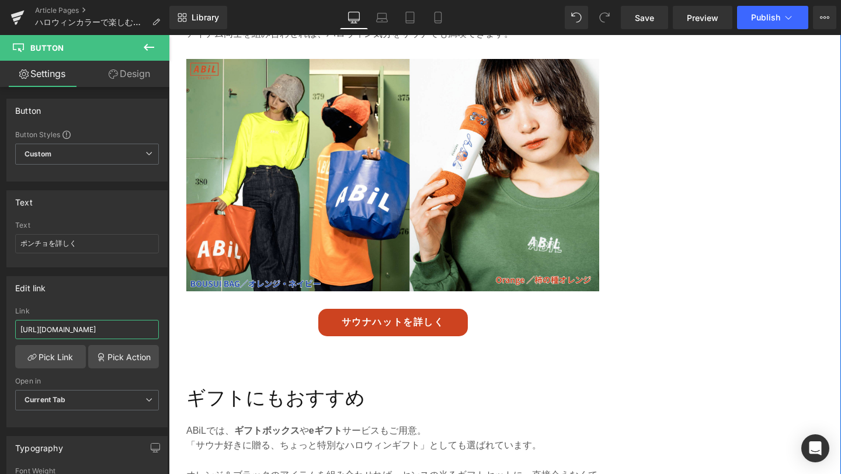
scroll to position [2107, 0]
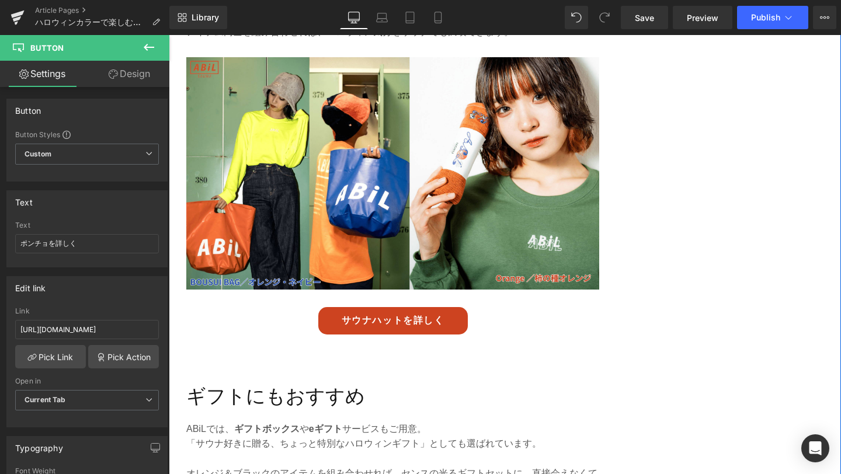
click at [384, 307] on div "サウナハットを詳しく Button" at bounding box center [392, 320] width 413 height 27
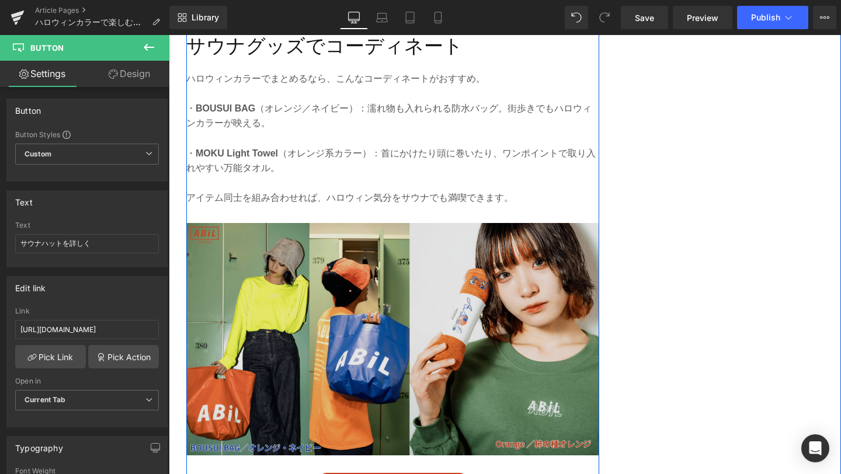
scroll to position [1943, 0]
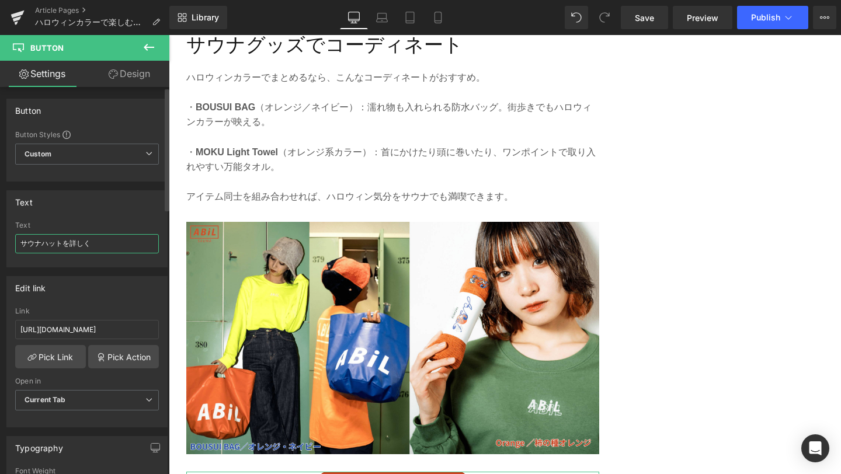
click at [58, 241] on input "サウナハットを詳しく" at bounding box center [87, 243] width 144 height 19
type input "BOUSUI BAG を詳しく"
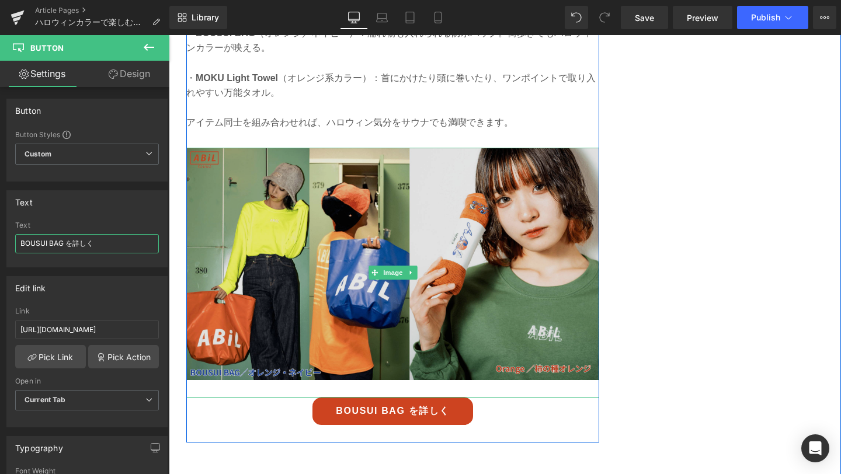
scroll to position [2041, 0]
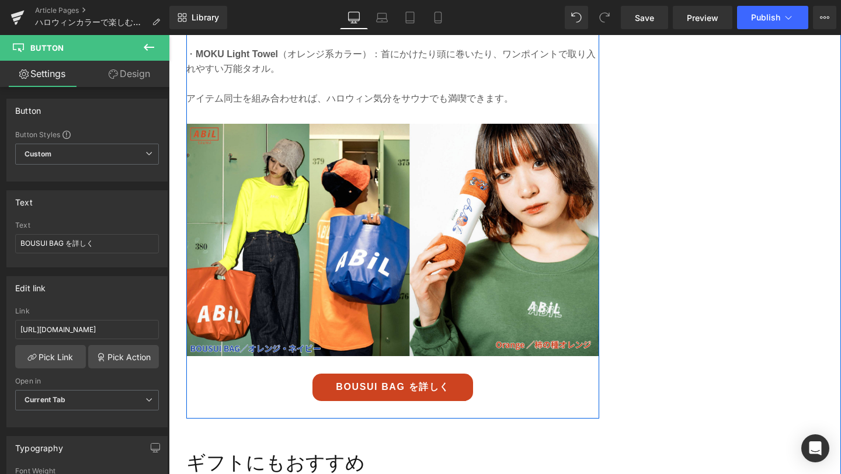
click at [392, 374] on div "BOUSUI BAG を詳しく Button" at bounding box center [392, 387] width 413 height 27
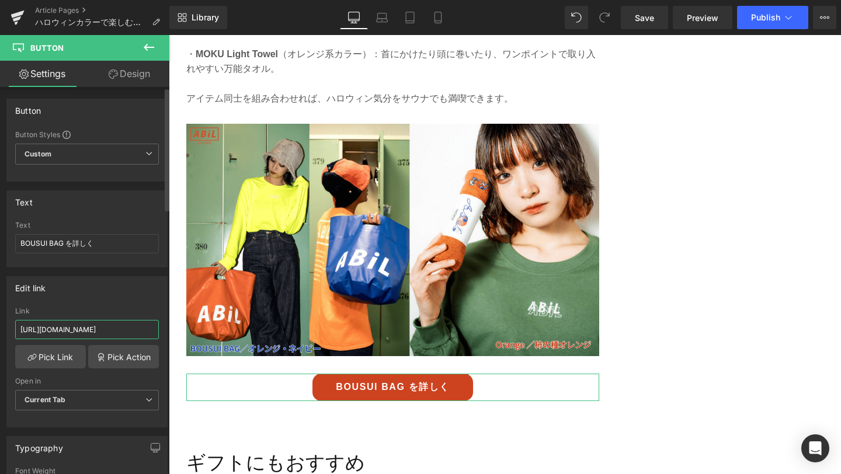
scroll to position [0, 4]
drag, startPoint x: 22, startPoint y: 327, endPoint x: 157, endPoint y: 342, distance: 136.3
click at [157, 342] on div "https://abil.shop/collections/abil-pocket Link https://abil.shop/collections/ab…" at bounding box center [87, 367] width 160 height 120
type input "https://abil.shop/products/abil-bousui-bag"
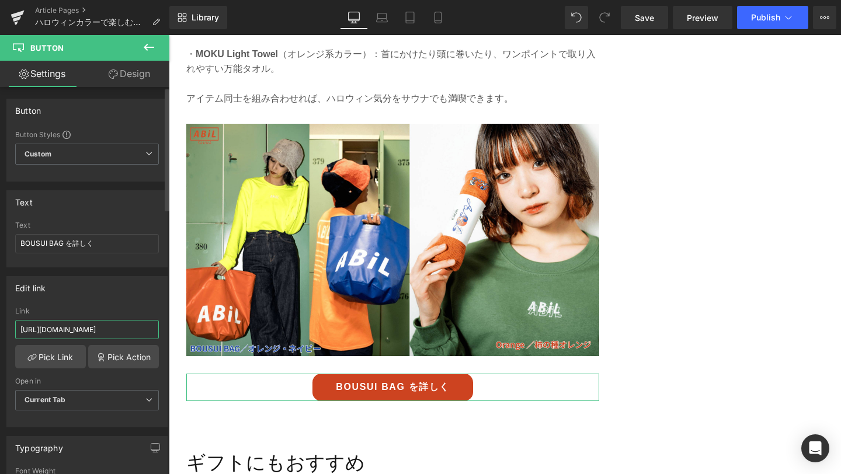
scroll to position [0, 12]
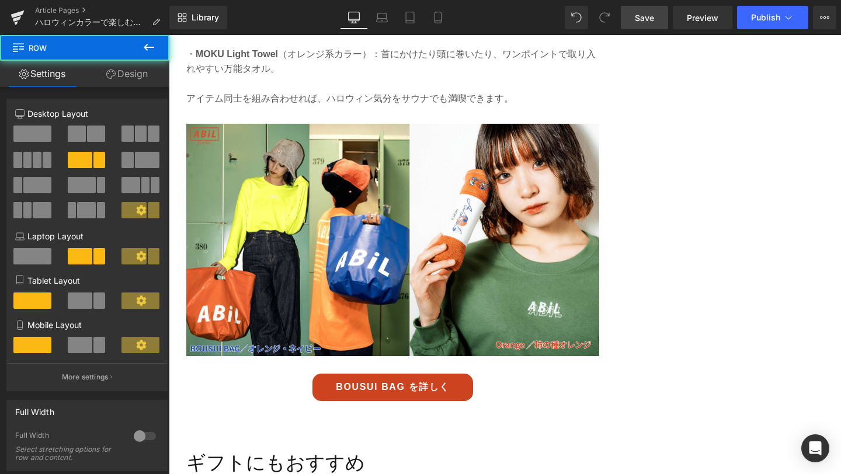
click at [638, 24] on link "Save" at bounding box center [644, 17] width 47 height 23
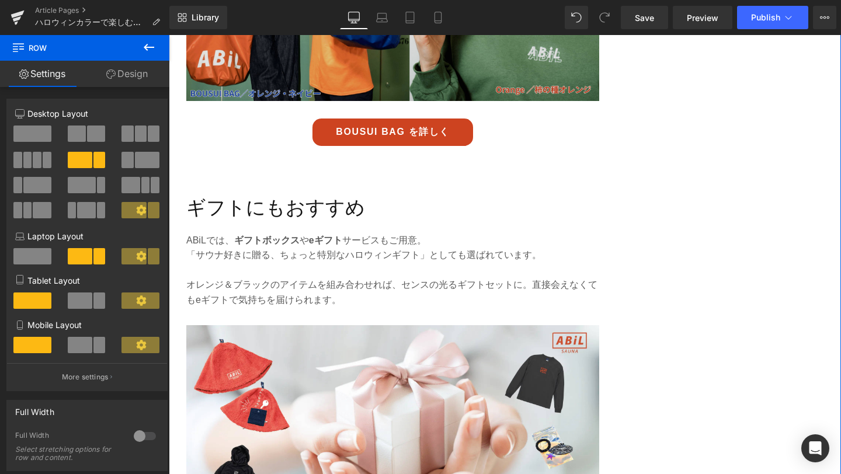
scroll to position [2292, 0]
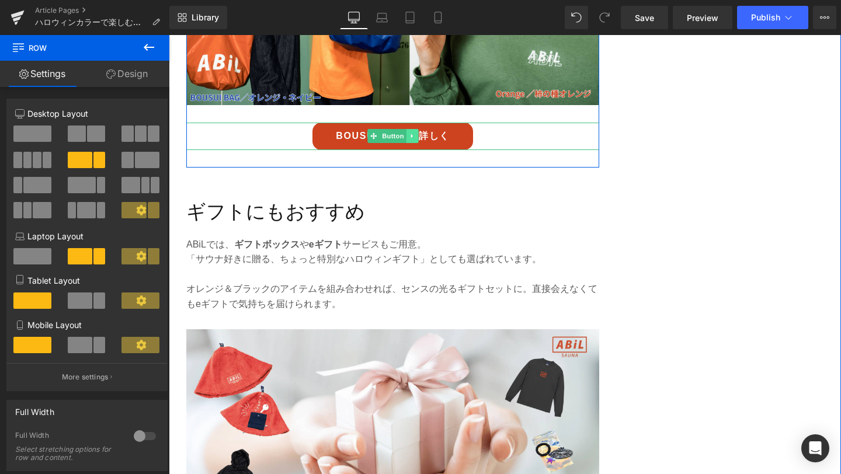
click at [414, 133] on icon at bounding box center [412, 136] width 6 height 7
click at [405, 133] on icon at bounding box center [406, 136] width 6 height 6
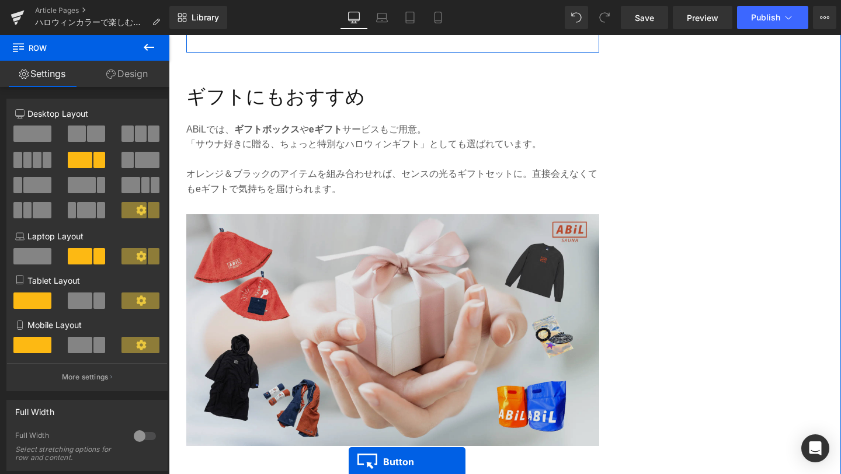
scroll to position [2524, 0]
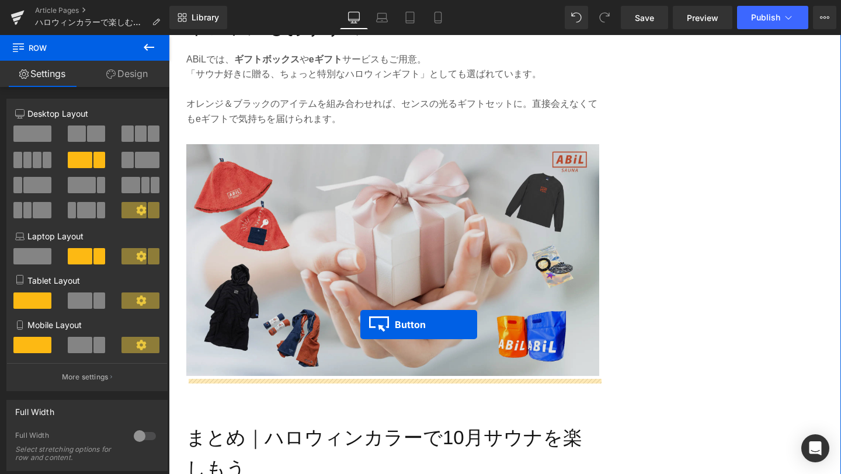
drag, startPoint x: 371, startPoint y: 168, endPoint x: 360, endPoint y: 325, distance: 156.9
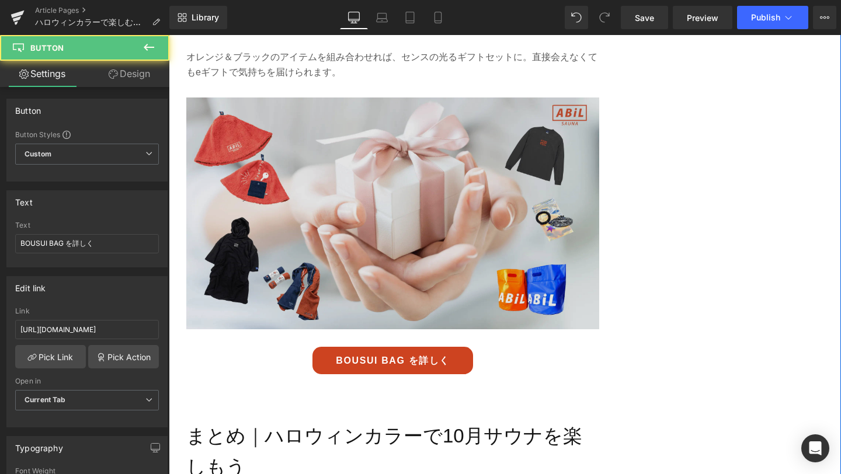
scroll to position [2477, 0]
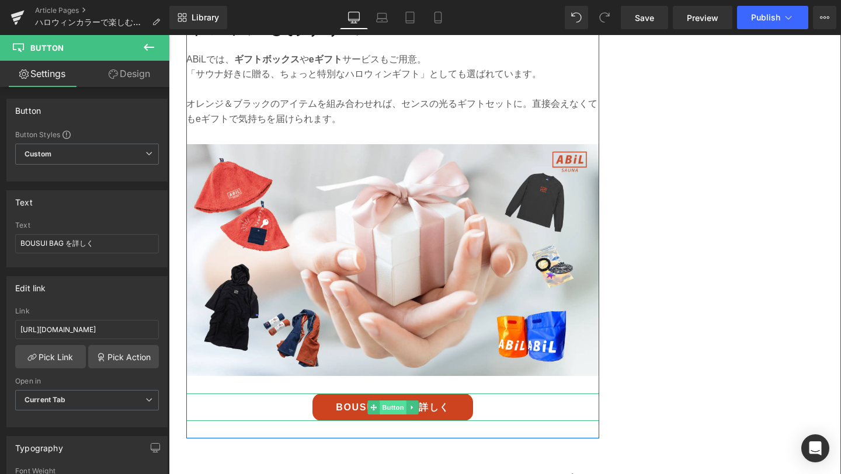
click at [388, 401] on span "Button" at bounding box center [393, 408] width 27 height 14
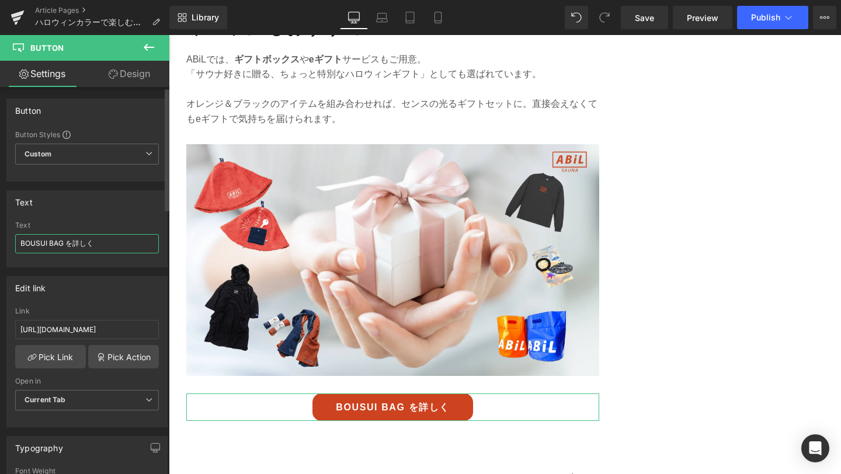
click at [62, 245] on input "BOUSUI BAG を詳しく" at bounding box center [87, 243] width 144 height 19
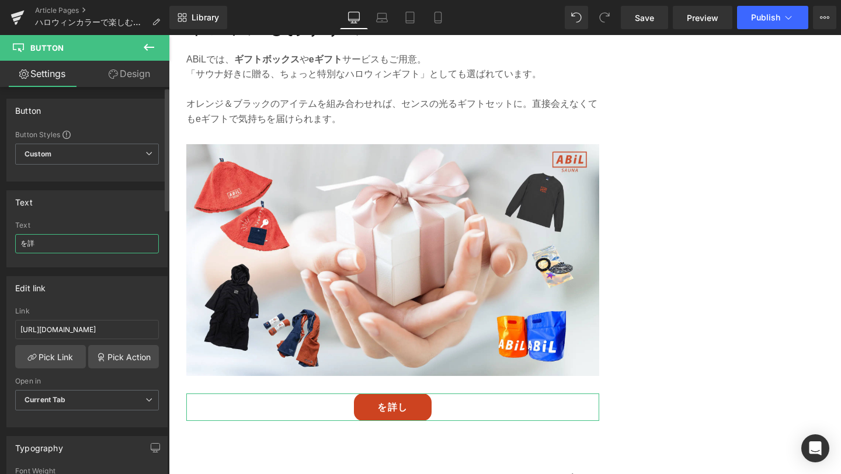
type input "を"
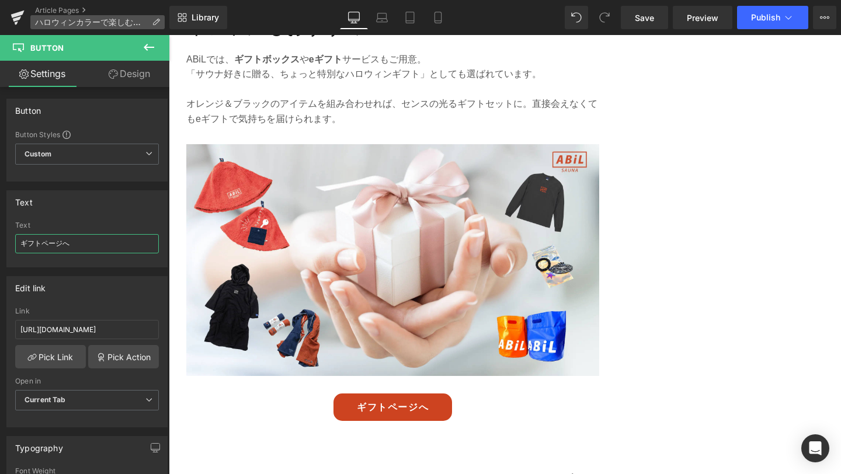
type input "ギフトページへ"
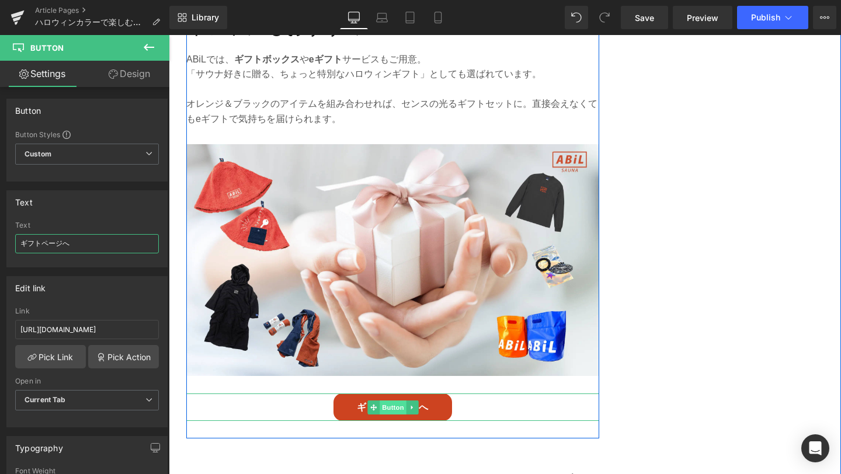
click at [395, 401] on span "Button" at bounding box center [393, 408] width 27 height 14
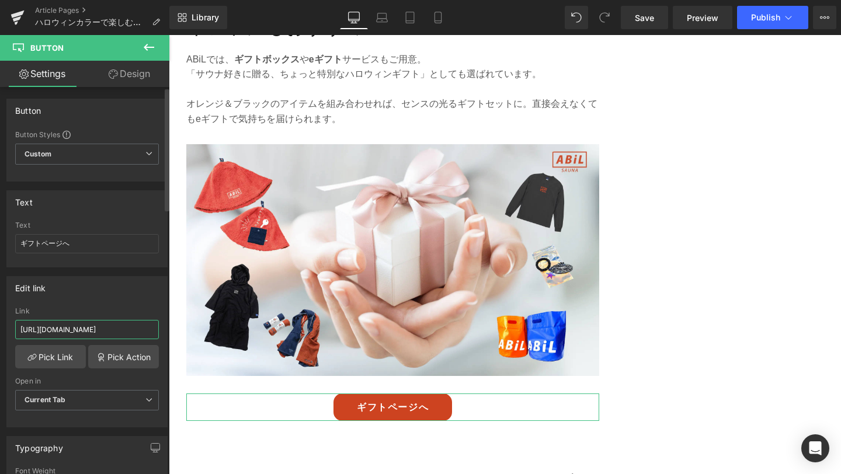
scroll to position [0, 12]
drag, startPoint x: 18, startPoint y: 330, endPoint x: 152, endPoint y: 340, distance: 134.7
click at [152, 340] on div "Link https://abil.shop/products/abil-bousui-bag" at bounding box center [87, 326] width 144 height 38
paste input "ages/sauna-gift"
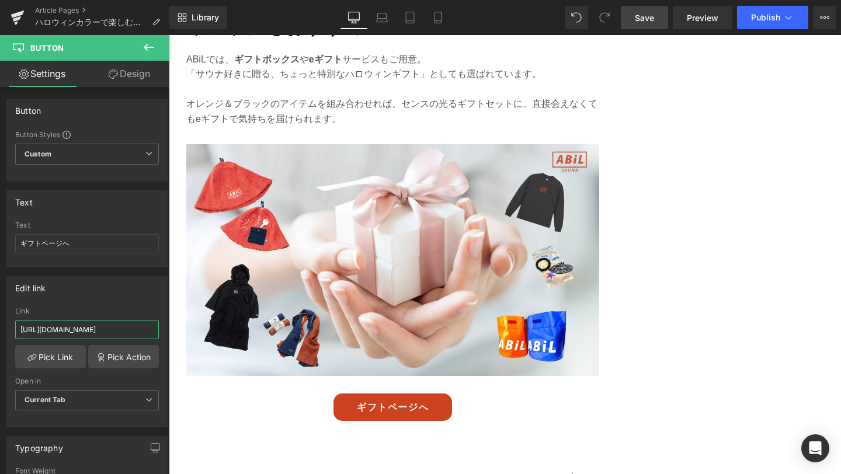
type input "https://abil.shop/pages/sauna-gift"
click at [645, 26] on link "Save" at bounding box center [644, 17] width 47 height 23
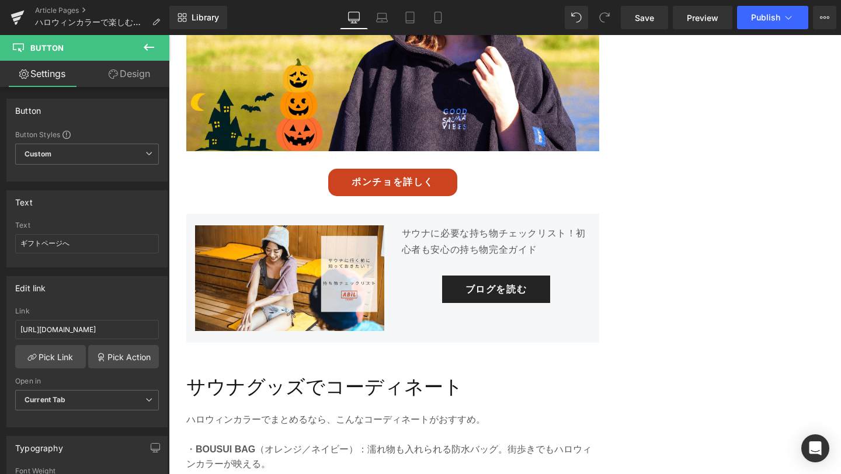
scroll to position [1606, 0]
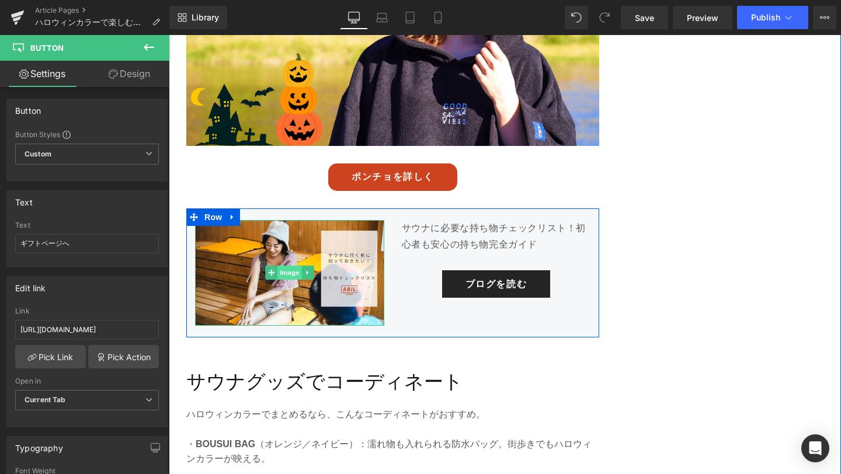
click at [284, 266] on span "Image" at bounding box center [289, 273] width 25 height 14
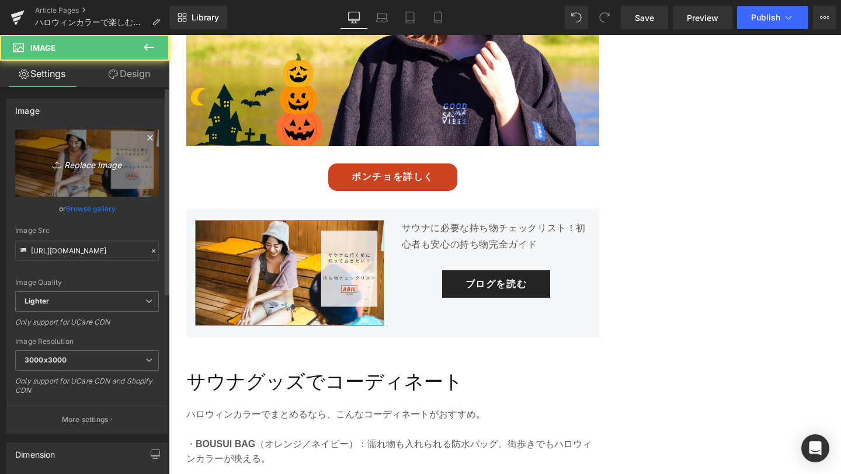
click at [68, 161] on icon "Replace Image" at bounding box center [86, 163] width 93 height 15
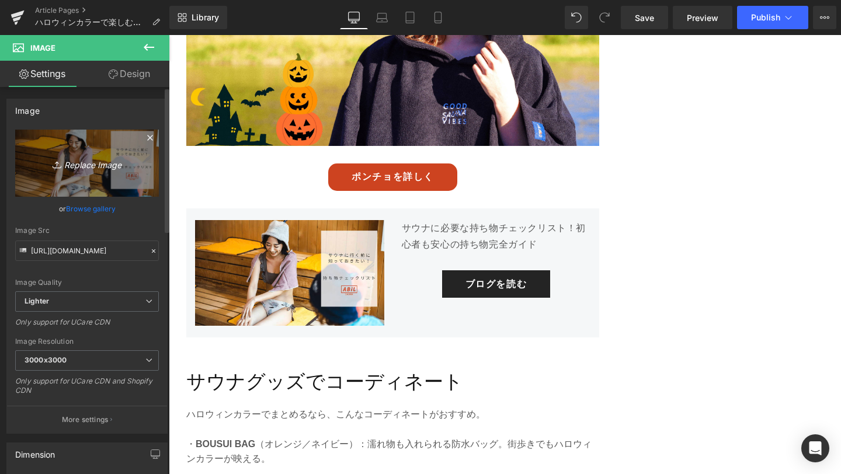
type input "C:\fakepath\1-min.png"
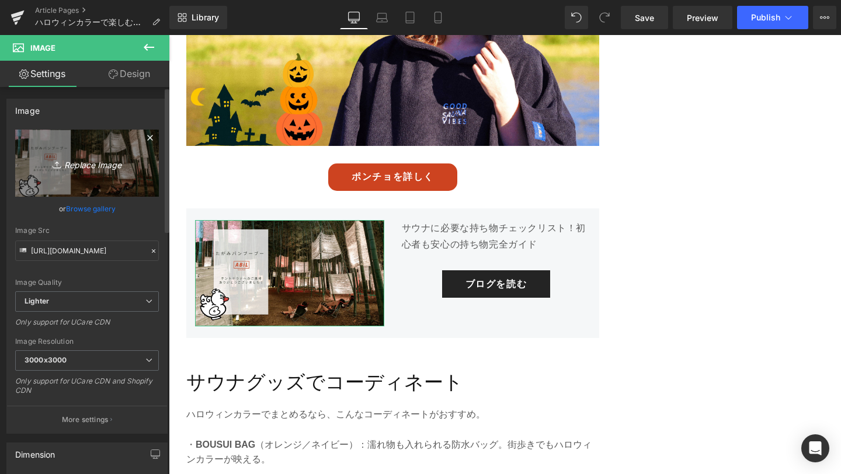
click at [85, 161] on icon "Replace Image" at bounding box center [86, 163] width 93 height 15
type input "C:\fakepath\1-min (1).png"
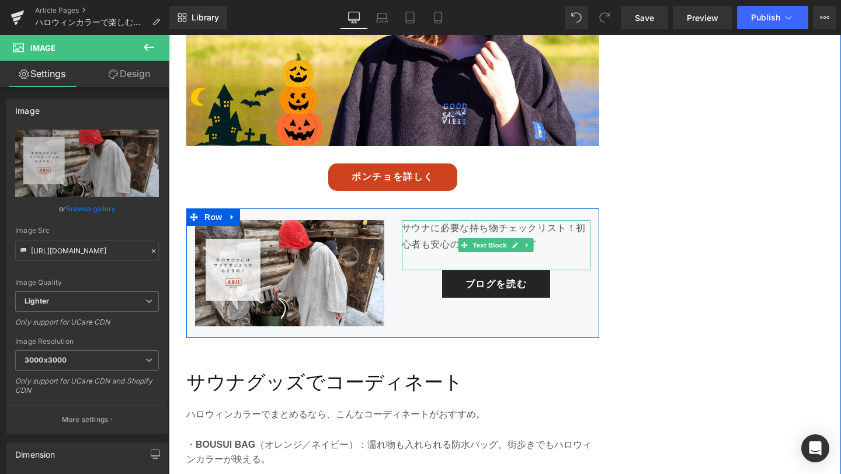
click at [519, 220] on p "サウナに必要な持ち物チェックリスト！初心者も安心の持ち物完全ガイド" at bounding box center [496, 237] width 189 height 34
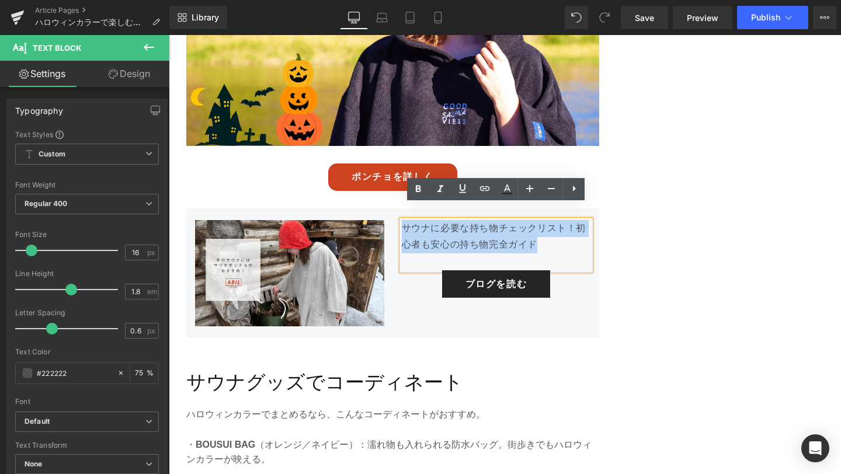
drag, startPoint x: 544, startPoint y: 233, endPoint x: 404, endPoint y: 216, distance: 141.8
click at [404, 220] on p "サウナに必要な持ち物チェックリスト！初心者も安心の持ち物完全ガイド" at bounding box center [496, 237] width 189 height 34
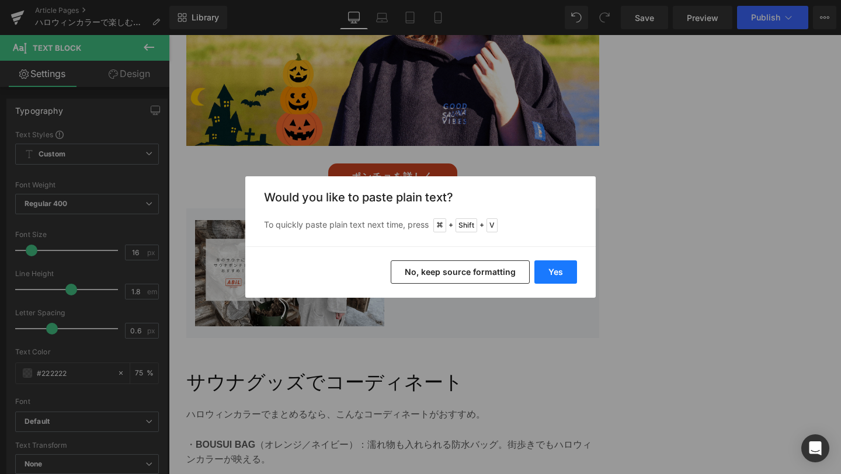
click at [567, 281] on button "Yes" at bounding box center [555, 272] width 43 height 23
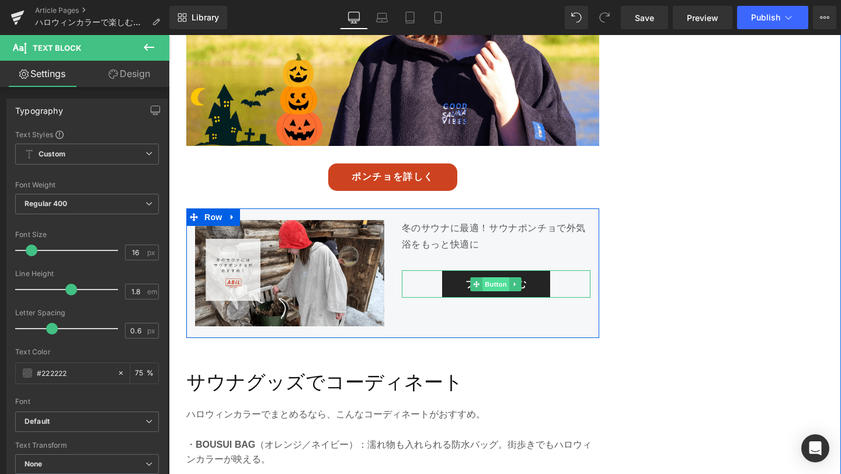
click at [495, 277] on span "Button" at bounding box center [496, 284] width 27 height 14
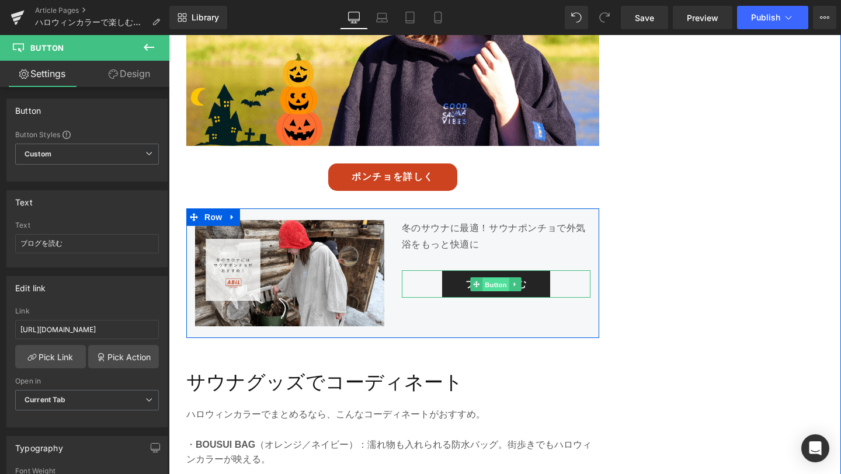
click at [494, 277] on span "Button" at bounding box center [496, 284] width 27 height 14
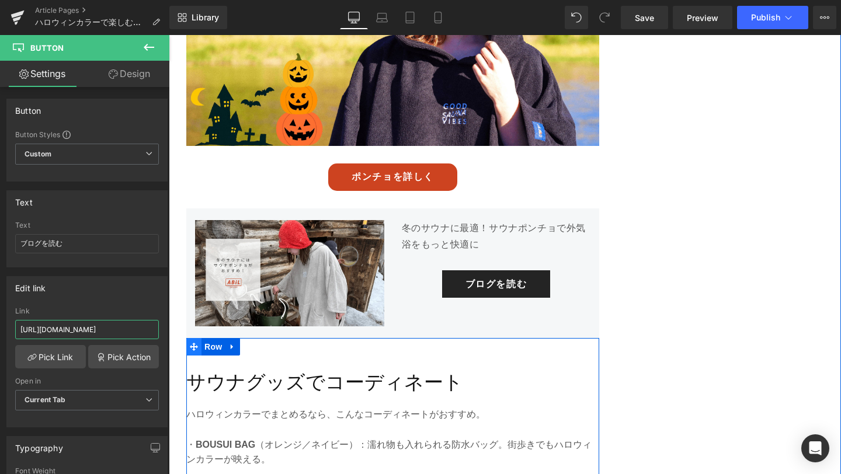
drag, startPoint x: 189, startPoint y: 365, endPoint x: 193, endPoint y: 339, distance: 26.6
paste input "71"
type input "https://abil.shop/blogs/ahil-blog/article-071"
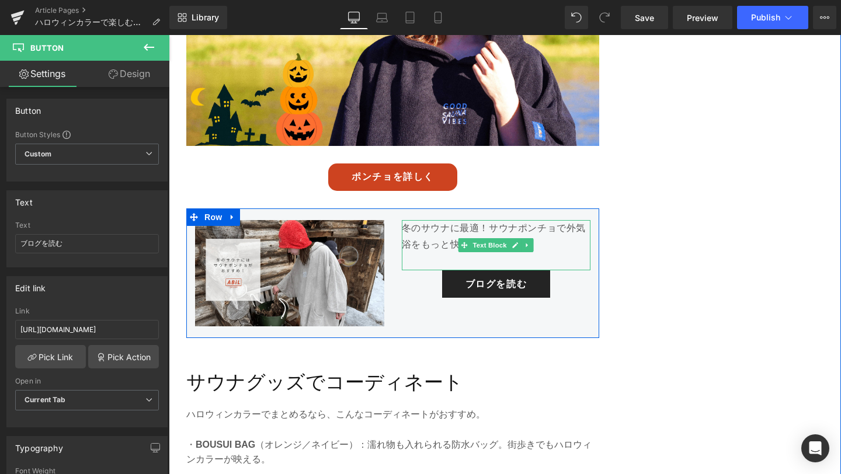
click at [446, 223] on p "冬のサウナに最適！サウナポンチョで外気浴をもっと快適に" at bounding box center [496, 237] width 189 height 34
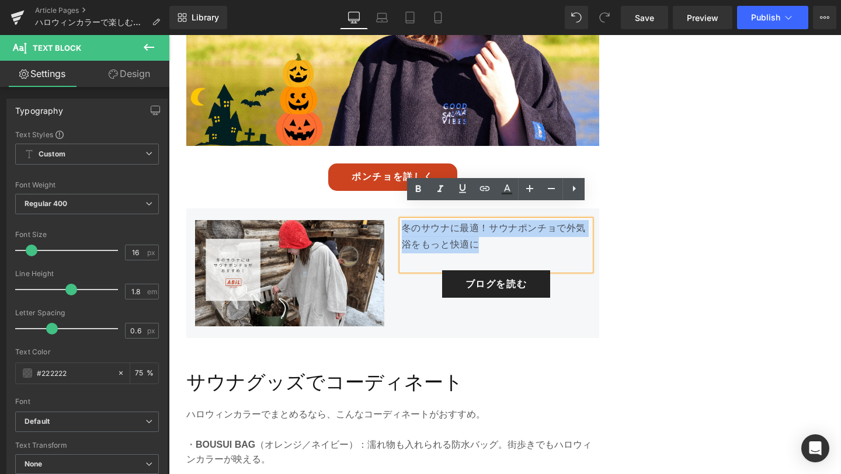
drag, startPoint x: 483, startPoint y: 231, endPoint x: 403, endPoint y: 216, distance: 81.4
click at [403, 220] on p "冬のサウナに最適！サウナポンチョで外気浴をもっと快適に" at bounding box center [496, 237] width 189 height 34
copy p "冬のサウナに最適！サウナポンチョで外気浴をもっと快適に"
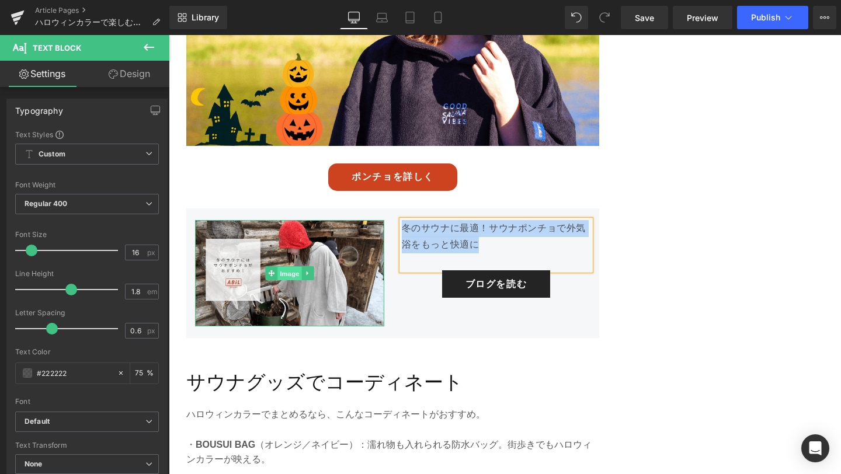
click at [287, 266] on span "Image" at bounding box center [289, 273] width 25 height 14
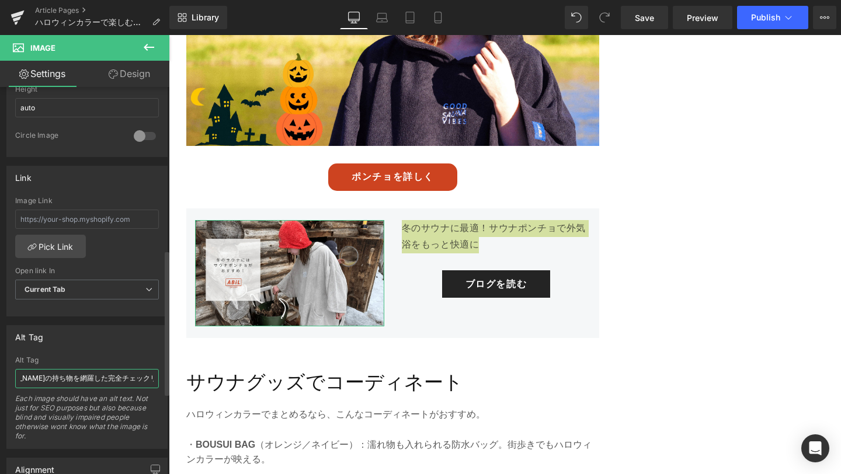
scroll to position [0, 130]
drag, startPoint x: 19, startPoint y: 378, endPoint x: 109, endPoint y: 380, distance: 90.0
click at [109, 380] on input "初心者も安心！サウナの持ち物を網羅した完全チェックリスト記事へのバナー画像" at bounding box center [87, 378] width 144 height 19
type input "冬のサウナに最適！サウナポンチョで外気浴をもっと快適にのブログへ飛ばすバナー画像"
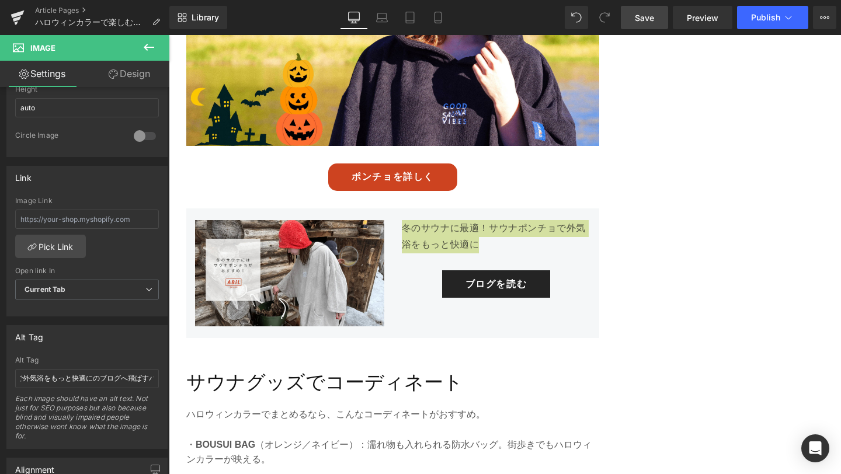
click at [633, 22] on link "Save" at bounding box center [644, 17] width 47 height 23
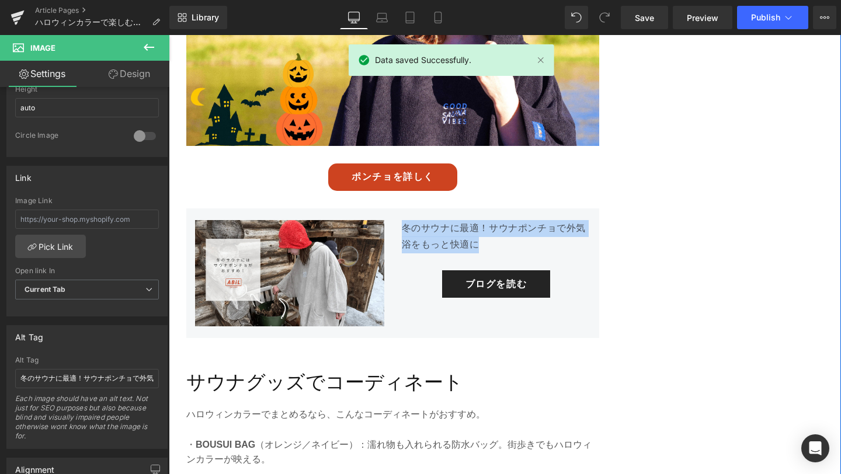
click at [665, 195] on div "サウナハットで楽しむハロウィンカラー Heading サウナ好きに欠かせないサウナハット「 ABiL POCKET 」。 その中には、ハロウィンカラーにマッチ…" at bounding box center [505, 455] width 672 height 2597
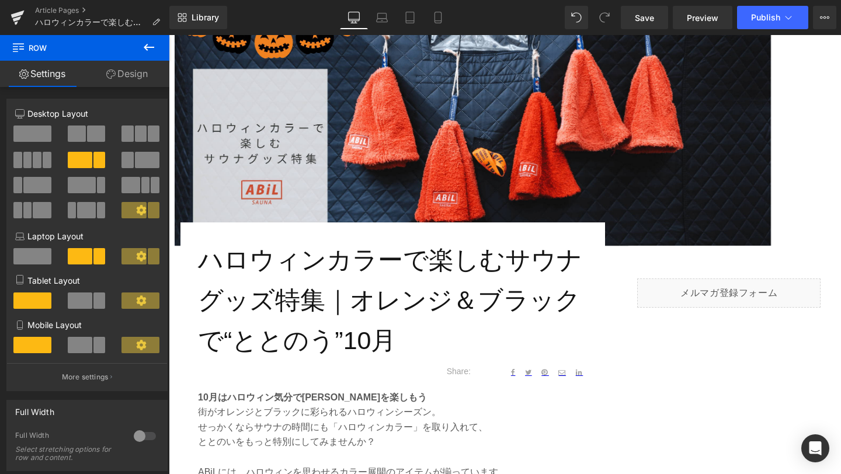
scroll to position [229, 0]
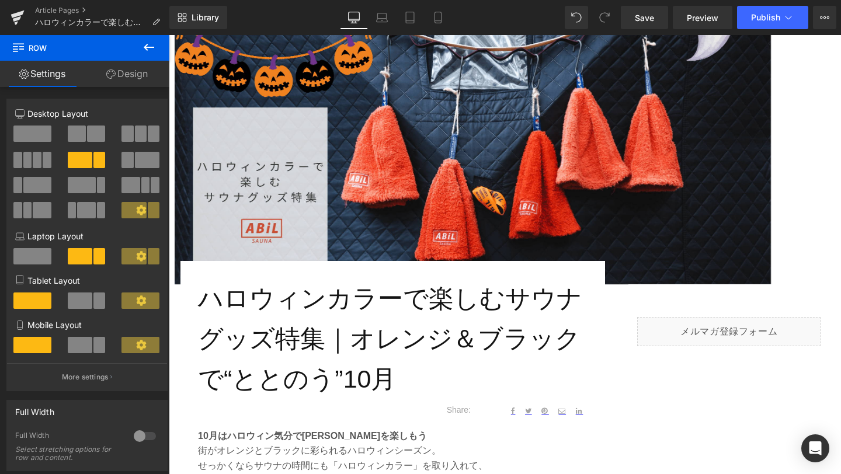
click at [419, 163] on img at bounding box center [473, 116] width 596 height 335
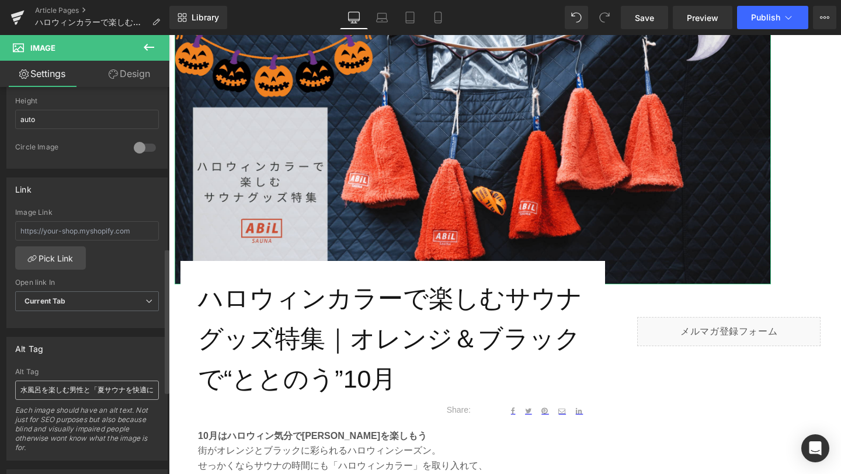
scroll to position [429, 0]
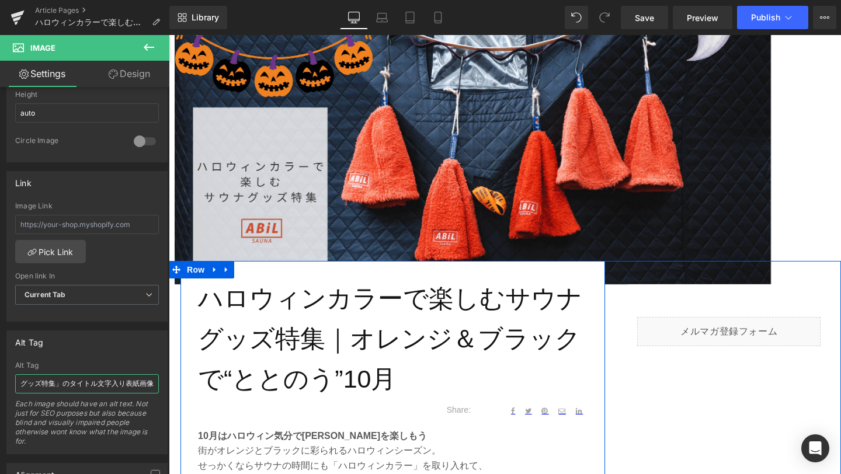
drag, startPoint x: 187, startPoint y: 418, endPoint x: 182, endPoint y: 381, distance: 36.5
type input "テントサウナとハロウィンカラーのサウナハットを組み合わせたイメージとタイトル文字"
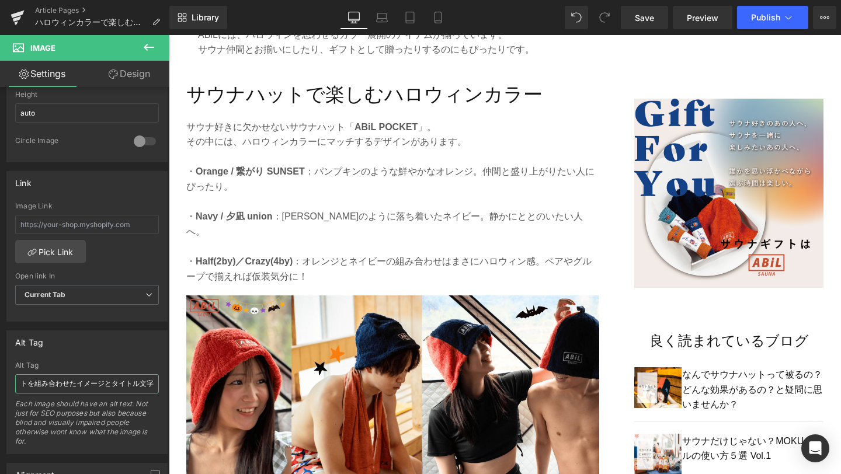
scroll to position [713, 0]
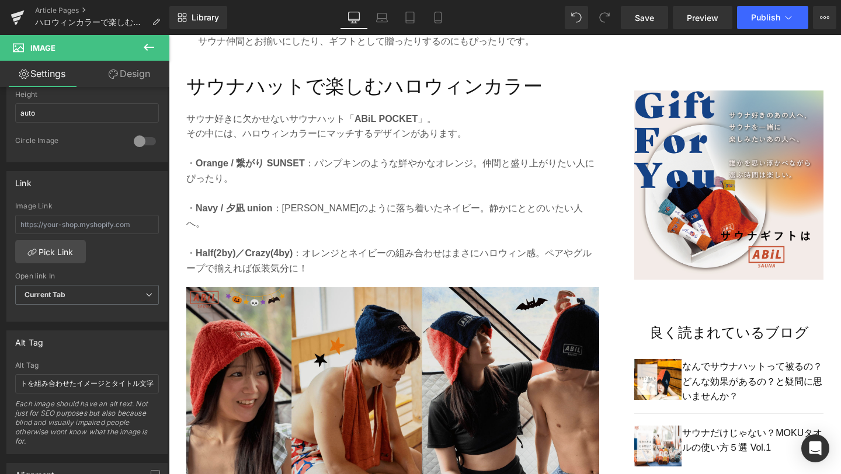
click at [355, 379] on img at bounding box center [392, 412] width 413 height 250
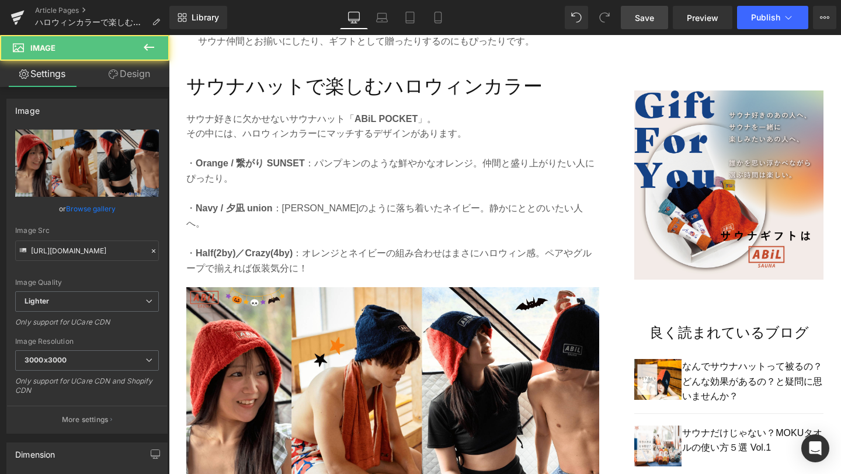
click at [651, 14] on span "Save" at bounding box center [644, 18] width 19 height 12
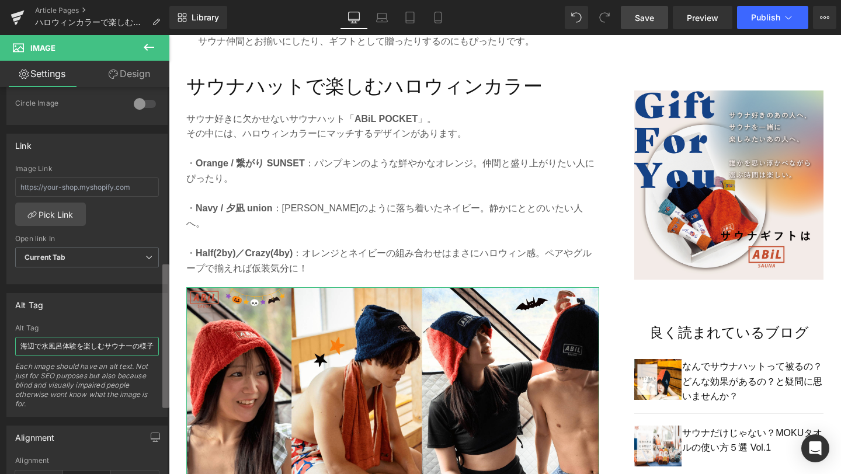
scroll to position [0, 5]
drag, startPoint x: 20, startPoint y: 346, endPoint x: 166, endPoint y: 356, distance: 145.7
click at [166, 356] on div "Image https://ucarecdn.com/736a43d4-5400-430c-9c0a-ad86dace8315/-/format/auto/-…" at bounding box center [84, 283] width 169 height 393
drag, startPoint x: 150, startPoint y: 348, endPoint x: 20, endPoint y: 339, distance: 130.0
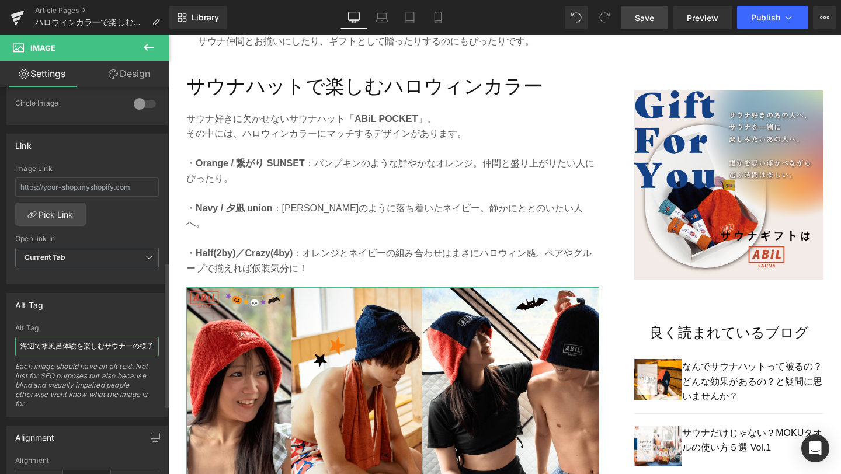
click at [20, 339] on input "海辺で水風呂体験を楽しむサウナーの様子" at bounding box center [87, 346] width 144 height 19
paste input "ハロウィンカラー（オレンジ＆ネイビー）のABiLサウナハットラインナップ"
type input "ハロウィンカラー（オレンジ＆ネイビー）のABiLサウナハットラインナップ"
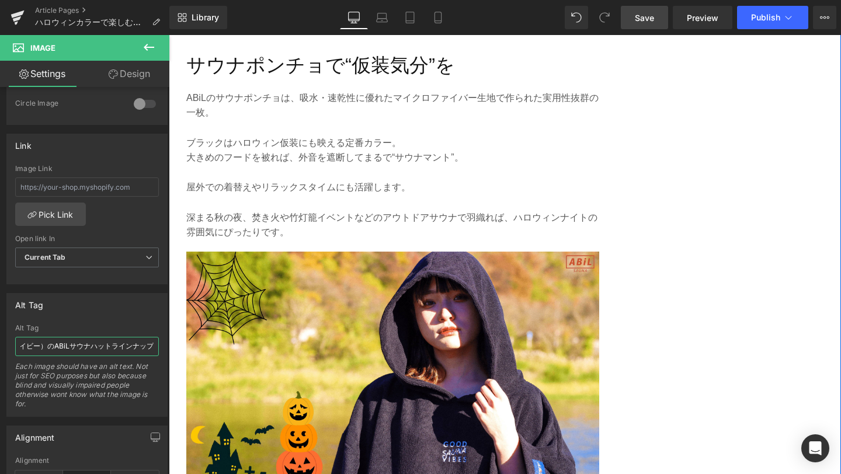
scroll to position [1284, 0]
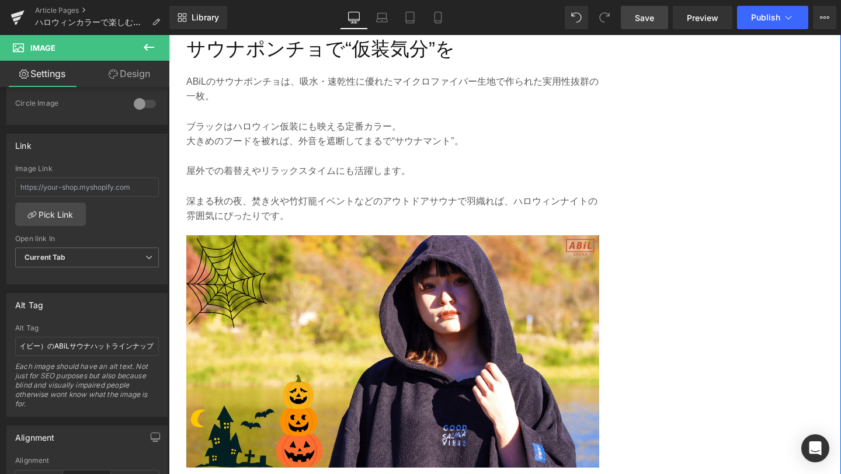
click at [310, 355] on img at bounding box center [392, 351] width 413 height 232
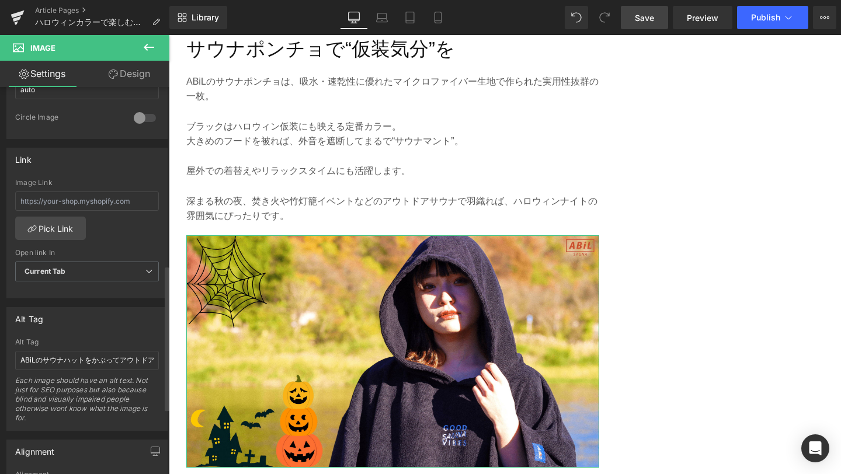
scroll to position [481, 0]
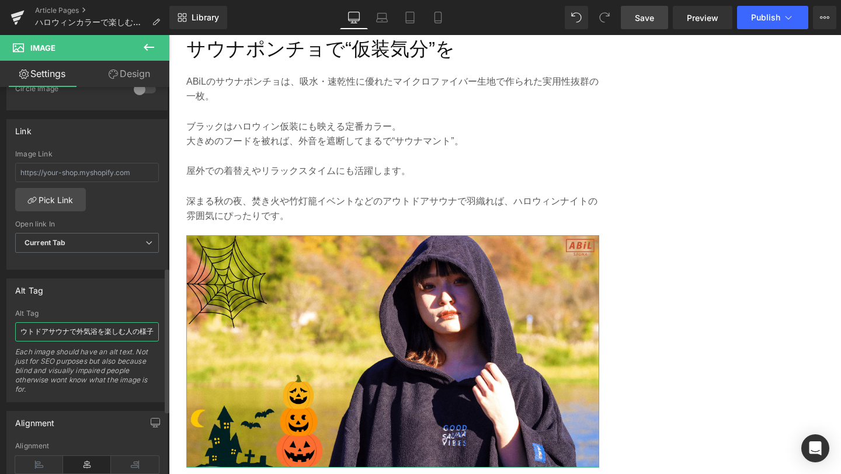
drag, startPoint x: 20, startPoint y: 332, endPoint x: 152, endPoint y: 340, distance: 131.7
click at [152, 340] on input "ABiLのサウナハットをかぶってアウトドアサウナで外気浴を楽しむ人の様子" at bounding box center [87, 331] width 144 height 19
paste input "ハロウィンにぴったりなブラックカラーのABiLサウナポンチョ"
type input "ハロウィンにぴったりなブラックカラーのABiLサウナポンチョ"
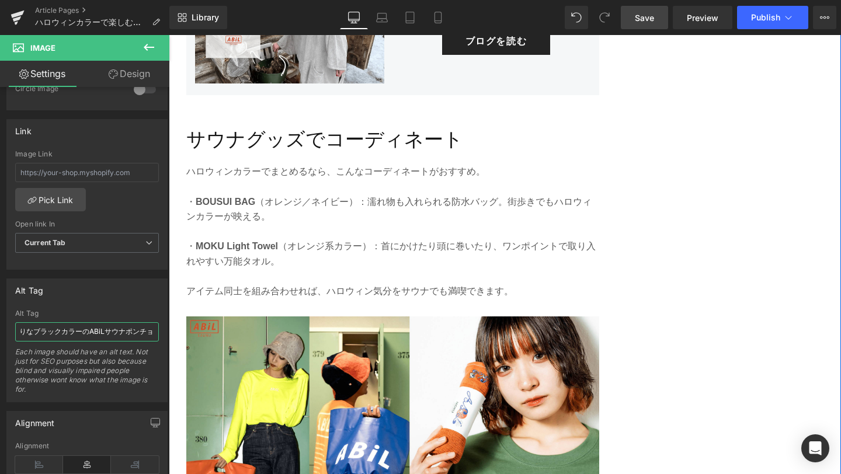
scroll to position [1903, 0]
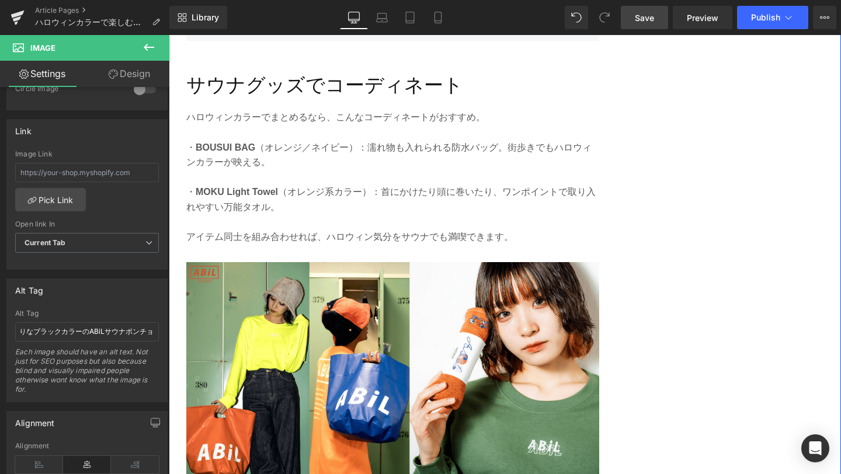
click at [259, 353] on img at bounding box center [392, 387] width 413 height 250
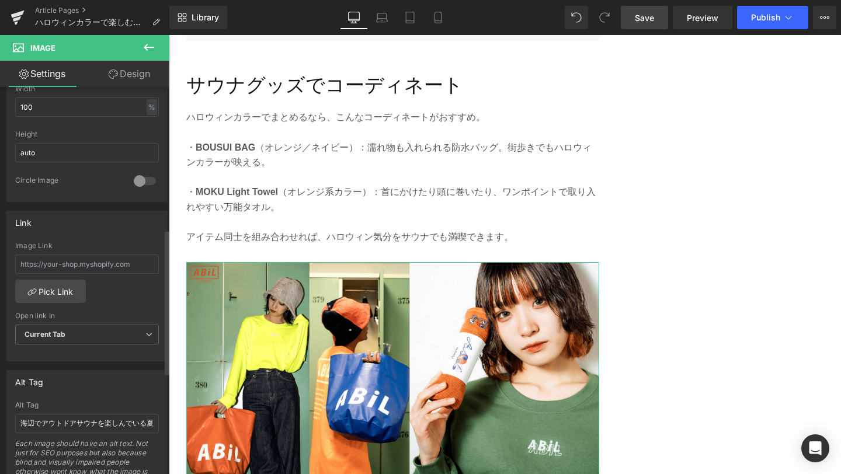
scroll to position [440, 0]
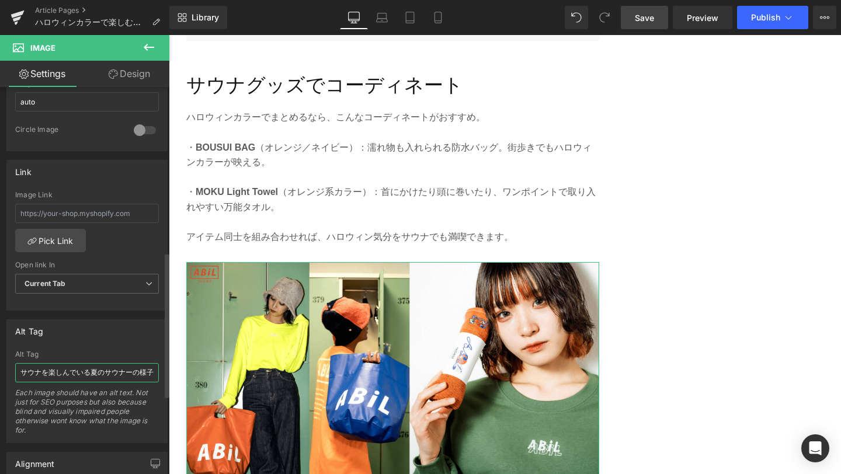
drag, startPoint x: 20, startPoint y: 371, endPoint x: 155, endPoint y: 375, distance: 134.4
click at [155, 375] on div "海辺でアウトドアサウナを楽しんでいる夏のサウナーの様子 Alt Tag 海辺でアウトドアサウナを楽しんでいる夏のサウナーの様子 Each image shou…" at bounding box center [87, 396] width 160 height 92
paste input "ハロウィンカラーのBOUSUI BAGとオレンジ系MOKUタオルの組み合わせ"
type input "ハロウィンカラーのBOUSUI BAGとオレンジ系MOKUタオルの組み合わせ"
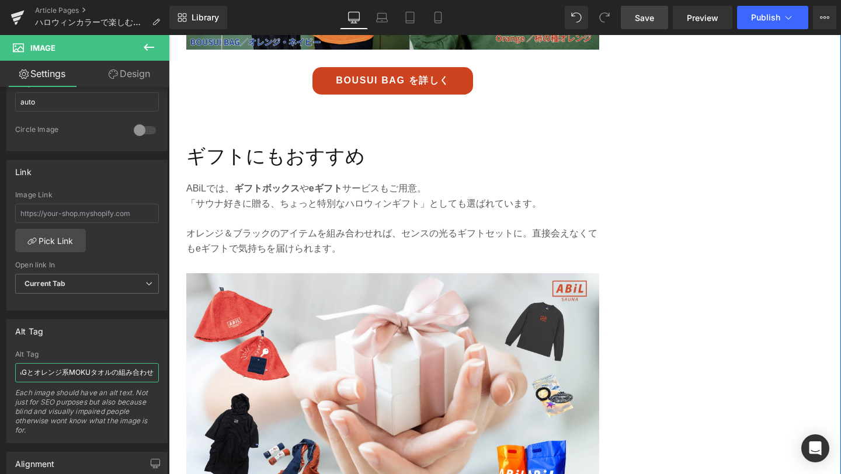
scroll to position [2381, 0]
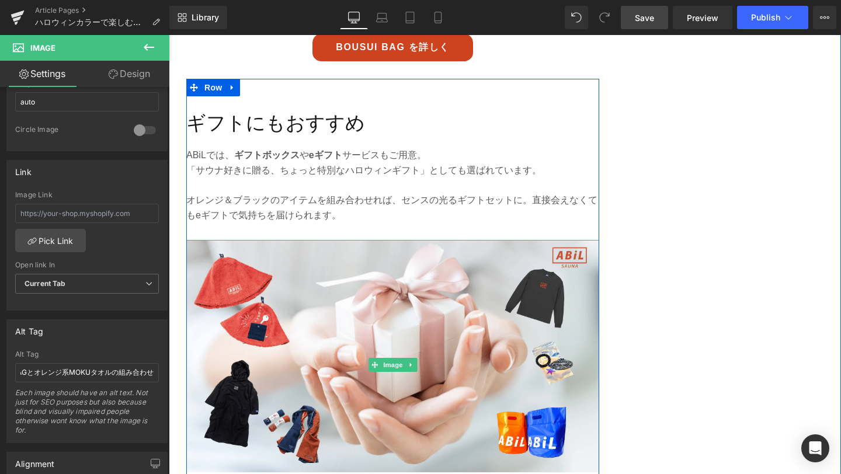
click at [300, 385] on img at bounding box center [392, 365] width 413 height 250
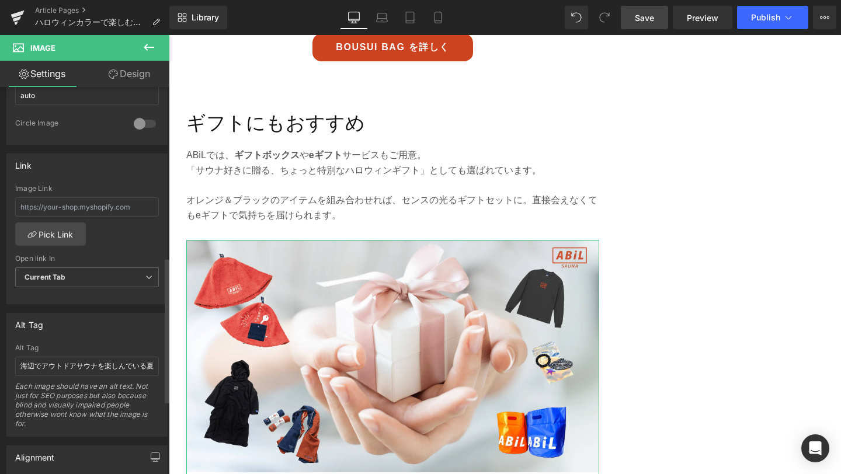
scroll to position [474, 0]
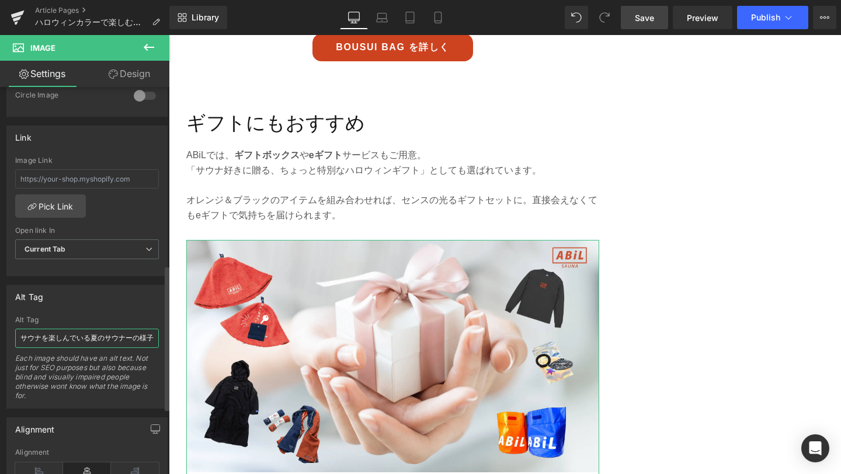
drag, startPoint x: 22, startPoint y: 335, endPoint x: 160, endPoint y: 346, distance: 138.9
click at [160, 346] on div "海辺でアウトドアサウナを楽しんでいる夏のサウナーの様子 Alt Tag 海辺でアウトドアサウナを楽しんでいる夏のサウナーの様子 Each image shou…" at bounding box center [87, 362] width 160 height 92
type input "ABiLサウナギフトボックスのイメージ（ハロウィンカラーアイテム入り）"
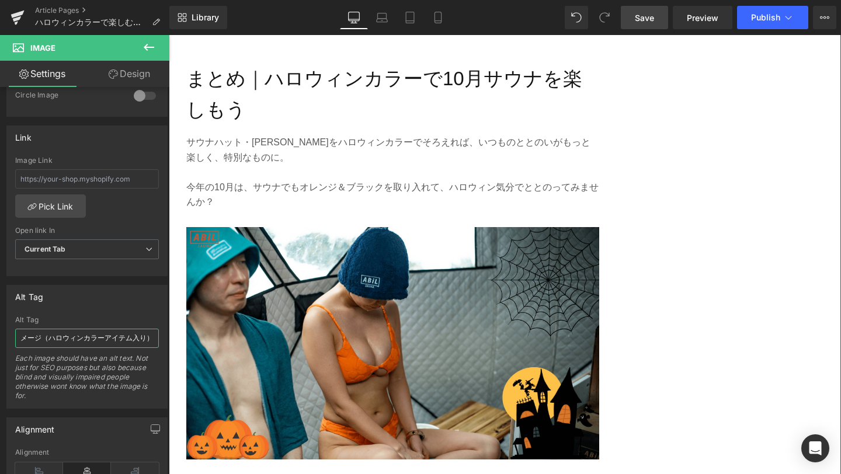
scroll to position [2889, 0]
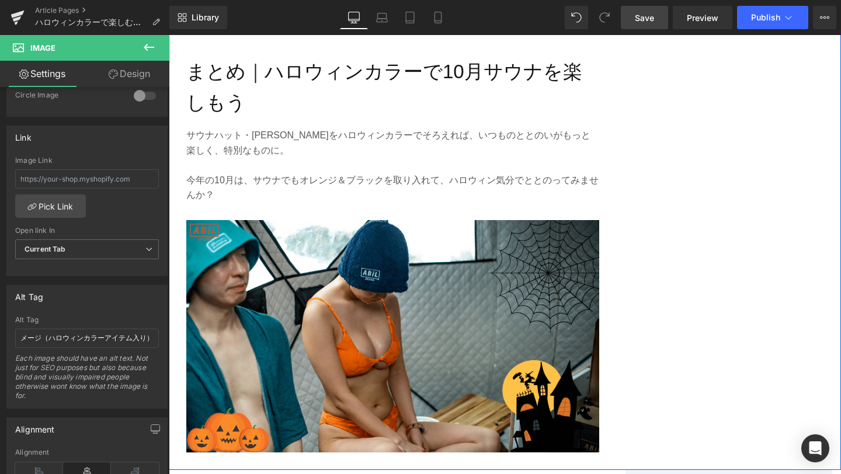
click at [277, 356] on img at bounding box center [392, 345] width 413 height 250
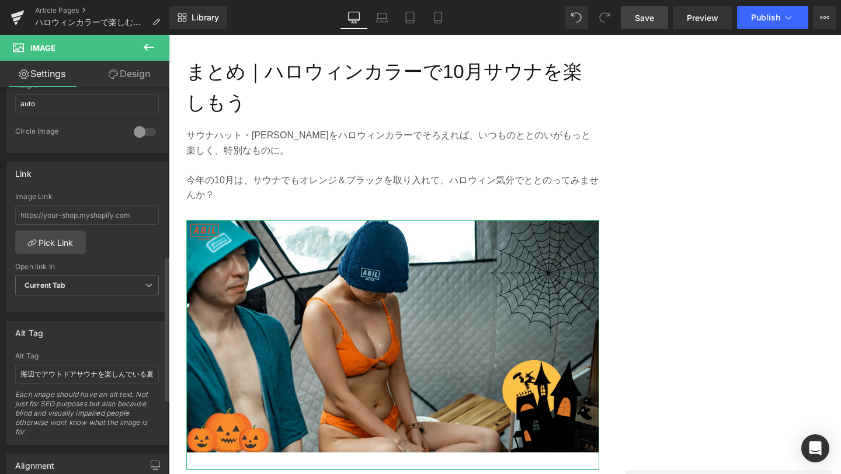
scroll to position [483, 0]
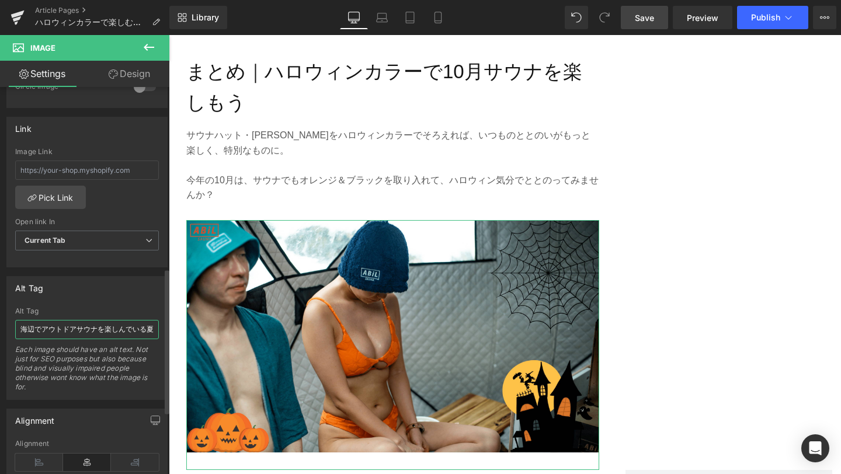
click at [23, 330] on input "海辺でアウトドアサウナを楽しんでいる夏のサウナーの様子" at bounding box center [87, 329] width 144 height 19
drag, startPoint x: 23, startPoint y: 329, endPoint x: 151, endPoint y: 336, distance: 127.5
click at [151, 336] on input "海辺でアウトドアサウナを楽しんでいる夏のサウナーの様子" at bounding box center [87, 329] width 144 height 19
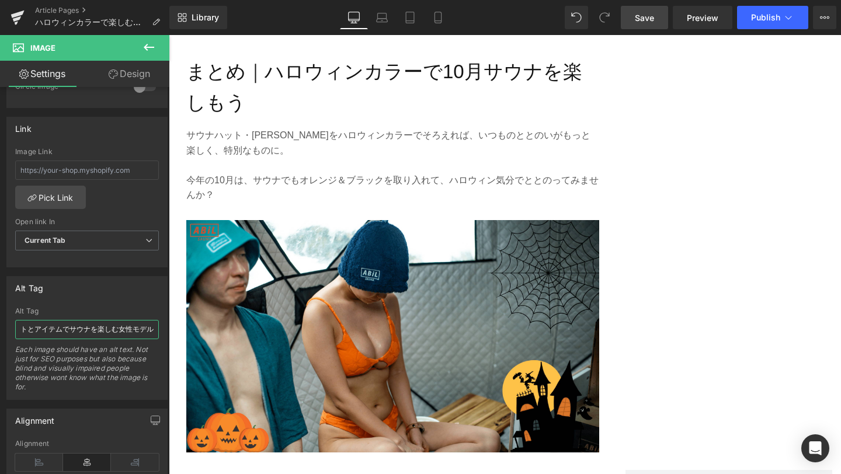
type input "ハロウィンカラーのサウナハットとアイテムでサウナを楽しむ女性モデル"
click at [651, 20] on span "Save" at bounding box center [644, 18] width 19 height 12
click at [826, 21] on icon at bounding box center [824, 17] width 9 height 9
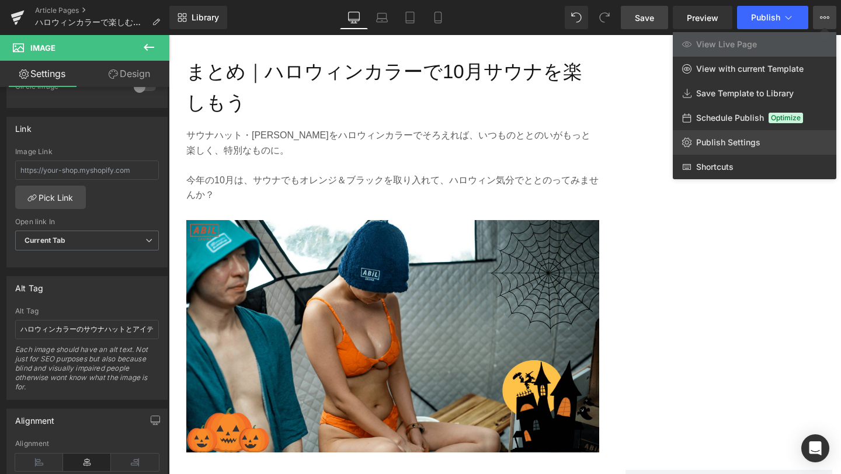
click at [755, 141] on span "Publish Settings" at bounding box center [728, 142] width 64 height 11
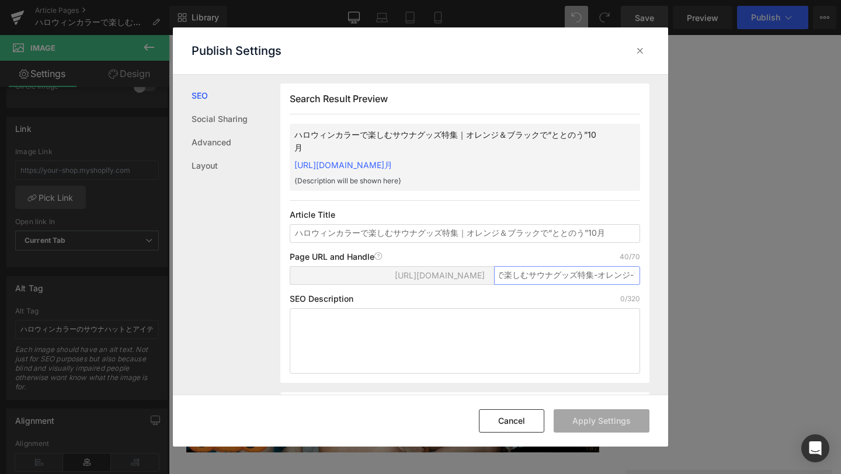
scroll to position [0, 166]
drag, startPoint x: 496, startPoint y: 286, endPoint x: 641, endPoint y: 283, distance: 145.5
click at [641, 283] on div "Search Result Preview ハロウィンカラーで楽しむサウナグッズ特集｜オレンジ＆ブラックで“ととのう”10月 https://abil-jap…" at bounding box center [464, 234] width 369 height 300
paste input "halloween-sauna-goods-2025"
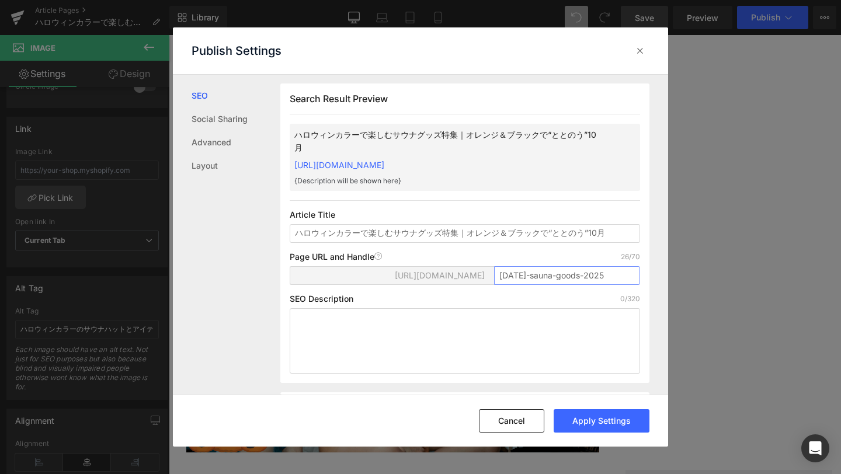
type input "halloween-sauna-goods-2025"
click at [354, 331] on textarea at bounding box center [465, 340] width 350 height 65
paste textarea "ハロウィンカラーで楽しむサウナグッズ特集。ABiLサウナハットやサウナポンチョ、BOUSUI BAGやMOKUタオルなど、オレンジ＆ブラックでととのう10月の…"
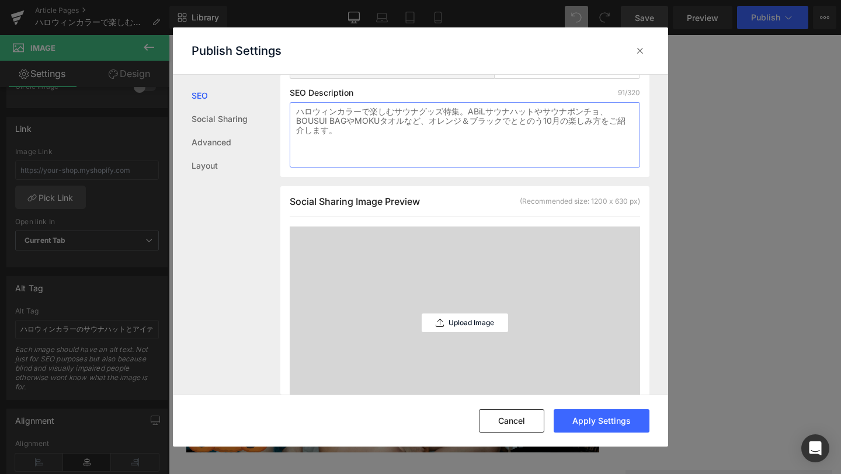
scroll to position [256, 0]
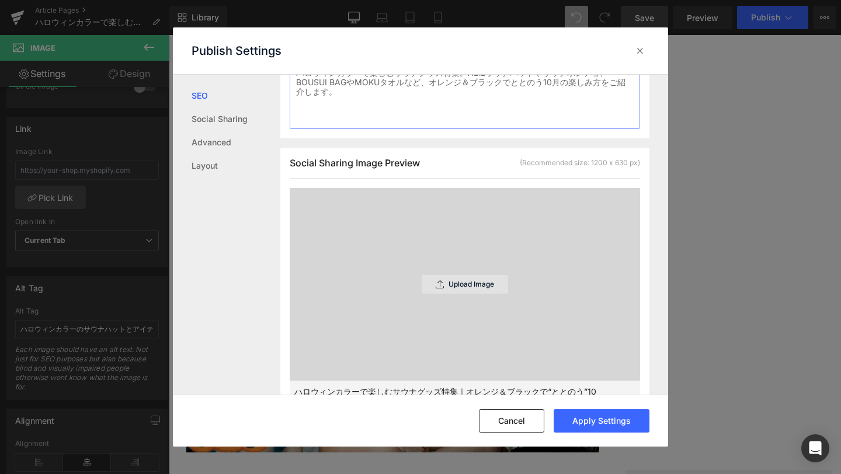
type textarea "ハロウィンカラーで楽しむサウナグッズ特集。ABiLサウナハットやサウナポンチョ、BOUSUI BAGやMOKUタオルなど、オレンジ＆ブラックでととのう10月の…"
click at [463, 276] on div "Upload Image" at bounding box center [465, 284] width 86 height 19
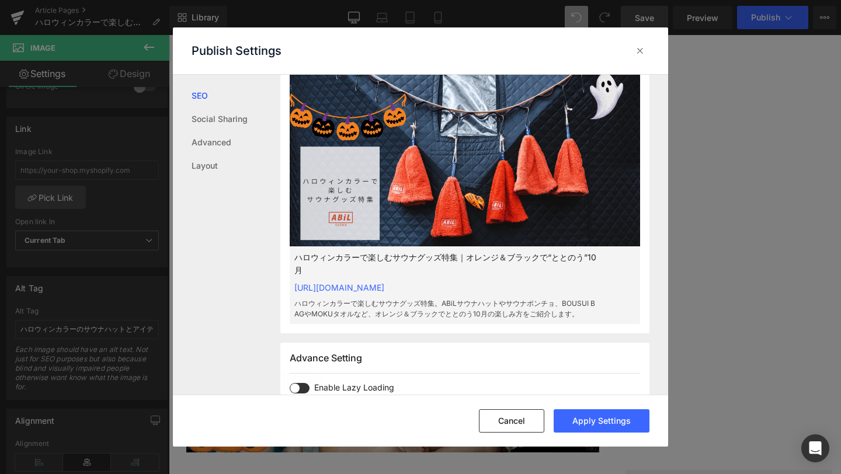
scroll to position [394, 0]
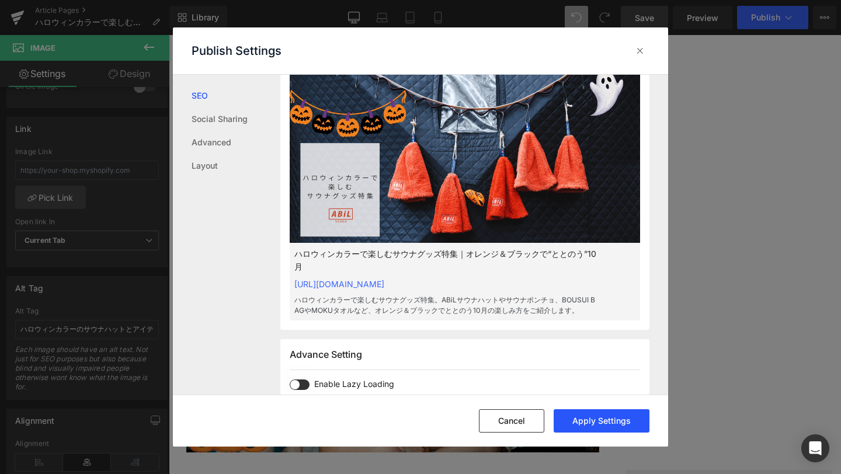
click at [591, 420] on button "Apply Settings" at bounding box center [602, 420] width 96 height 23
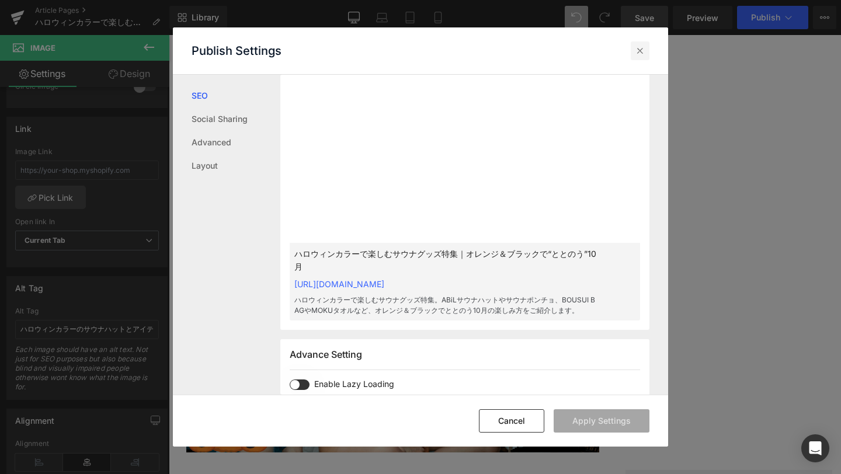
click at [641, 50] on icon at bounding box center [640, 51] width 12 height 12
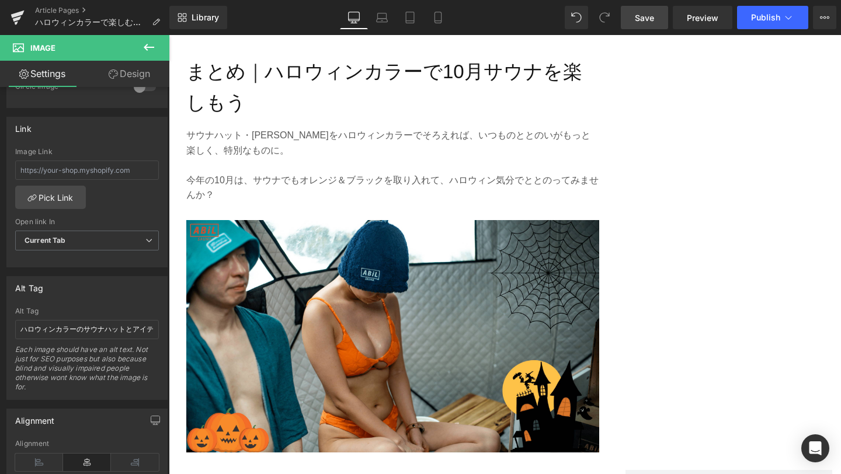
click at [654, 19] on span "Save" at bounding box center [644, 18] width 19 height 12
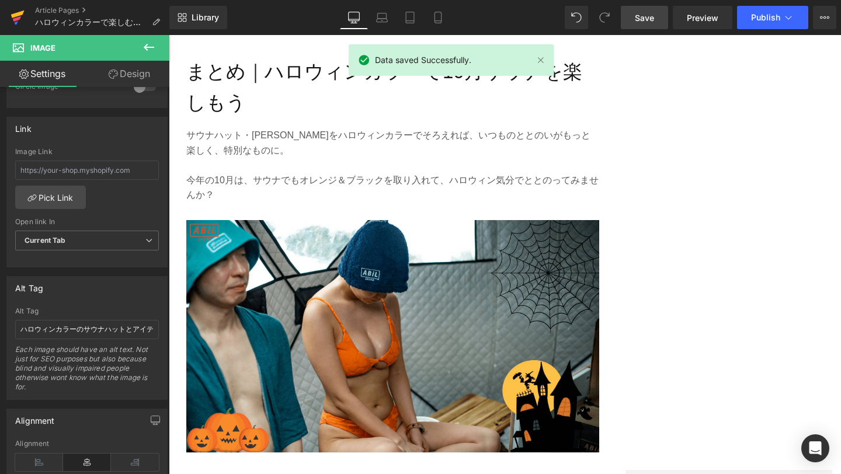
click at [23, 13] on icon at bounding box center [18, 17] width 14 height 29
